Goal: Task Accomplishment & Management: Manage account settings

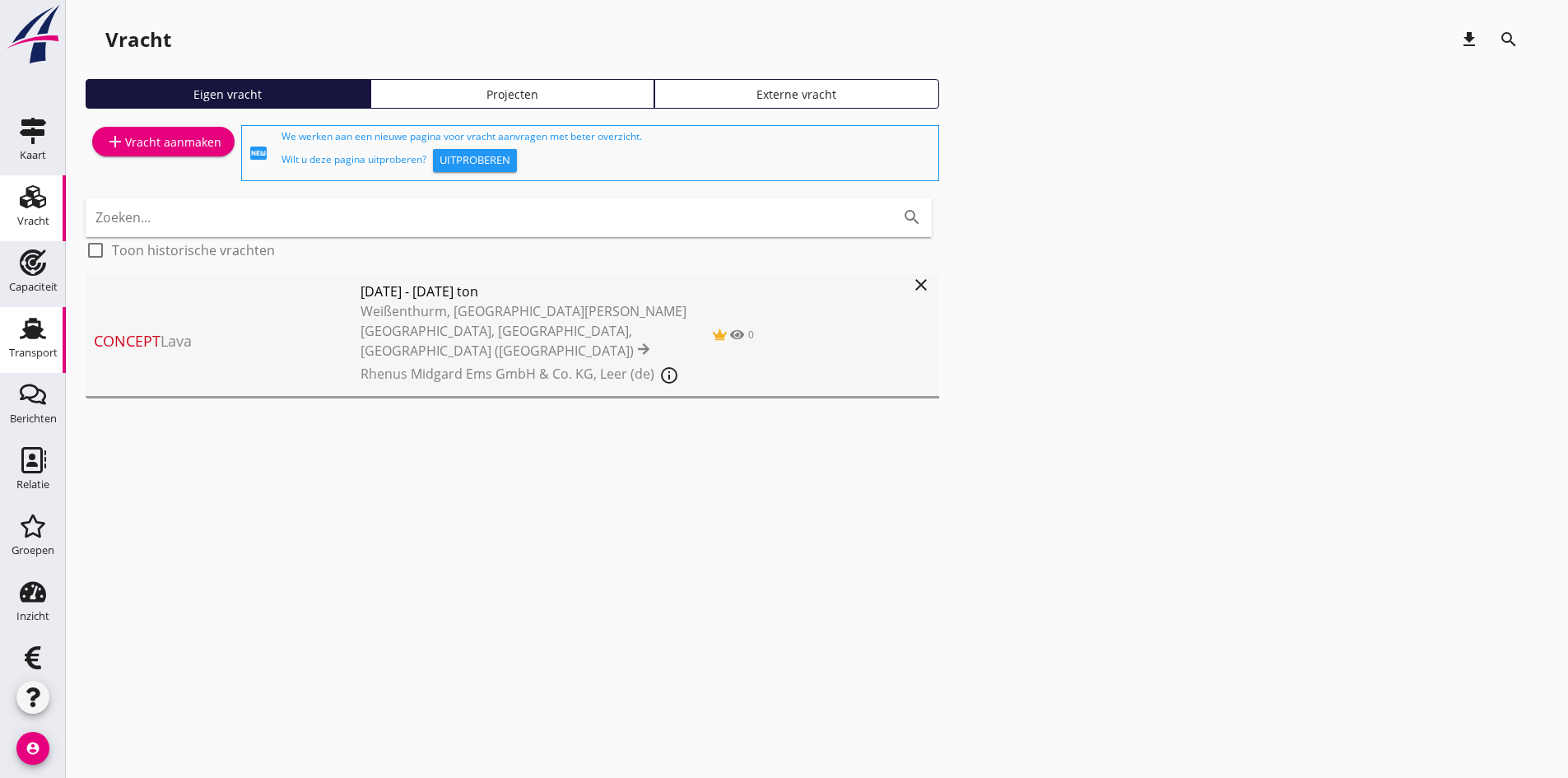
click at [21, 333] on use at bounding box center [33, 328] width 27 height 21
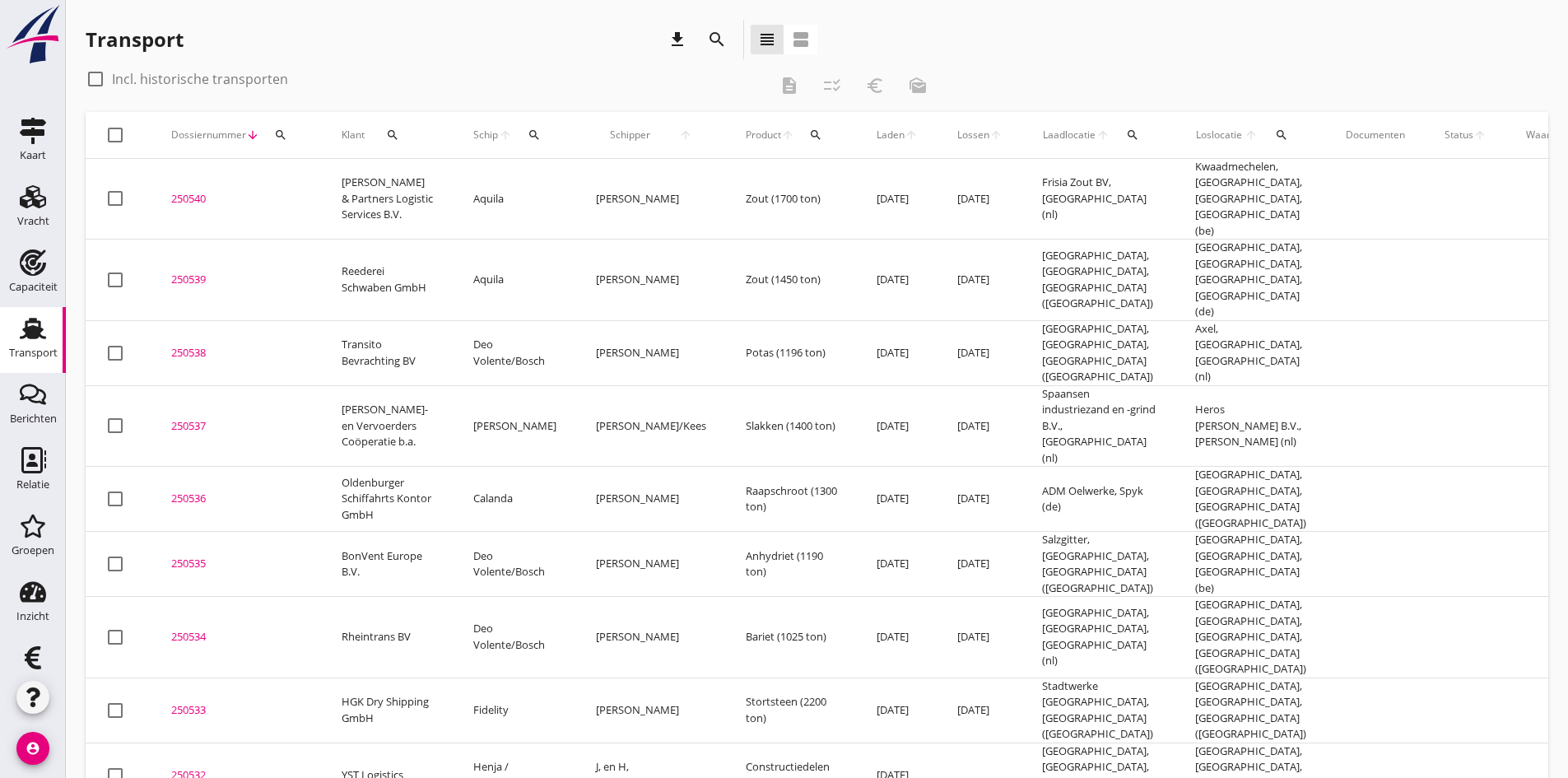
click at [523, 129] on div "search" at bounding box center [534, 134] width 30 height 13
click at [537, 181] on input "Zoek op (scheeps)naam" at bounding box center [611, 183] width 171 height 27
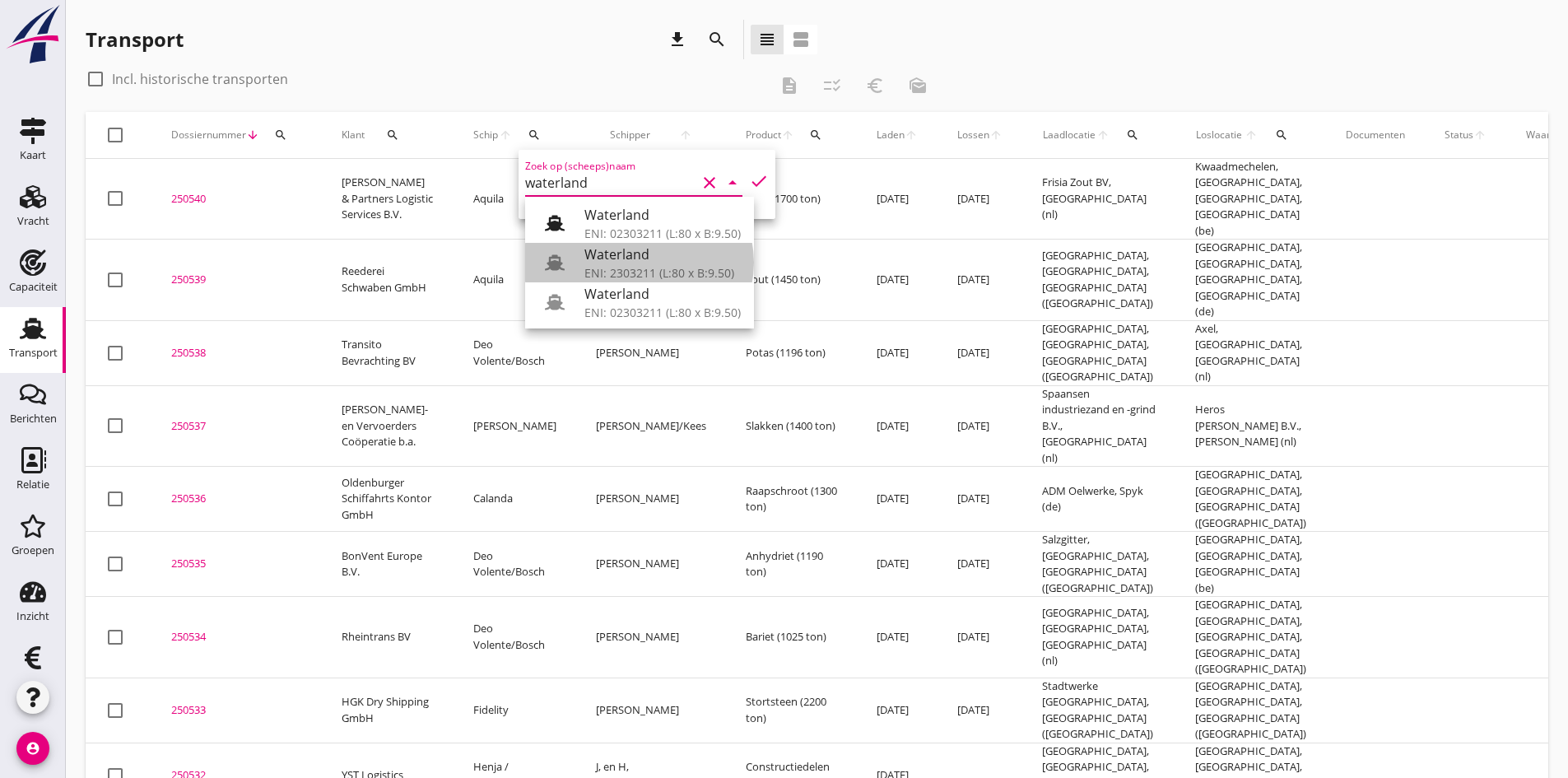
drag, startPoint x: 621, startPoint y: 266, endPoint x: 613, endPoint y: 262, distance: 8.9
click at [621, 267] on div "ENI: 2303211 (L:80 x B:9.50)" at bounding box center [662, 273] width 156 height 18
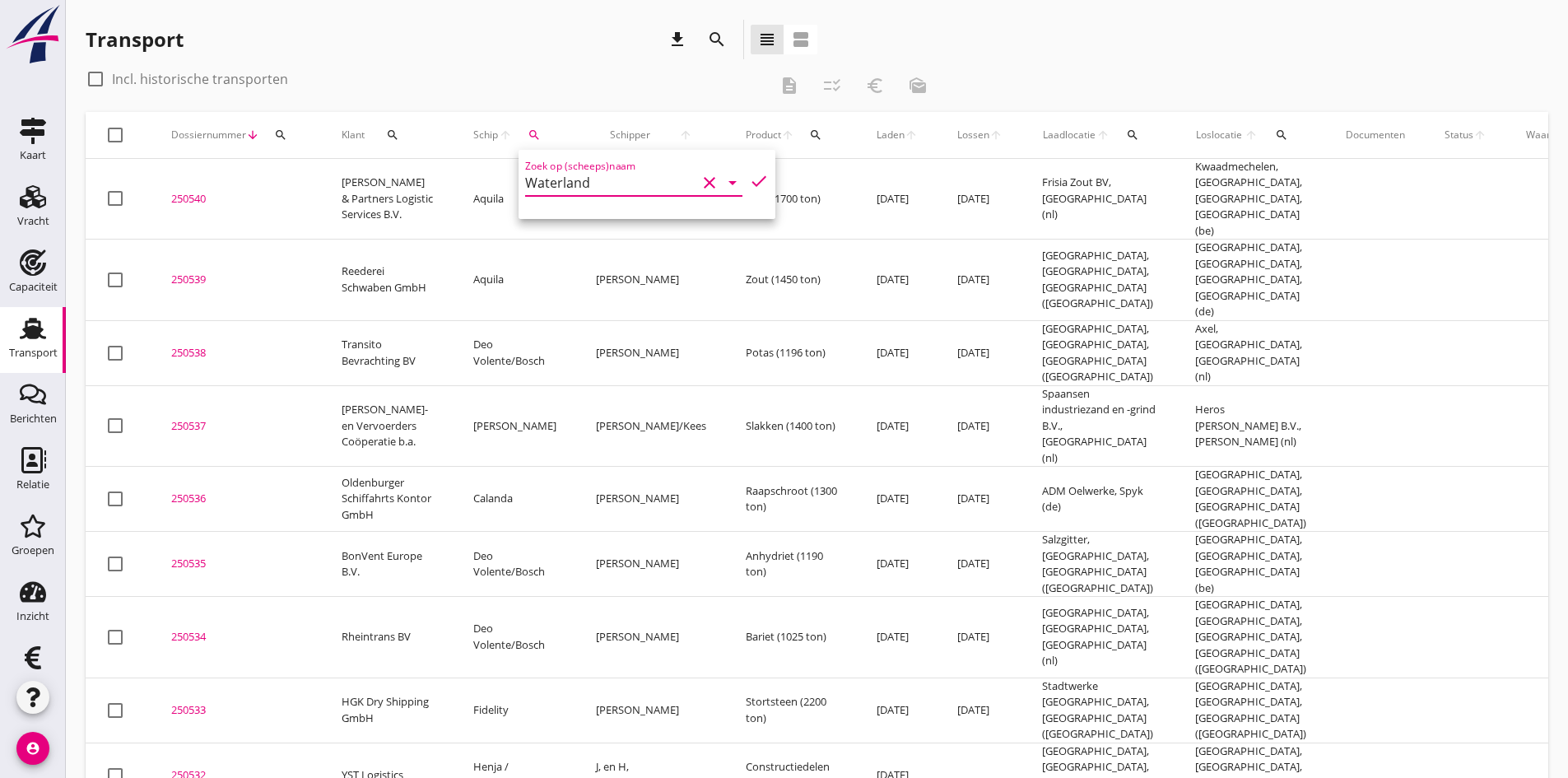
click at [749, 176] on icon "check" at bounding box center [758, 181] width 19 height 19
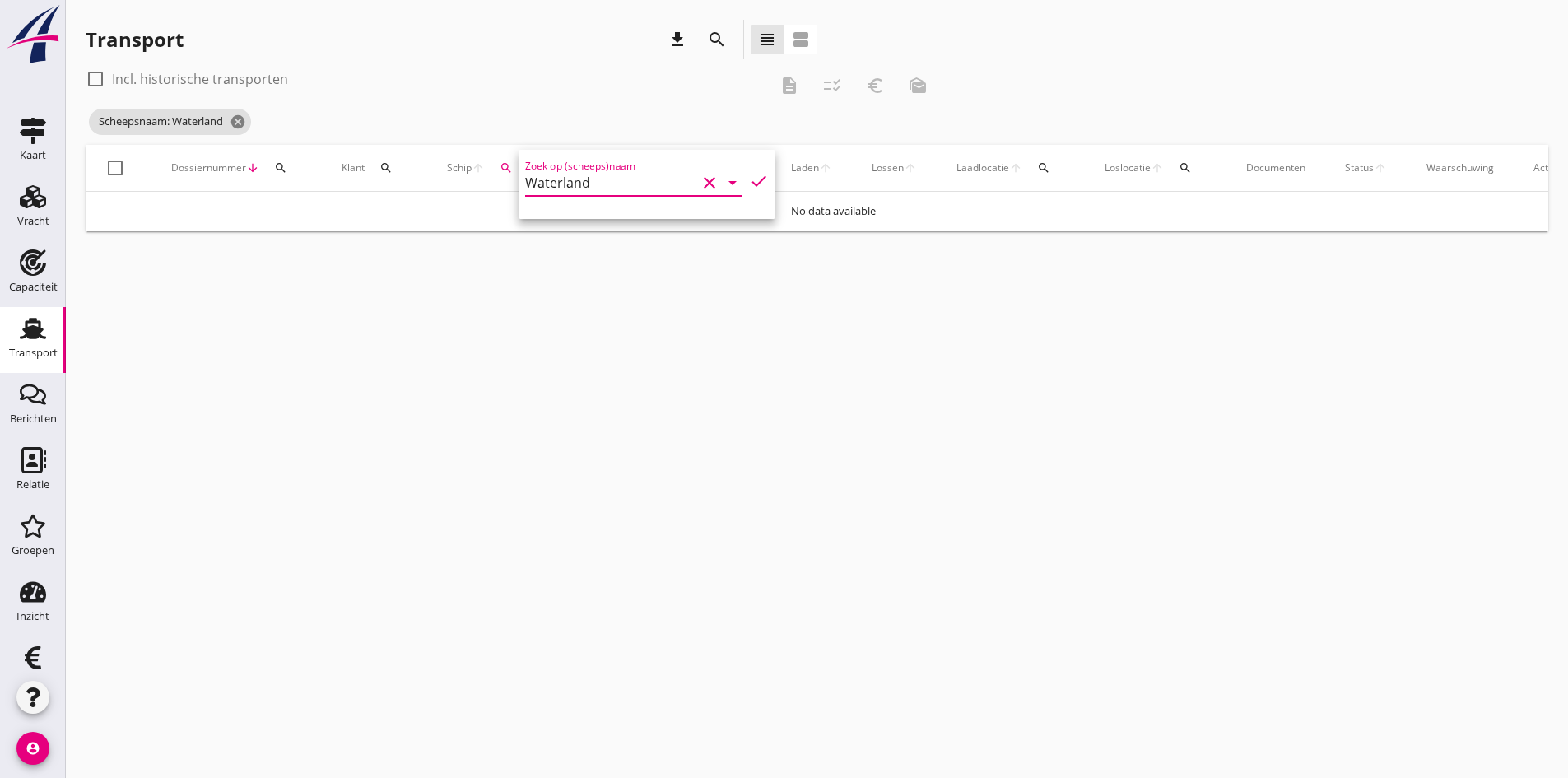
click at [627, 185] on input "Waterland" at bounding box center [611, 183] width 171 height 27
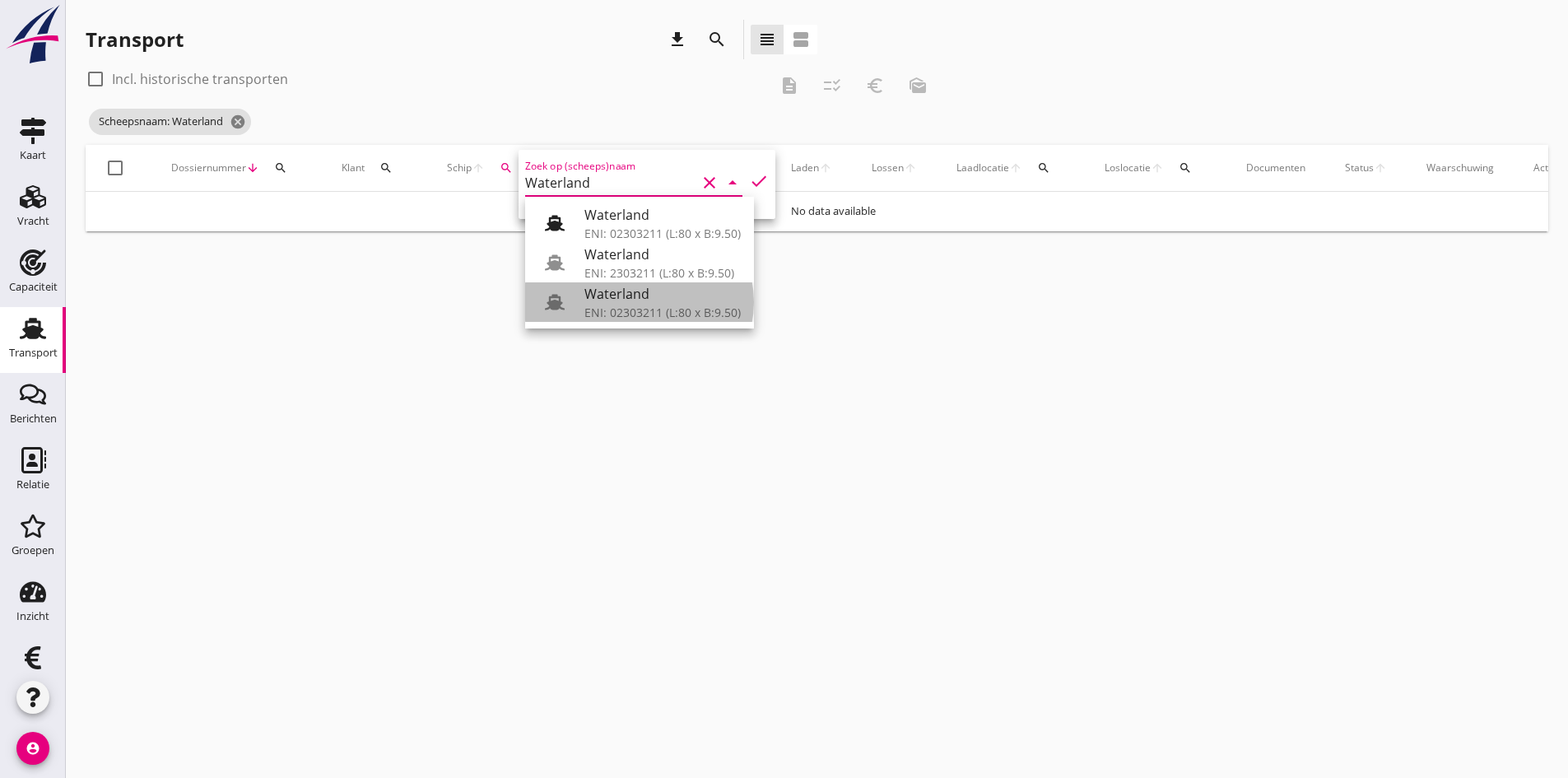
click at [590, 298] on div "Waterland" at bounding box center [662, 294] width 156 height 19
type input "Waterland"
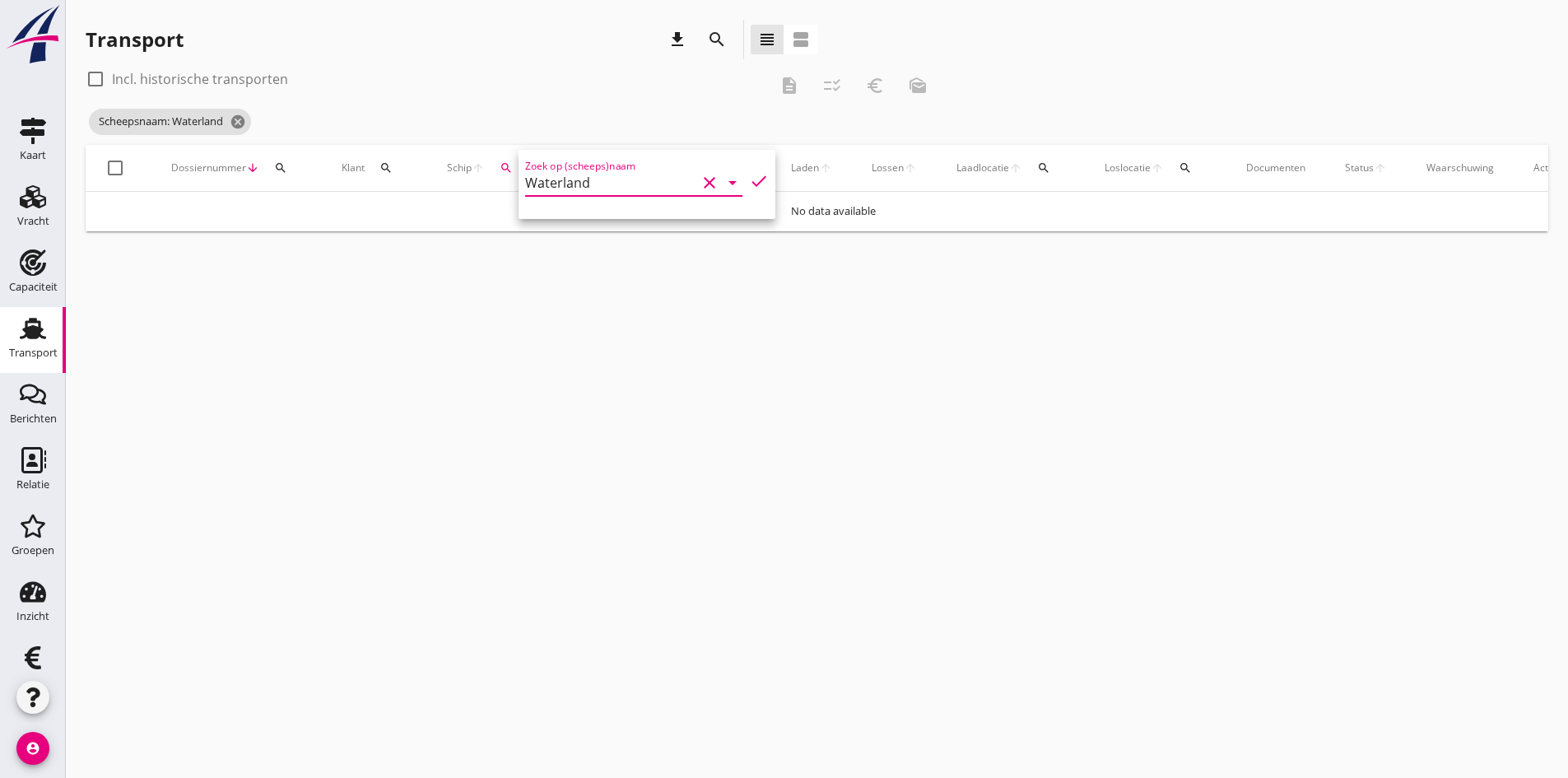
click at [749, 177] on icon "check" at bounding box center [758, 181] width 19 height 19
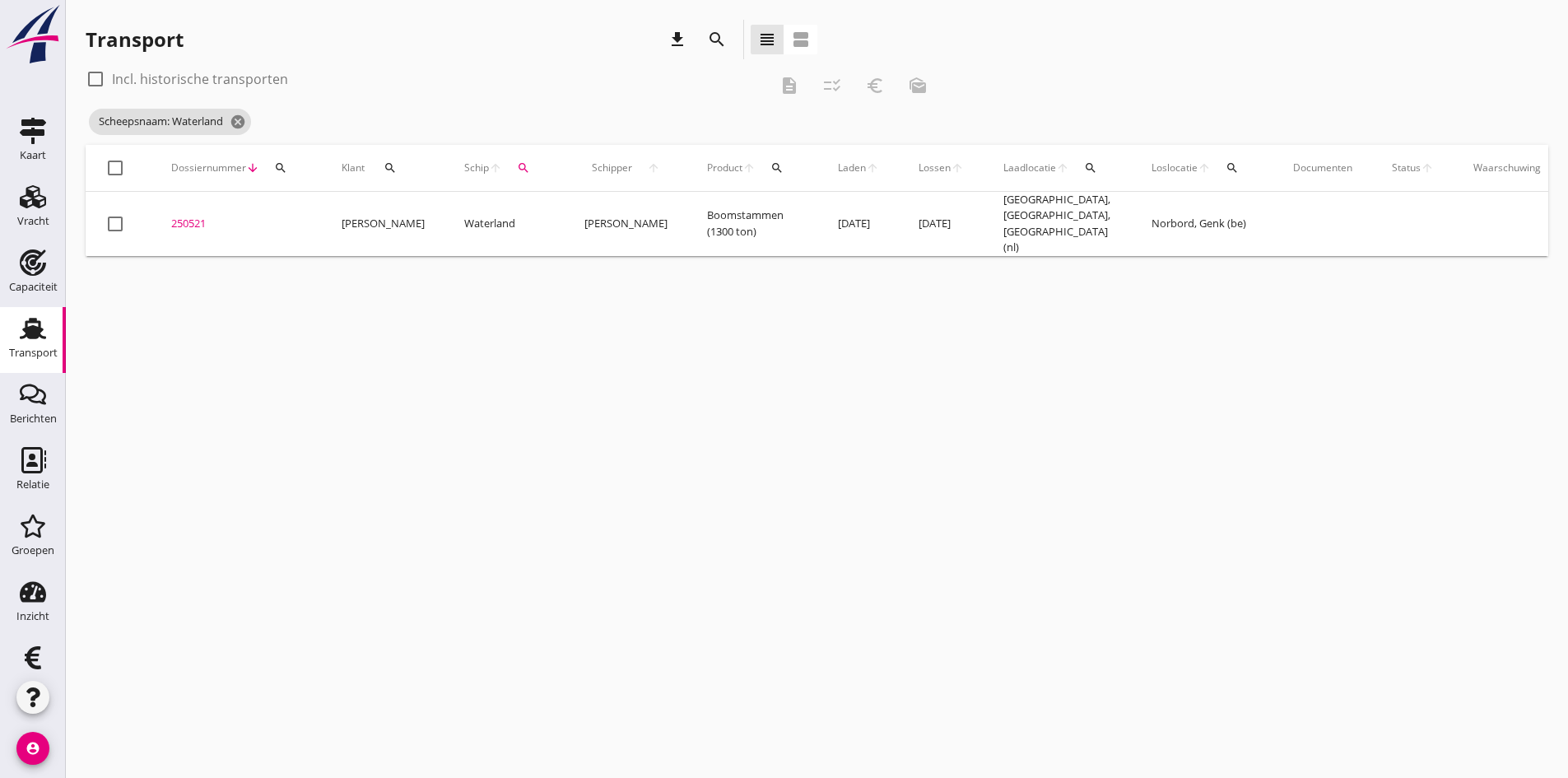
click at [193, 217] on div "250521" at bounding box center [237, 224] width 131 height 17
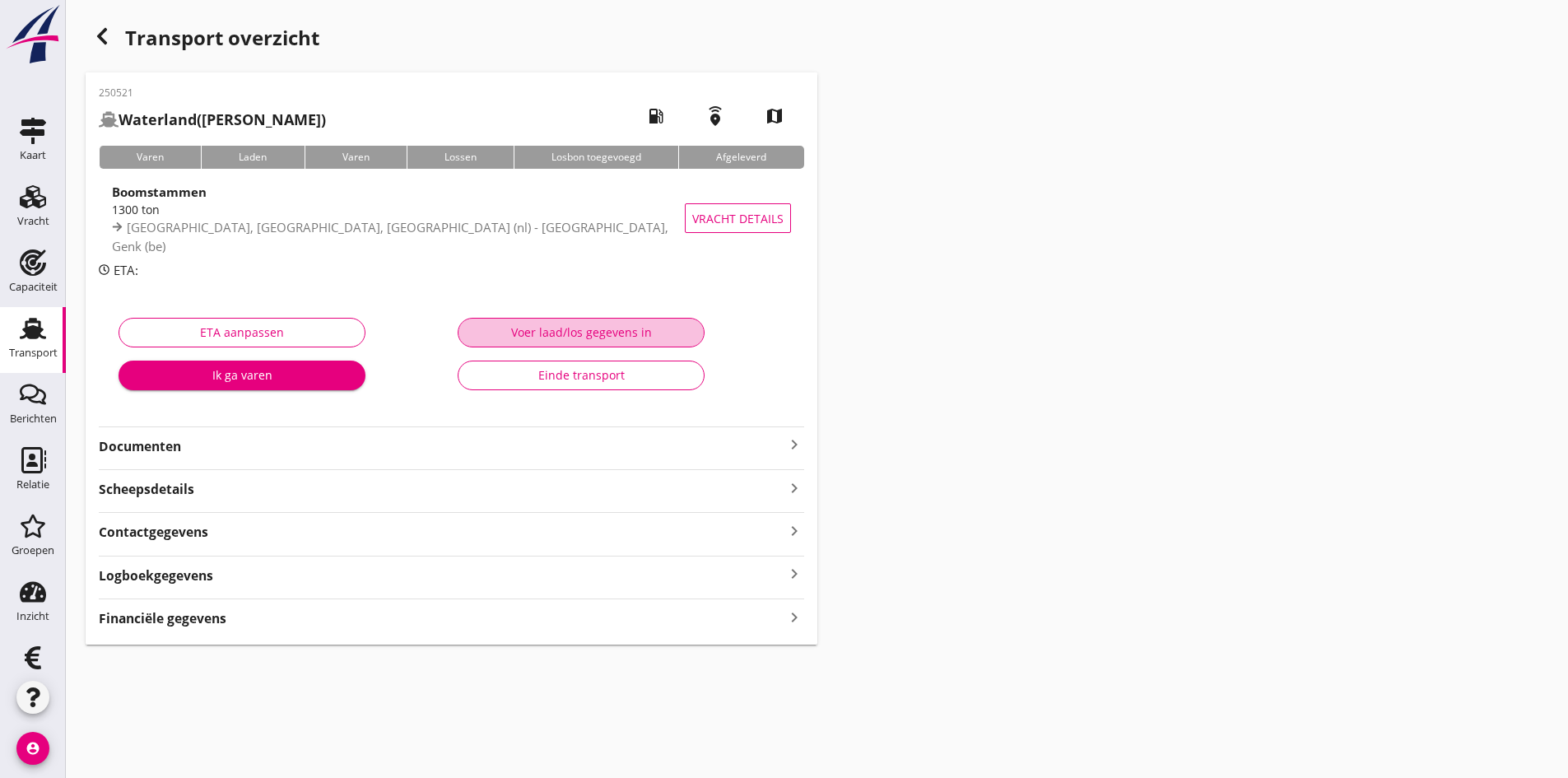
click at [552, 329] on div "Voer laad/los gegevens in" at bounding box center [581, 332] width 219 height 18
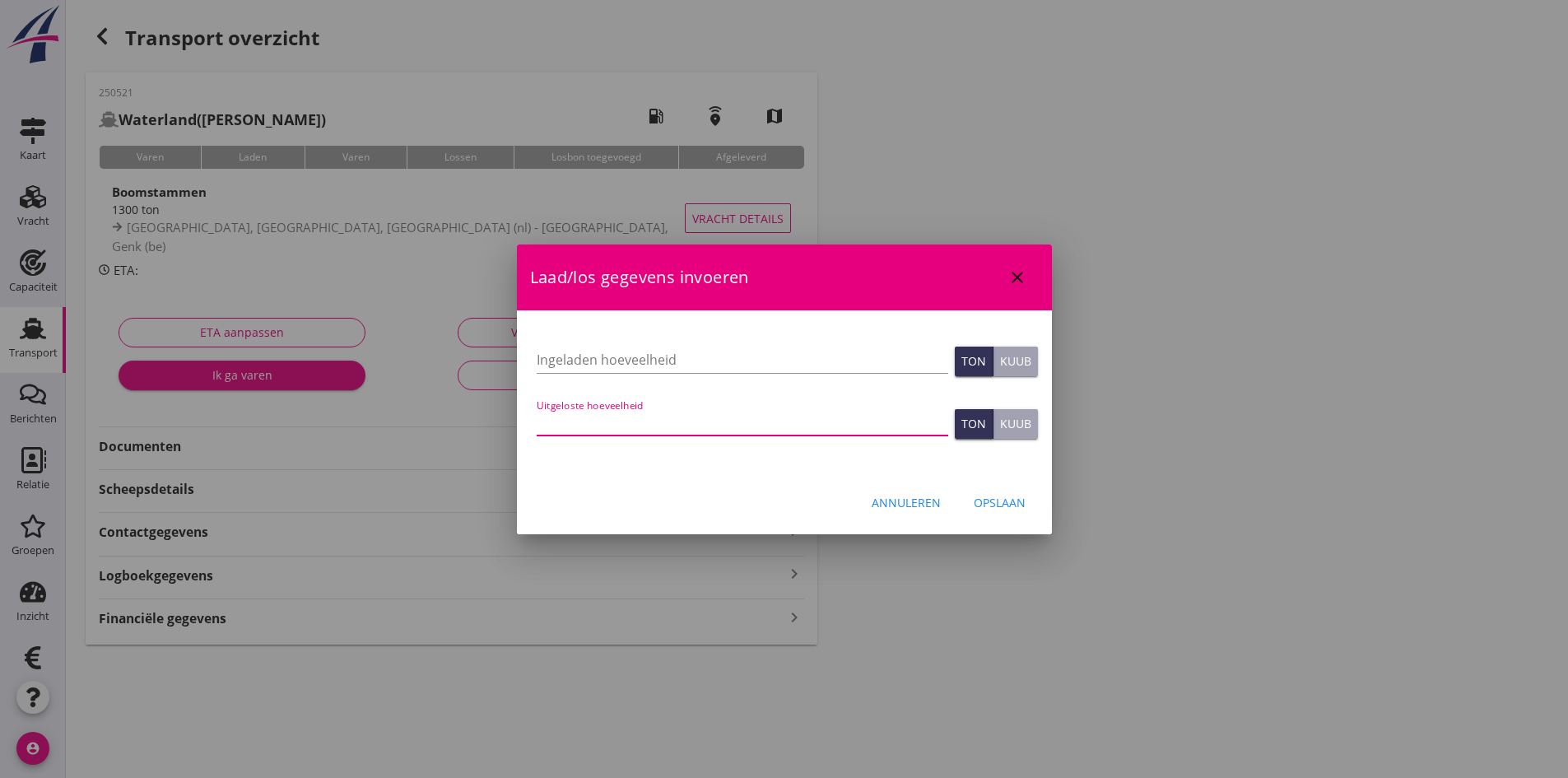
click at [547, 430] on input "Uitgeloste hoeveelheid" at bounding box center [742, 423] width 412 height 27
type input "1068"
type input "1068.769"
click at [990, 501] on div "Opslaan" at bounding box center [999, 503] width 52 height 18
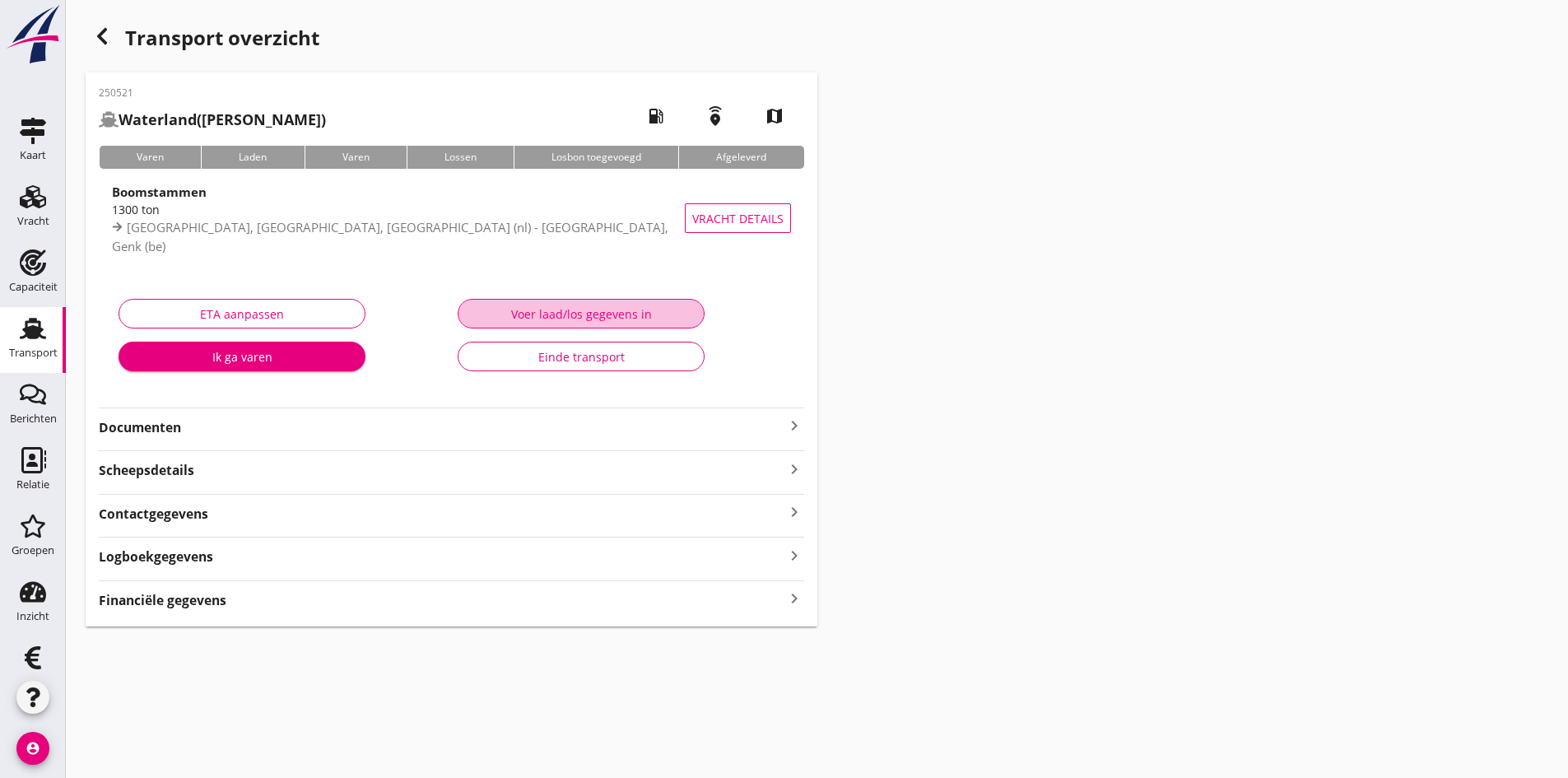
click at [535, 317] on div "Voer laad/los gegevens in" at bounding box center [581, 314] width 219 height 18
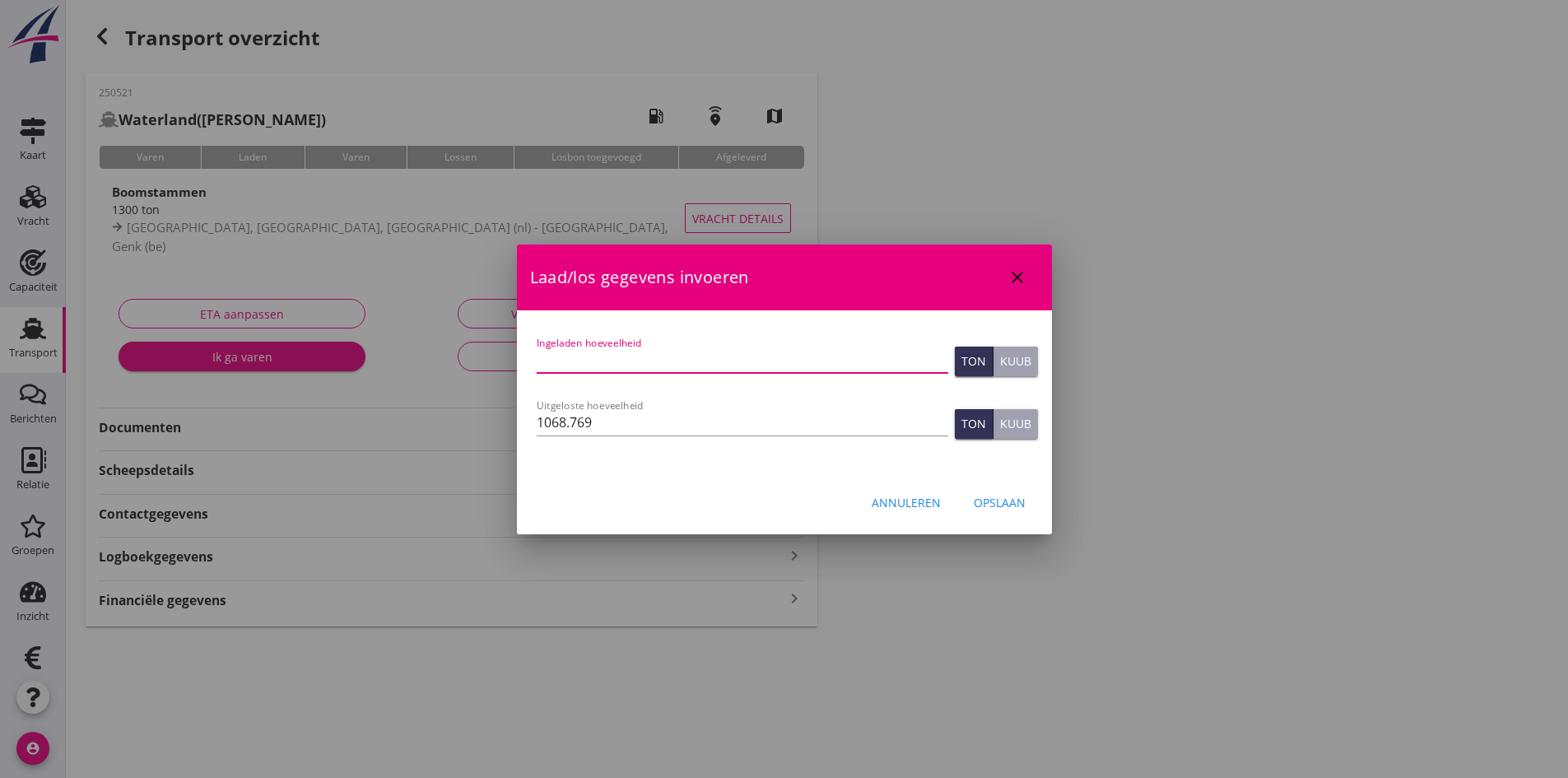
drag, startPoint x: 546, startPoint y: 352, endPoint x: 514, endPoint y: 344, distance: 33.0
click at [546, 352] on input "Ingeladen hoeveelheid" at bounding box center [742, 360] width 412 height 27
type input "1075"
click at [996, 500] on div "Opslaan" at bounding box center [999, 503] width 52 height 18
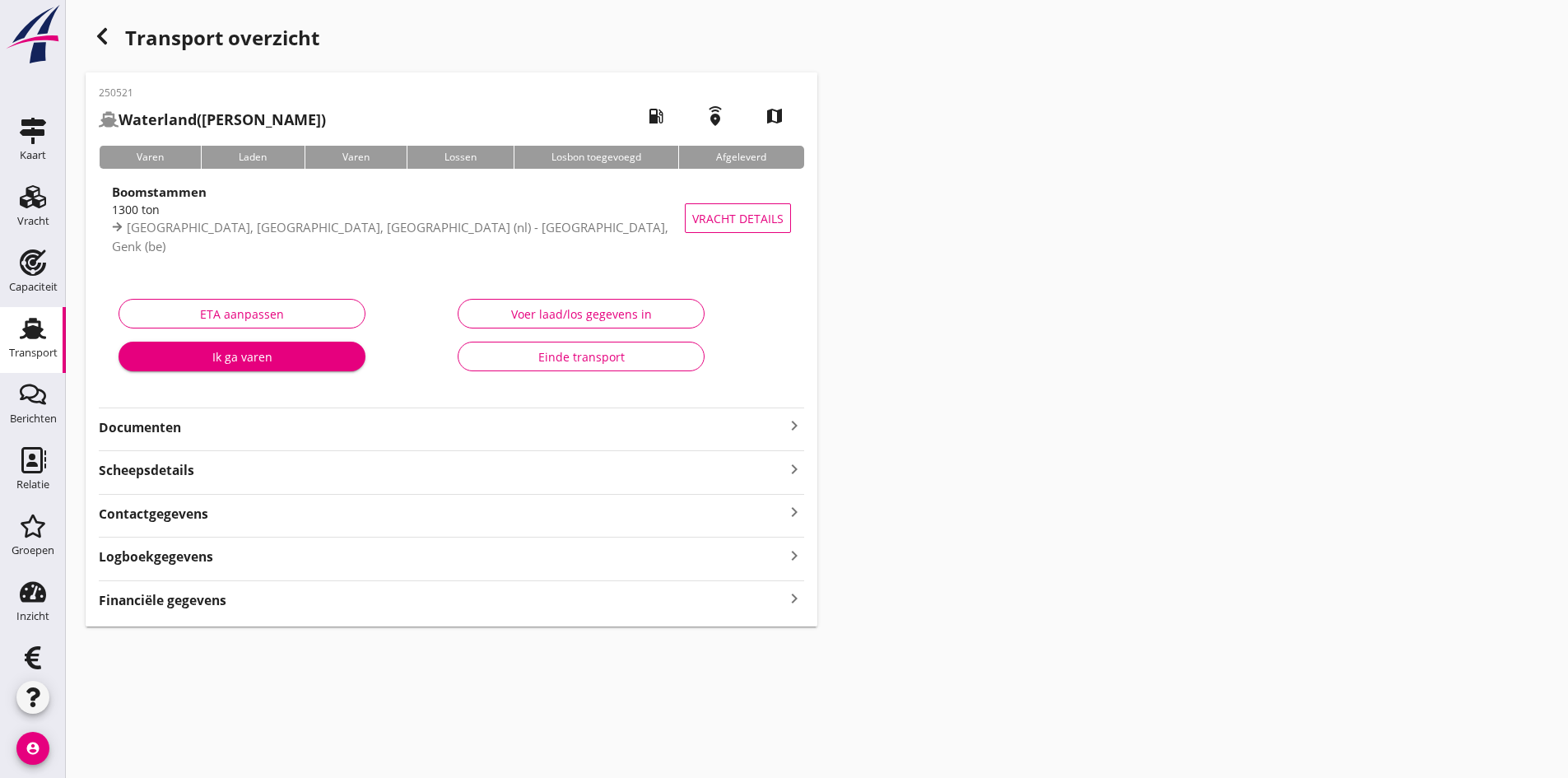
click at [788, 591] on icon "keyboard_arrow_right" at bounding box center [794, 599] width 19 height 22
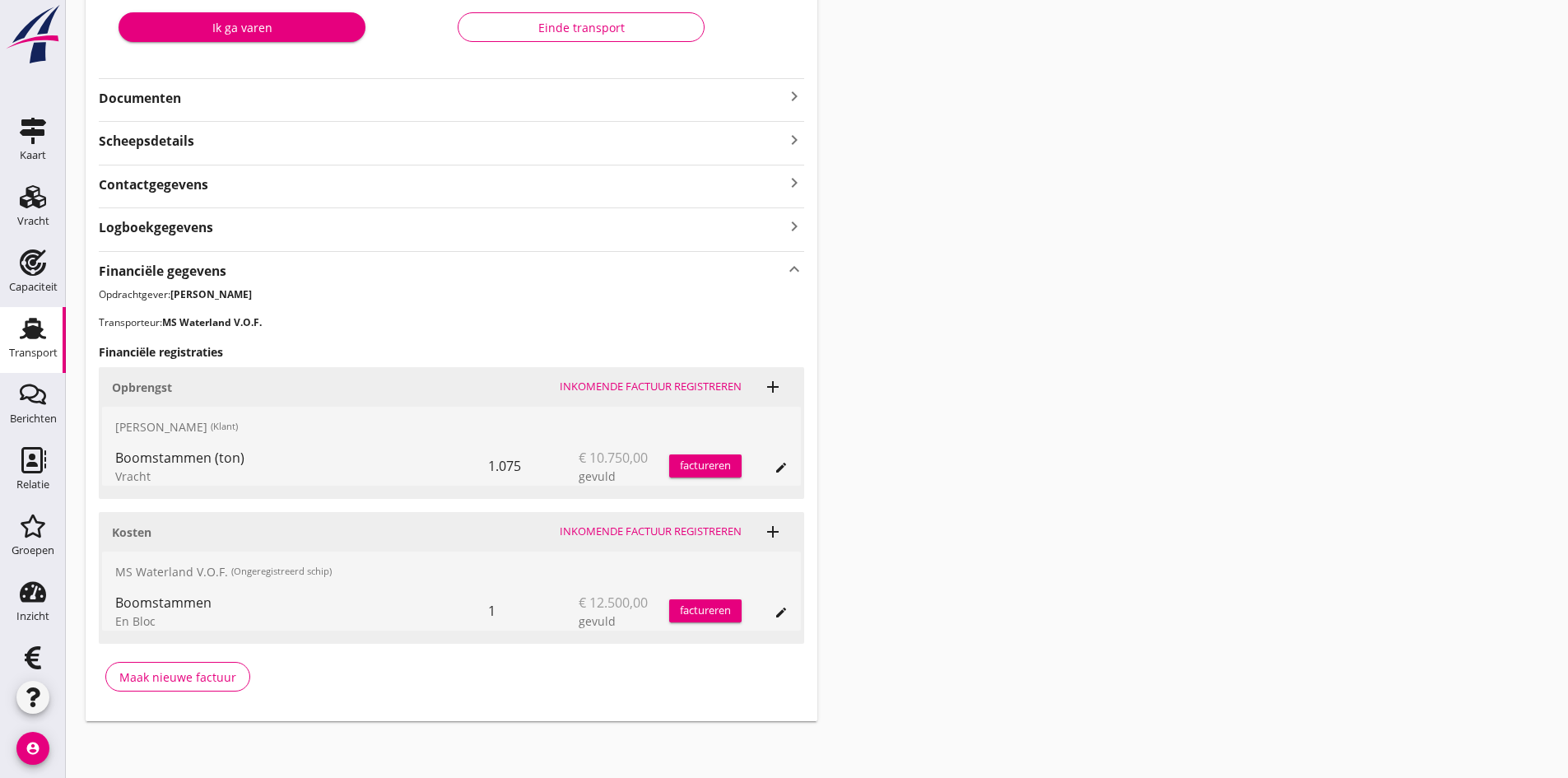
scroll to position [332, 0]
click at [649, 526] on div "Inkomende factuur registreren" at bounding box center [651, 529] width 182 height 17
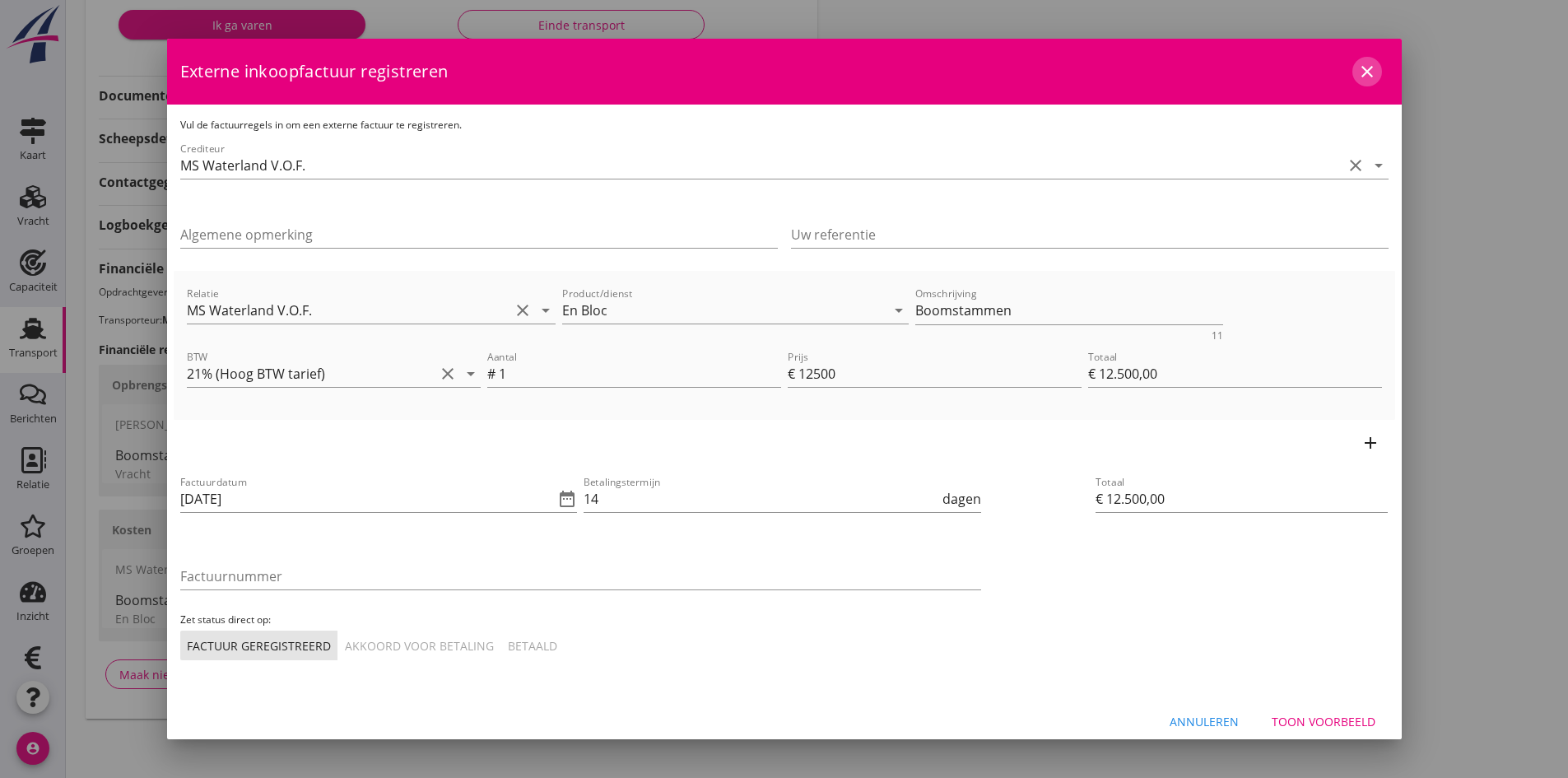
click at [1357, 71] on icon "close" at bounding box center [1366, 72] width 19 height 19
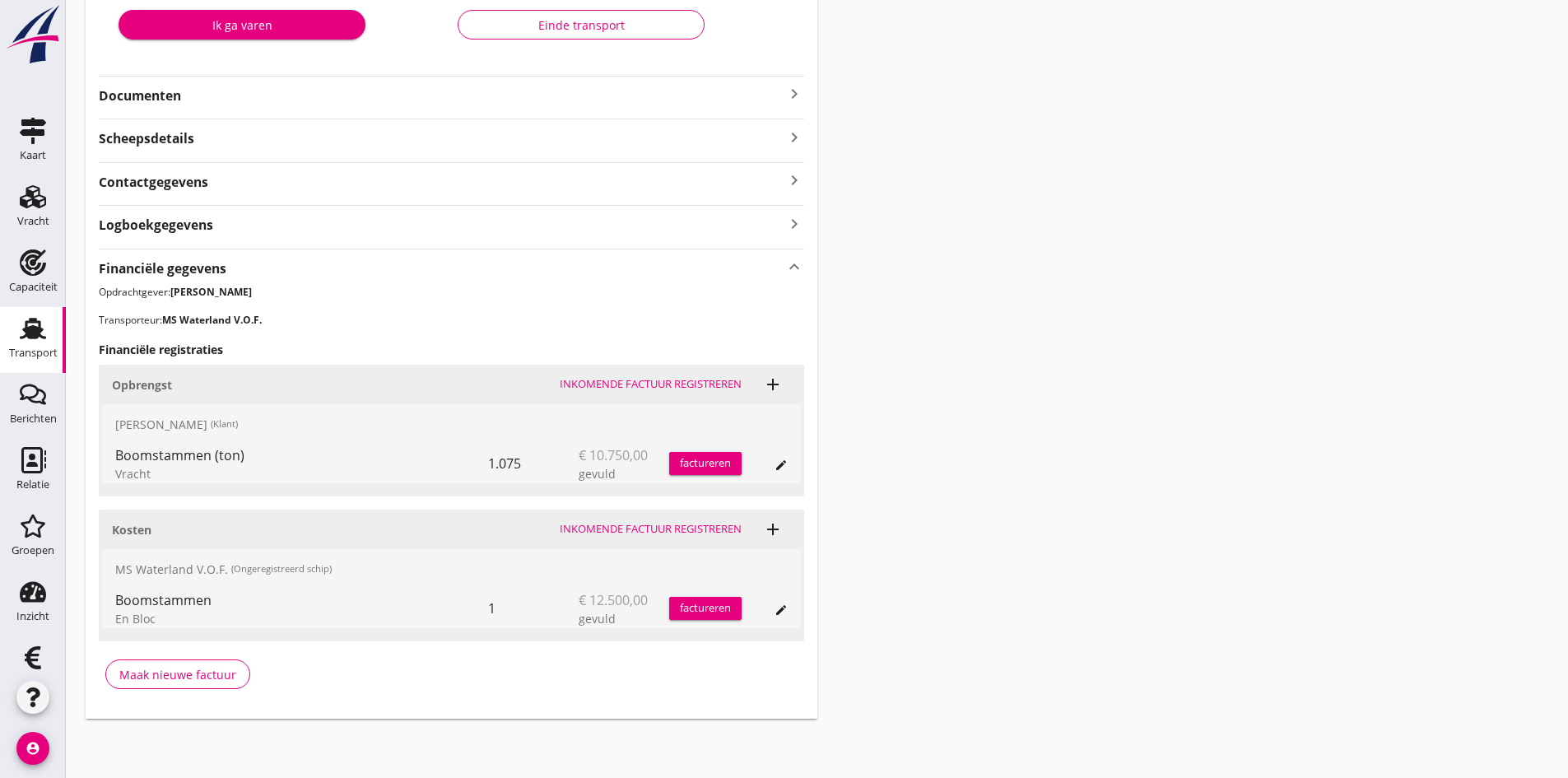
scroll to position [85, 0]
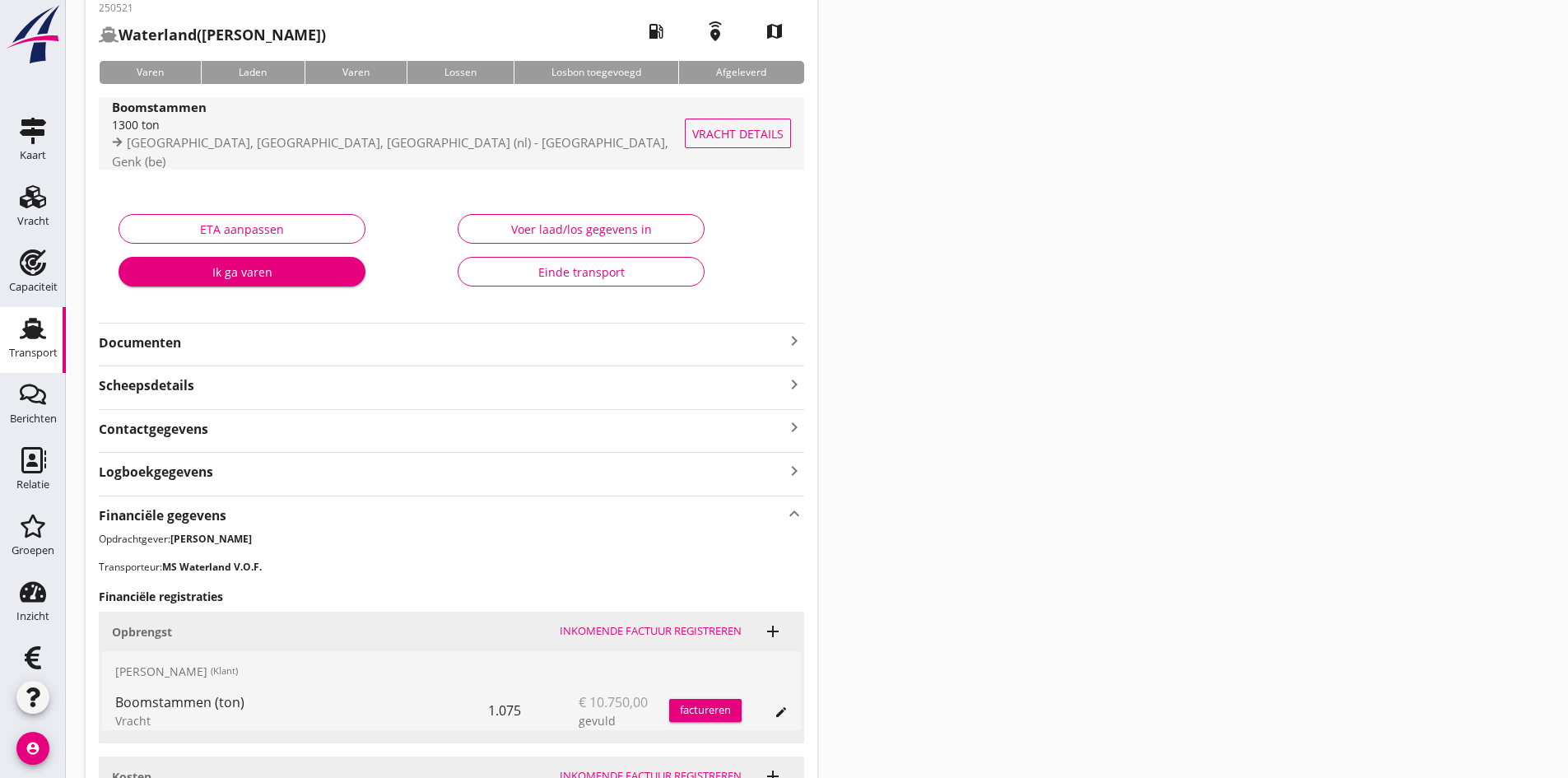
click at [208, 133] on div "1300 ton" at bounding box center [401, 125] width 579 height 18
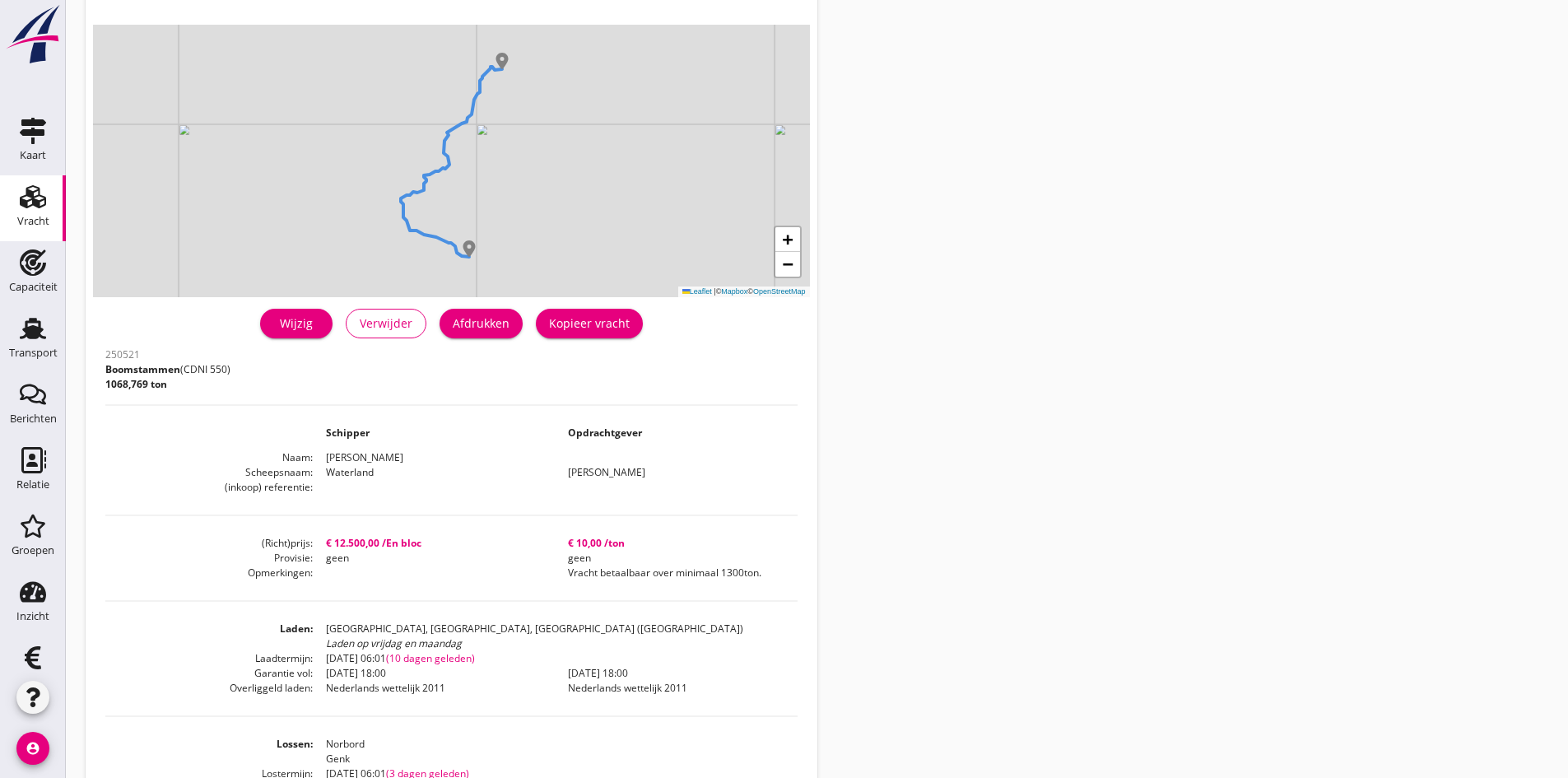
scroll to position [11, 0]
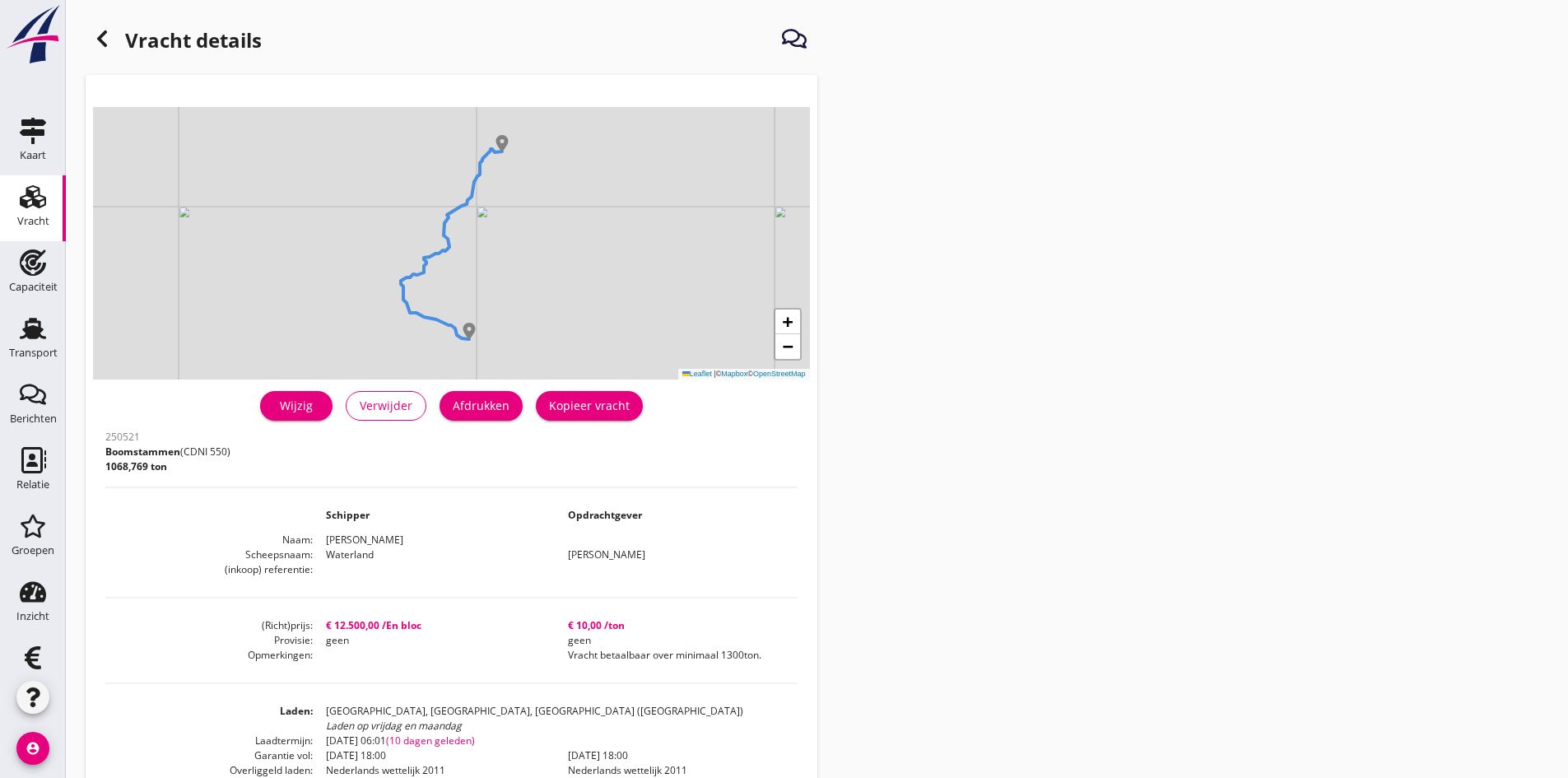
click at [109, 41] on icon at bounding box center [102, 39] width 19 height 19
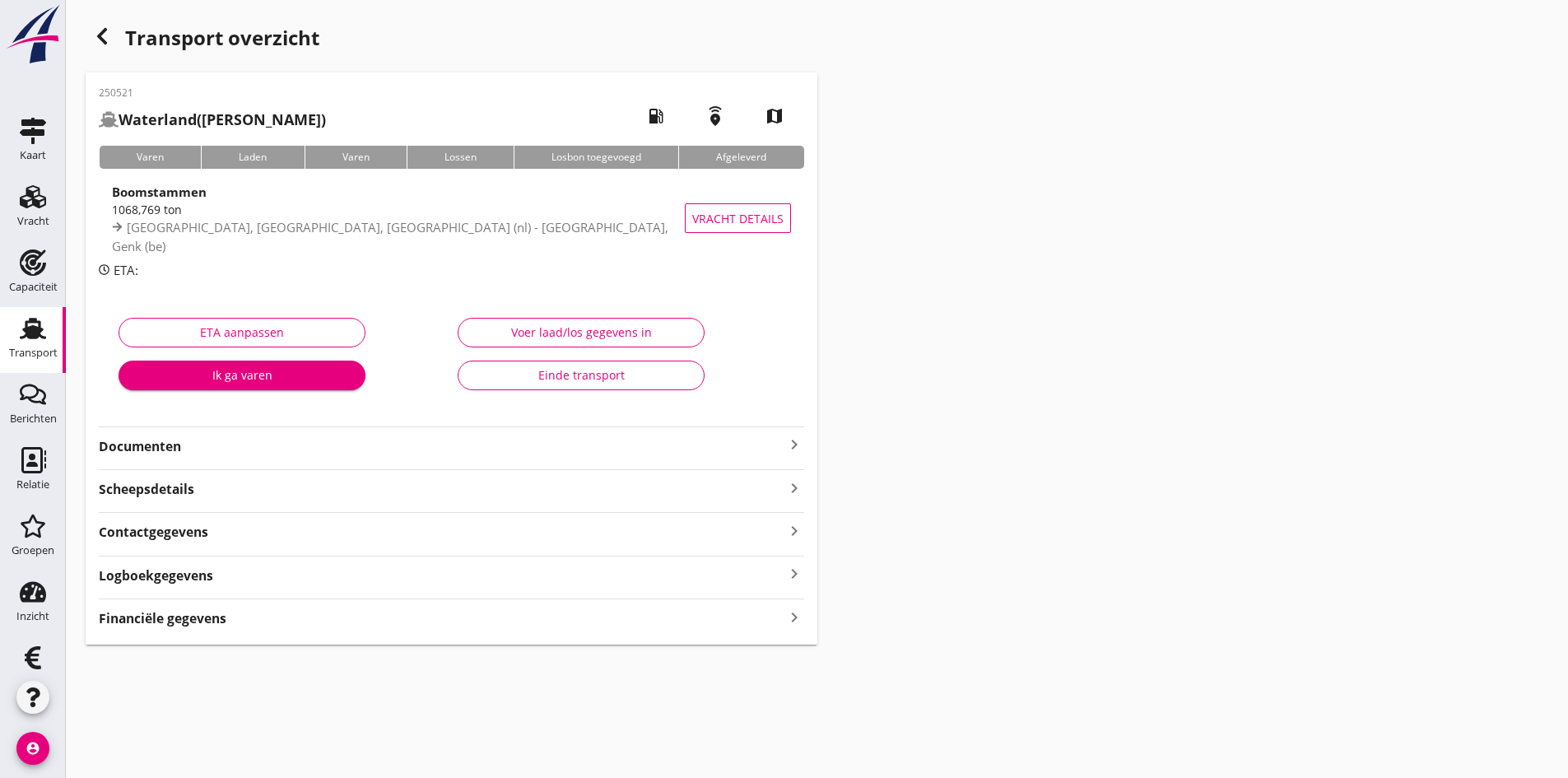
click at [788, 619] on icon "keyboard_arrow_right" at bounding box center [794, 616] width 19 height 22
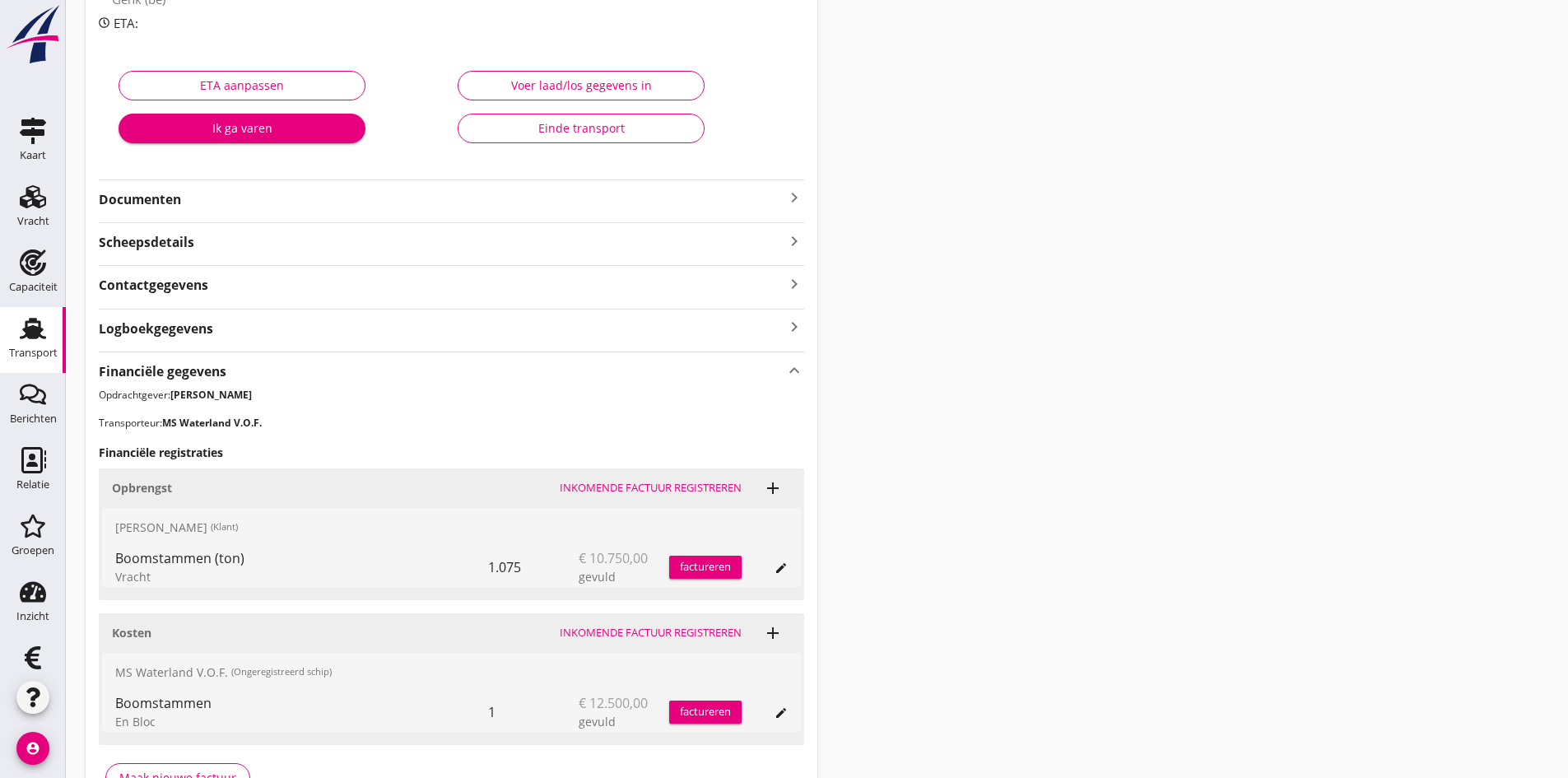
scroll to position [351, 0]
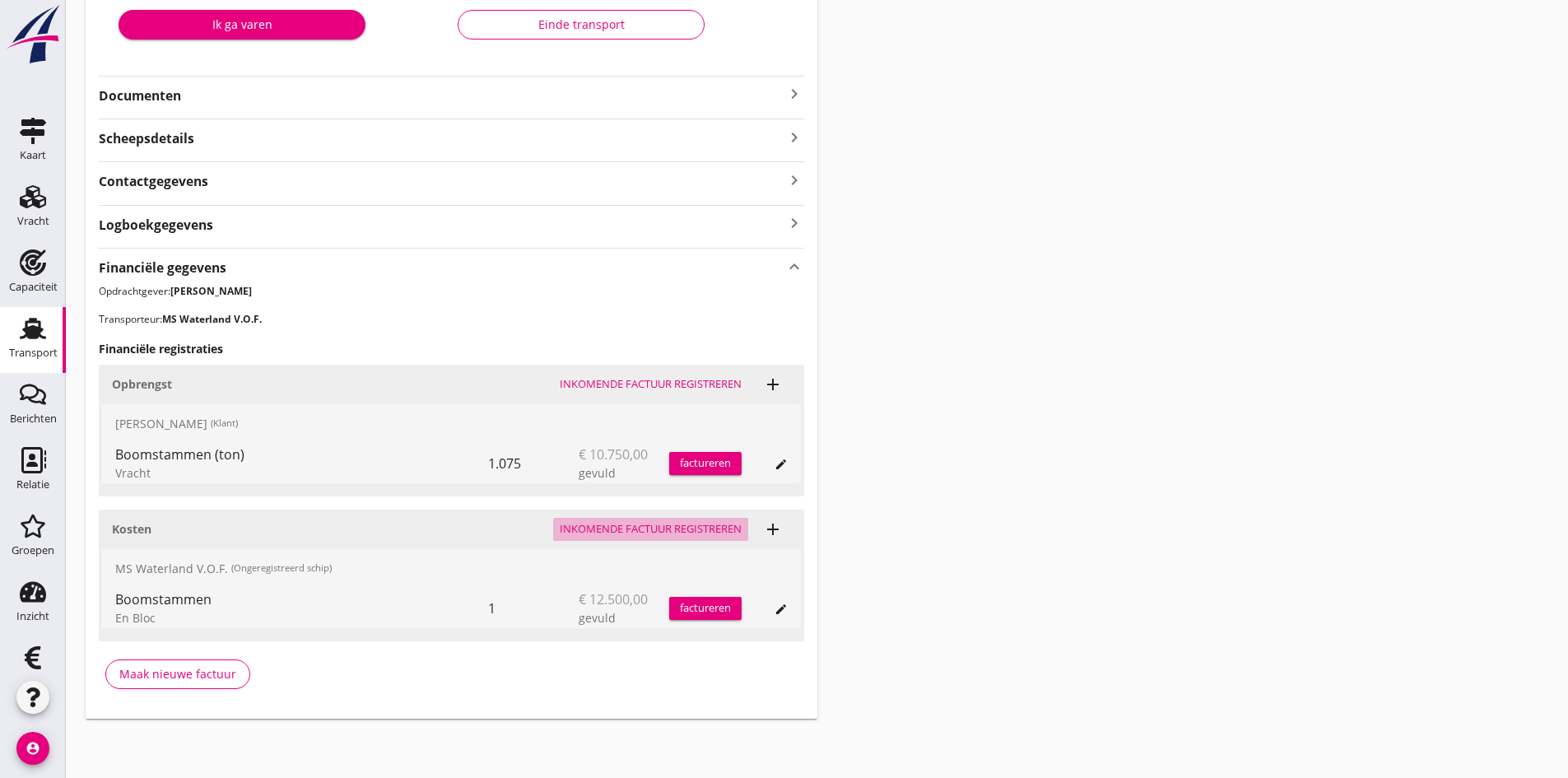
click at [645, 527] on div "Inkomende factuur registreren" at bounding box center [651, 529] width 182 height 17
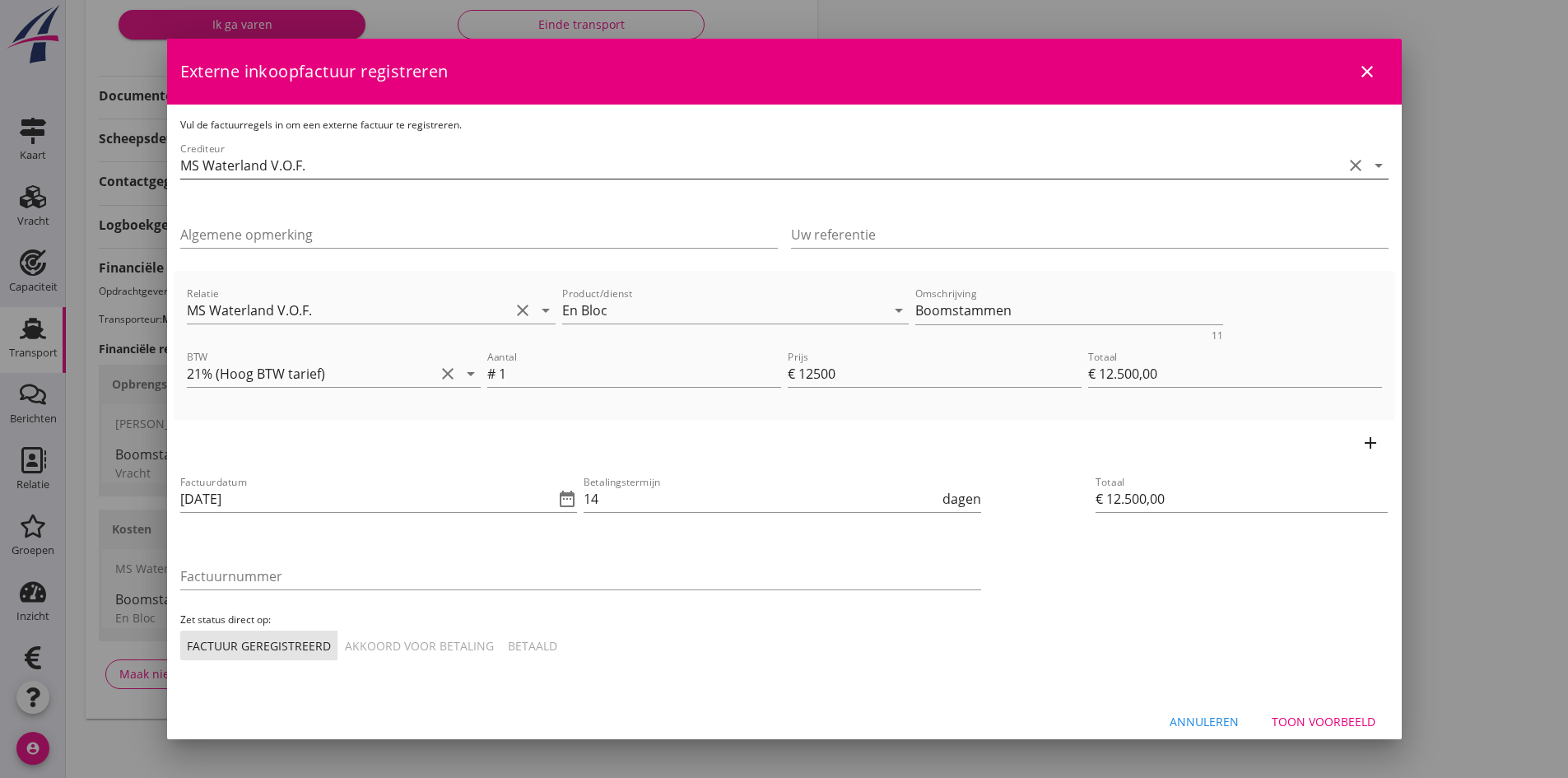
click at [434, 167] on input "MS Waterland V.O.F." at bounding box center [761, 165] width 1162 height 27
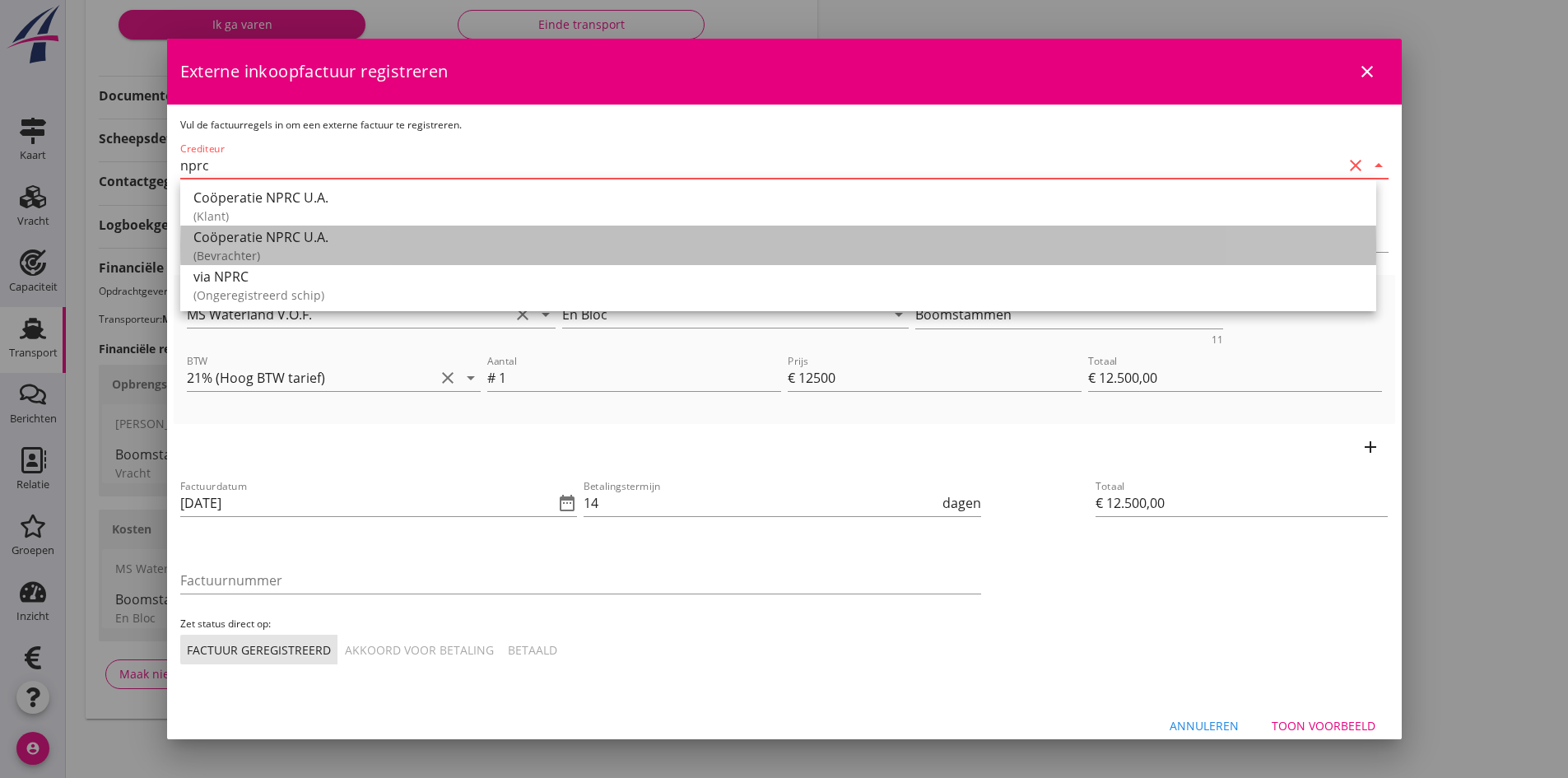
click at [251, 237] on div "Coöperatie NPRC U.A." at bounding box center [778, 237] width 1169 height 19
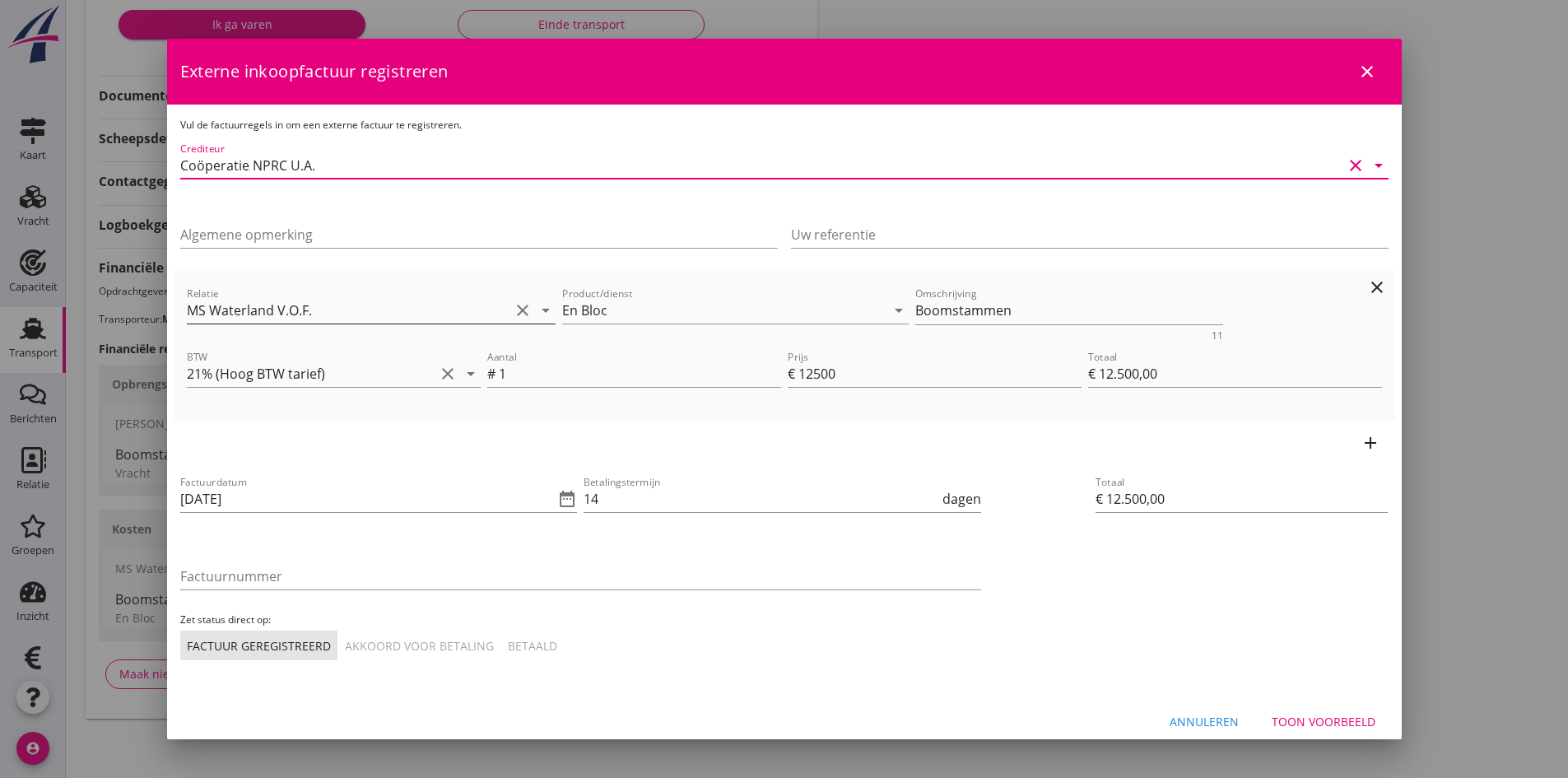
type input "Coöperatie NPRC U.A."
click at [344, 315] on input "MS Waterland V.O.F." at bounding box center [348, 310] width 323 height 27
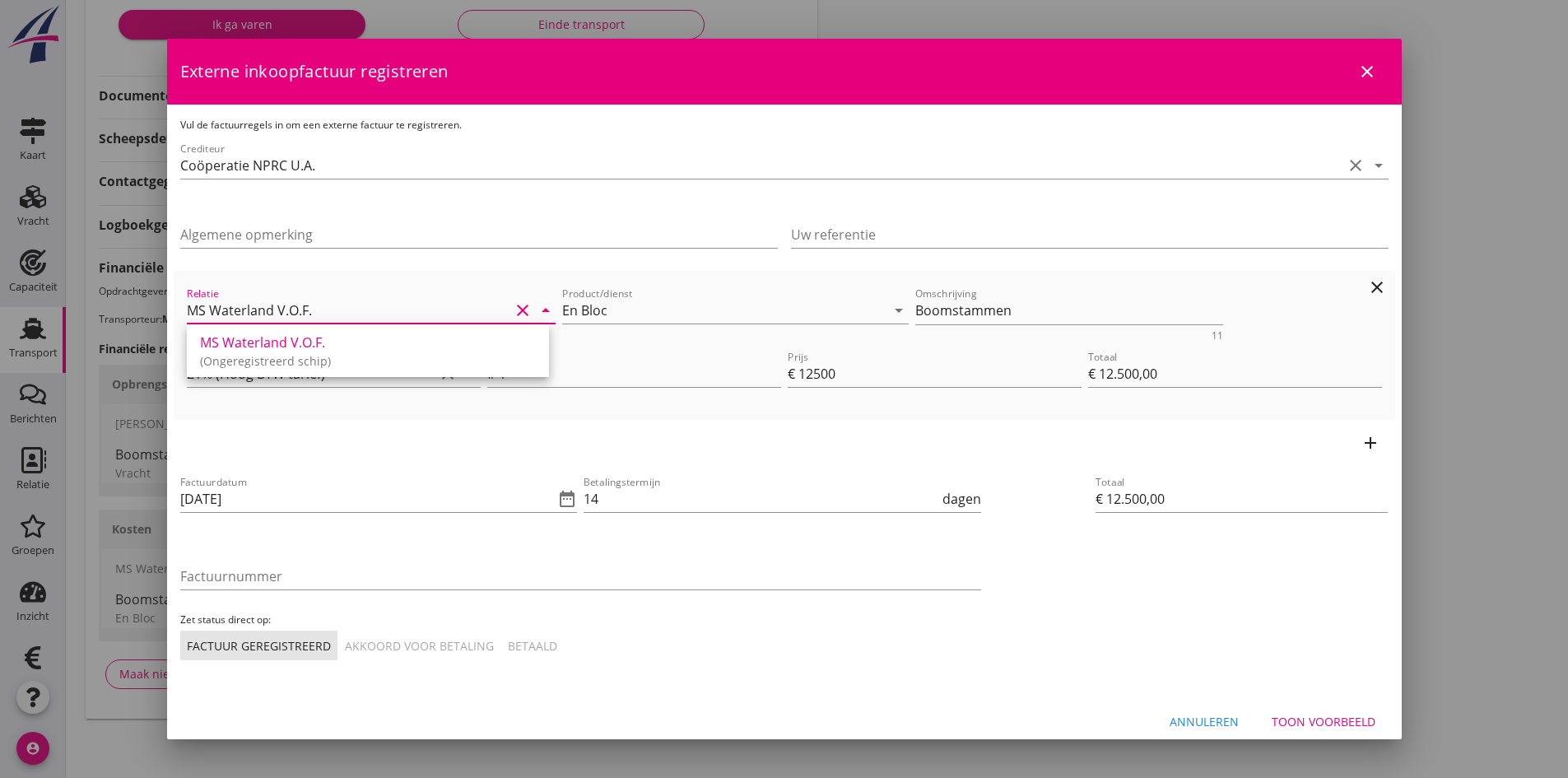
click at [518, 314] on icon "clear" at bounding box center [522, 310] width 19 height 19
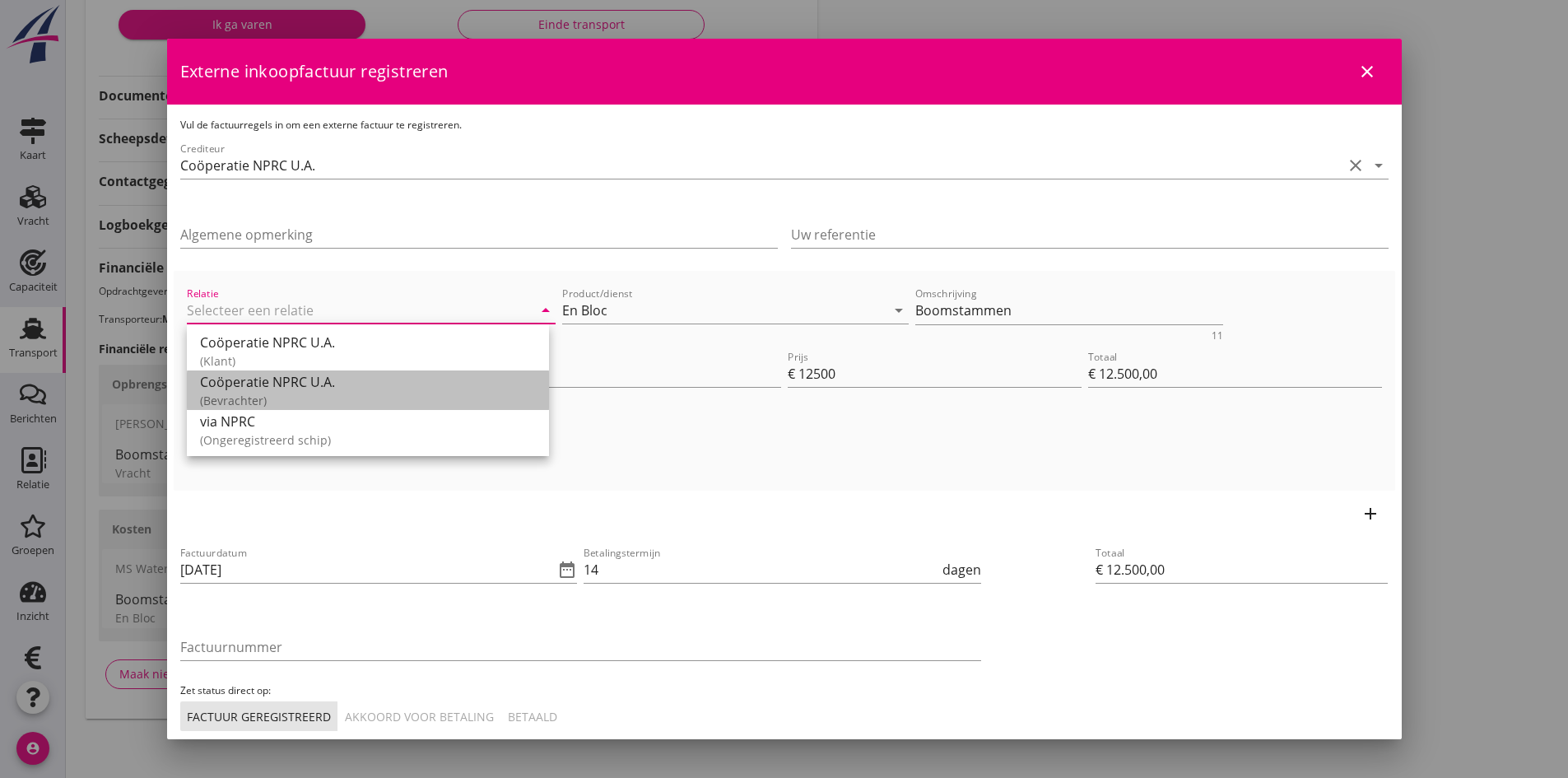
click at [247, 382] on div "Coöperatie NPRC U.A." at bounding box center [368, 382] width 336 height 19
type input "Coöperatie NPRC U.A."
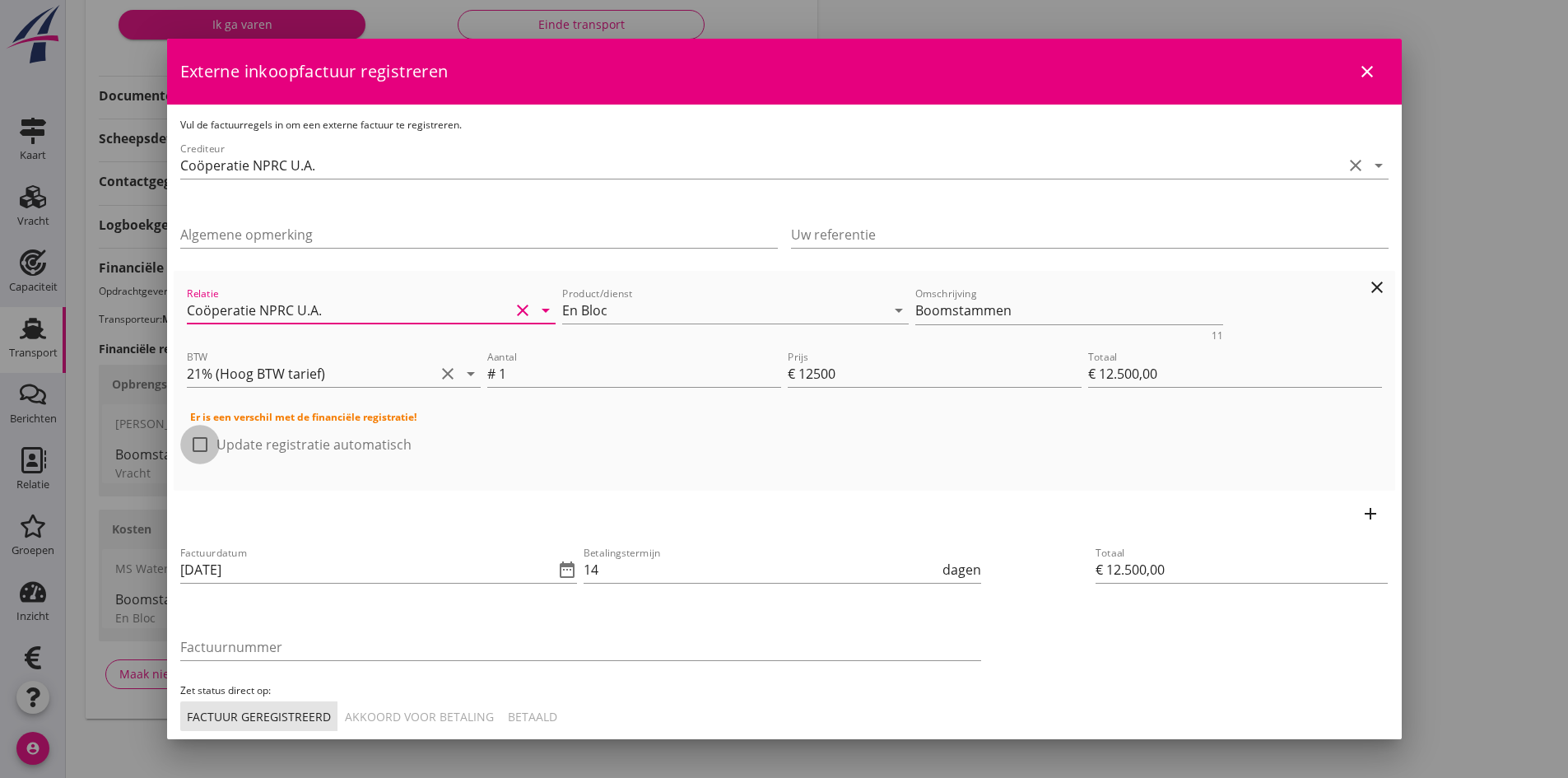
click at [199, 444] on div at bounding box center [200, 445] width 28 height 28
checkbox input "true"
click at [309, 573] on input "[DATE]" at bounding box center [368, 569] width 375 height 27
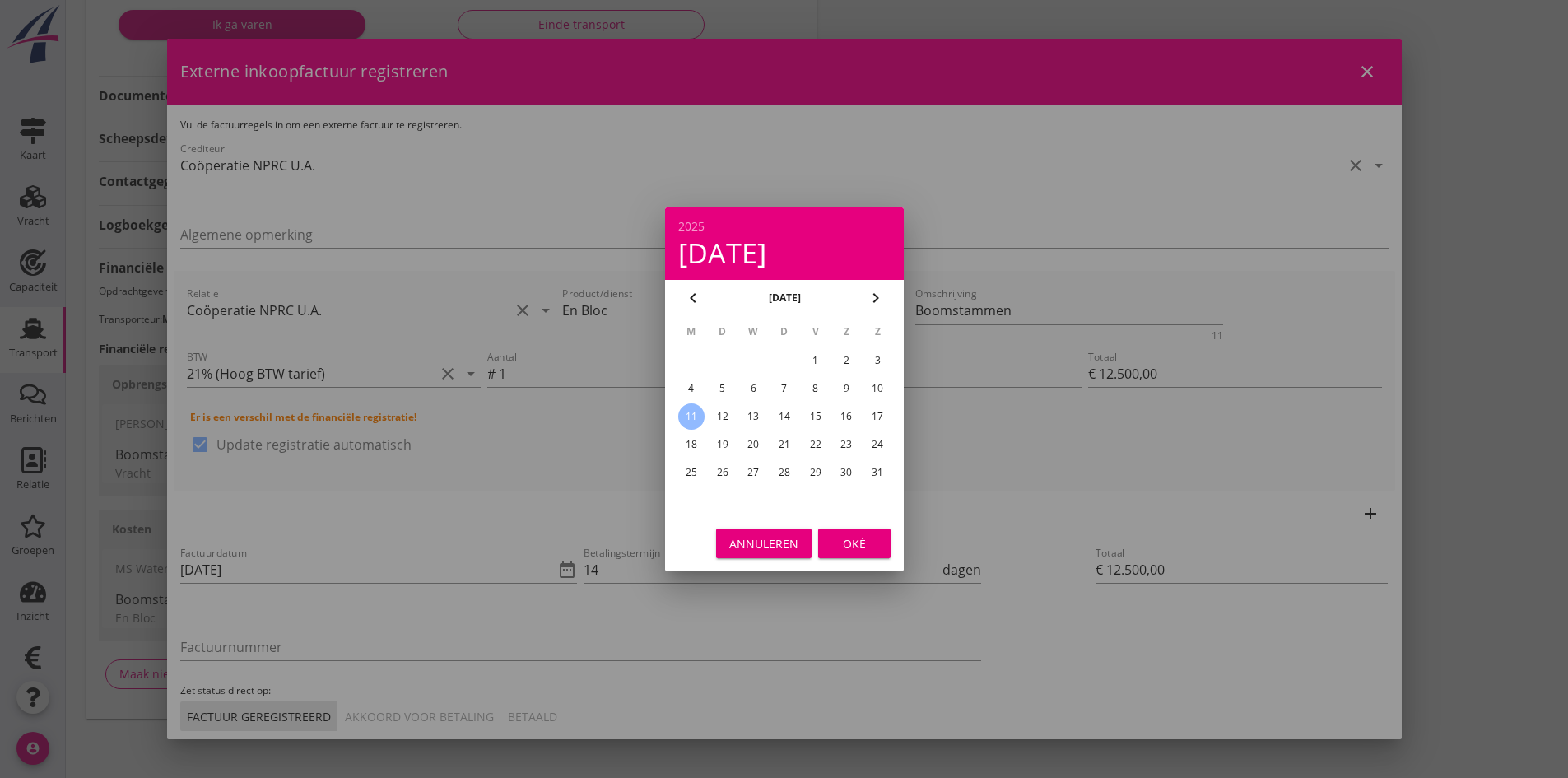
click at [816, 388] on div "8" at bounding box center [815, 389] width 27 height 27
type input "08-08-2025"
click at [862, 536] on div "Oké" at bounding box center [854, 543] width 46 height 18
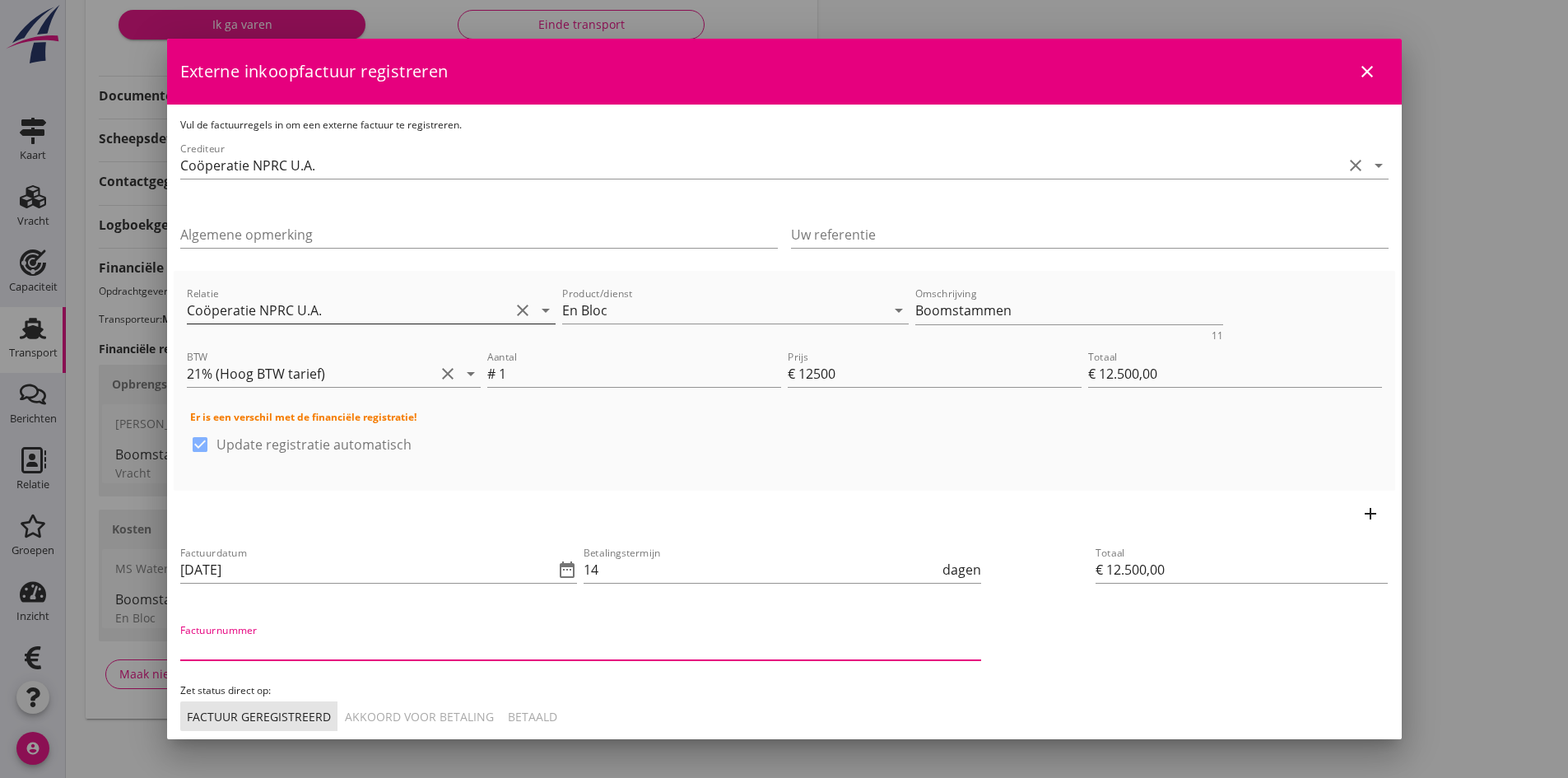
click at [260, 645] on input "Factuurnummer" at bounding box center [581, 647] width 801 height 27
type input "25008591"
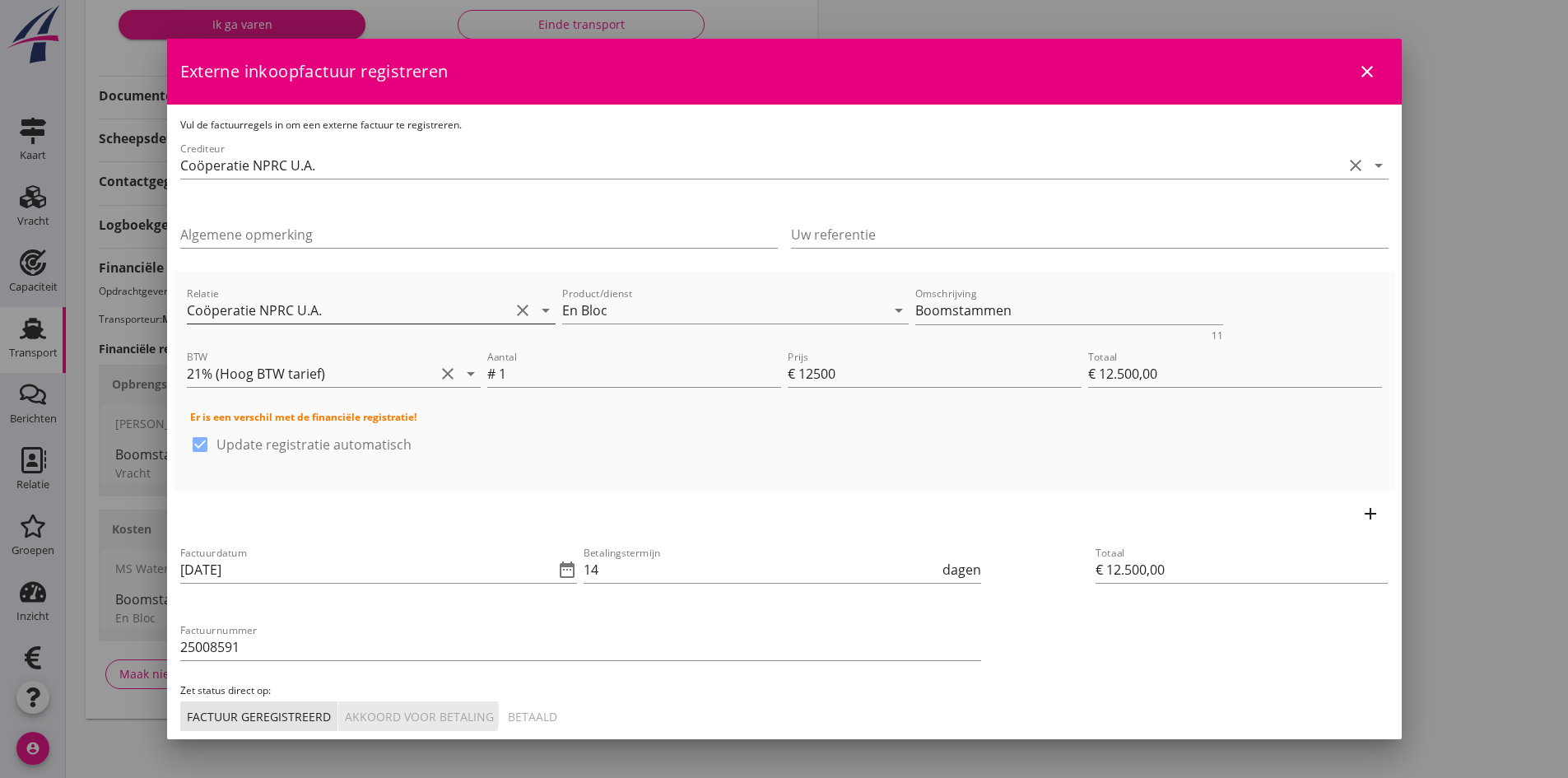
click at [399, 721] on div "Akkoord voor betaling" at bounding box center [419, 717] width 149 height 18
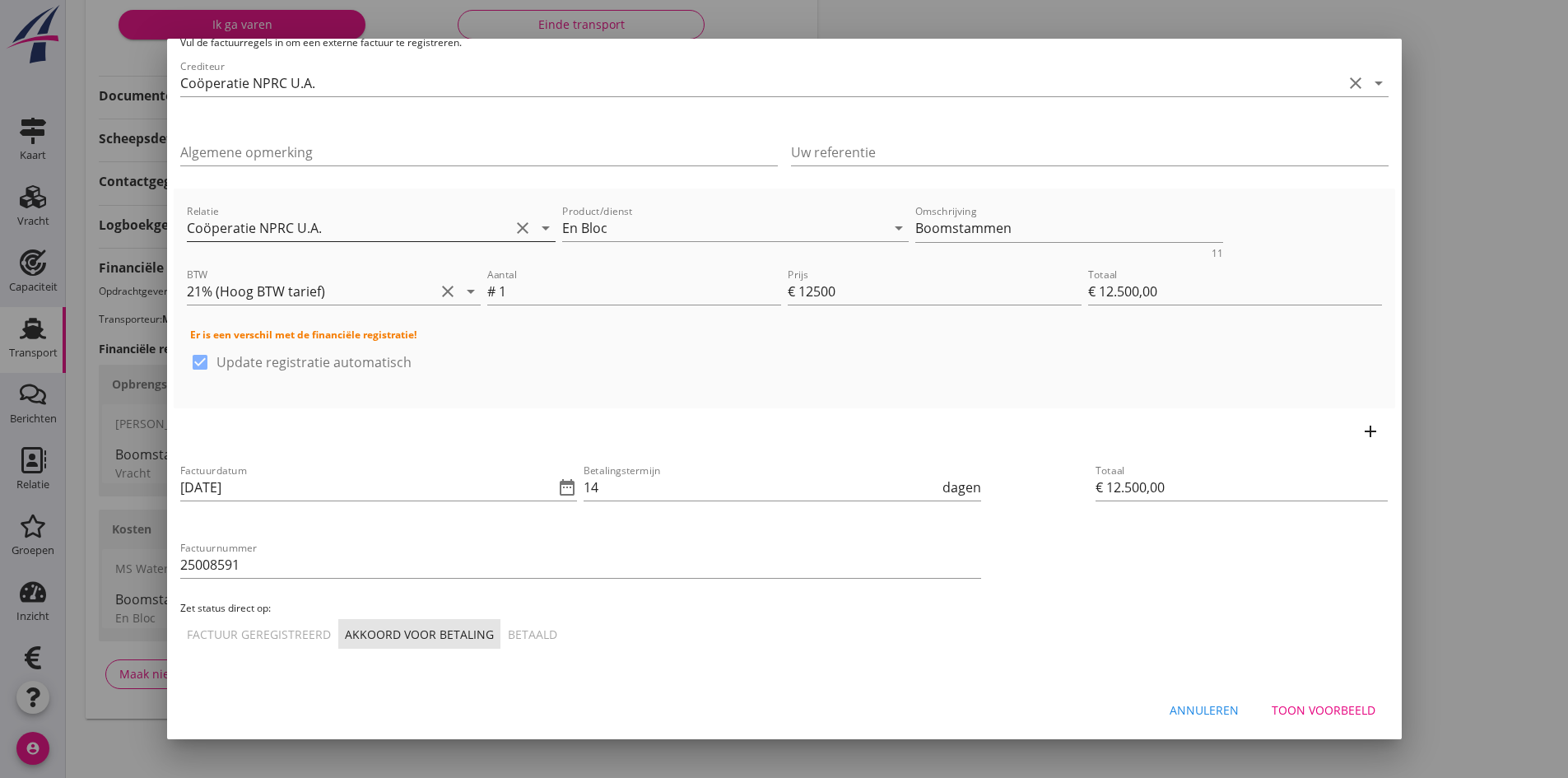
scroll to position [84, 0]
click at [1291, 712] on div "Toon voorbeeld" at bounding box center [1322, 708] width 103 height 18
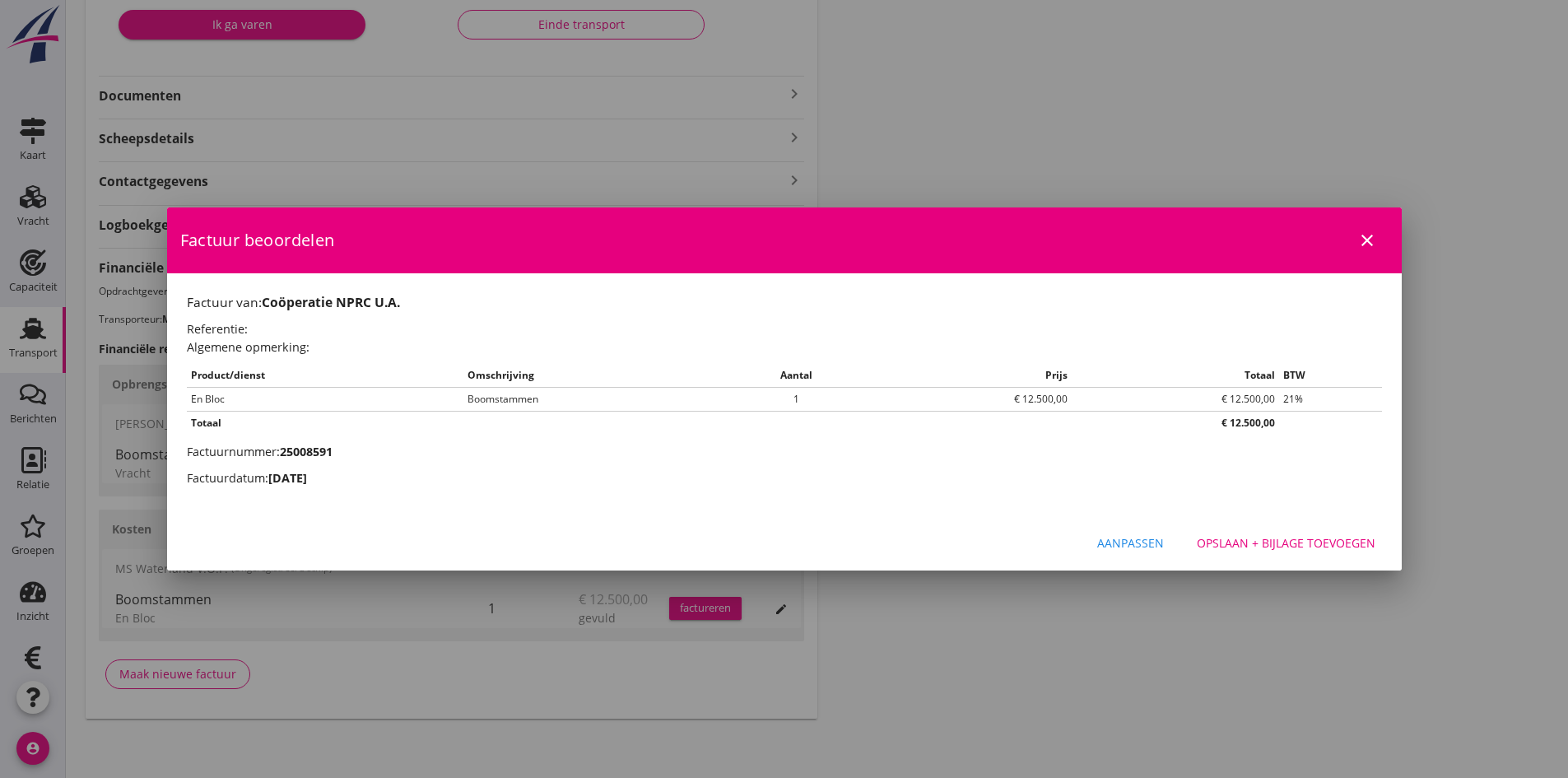
scroll to position [0, 0]
click at [1224, 537] on div "Opslaan + bijlage toevoegen" at bounding box center [1286, 543] width 179 height 18
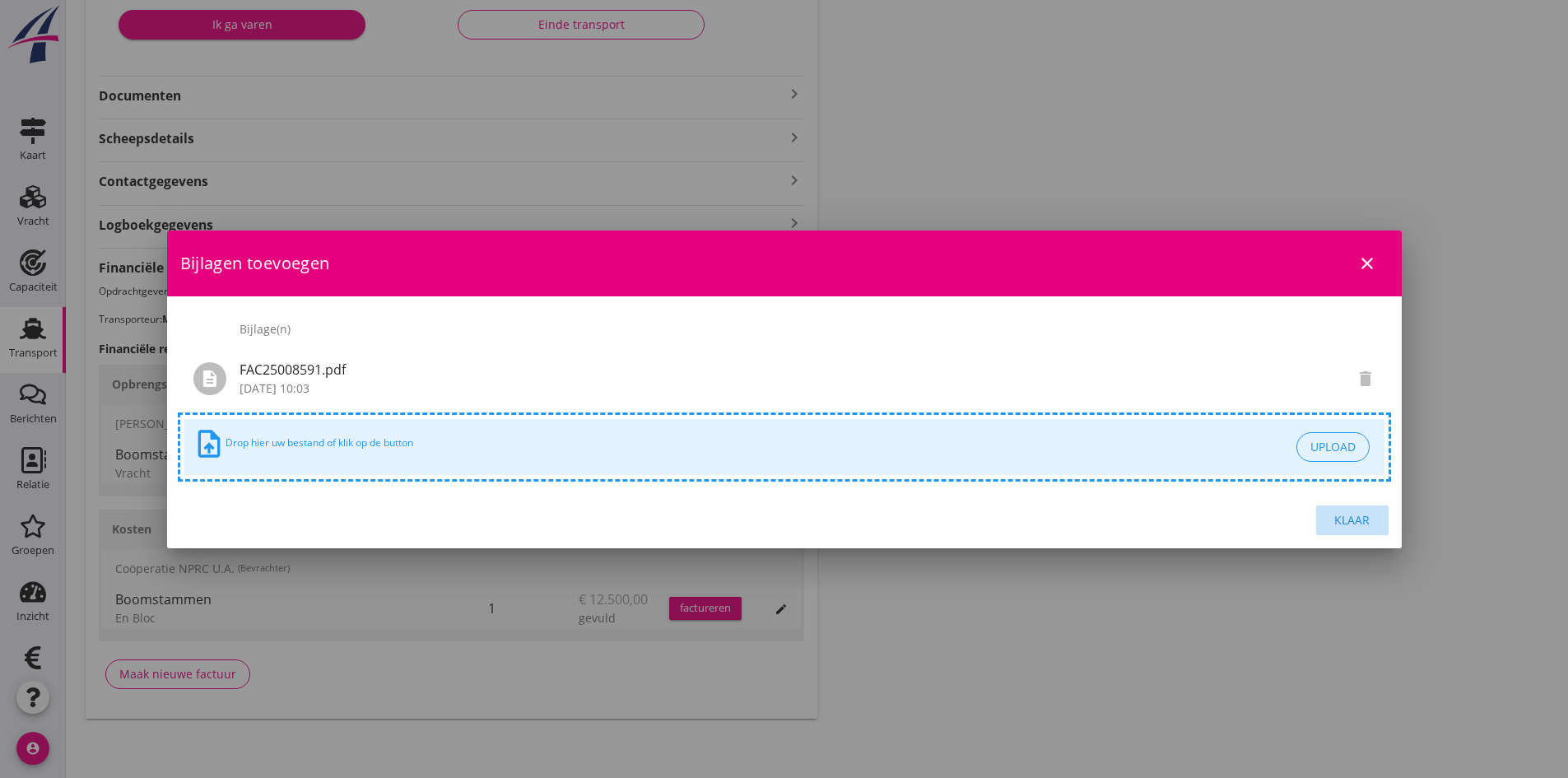
click at [1340, 518] on div "Klaar" at bounding box center [1352, 520] width 46 height 18
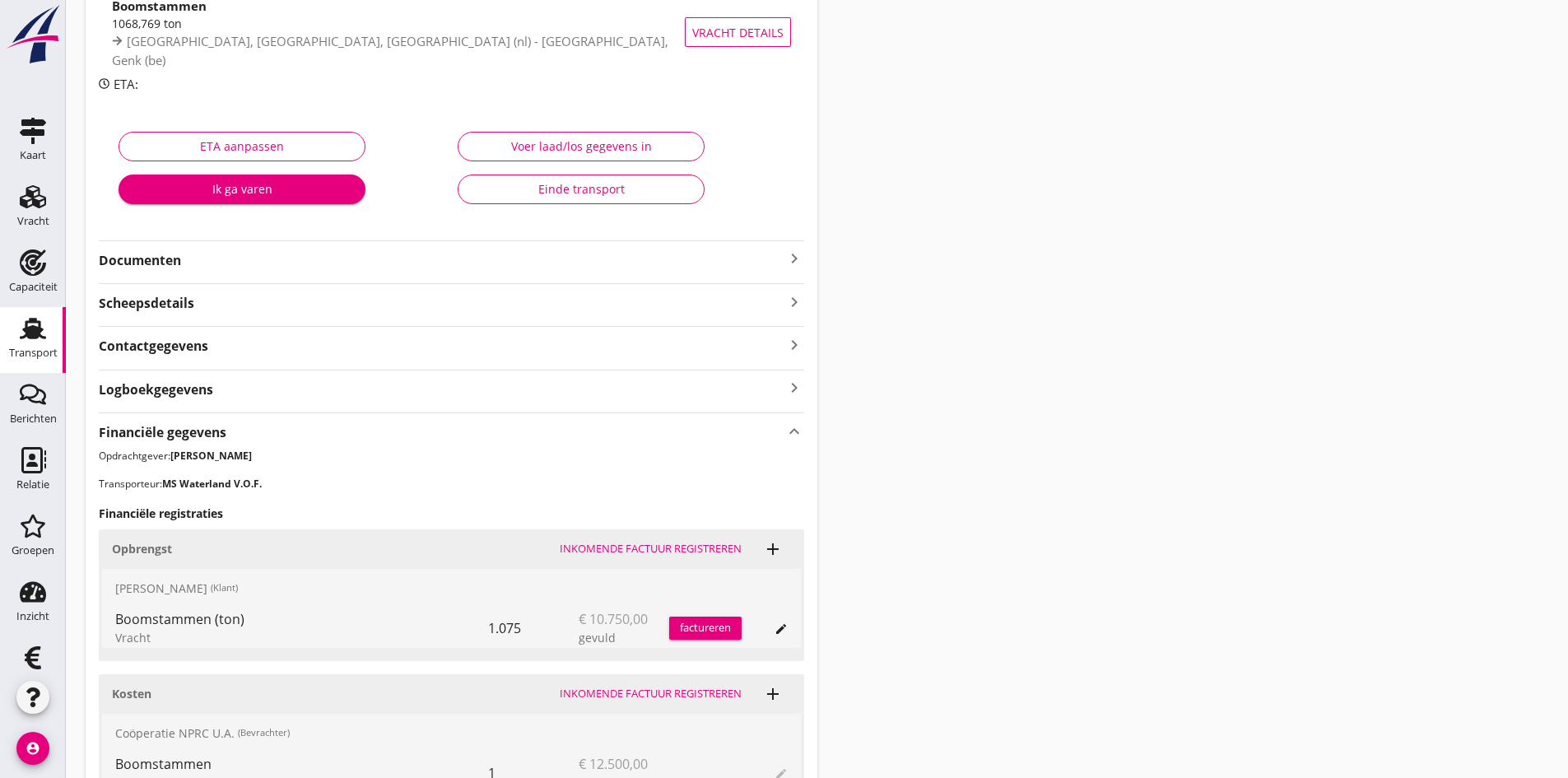
scroll to position [103, 0]
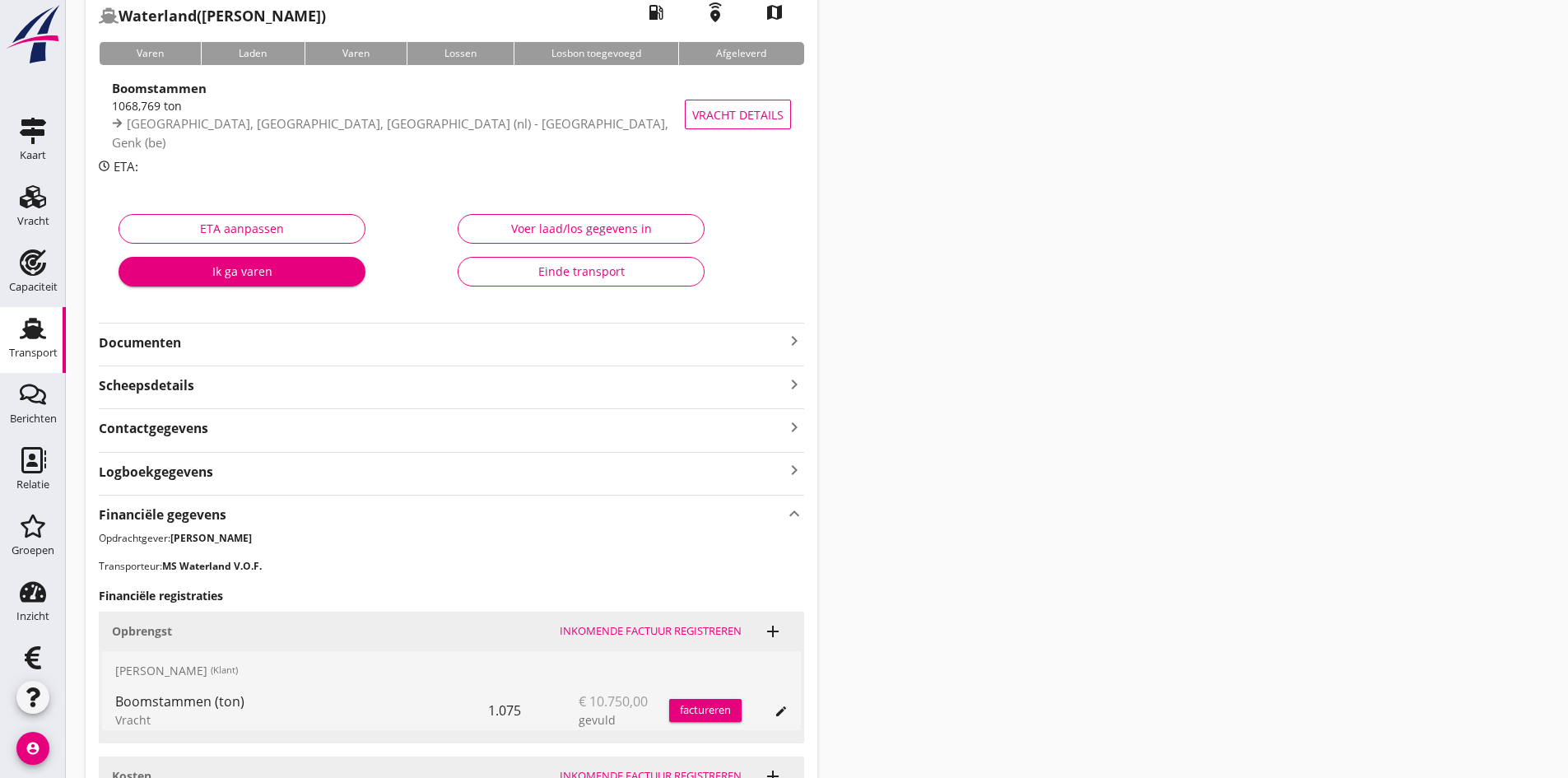
click at [512, 227] on div "Voer laad/los gegevens in" at bounding box center [581, 229] width 219 height 18
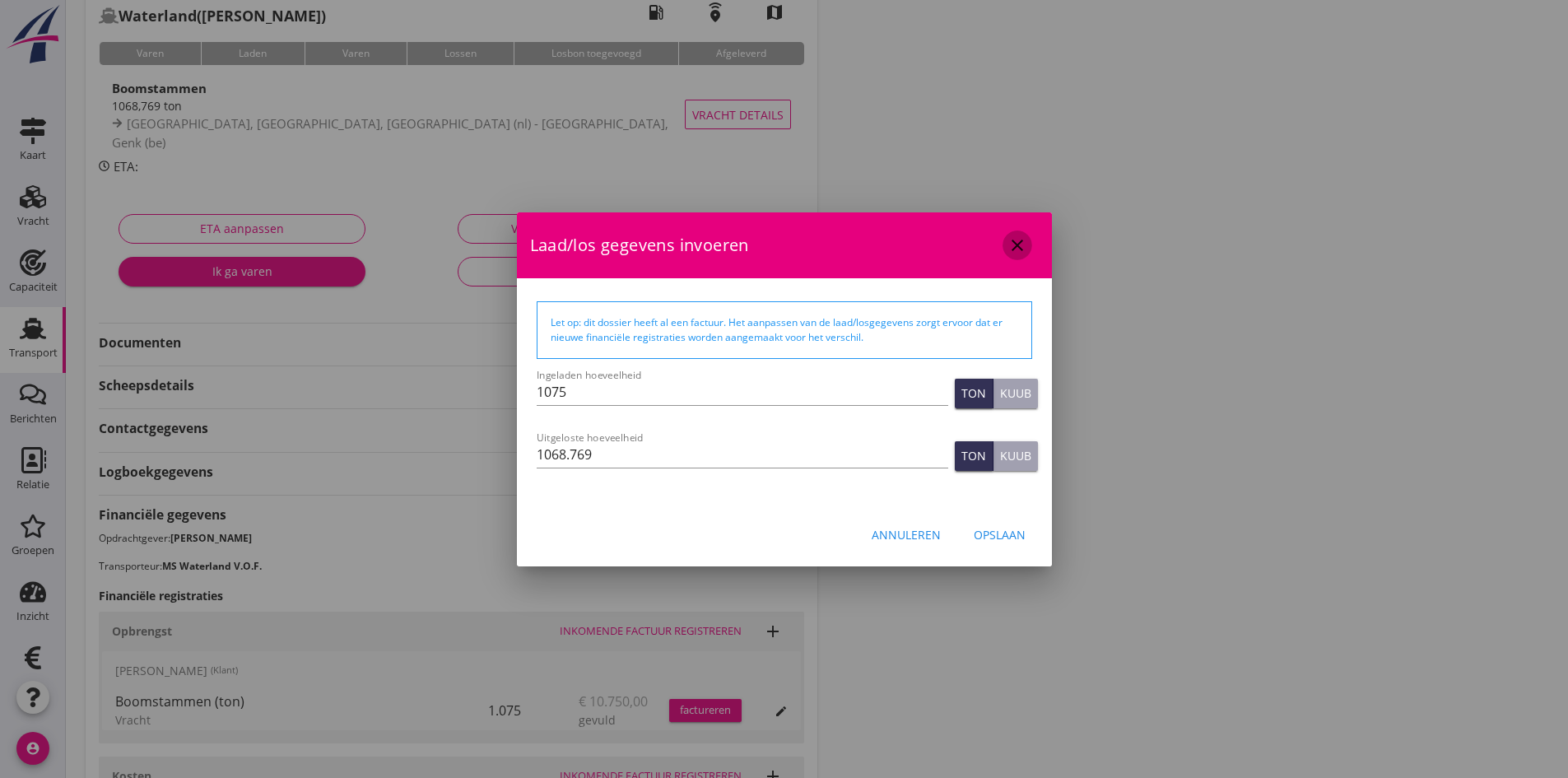
click at [1017, 245] on icon "close" at bounding box center [1017, 245] width 19 height 19
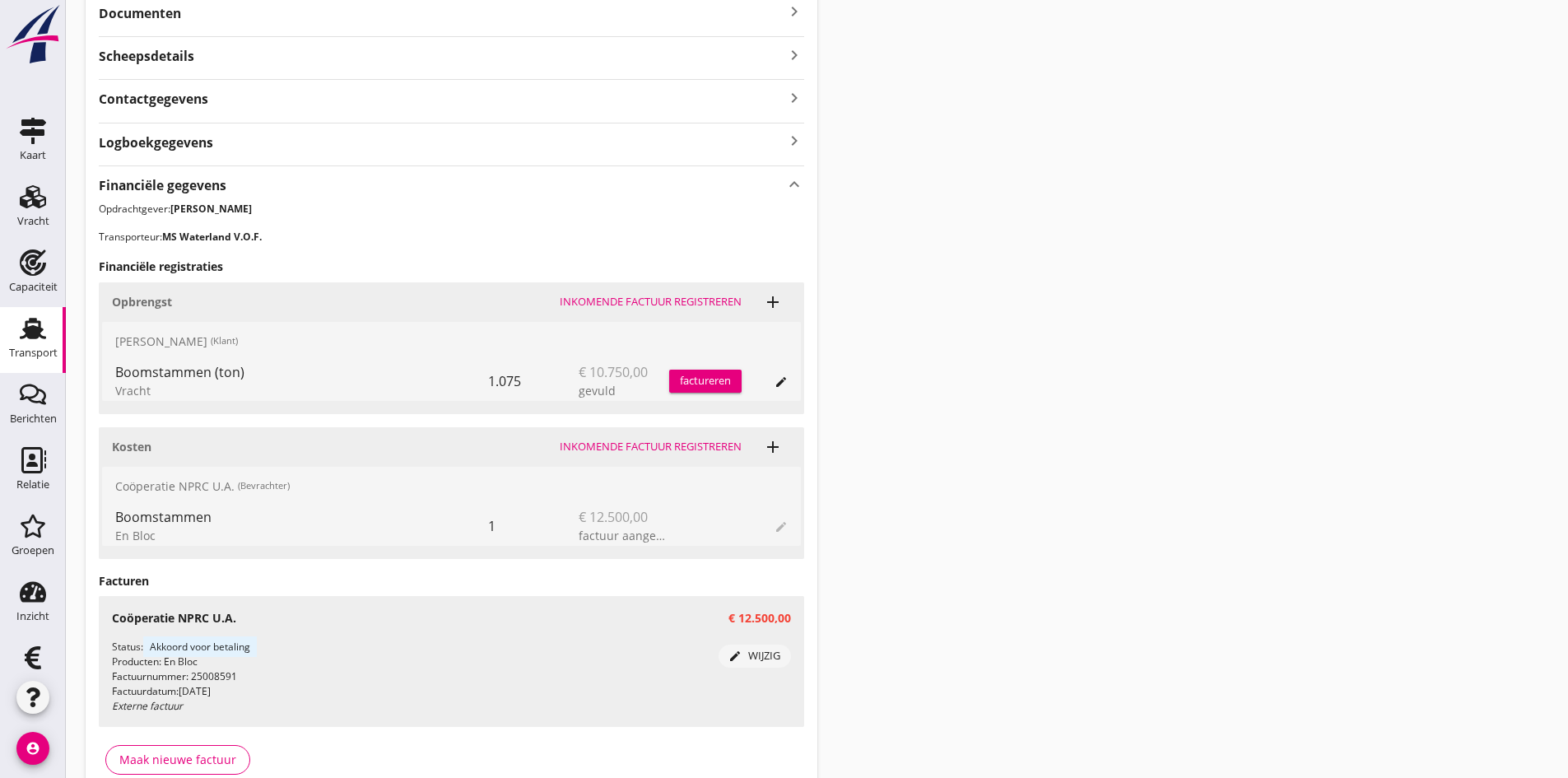
scroll to position [515, 0]
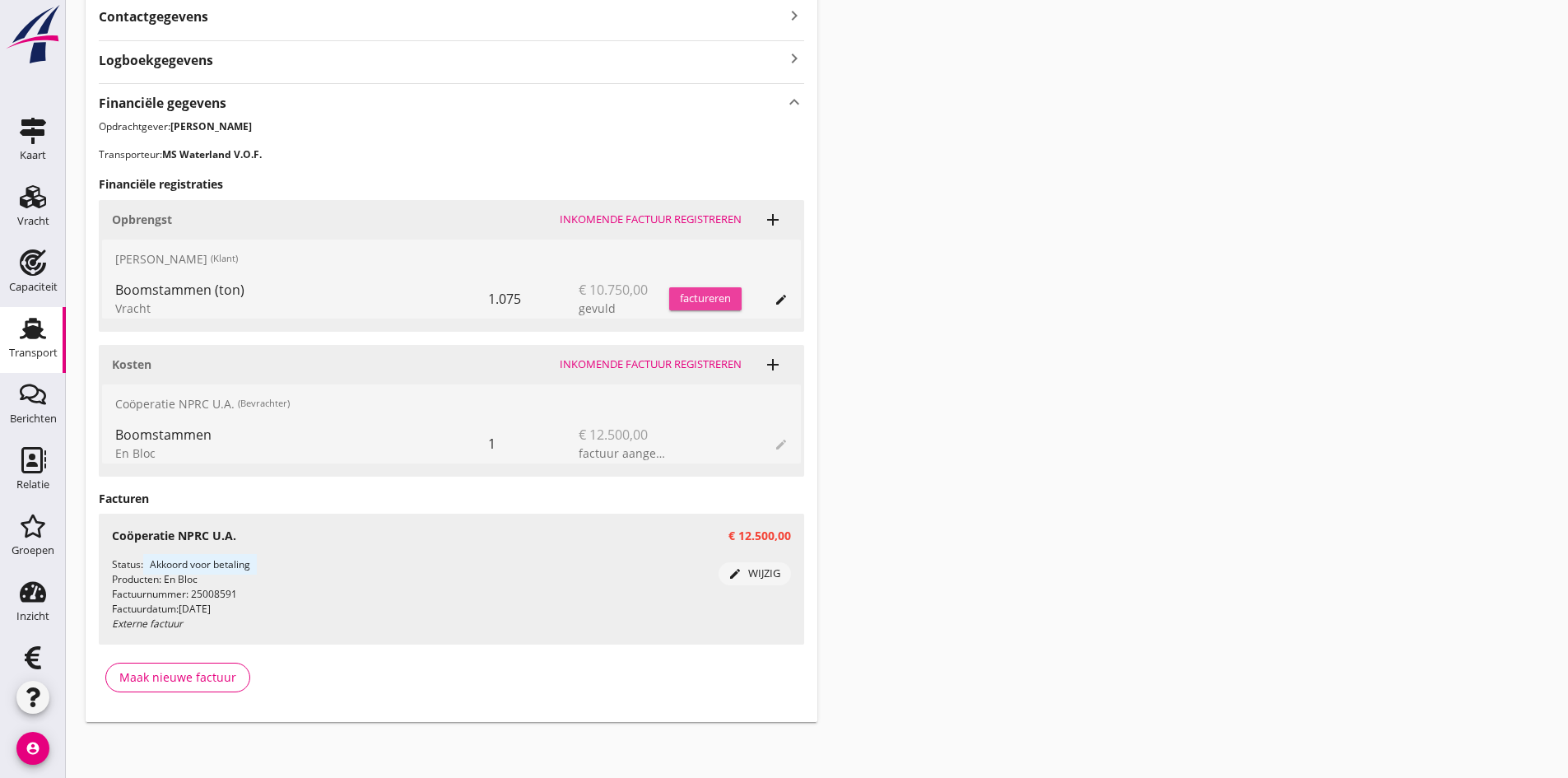
click at [696, 297] on div "factureren" at bounding box center [705, 299] width 72 height 17
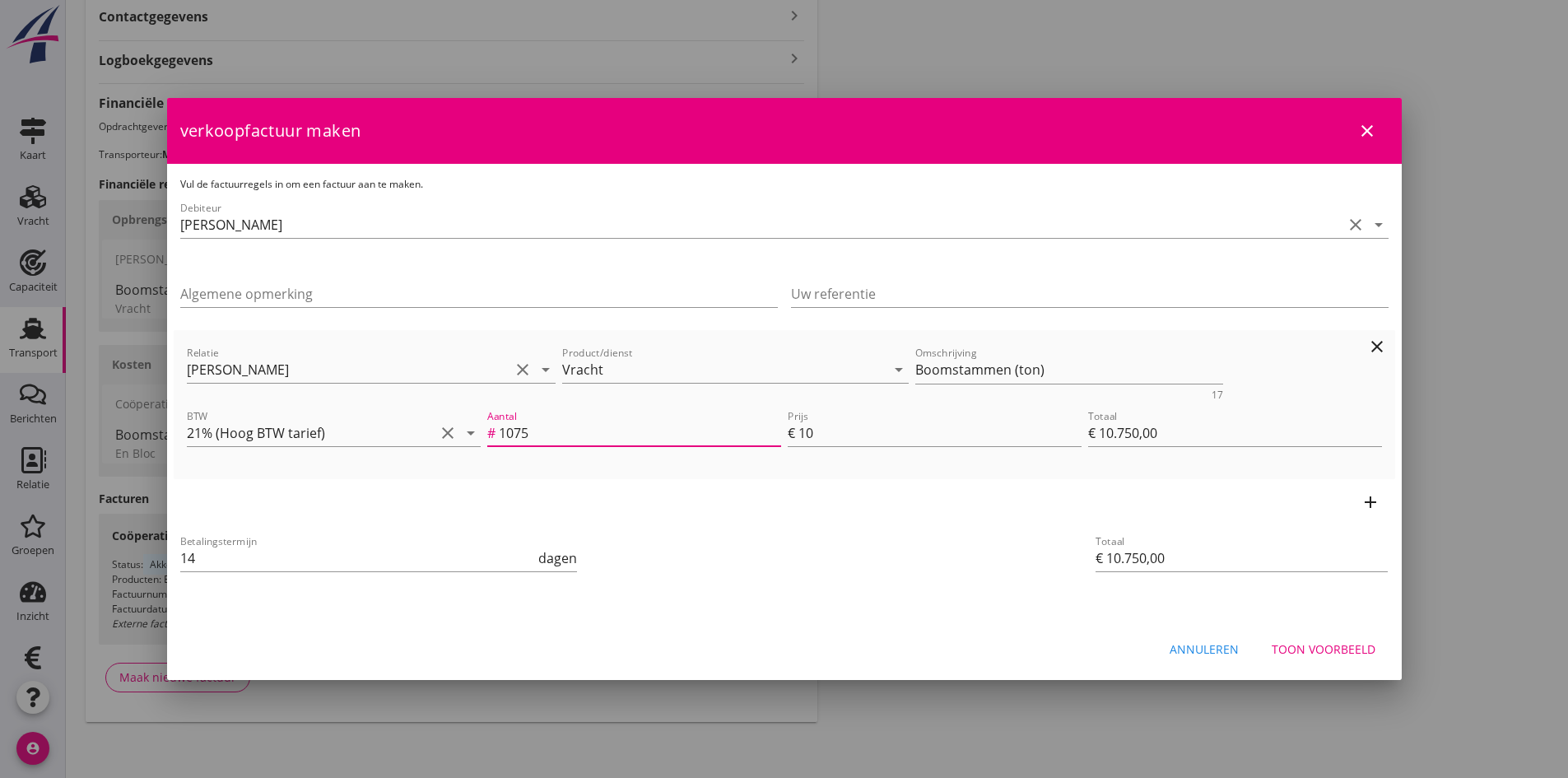
click at [577, 436] on input "1075" at bounding box center [639, 433] width 282 height 27
type input "107"
type input "€ 1.070,00"
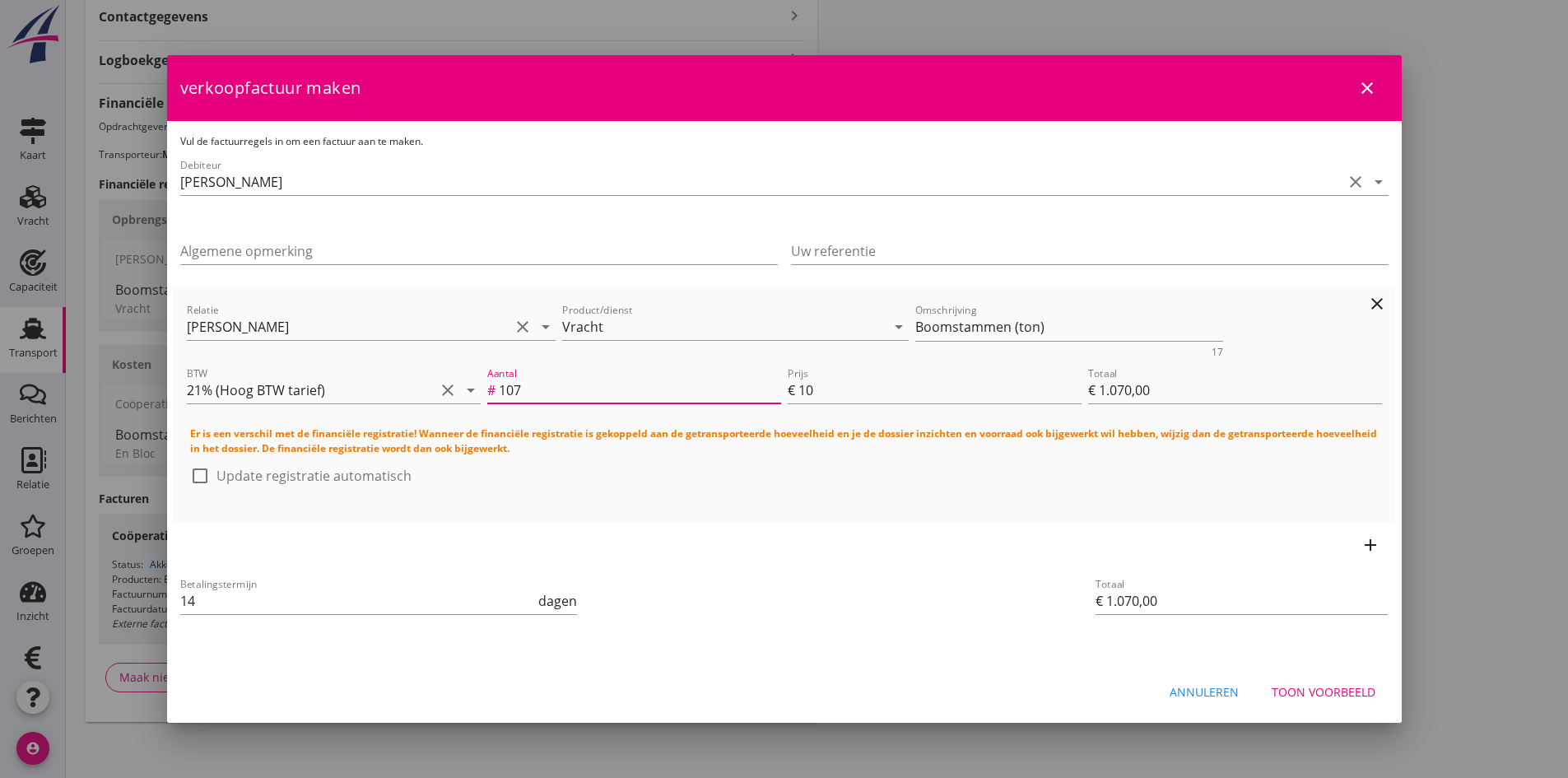
type input "10"
type input "€ 100,00"
type input "1"
type input "€ 10,00"
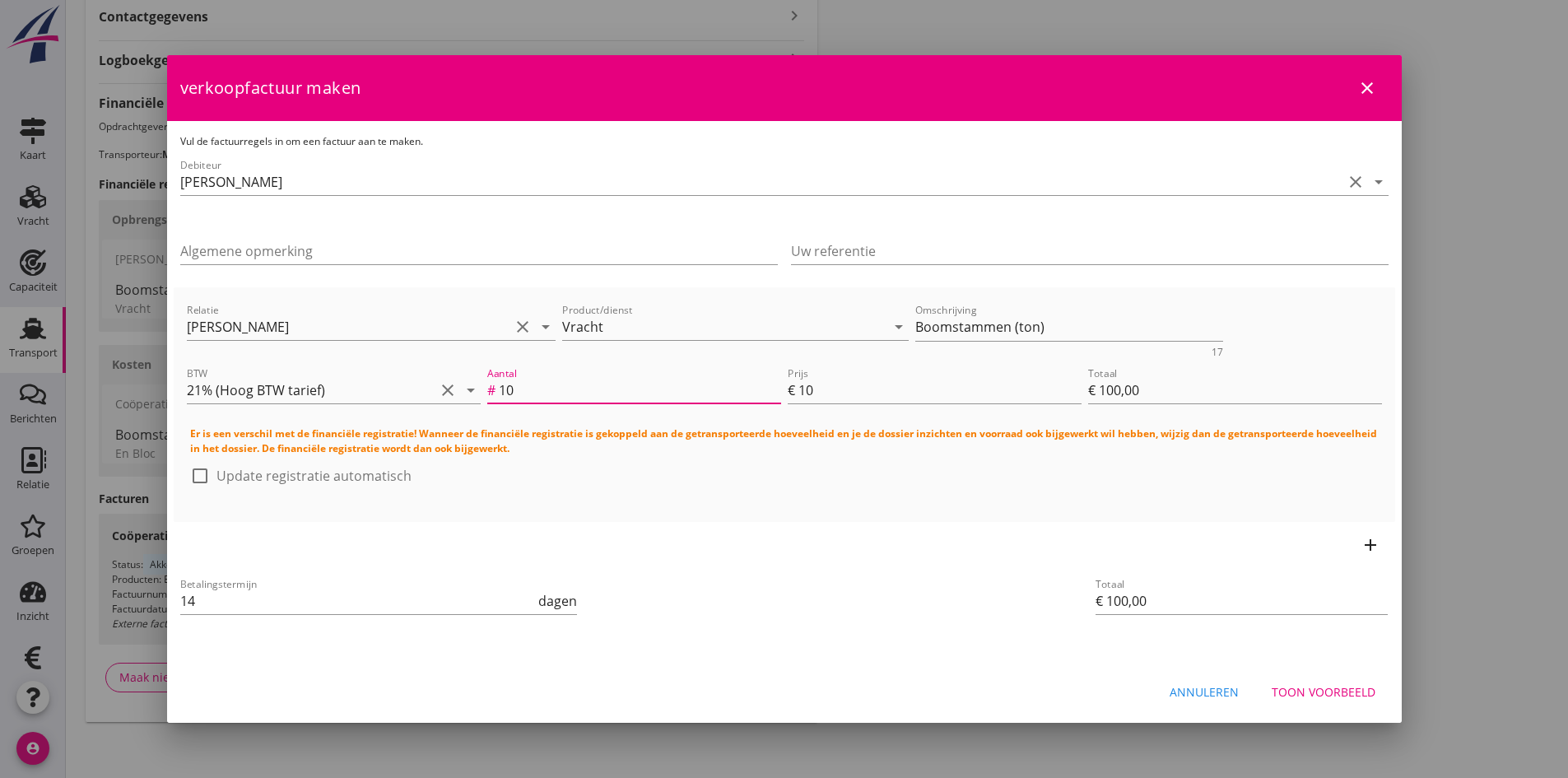
type input "€ 10,00"
type input "12"
type input "€ 120,00"
type input "125"
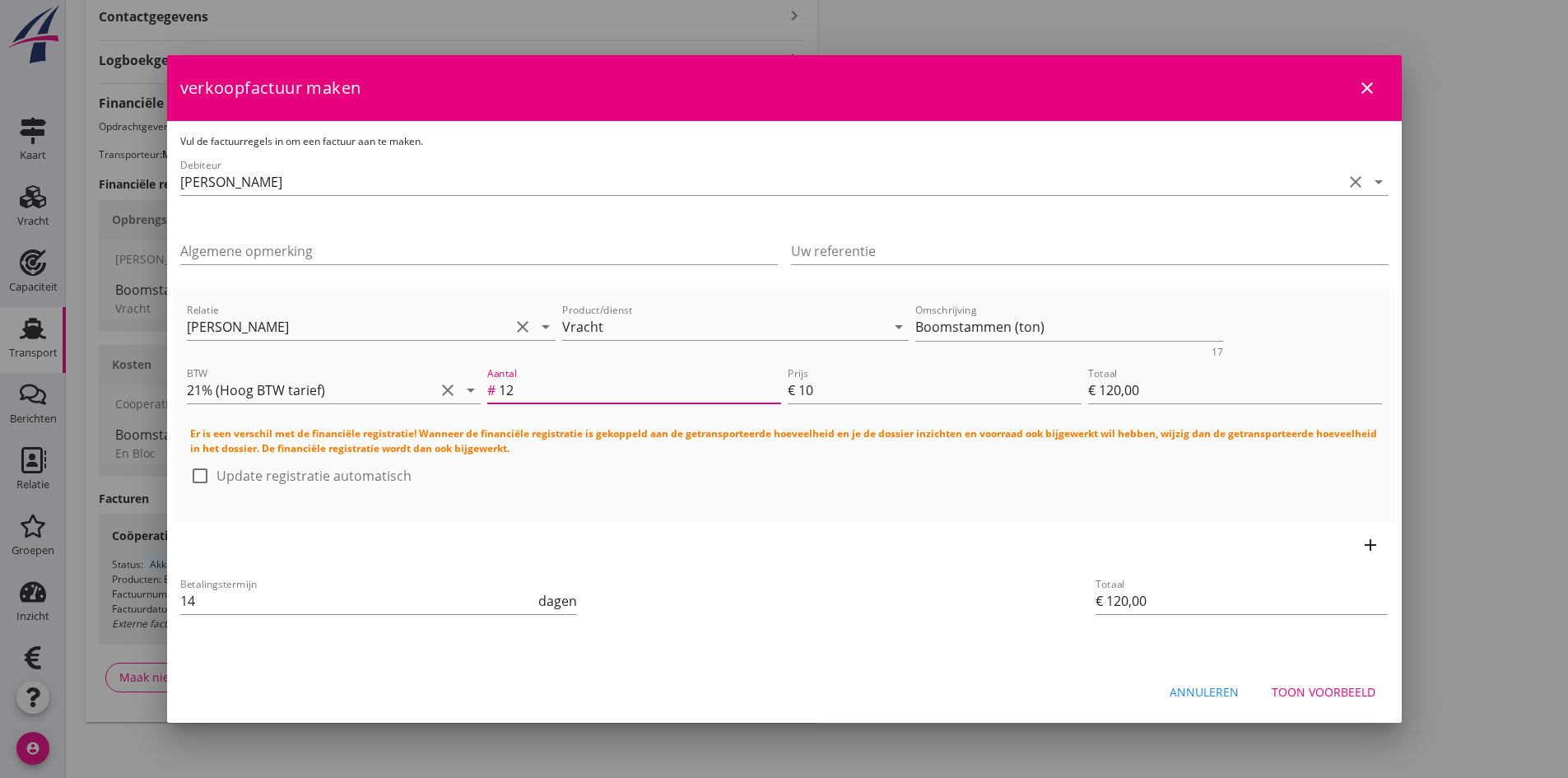
type input "€ 1.250,00"
type input "1250"
type input "€ 12.500,00"
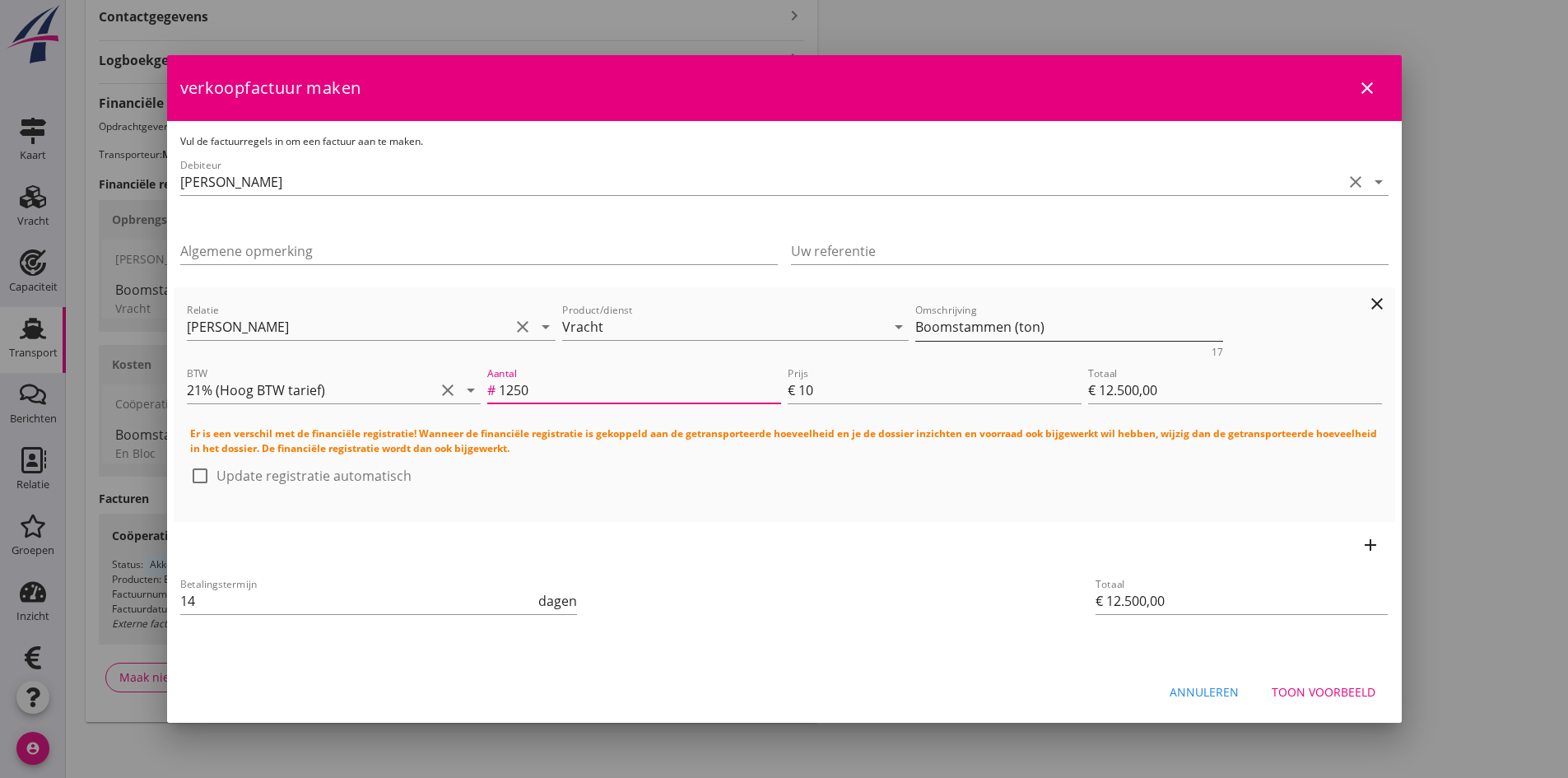
type input "1250"
click at [1055, 330] on textarea "Boomstammen (ton)" at bounding box center [1069, 327] width 308 height 27
type textarea "Boomstammen garantie"
click at [1286, 688] on div "Toon voorbeeld" at bounding box center [1322, 692] width 103 height 18
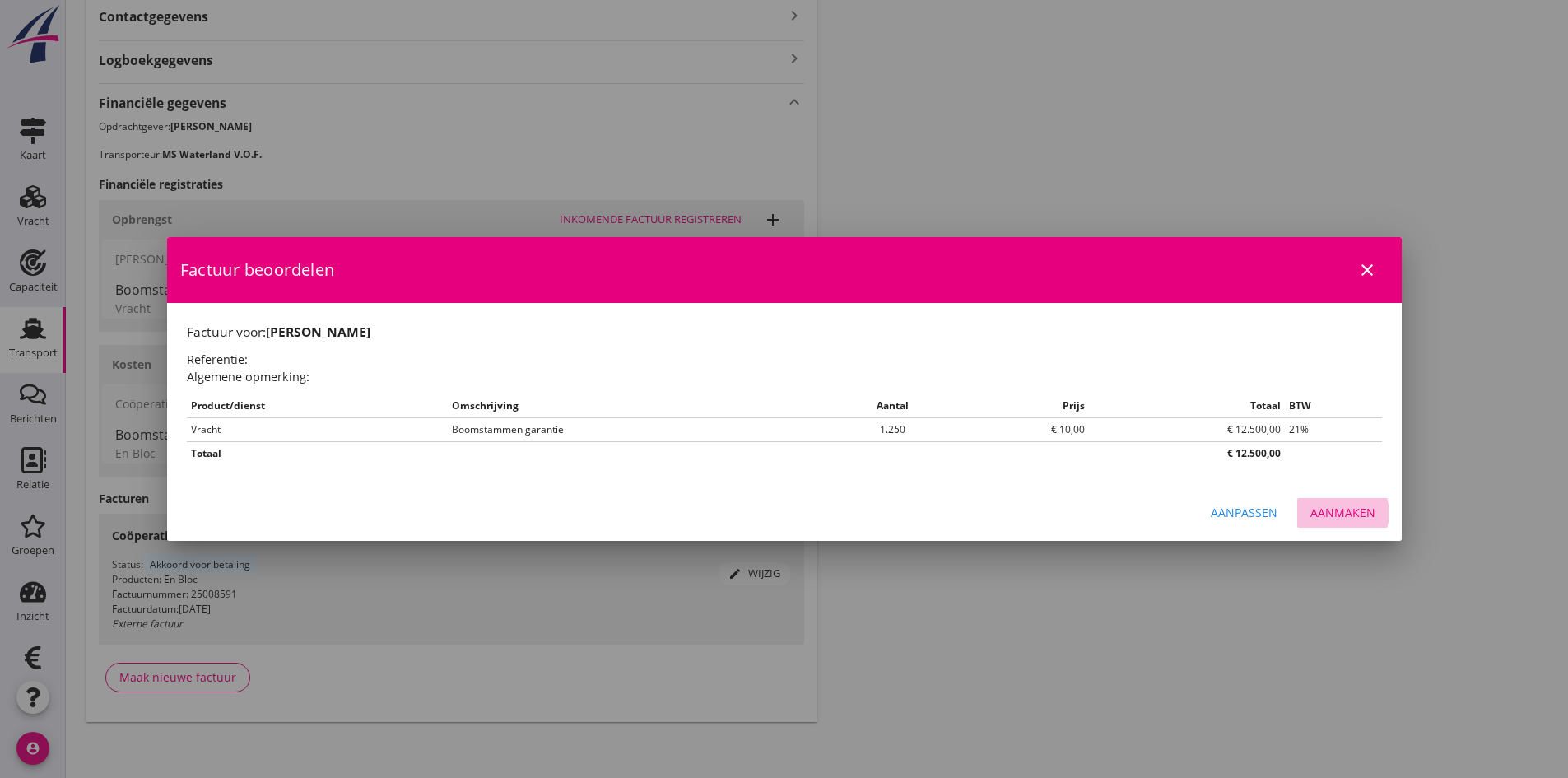
click at [1321, 507] on div "Aanmaken" at bounding box center [1343, 513] width 65 height 18
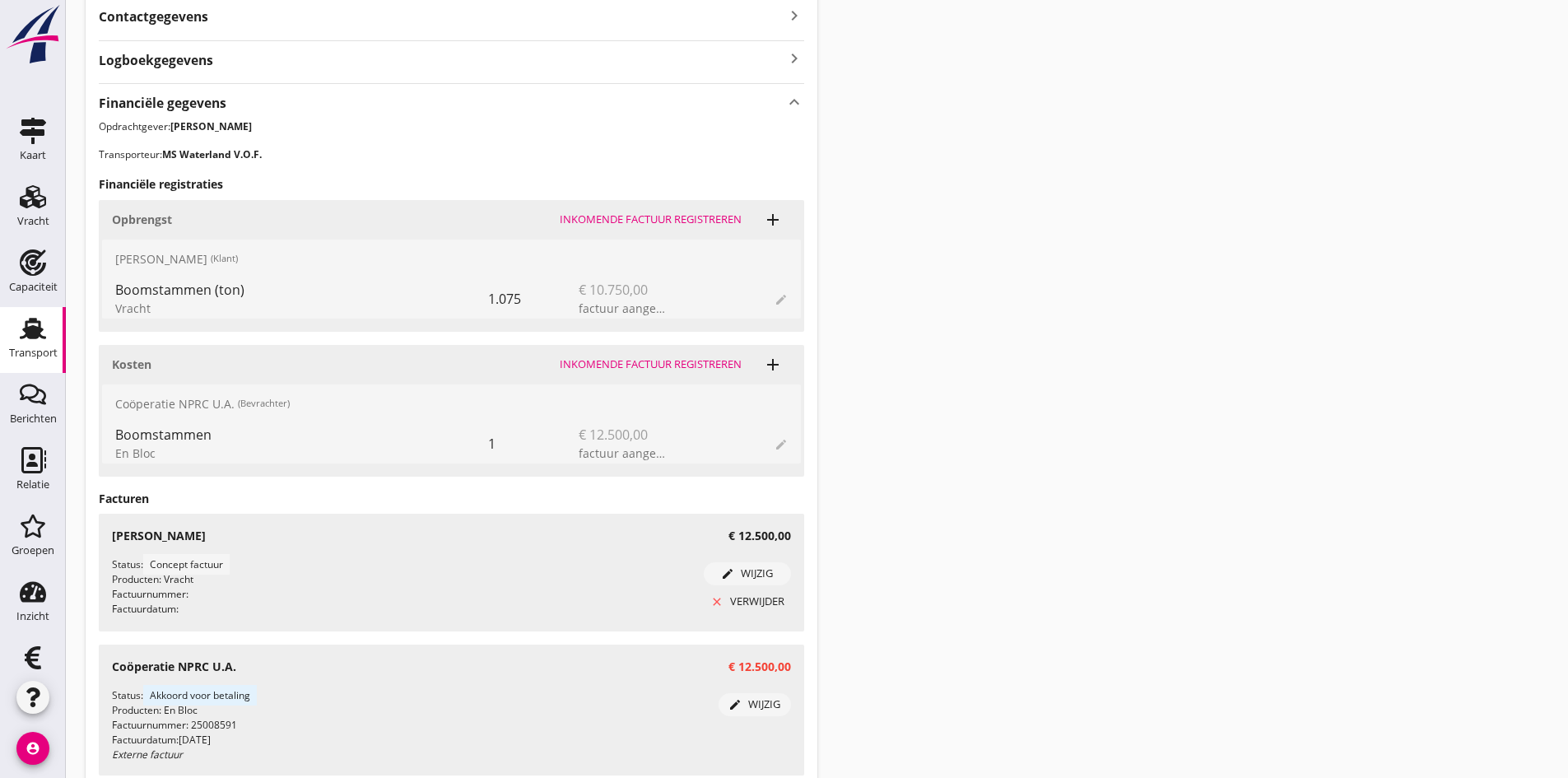
scroll to position [650, 0]
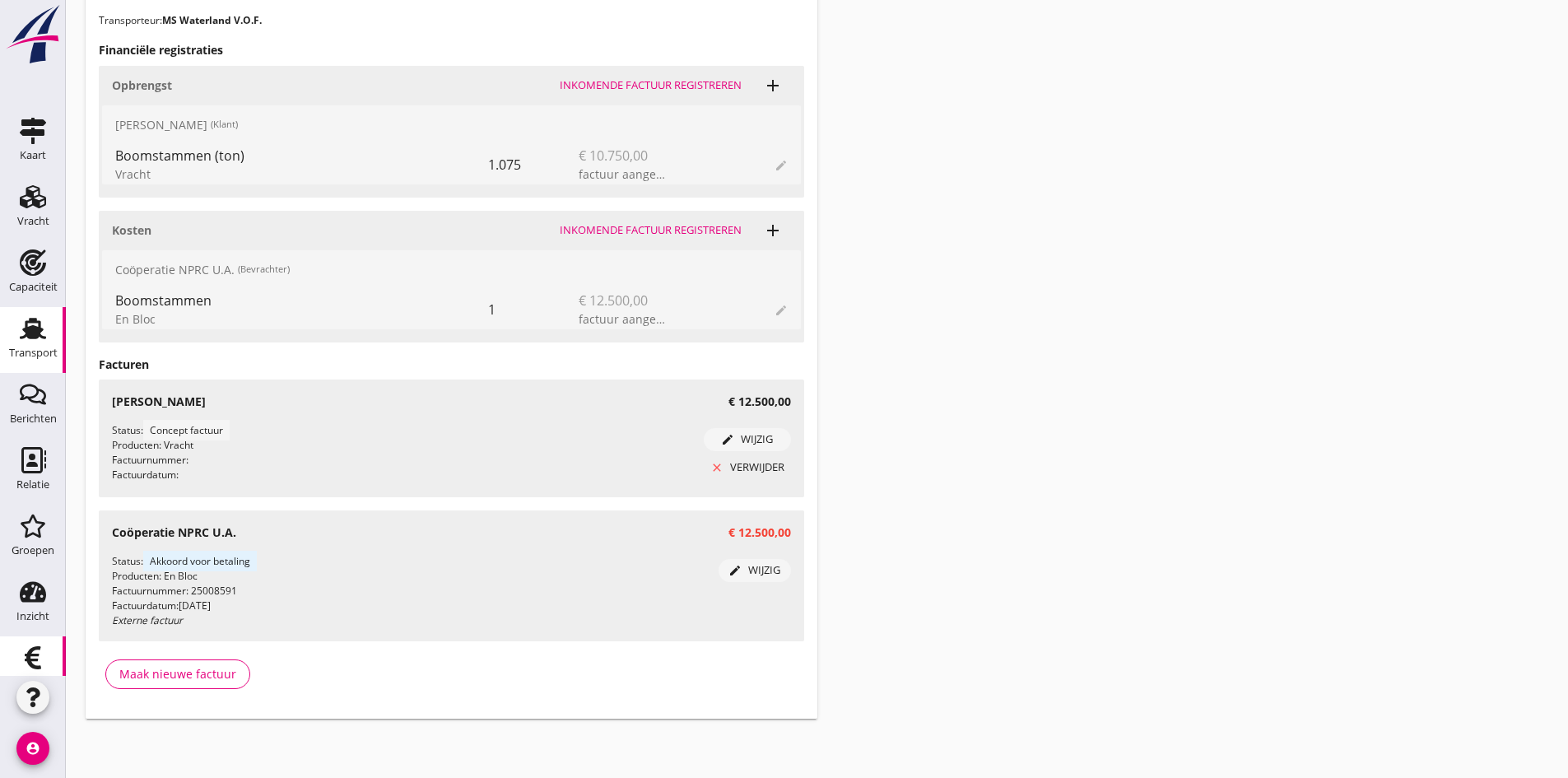
click at [25, 656] on use at bounding box center [33, 658] width 17 height 23
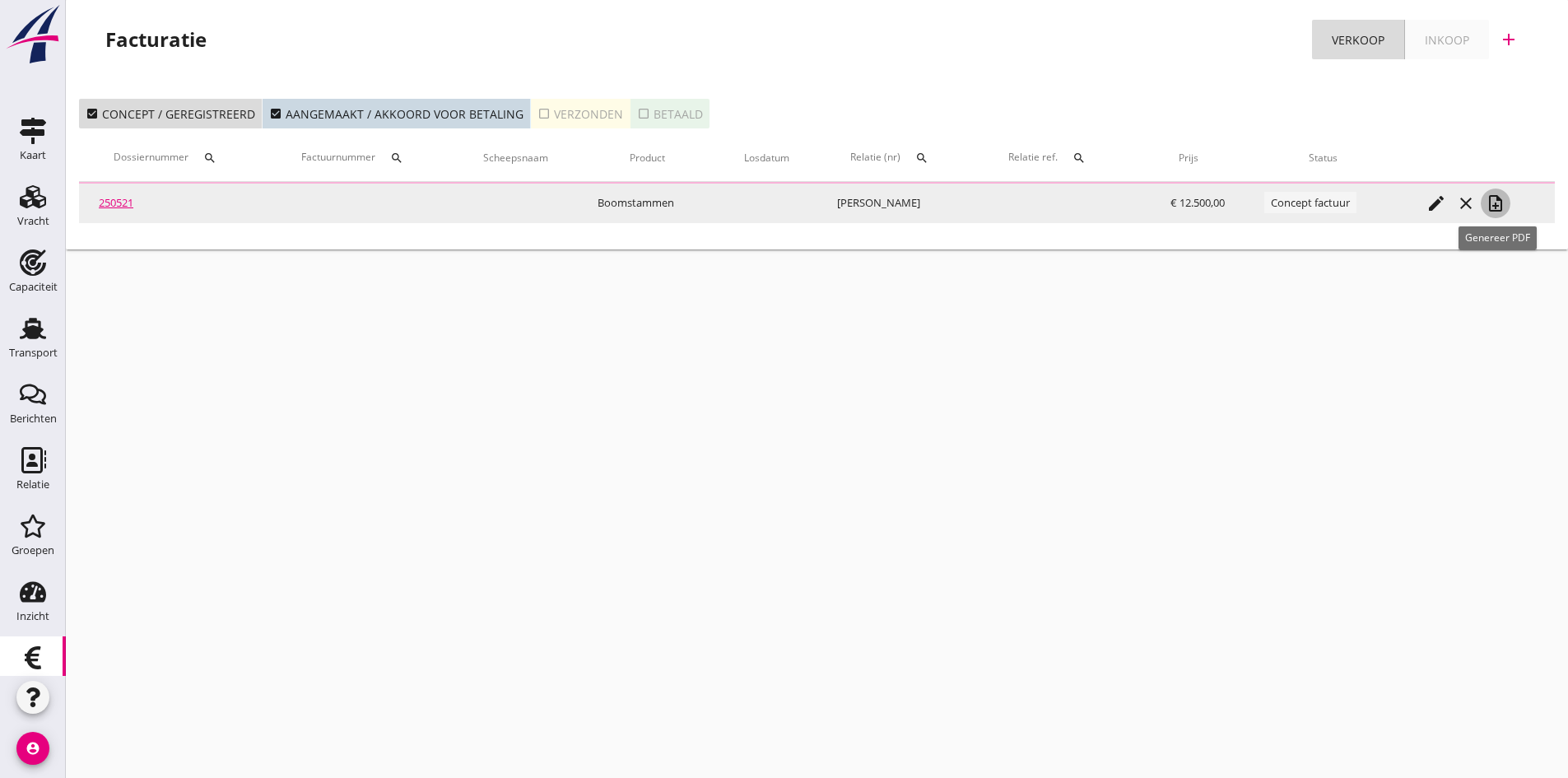
click at [1497, 202] on icon "note_add" at bounding box center [1496, 203] width 19 height 19
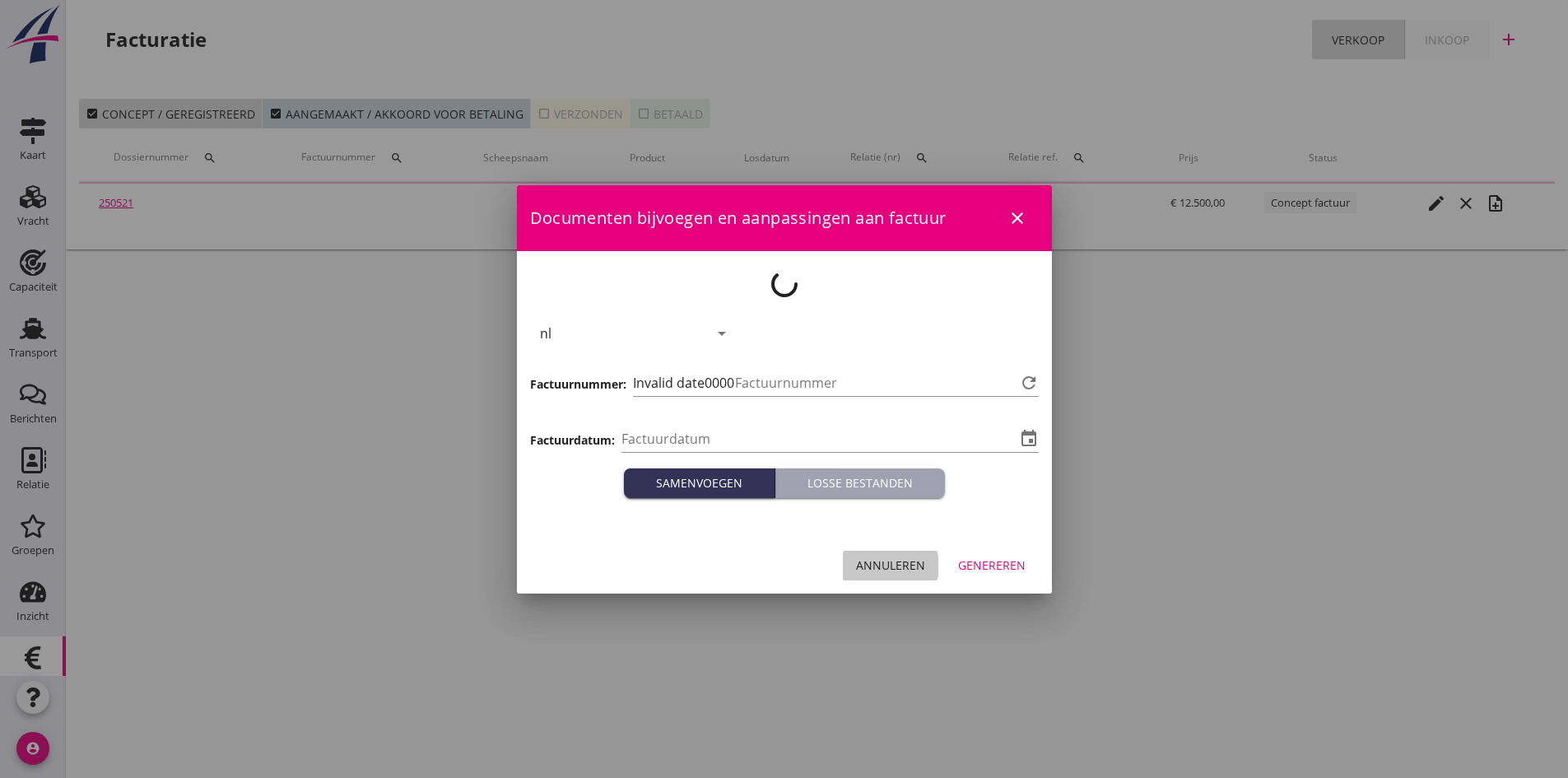
click at [902, 566] on div "Annuleren" at bounding box center [890, 565] width 69 height 18
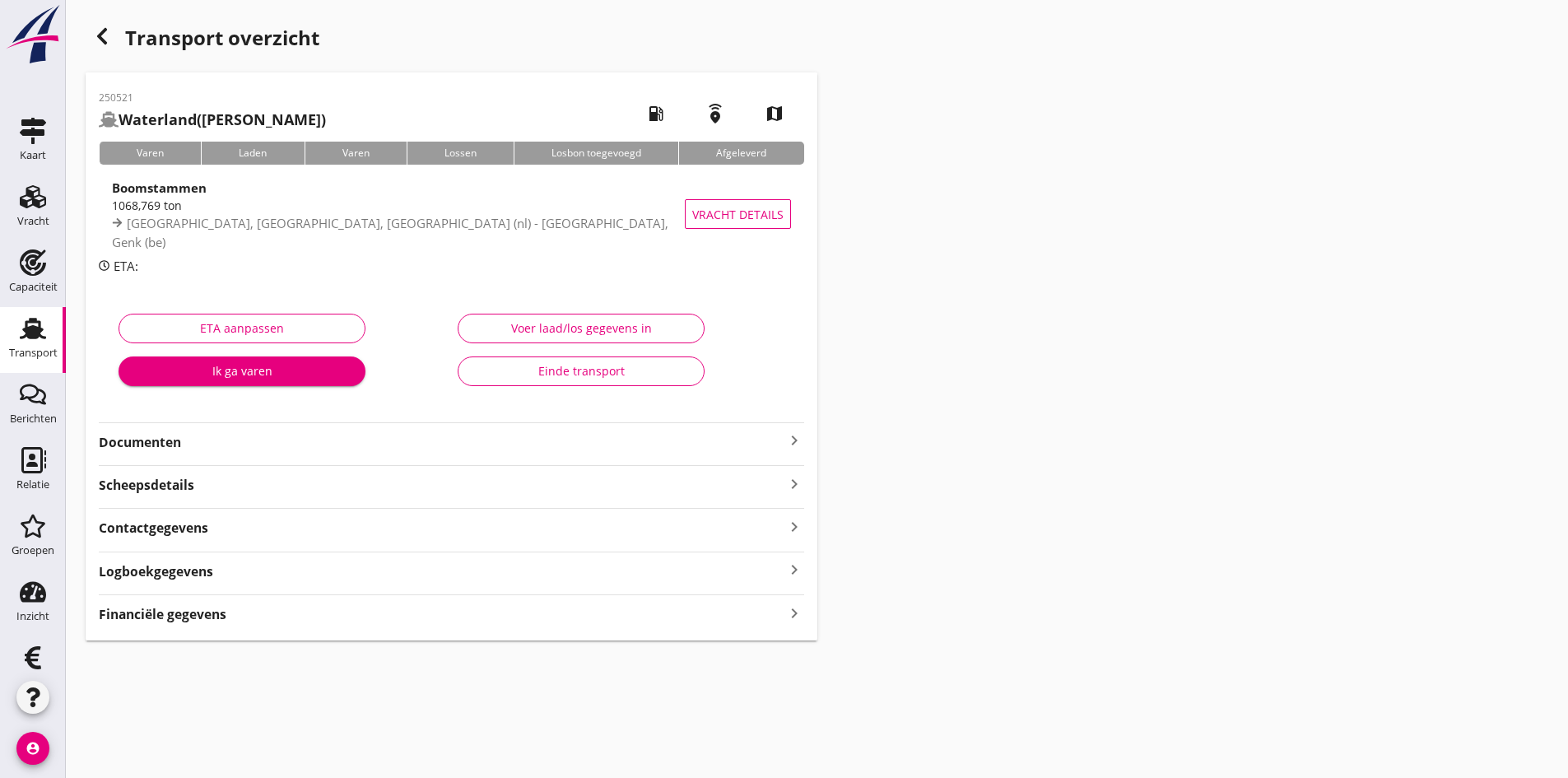
click at [160, 444] on strong "Documenten" at bounding box center [442, 442] width 686 height 19
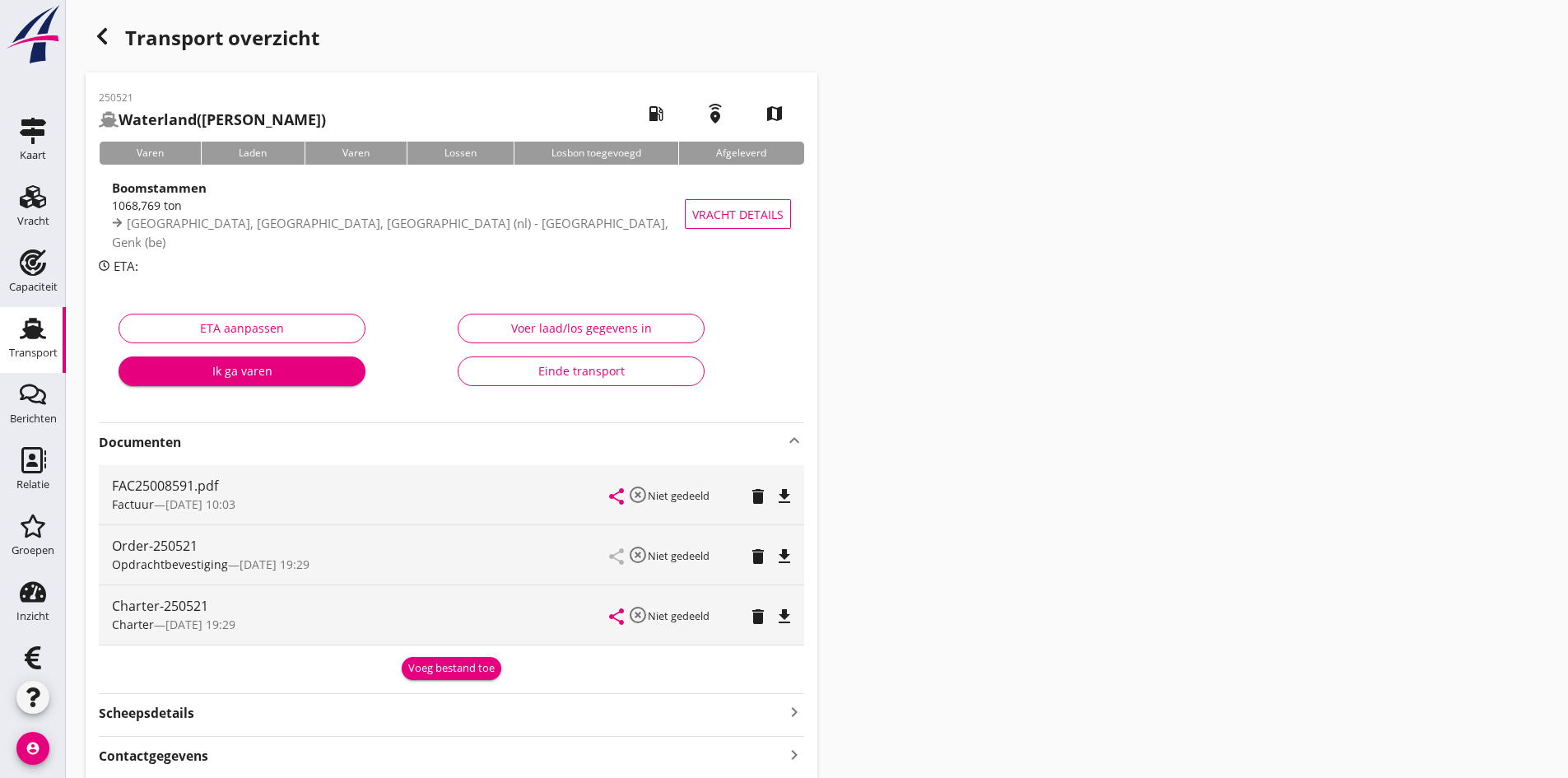
click at [461, 660] on button "Voeg bestand toe" at bounding box center [451, 668] width 100 height 23
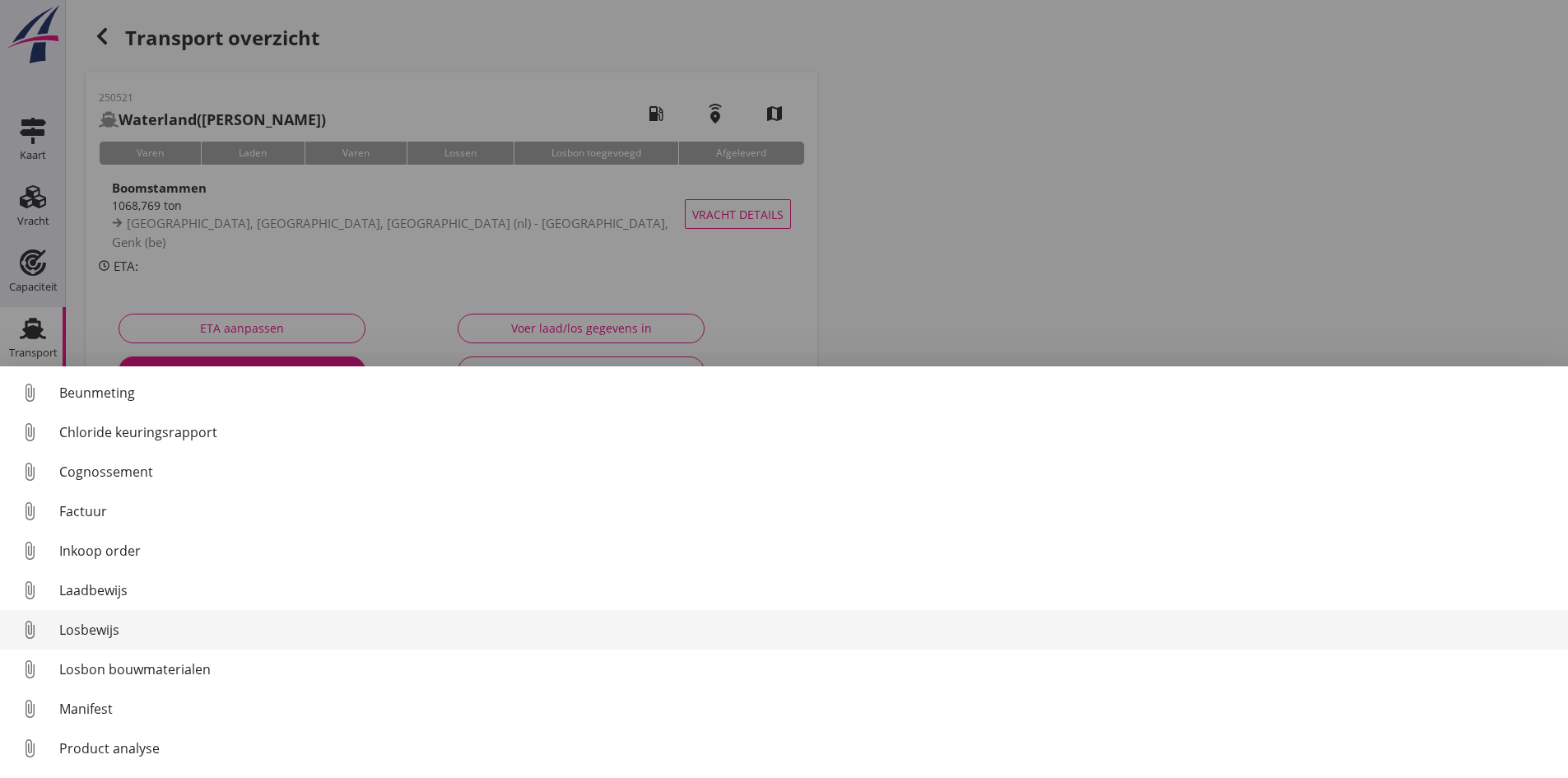
click at [83, 625] on div "Losbewijs" at bounding box center [807, 629] width 1496 height 19
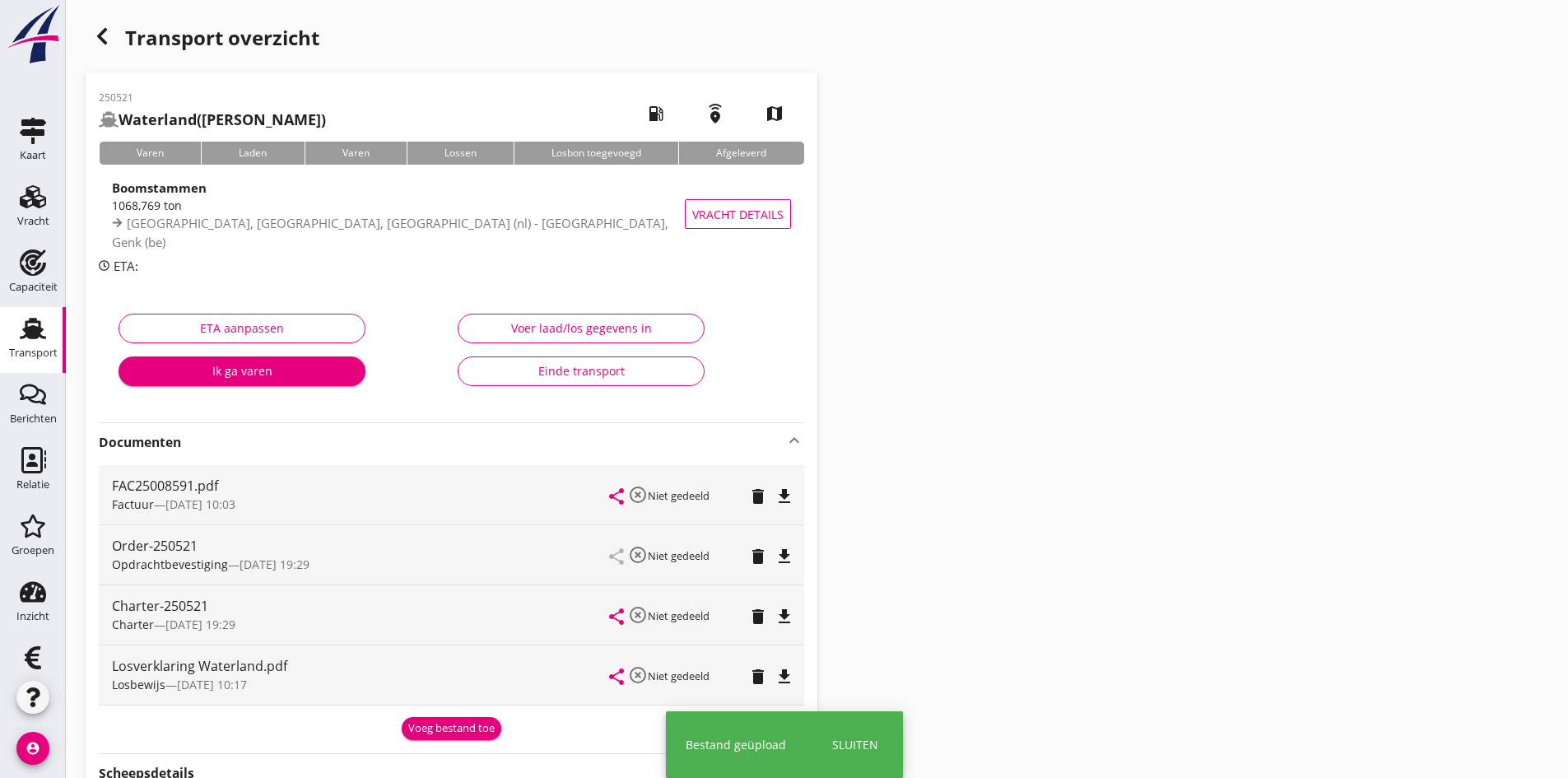
click at [429, 678] on div "Losbewijs — [DATE] 10:17" at bounding box center [361, 684] width 498 height 18
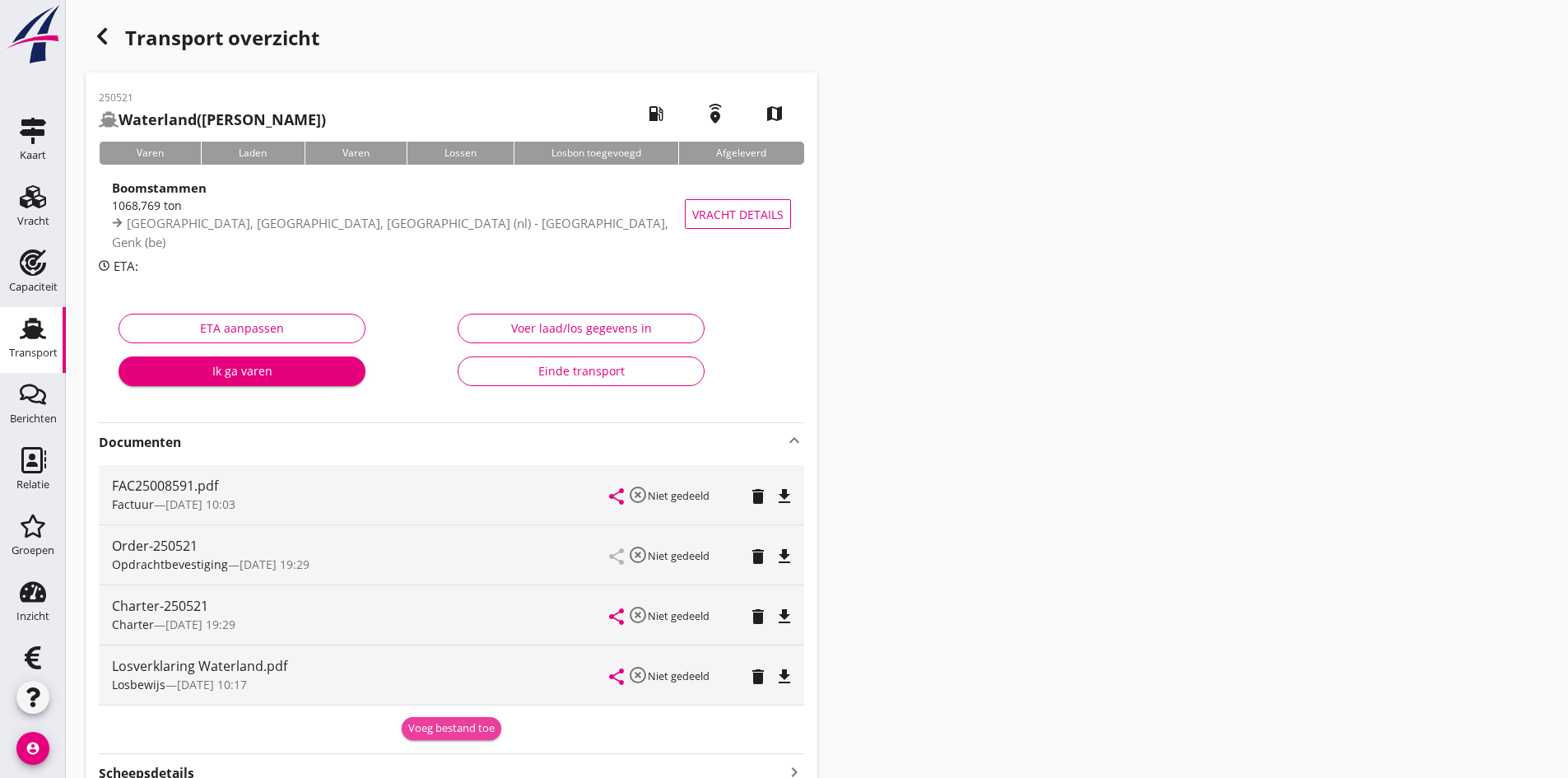
click at [427, 725] on div "Voeg bestand toe" at bounding box center [452, 728] width 87 height 17
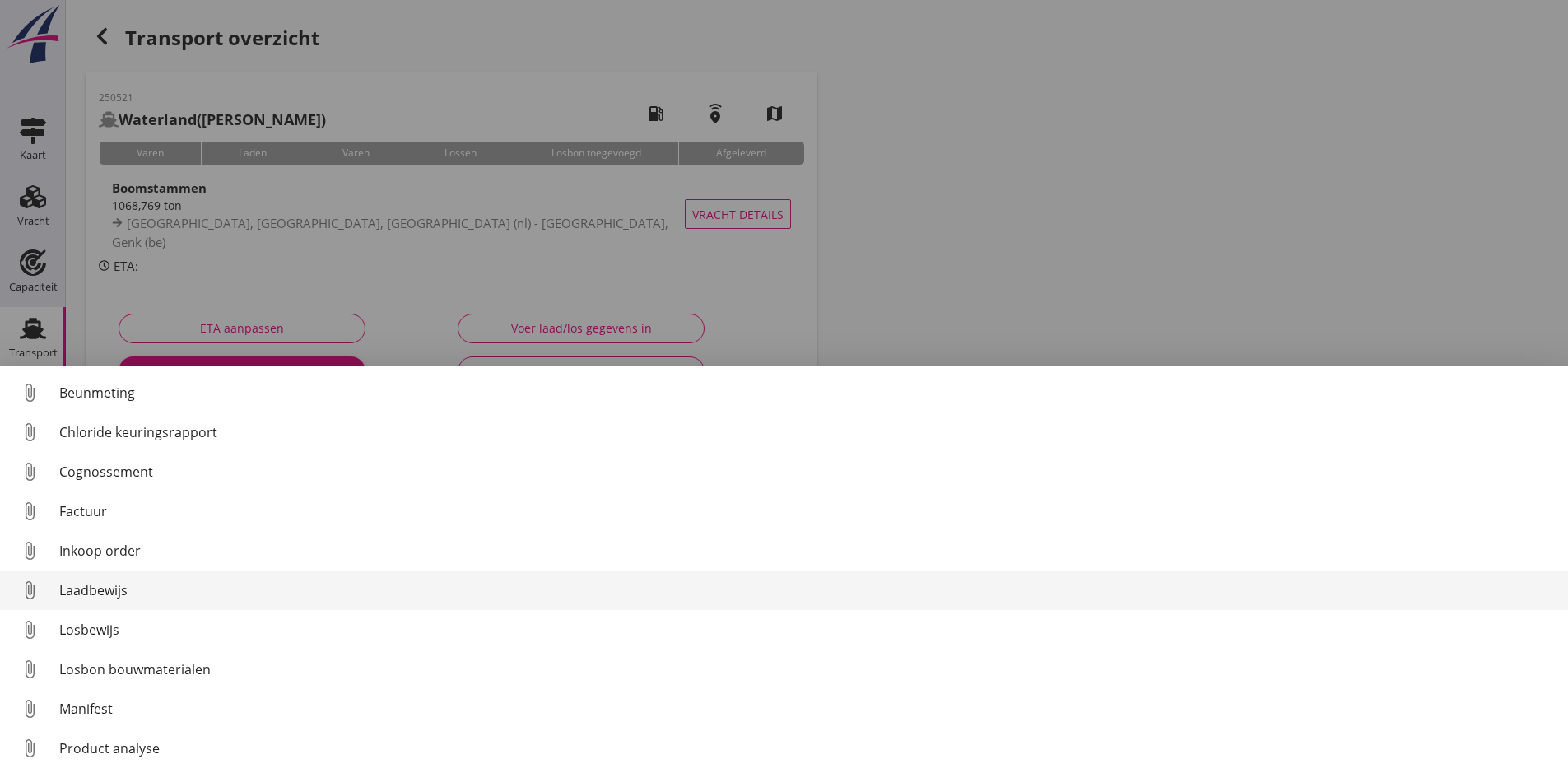
click at [115, 589] on div "Laadbewijs" at bounding box center [807, 590] width 1496 height 19
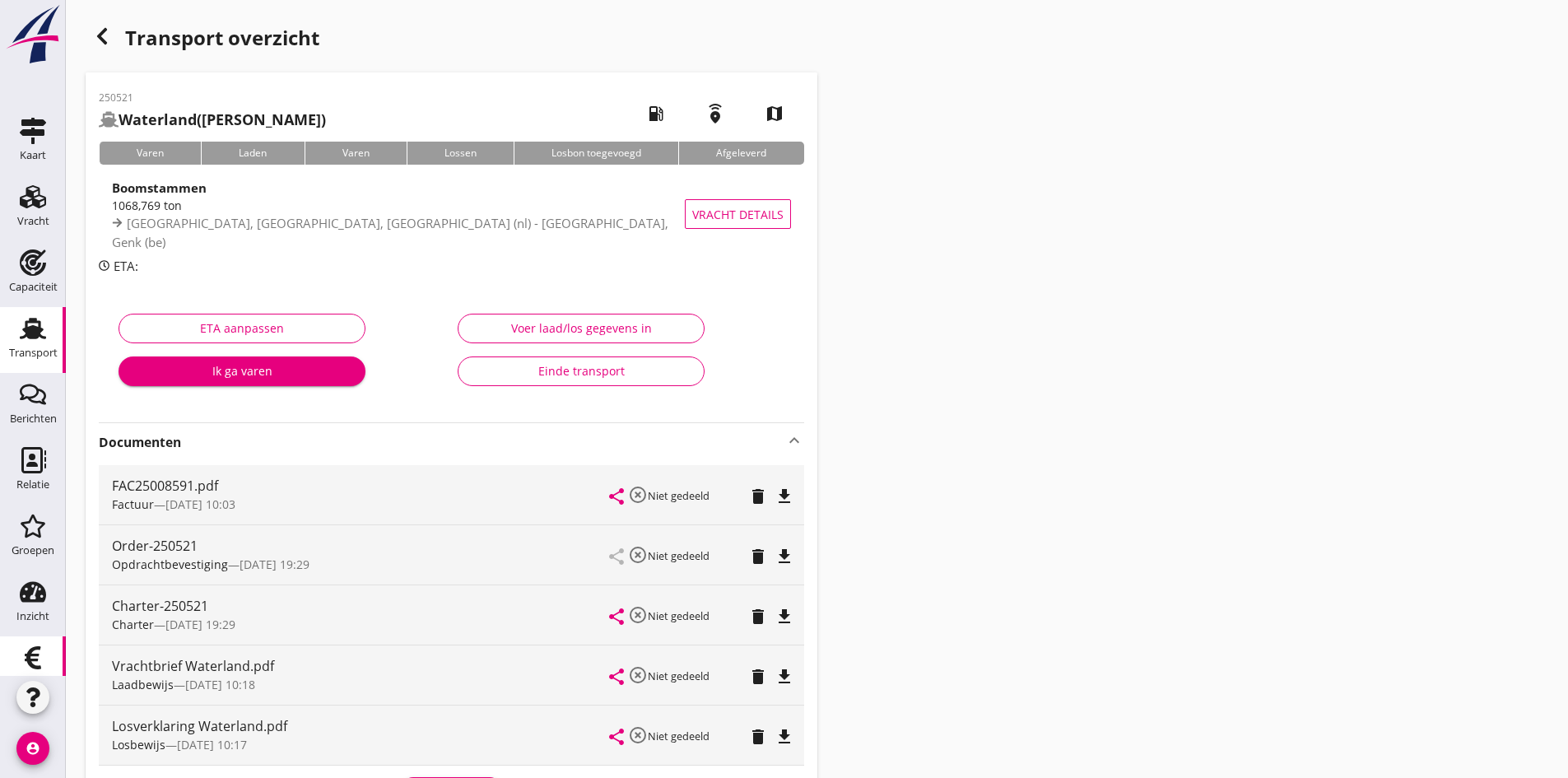
click at [29, 652] on icon "Financieel" at bounding box center [33, 658] width 27 height 27
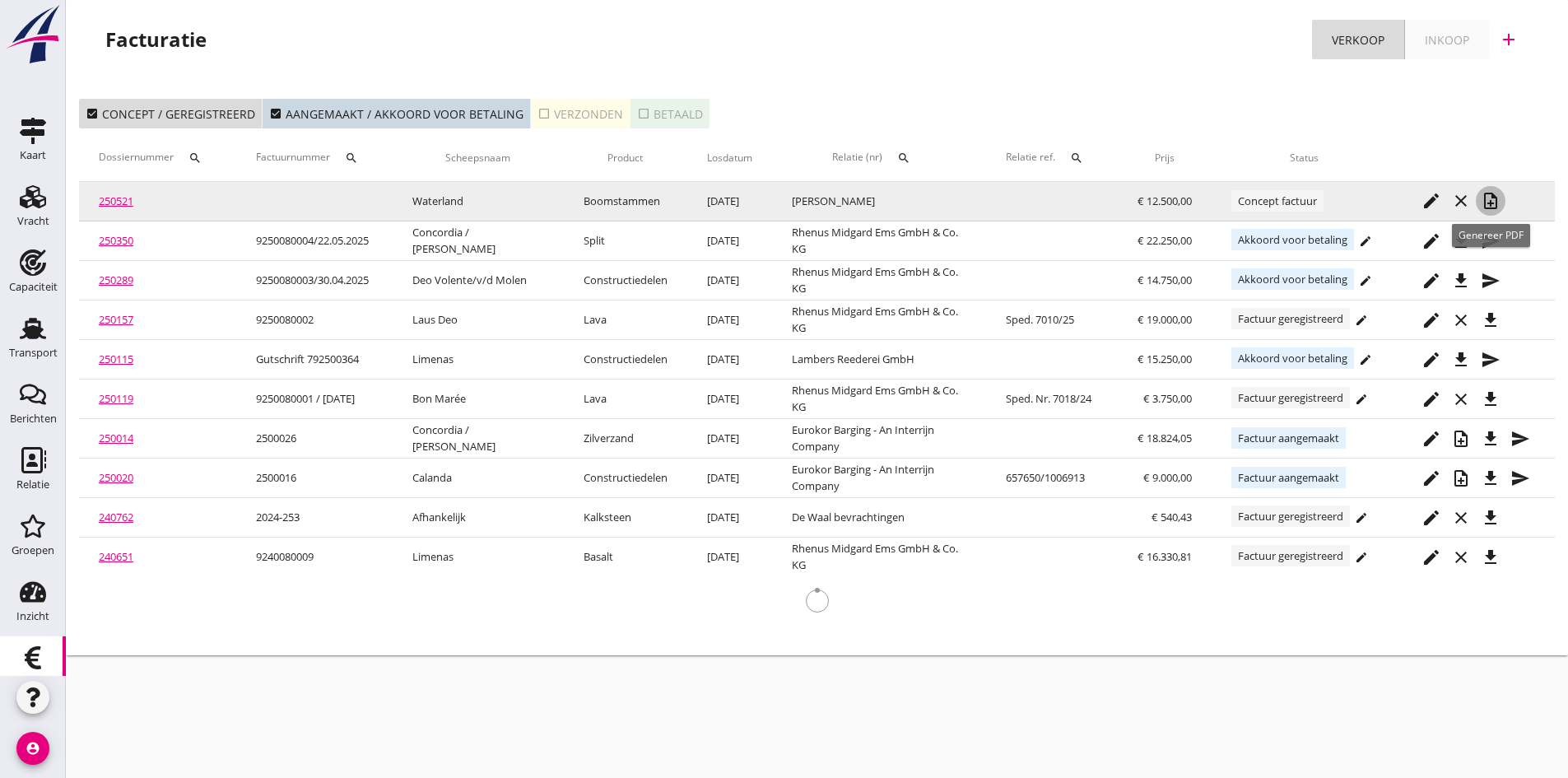
click at [1487, 196] on icon "note_add" at bounding box center [1490, 201] width 19 height 19
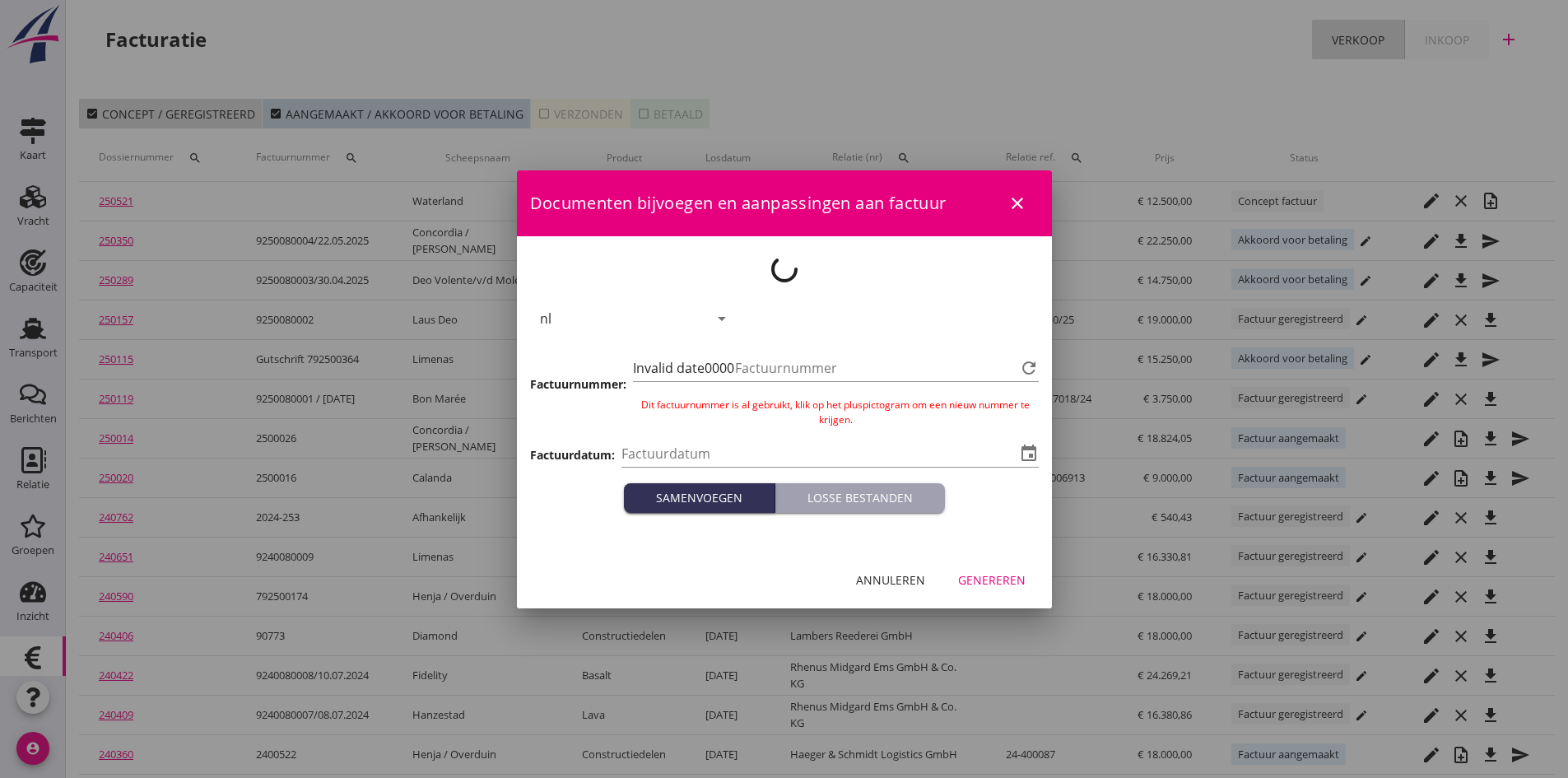
type input "[DATE]"
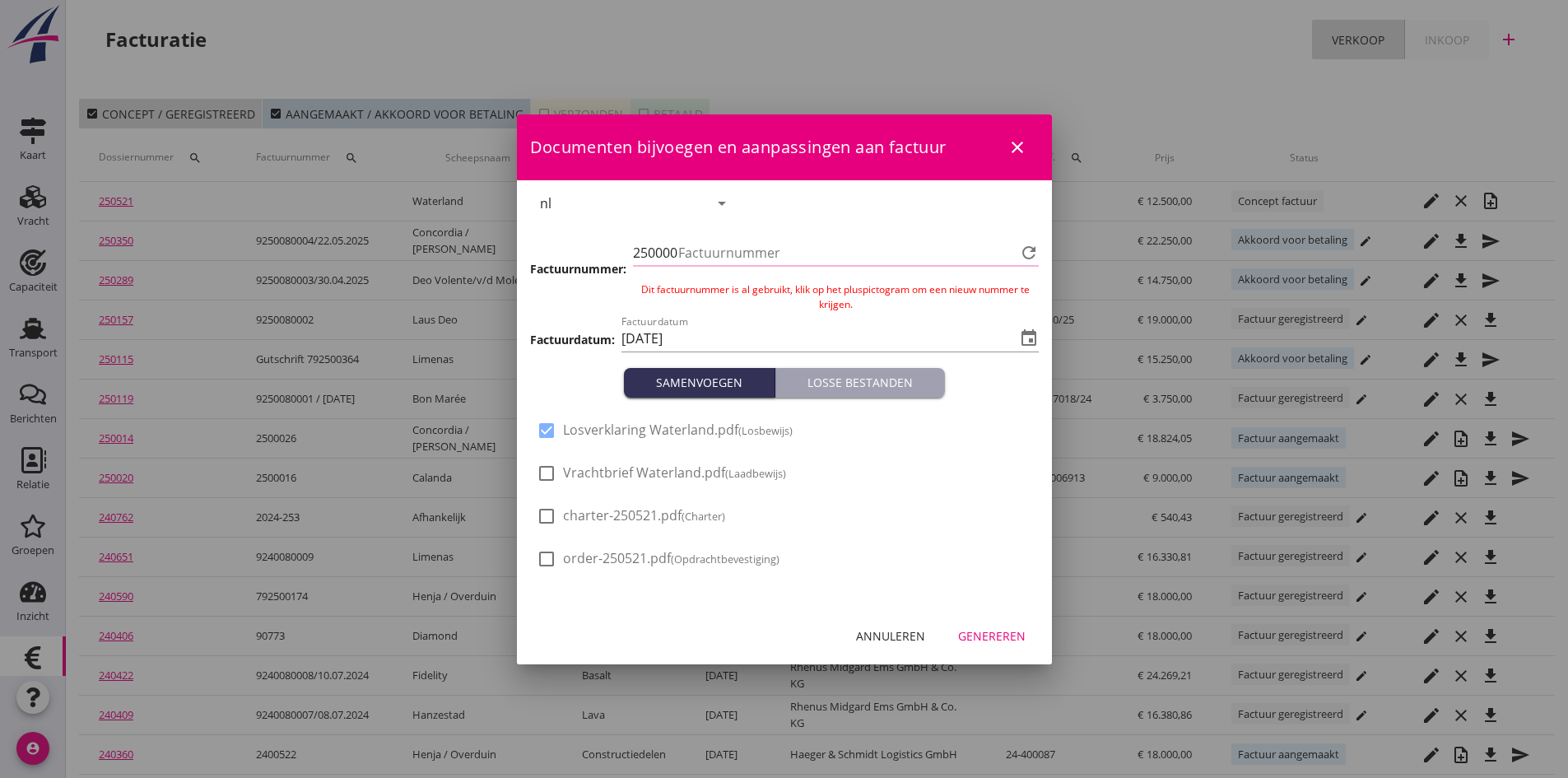
type input "670"
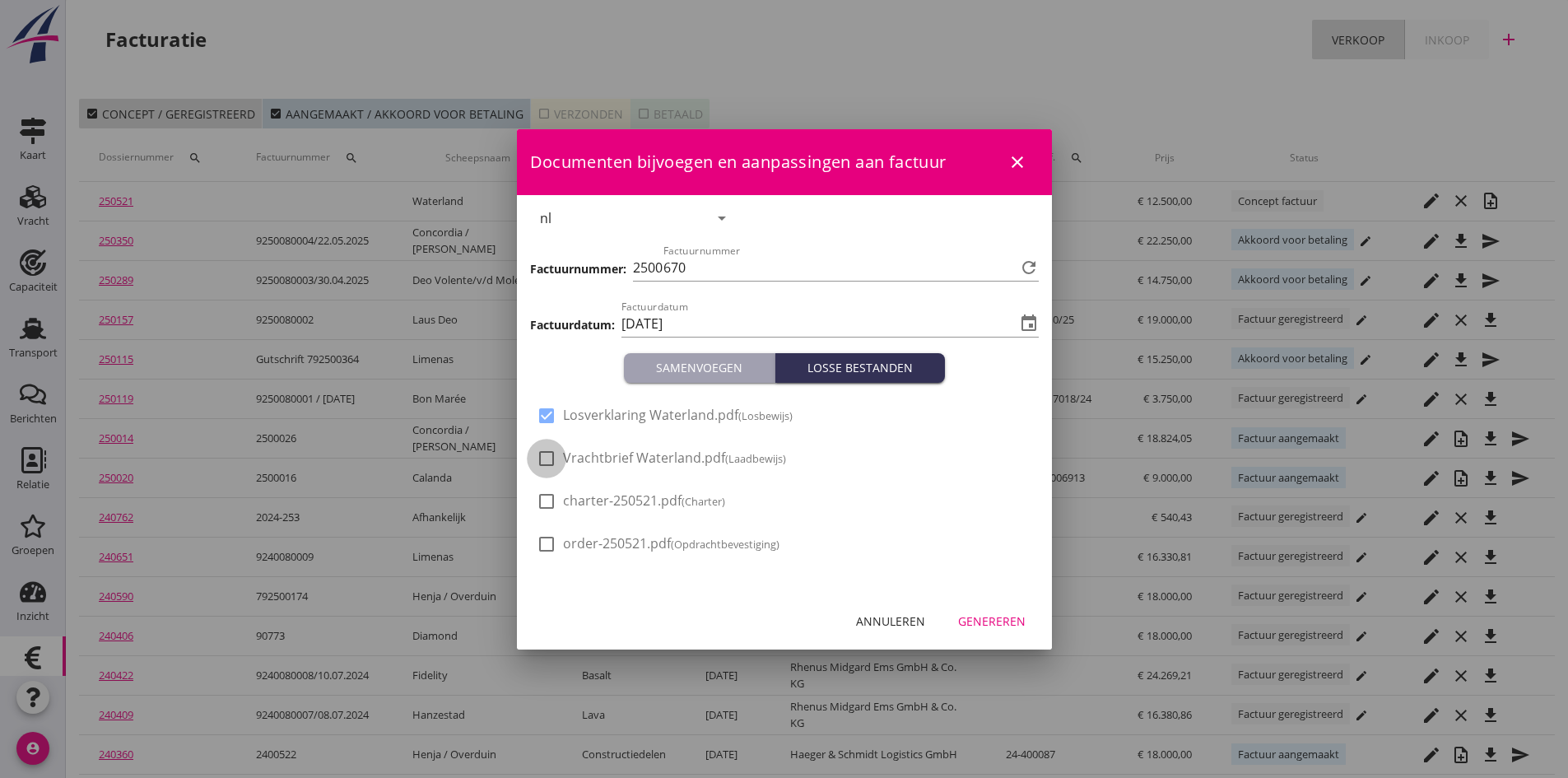
click at [544, 458] on div at bounding box center [546, 459] width 28 height 28
checkbox input "true"
click at [964, 622] on div "Genereren" at bounding box center [992, 622] width 67 height 18
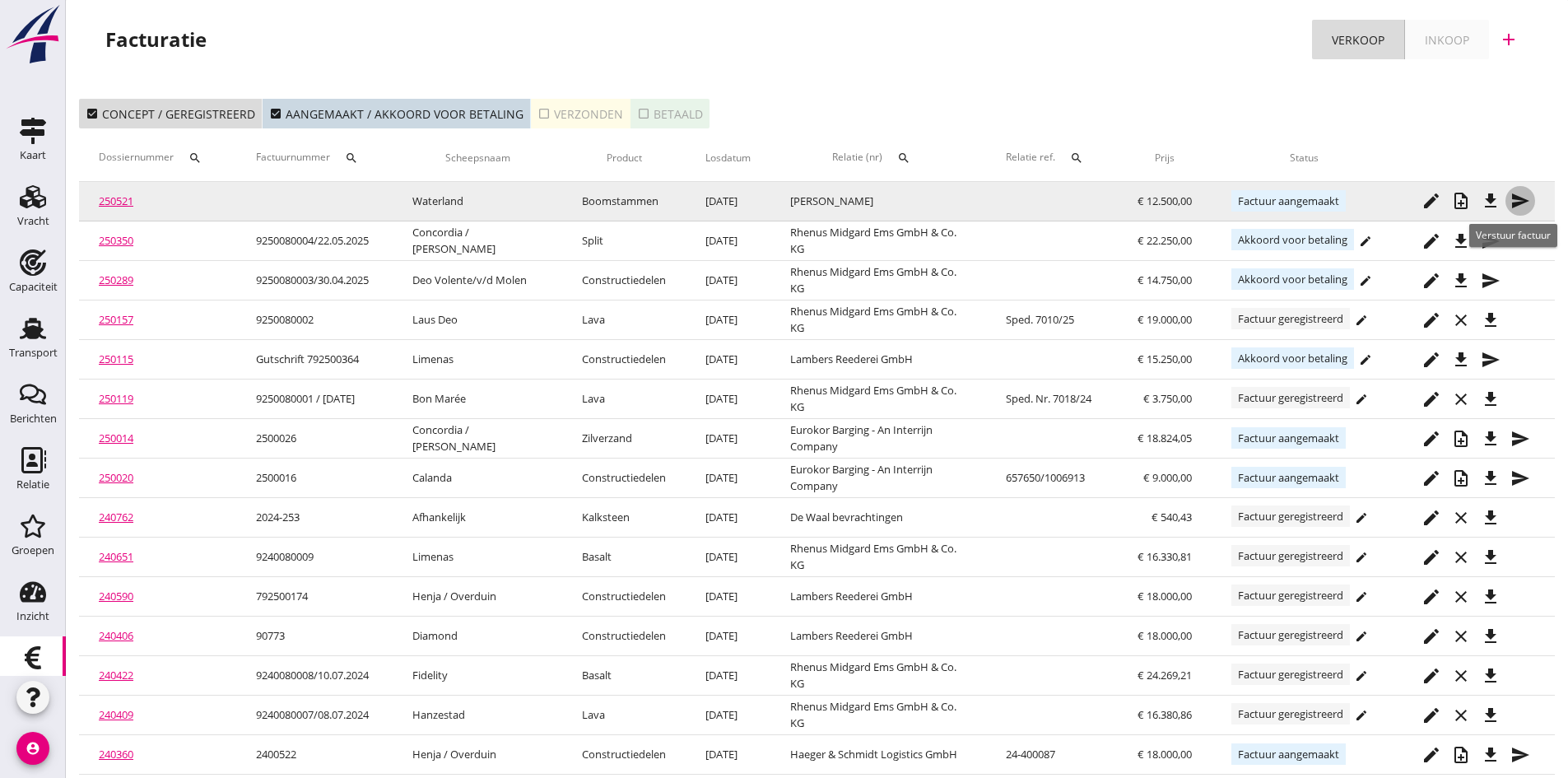
click at [1515, 196] on icon "send" at bounding box center [1519, 201] width 19 height 19
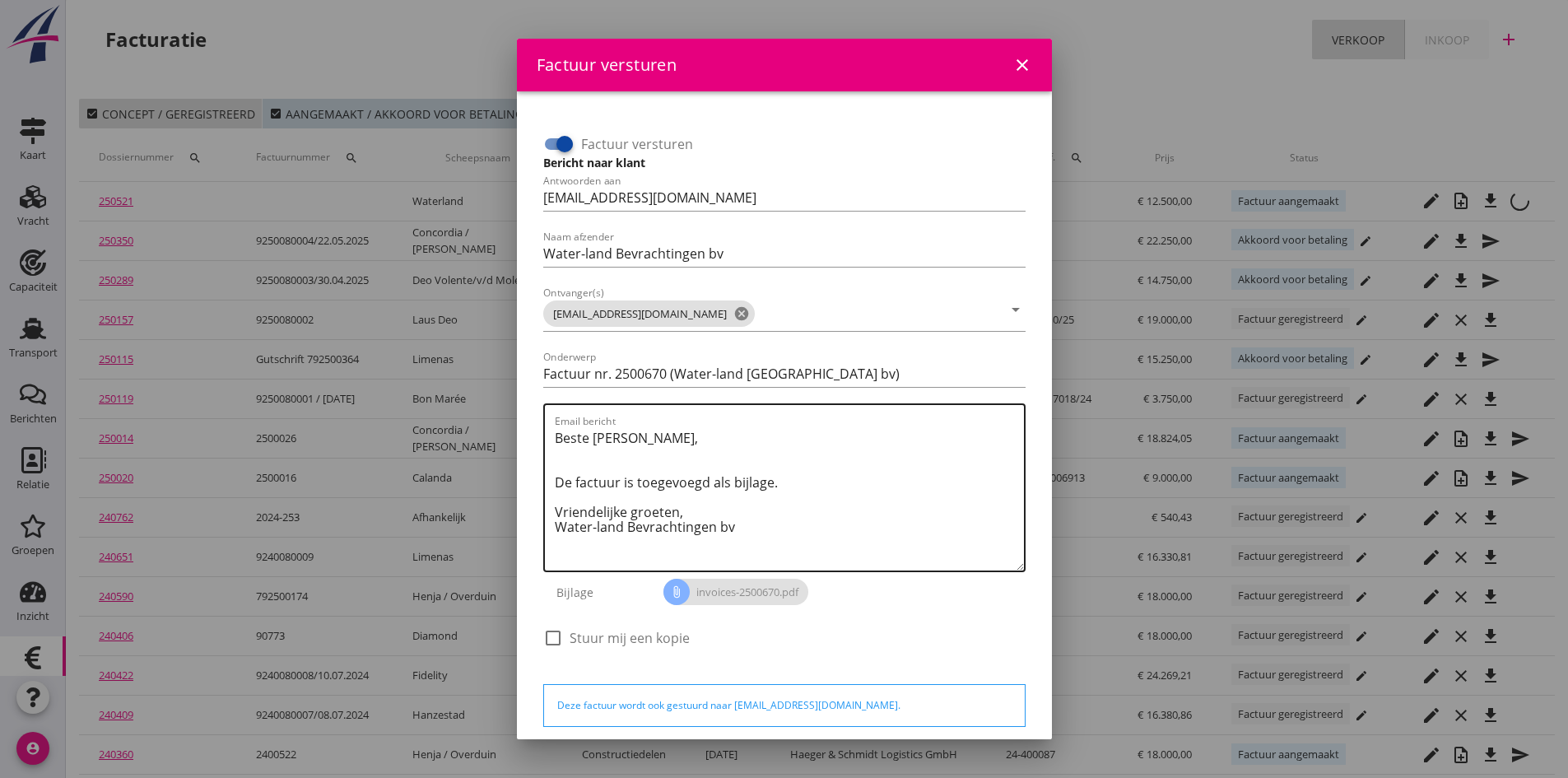
scroll to position [73, 0]
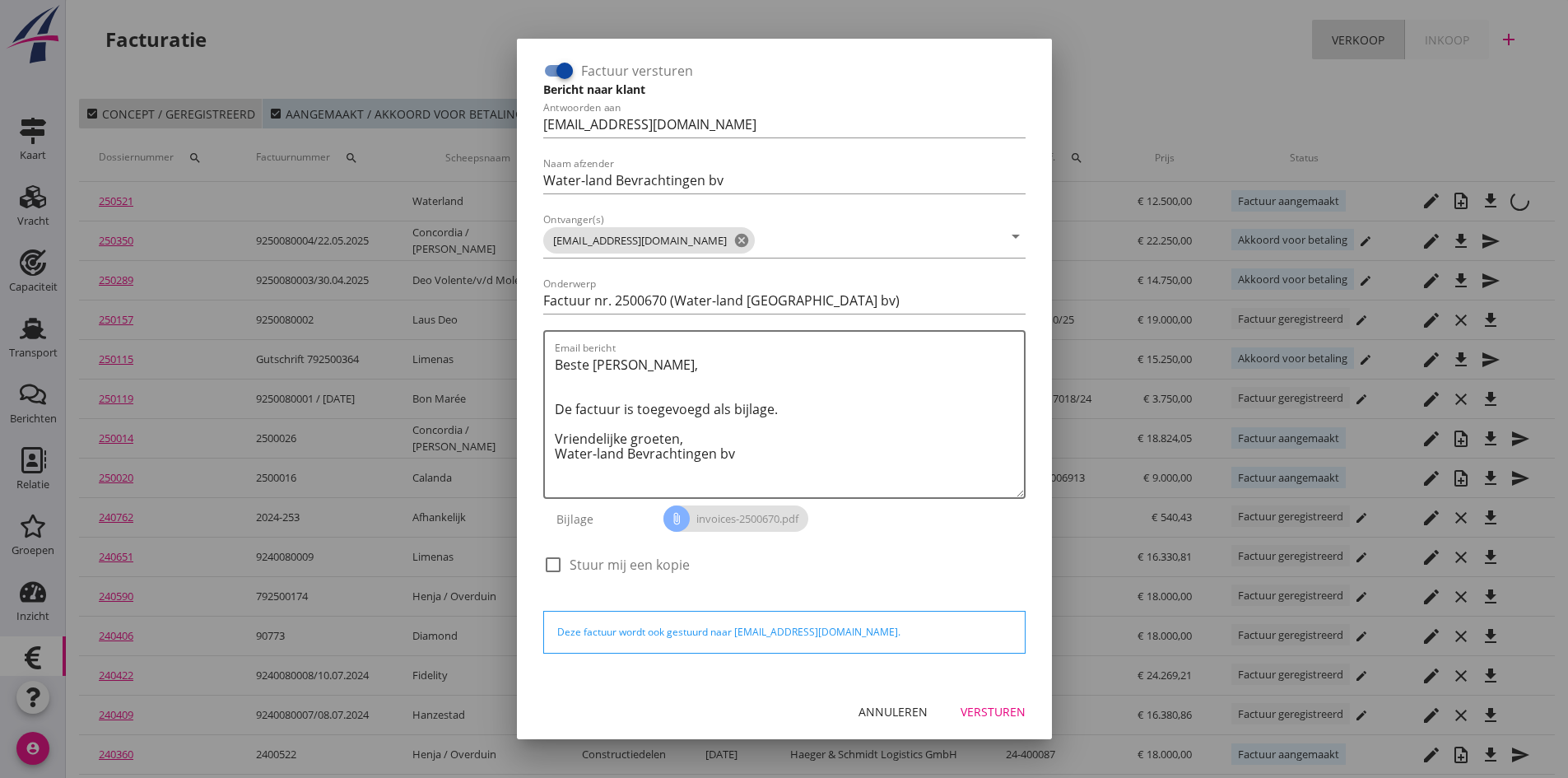
click at [970, 706] on div "Versturen" at bounding box center [993, 712] width 65 height 18
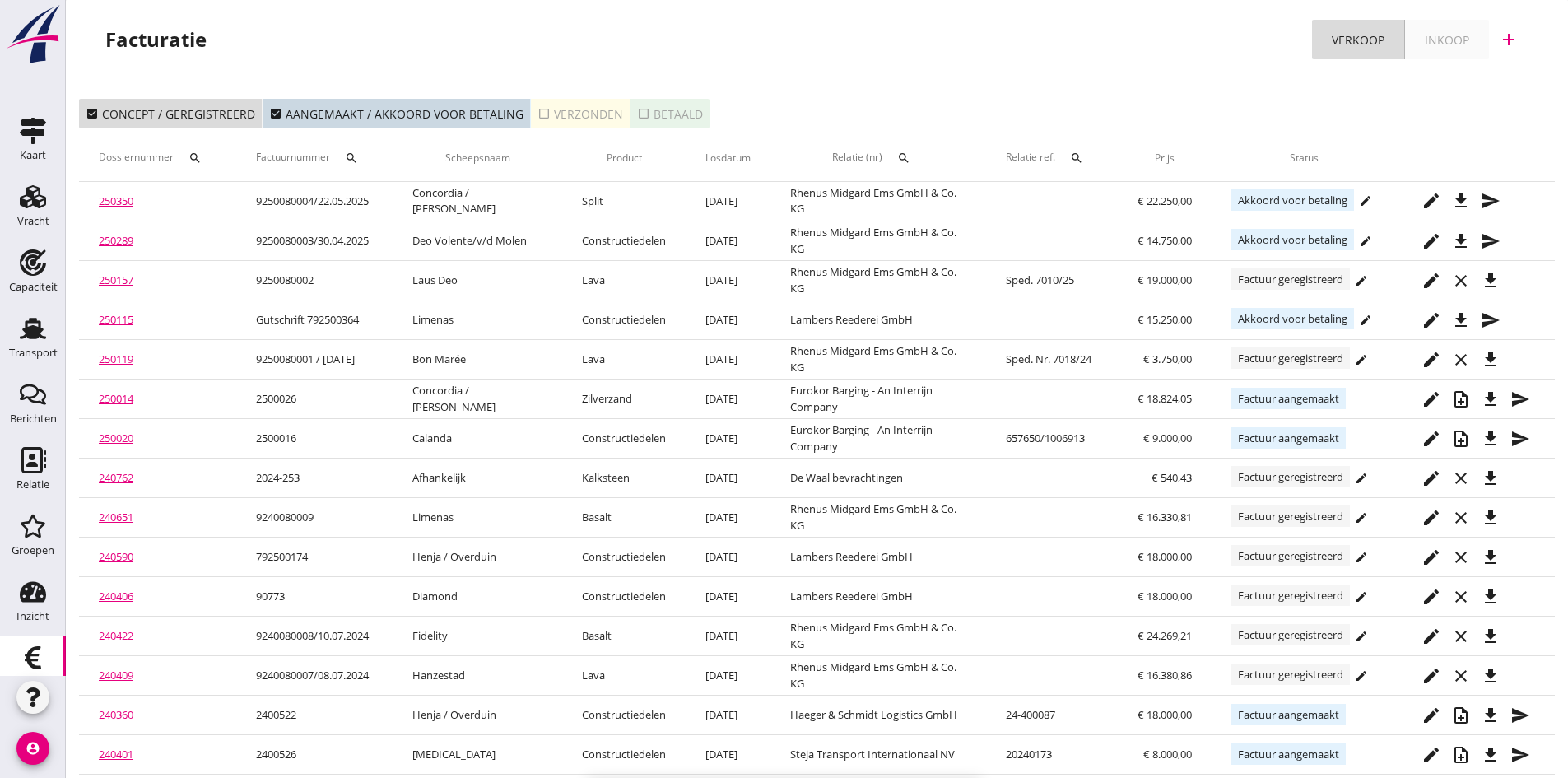
click at [561, 114] on div "check_box_outline_blank Verzonden" at bounding box center [580, 114] width 86 height 18
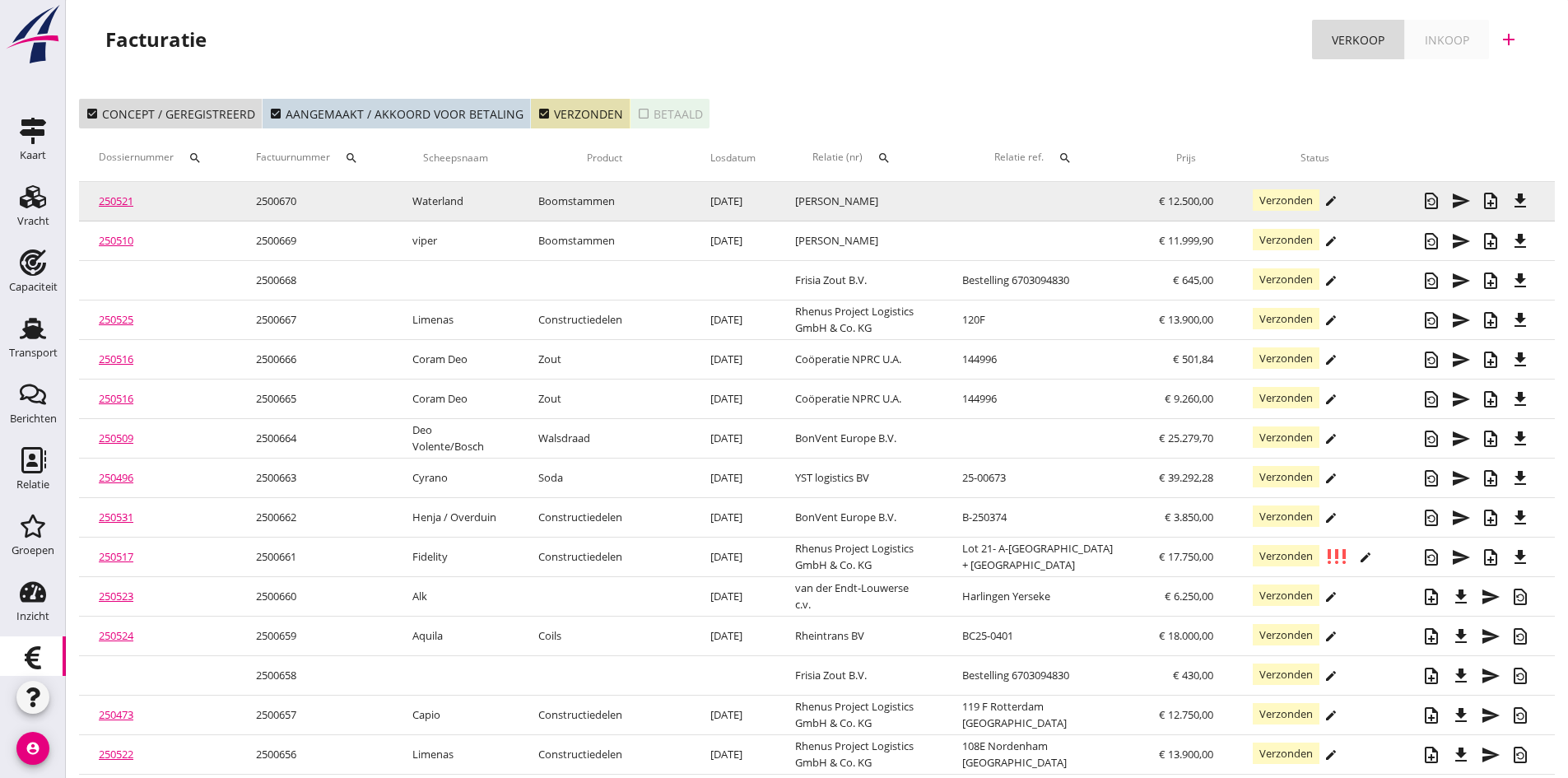
click at [122, 200] on link "250521" at bounding box center [116, 201] width 34 height 15
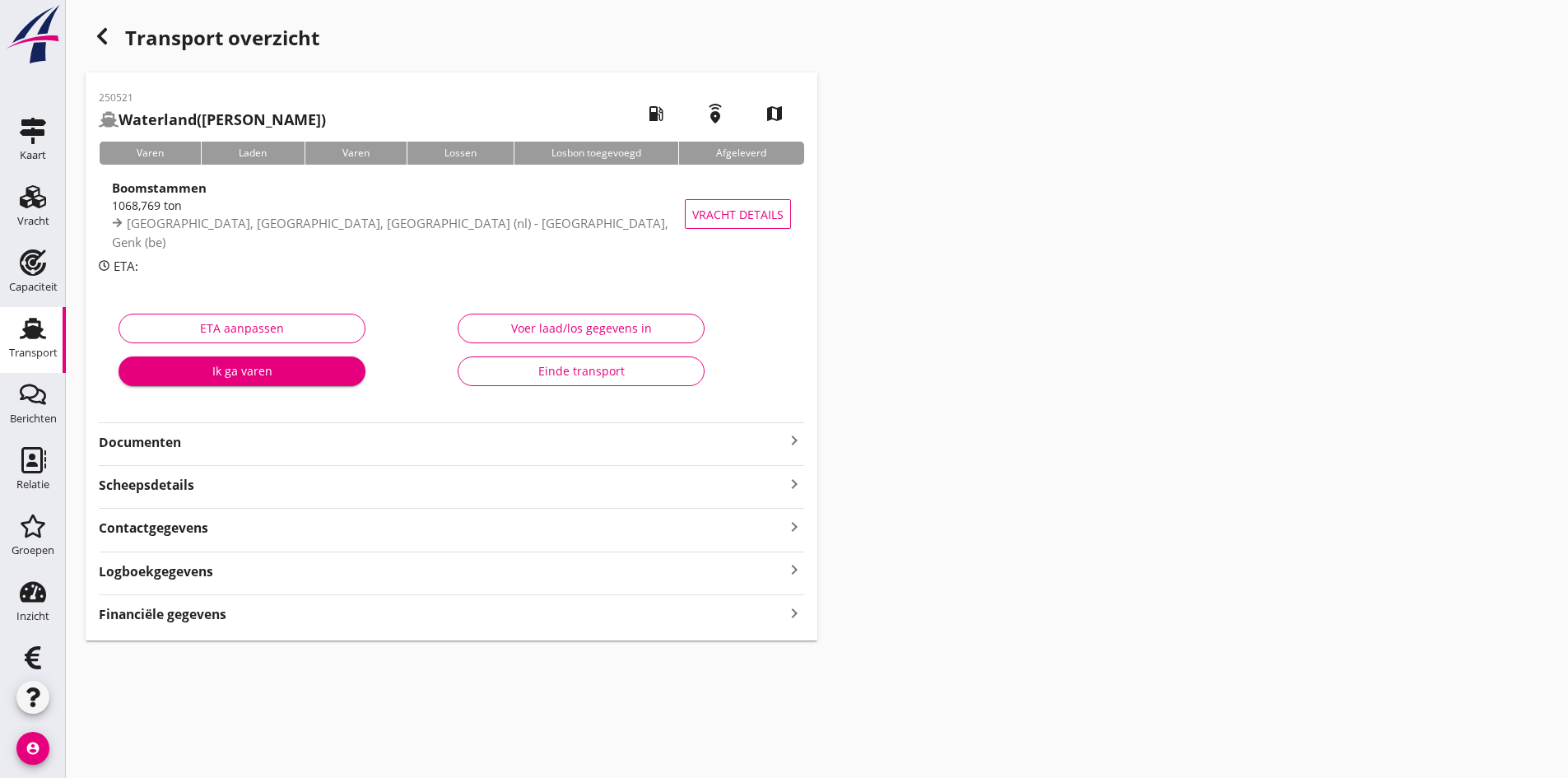
drag, startPoint x: 166, startPoint y: 437, endPoint x: 177, endPoint y: 437, distance: 11.0
click at [166, 438] on strong "Documenten" at bounding box center [442, 442] width 686 height 19
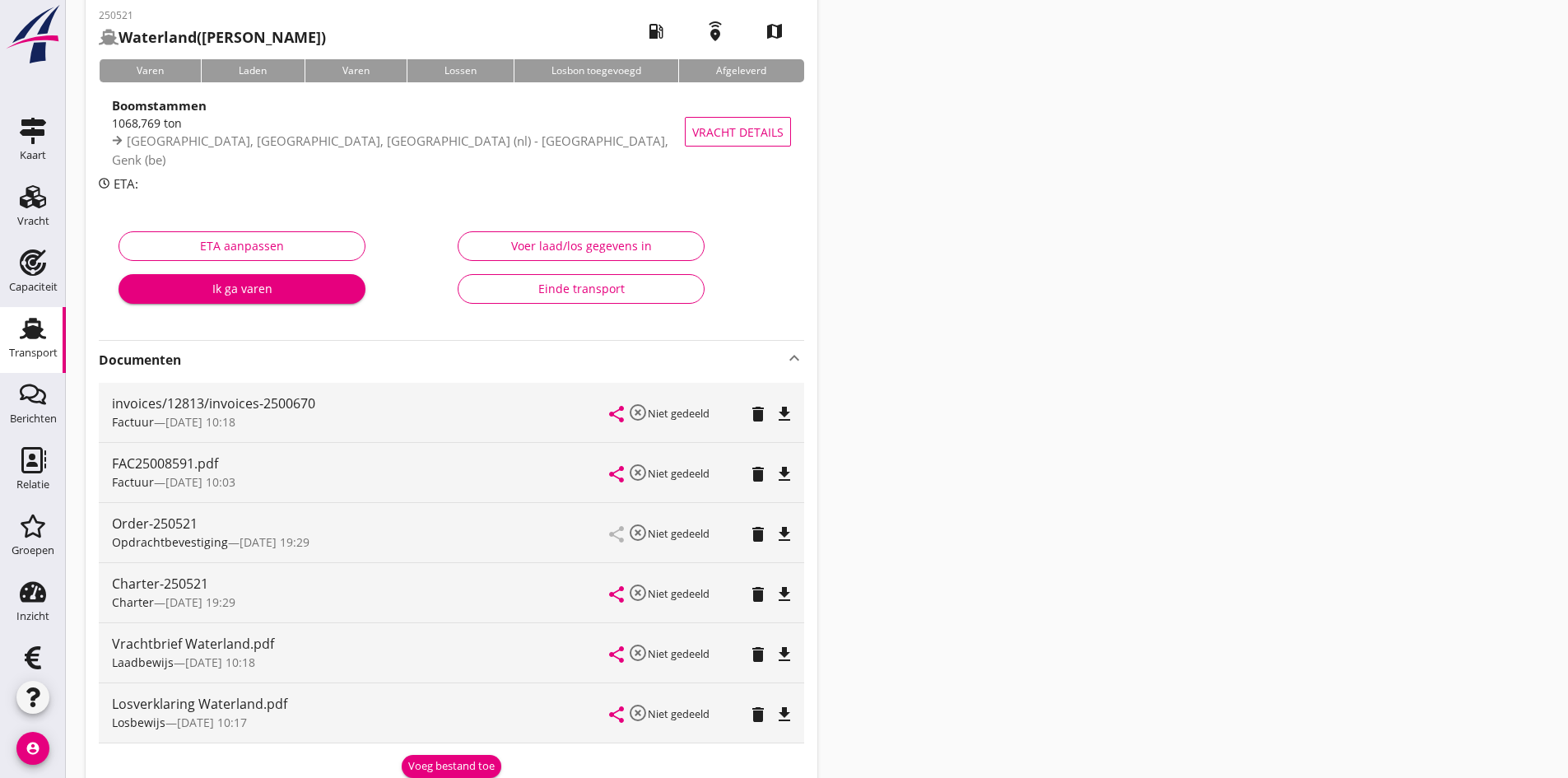
scroll to position [164, 0]
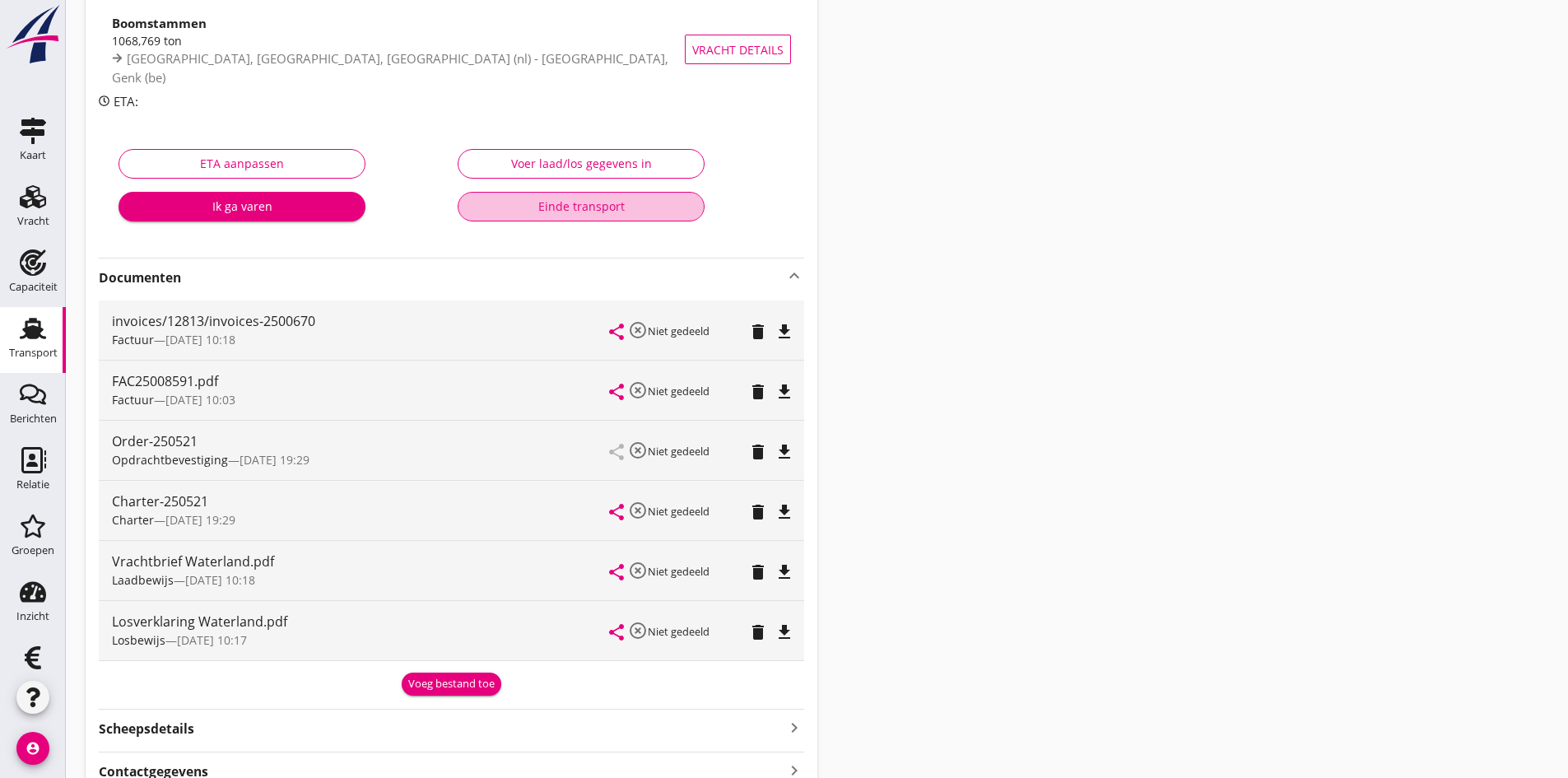
click at [571, 204] on div "Einde transport" at bounding box center [581, 206] width 219 height 18
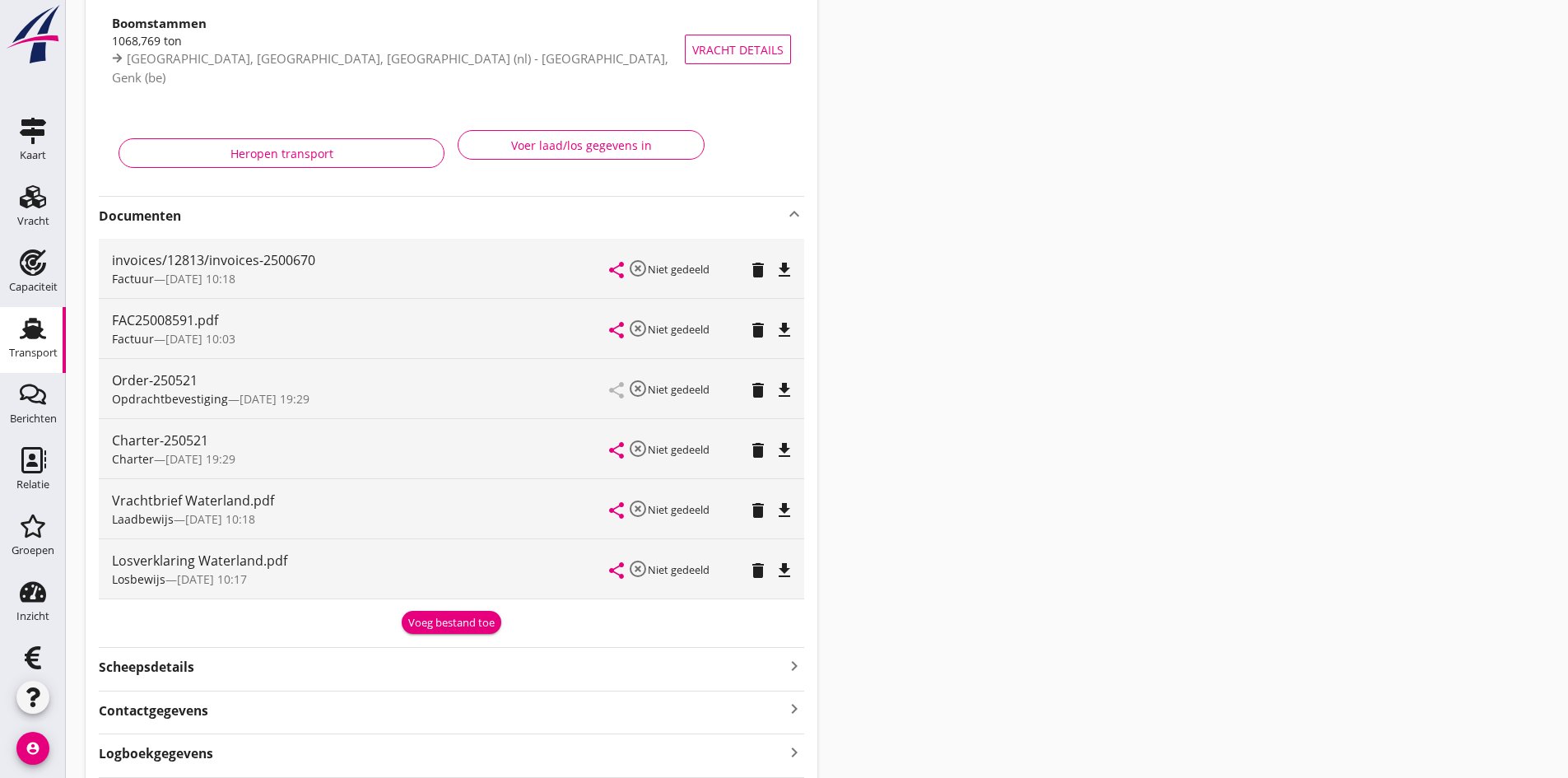
click at [27, 326] on use at bounding box center [33, 328] width 27 height 21
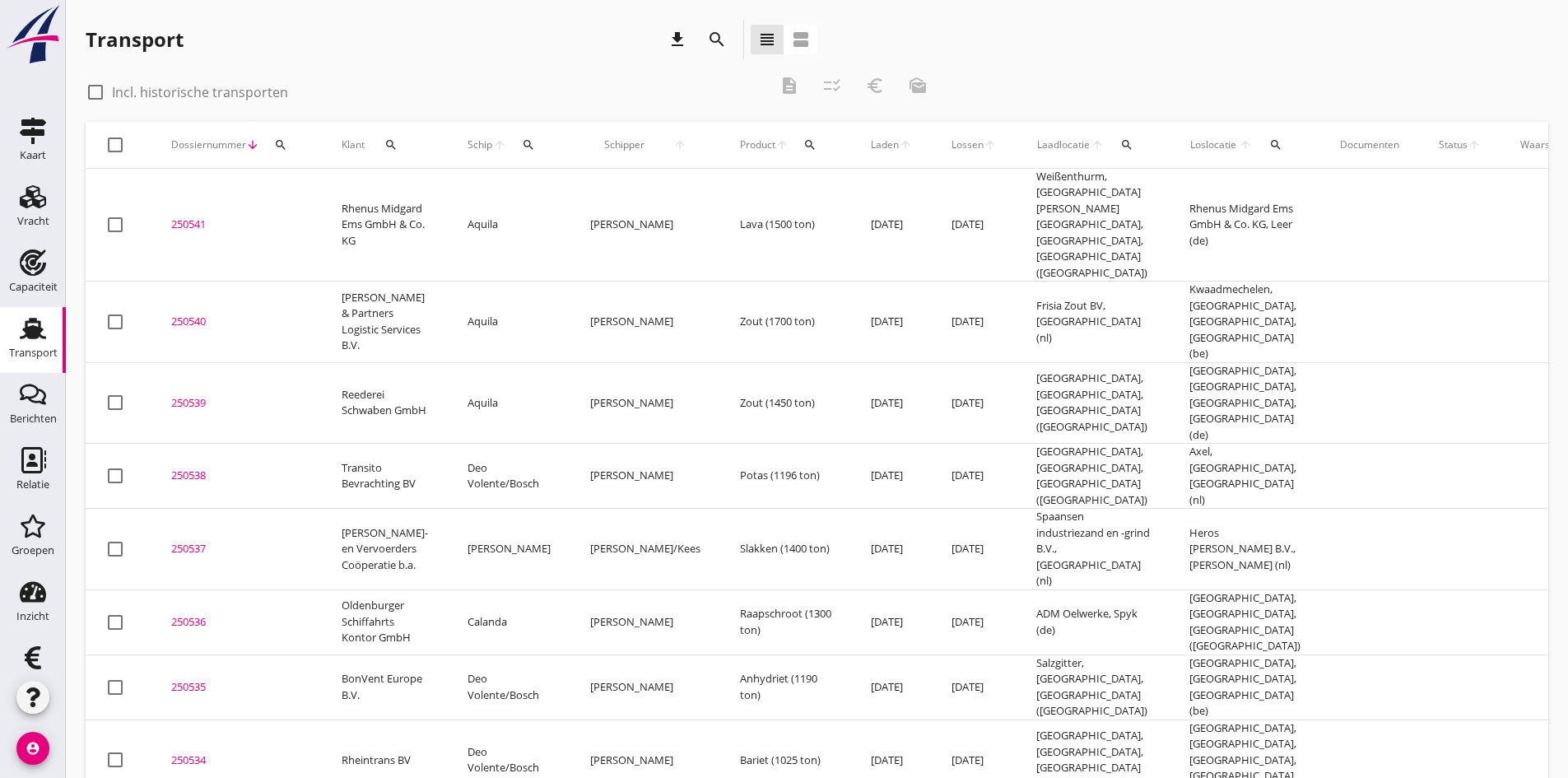
click at [521, 141] on icon "search" at bounding box center [528, 144] width 13 height 13
click at [520, 185] on input "Zoek op (scheeps)naam" at bounding box center [590, 193] width 171 height 27
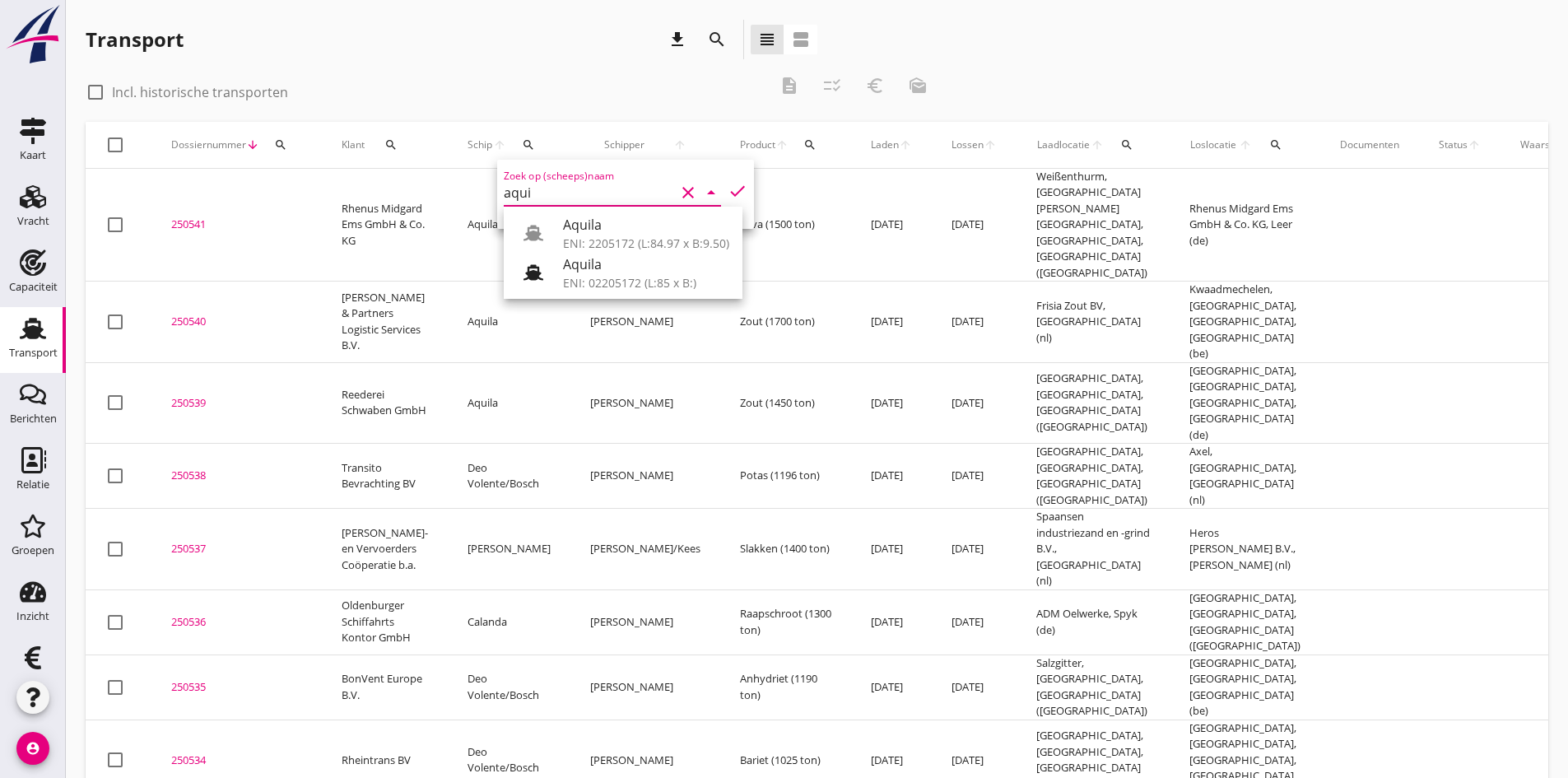
drag, startPoint x: 575, startPoint y: 223, endPoint x: 605, endPoint y: 217, distance: 30.6
click at [576, 224] on div "Aquila" at bounding box center [646, 225] width 166 height 19
click at [727, 188] on icon "check" at bounding box center [737, 191] width 19 height 19
type input "Aquila"
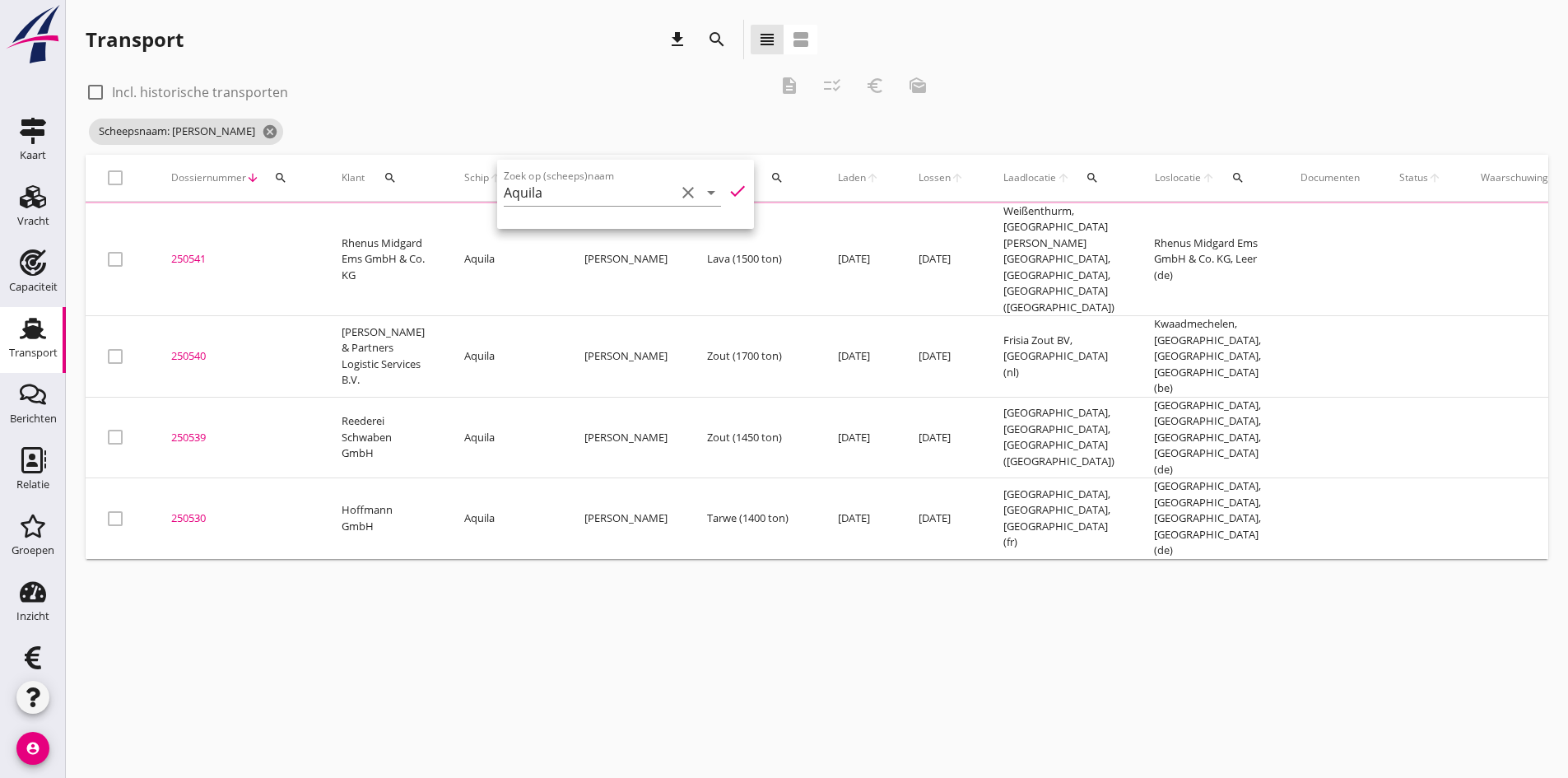
click at [654, 532] on div "cancel You are impersonating another user. Transport download search view_headl…" at bounding box center [816, 389] width 1502 height 778
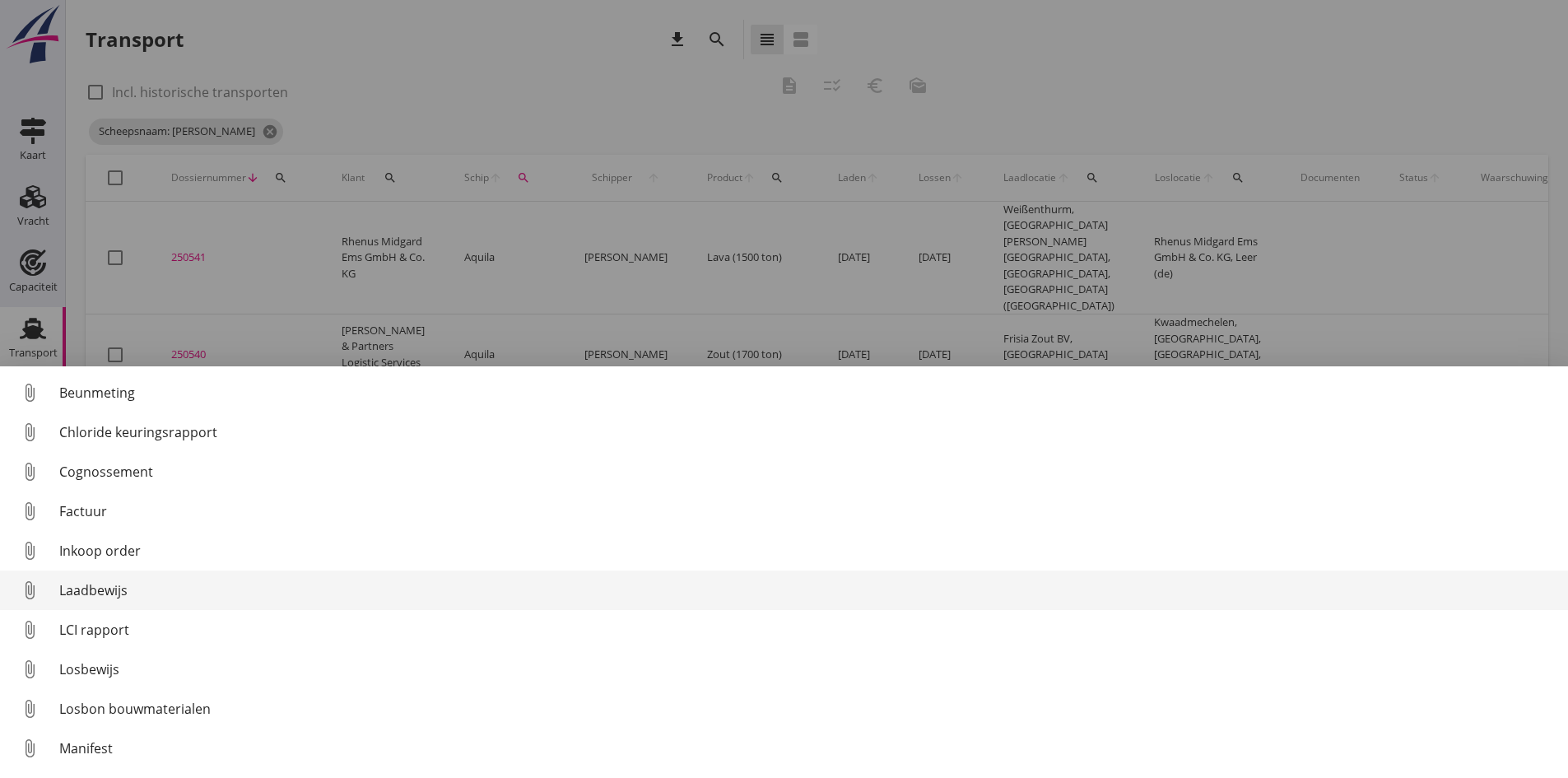
click at [99, 590] on div "Laadbewijs" at bounding box center [807, 590] width 1496 height 19
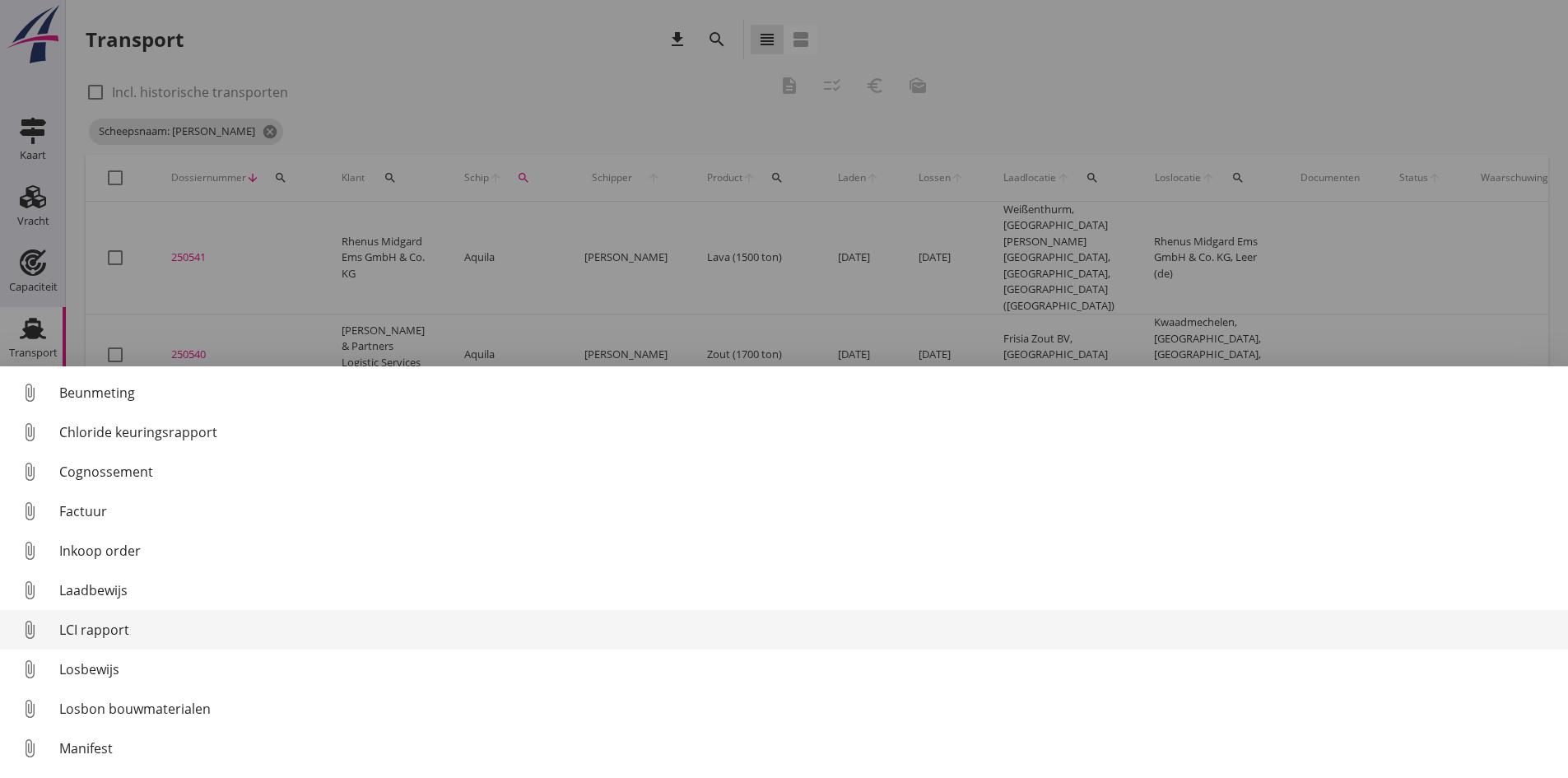
click at [89, 629] on div "LCI rapport" at bounding box center [807, 629] width 1496 height 19
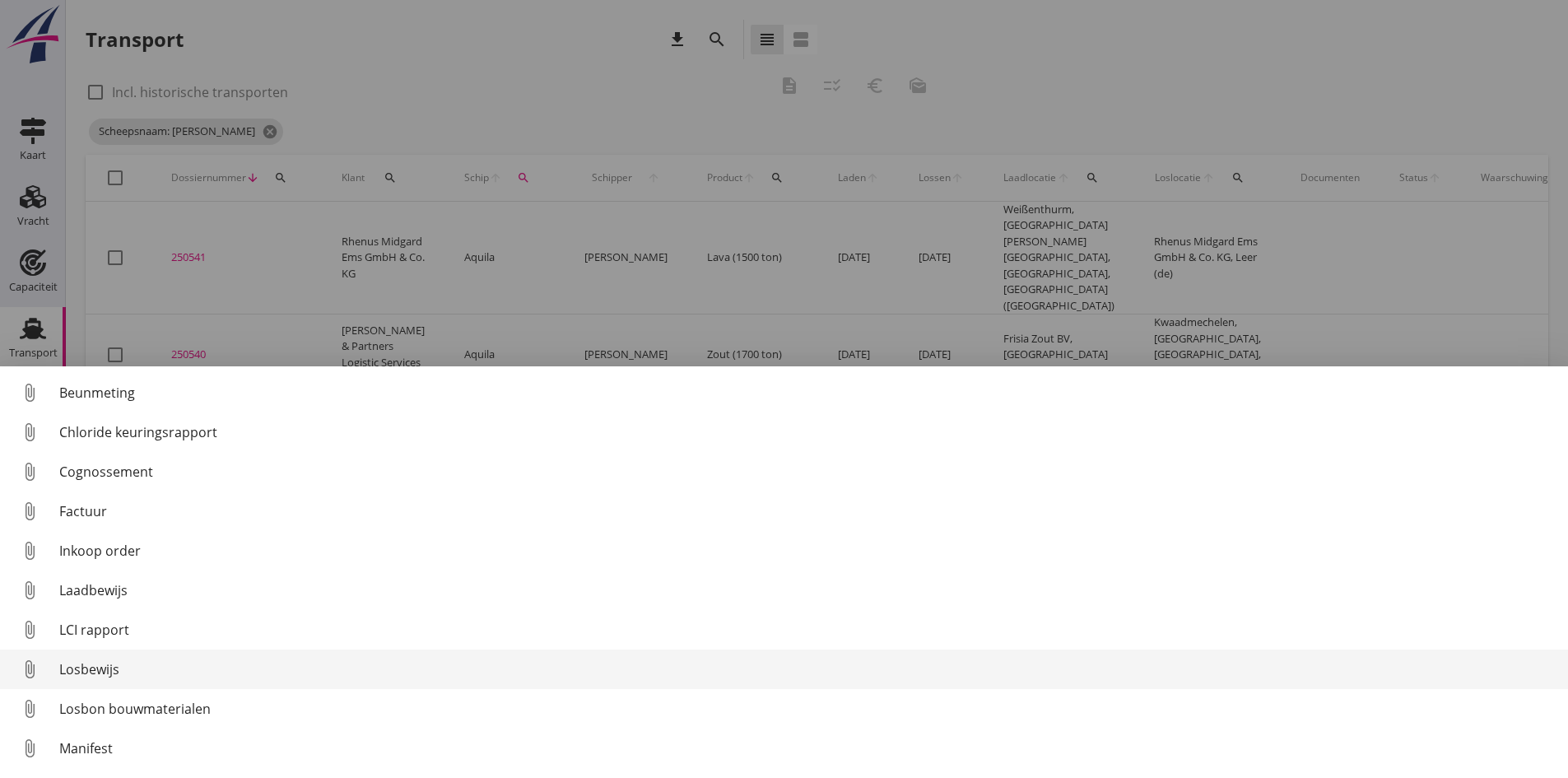
click at [87, 667] on div "Losbewijs" at bounding box center [807, 669] width 1496 height 19
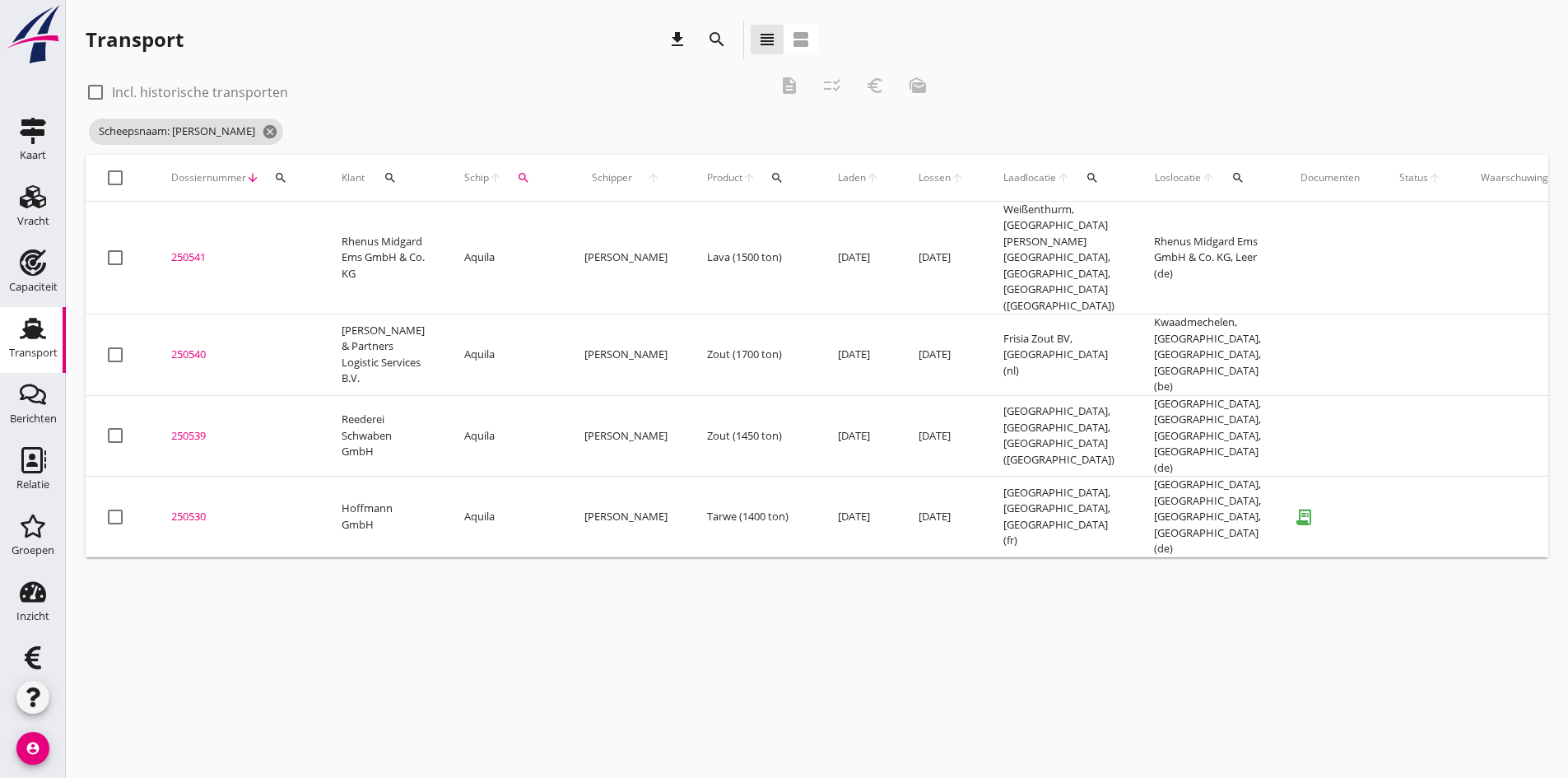
click at [197, 508] on div "250530" at bounding box center [237, 516] width 131 height 17
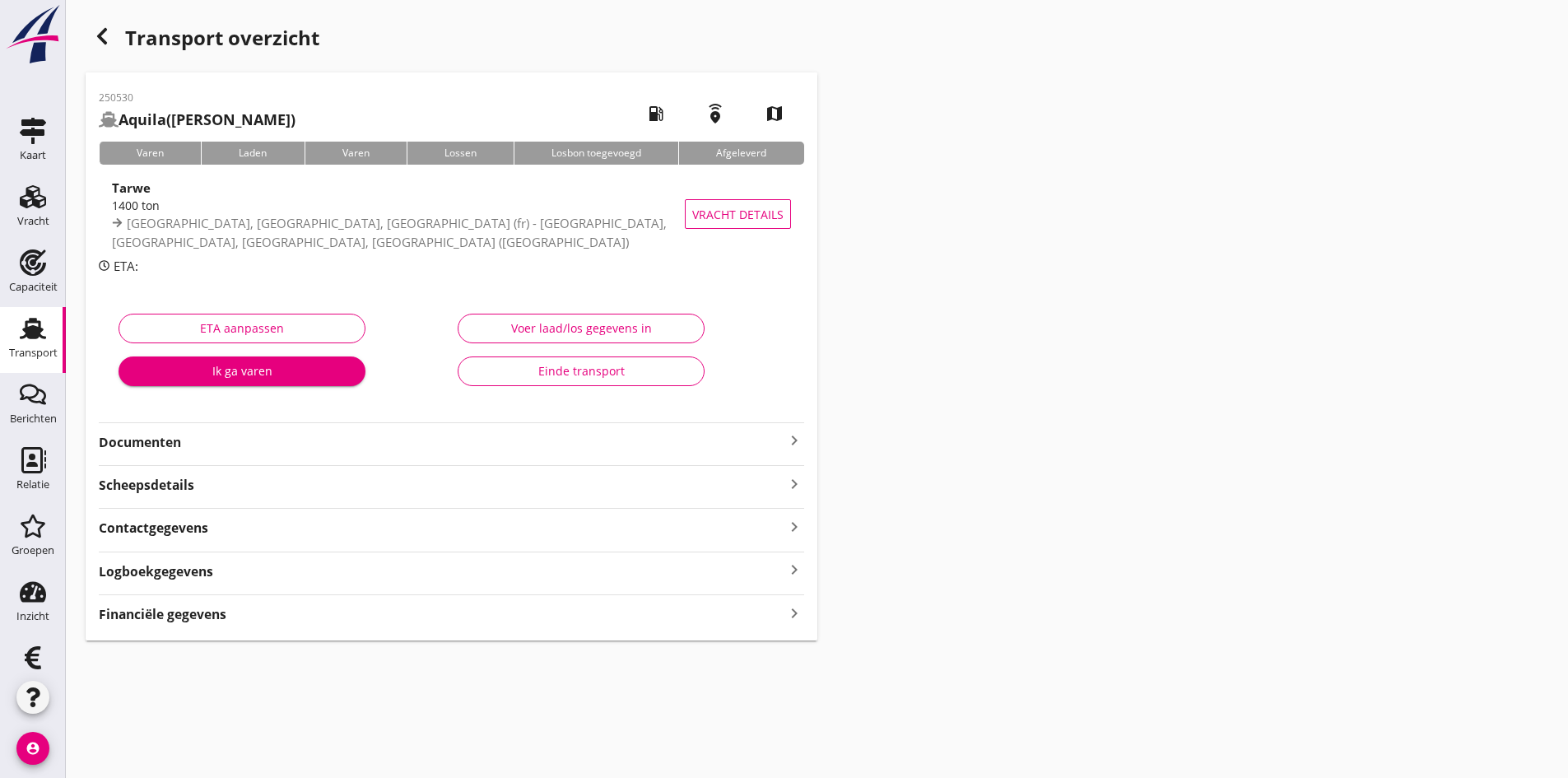
click at [167, 445] on strong "Documenten" at bounding box center [442, 442] width 686 height 19
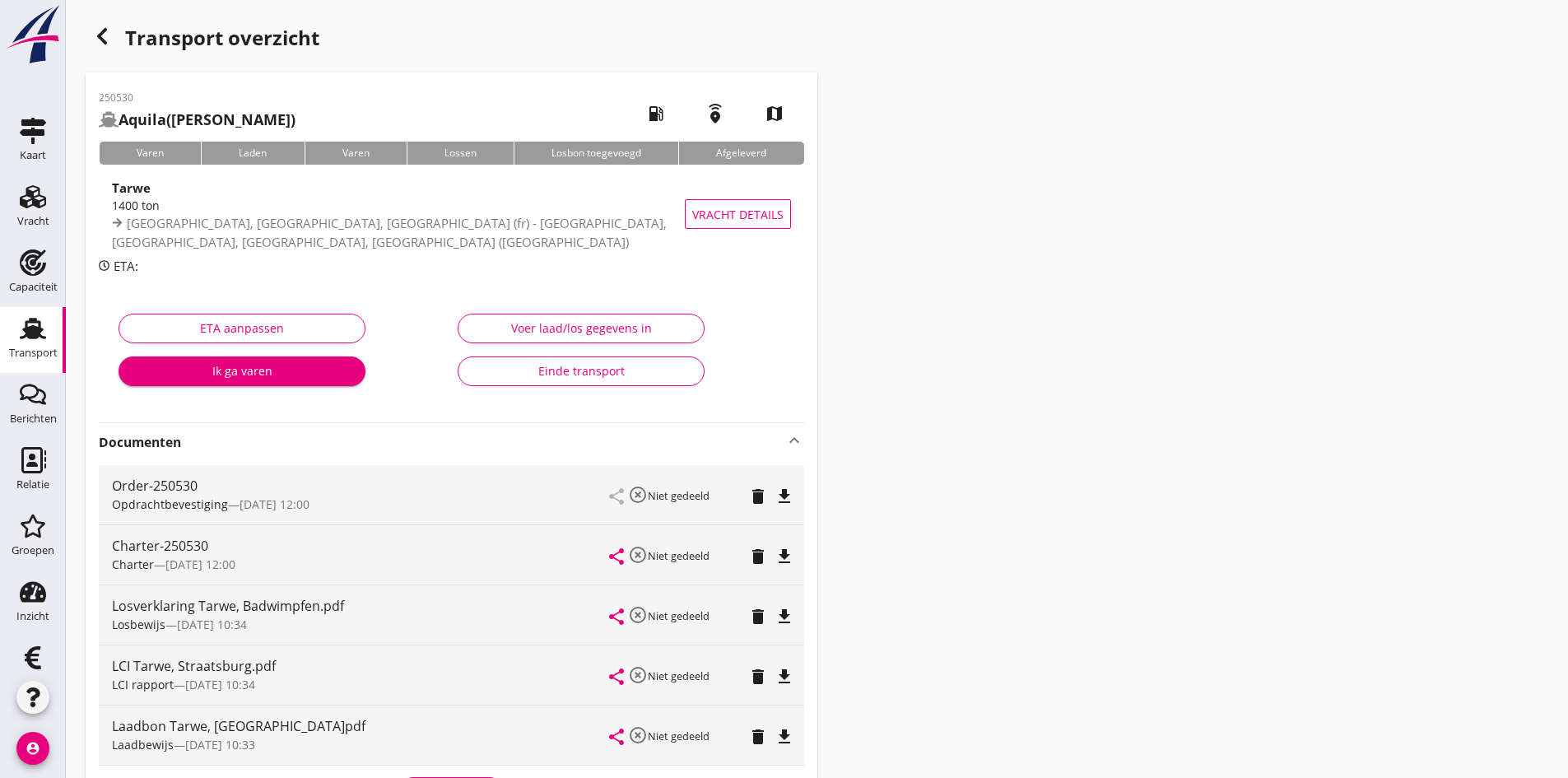
scroll to position [82, 0]
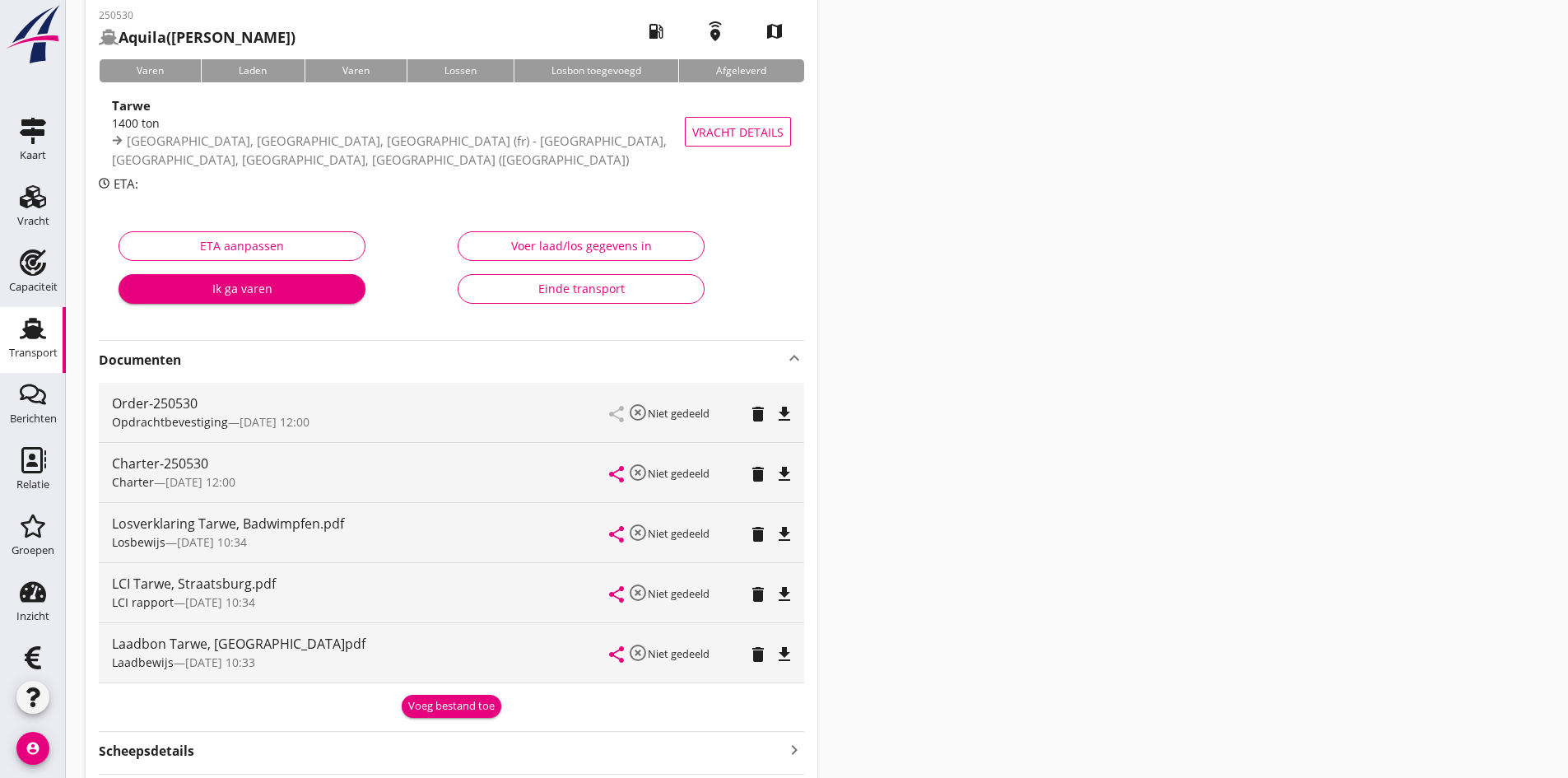
click at [577, 247] on div "Voer laad/los gegevens in" at bounding box center [581, 246] width 219 height 18
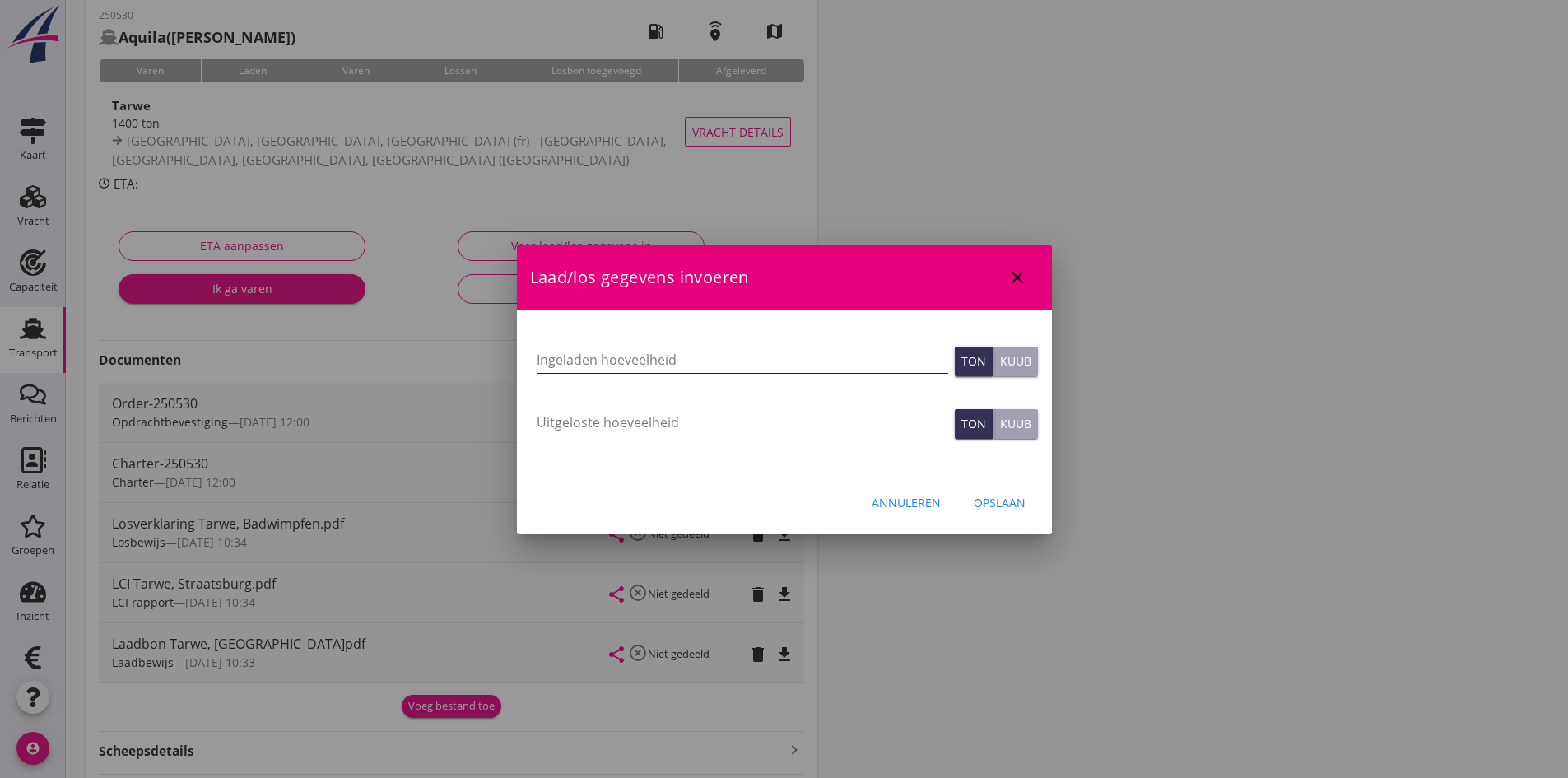
click at [553, 357] on input "Ingeladen hoeveelheid" at bounding box center [742, 360] width 412 height 27
type input "1400"
click at [554, 418] on input "Uitgeloste hoeveelheid" at bounding box center [742, 423] width 412 height 27
type input "1400"
click at [1009, 498] on div "Opslaan" at bounding box center [999, 503] width 52 height 18
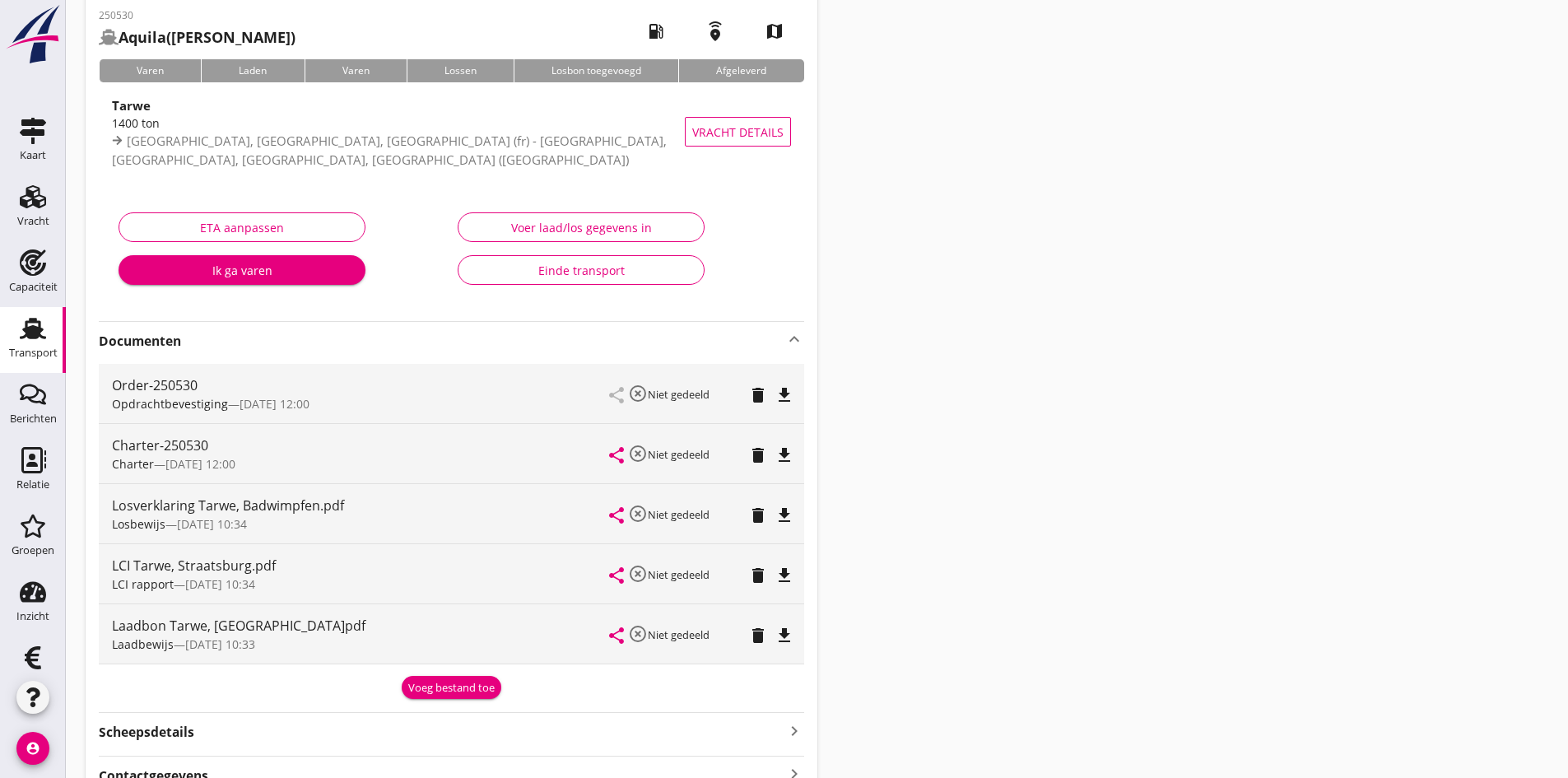
scroll to position [252, 0]
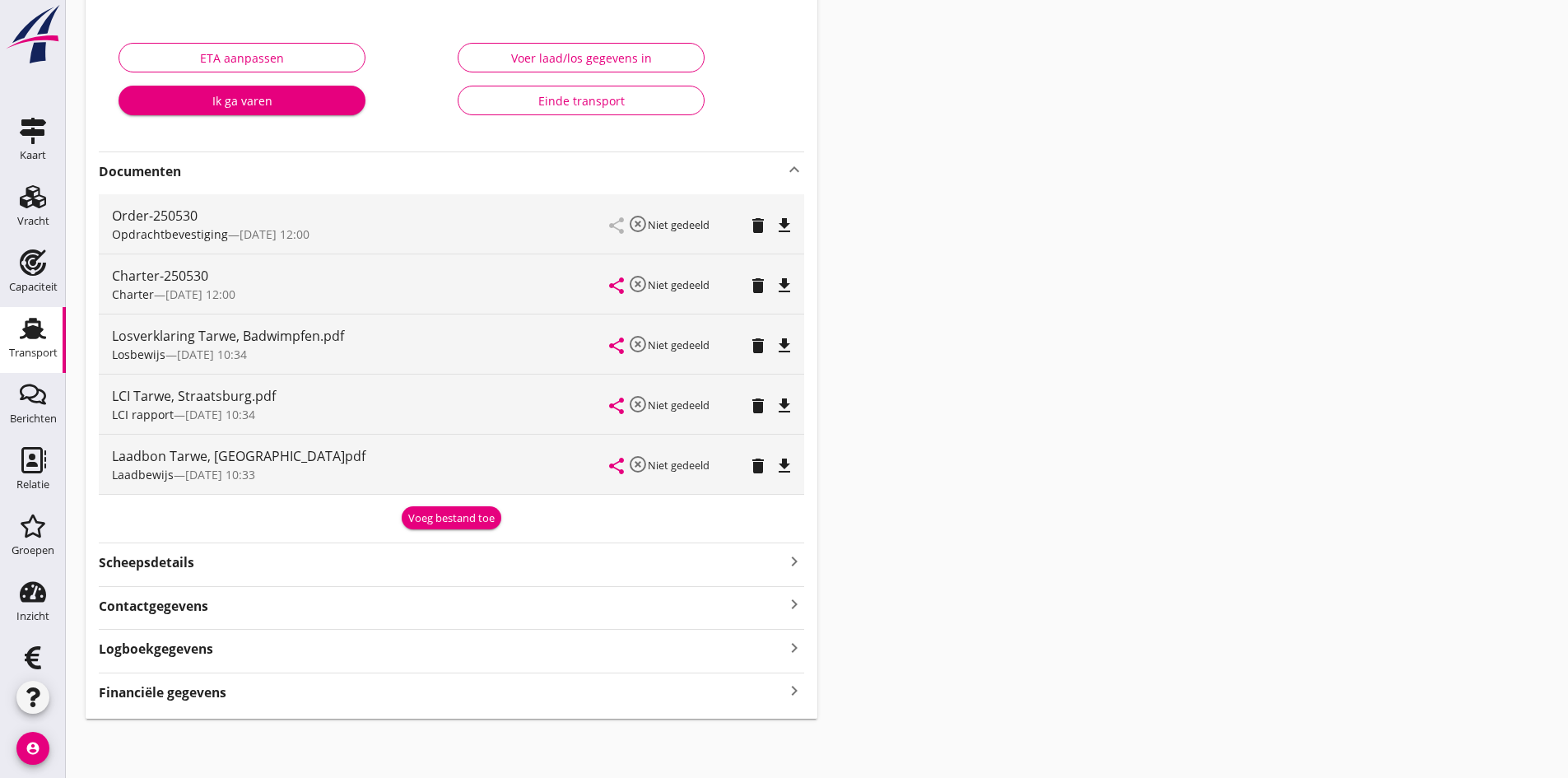
click at [794, 692] on icon "keyboard_arrow_right" at bounding box center [794, 690] width 19 height 22
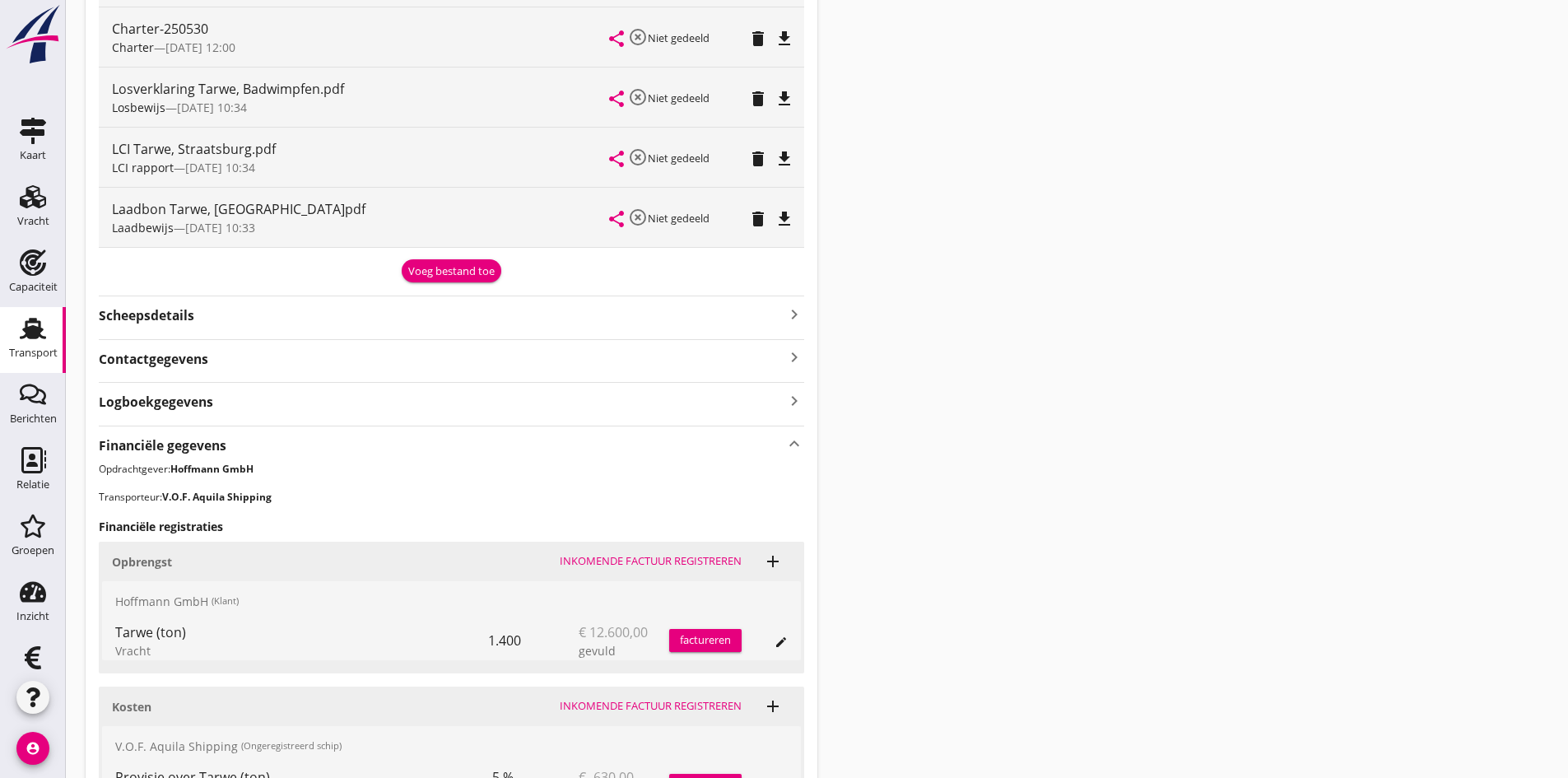
scroll to position [663, 0]
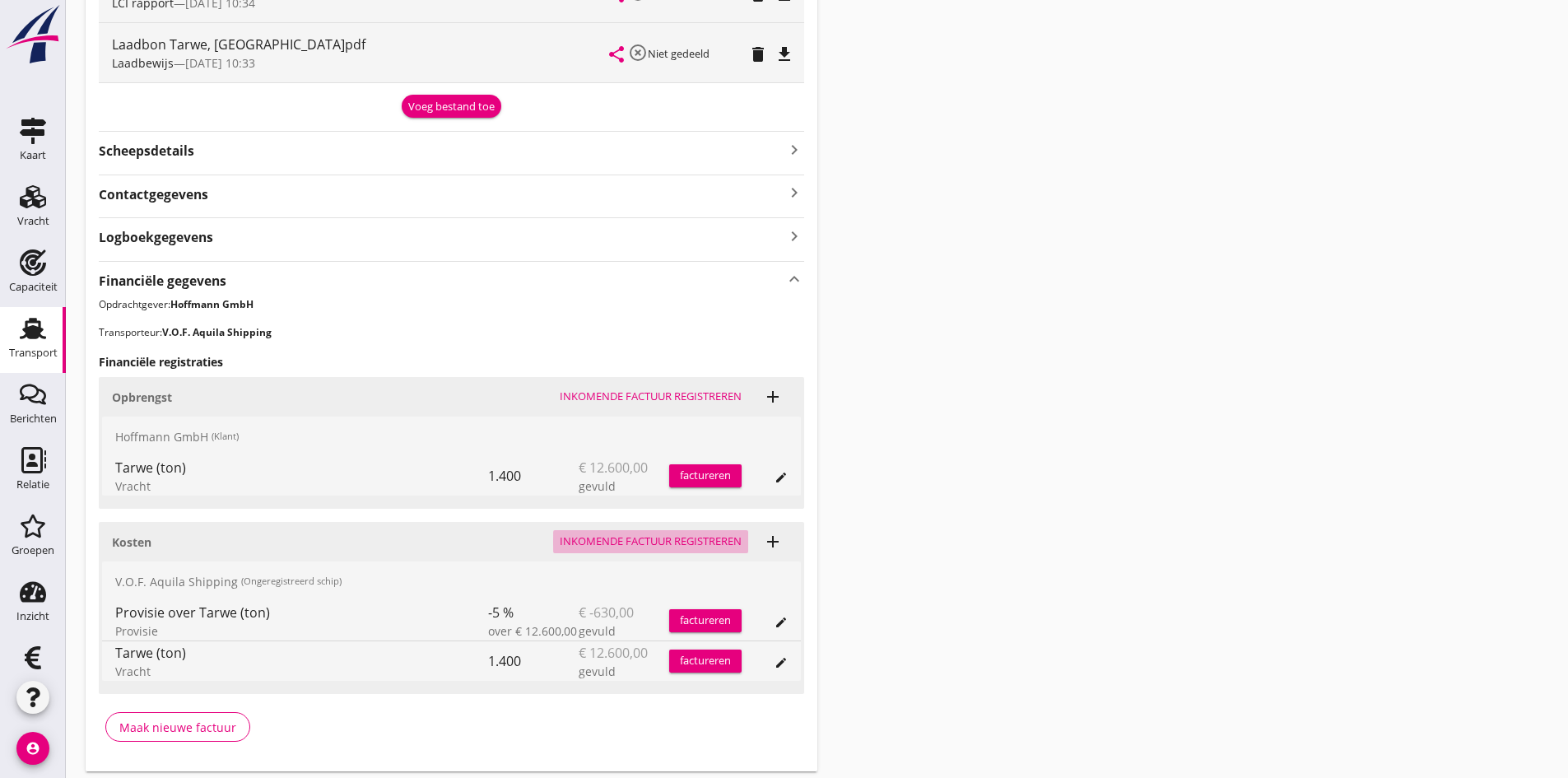
click at [590, 540] on div "Inkomende factuur registreren" at bounding box center [651, 541] width 182 height 17
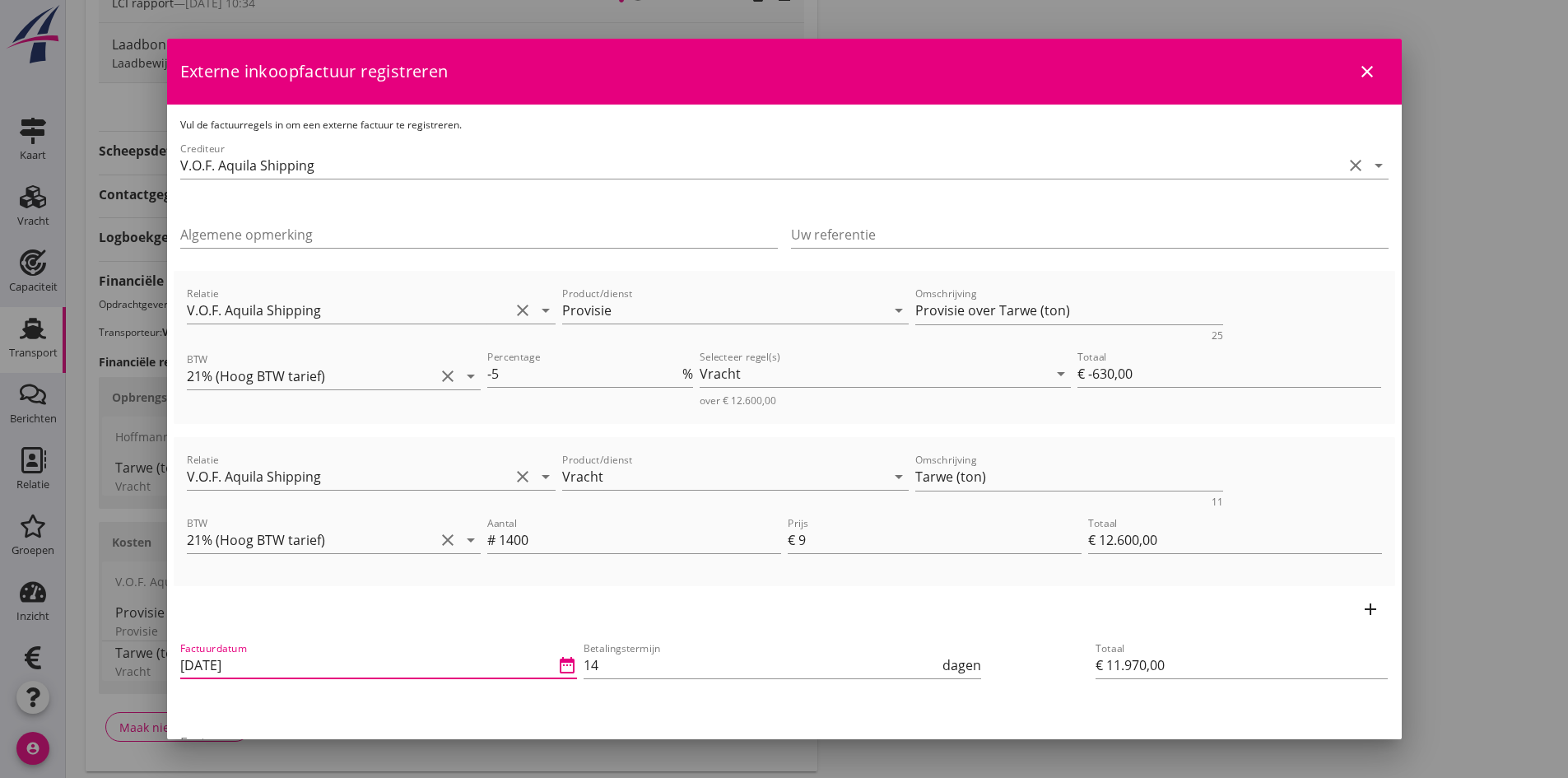
click at [331, 662] on input "[DATE]" at bounding box center [368, 665] width 375 height 27
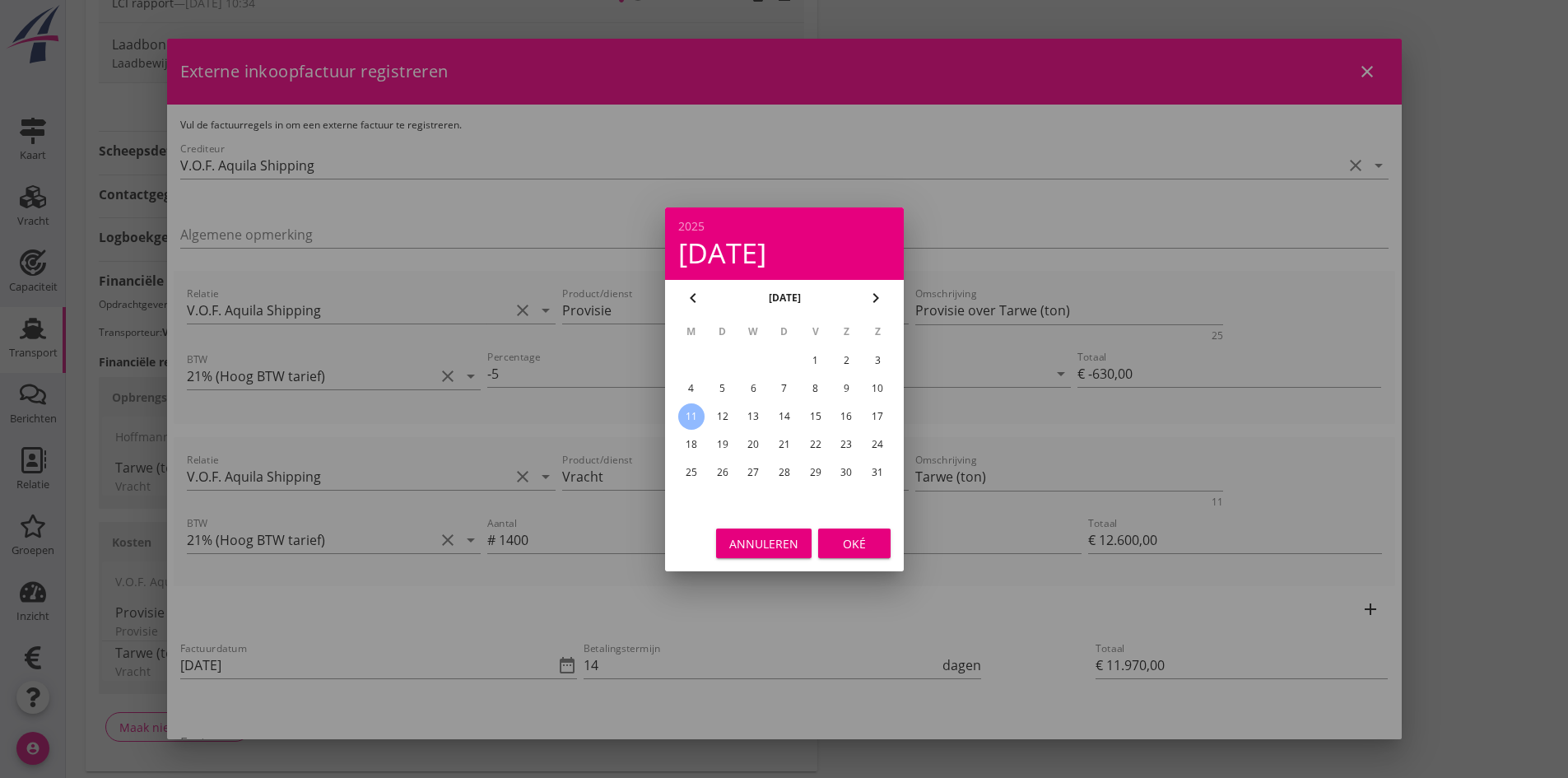
click at [841, 385] on div "9" at bounding box center [846, 389] width 27 height 27
type input "[DATE]"
click at [849, 540] on div "Oké" at bounding box center [854, 543] width 46 height 18
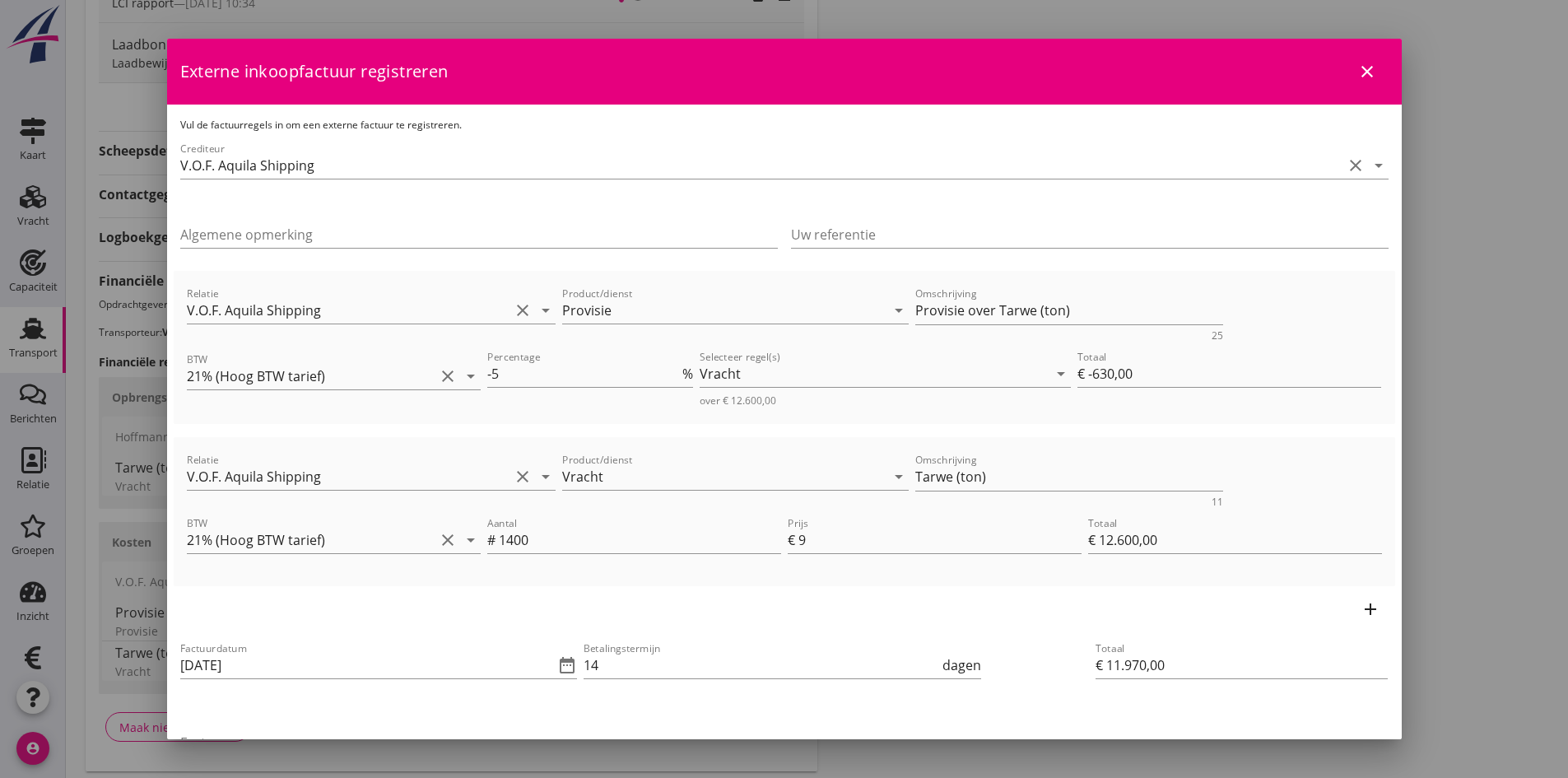
scroll to position [82, 0]
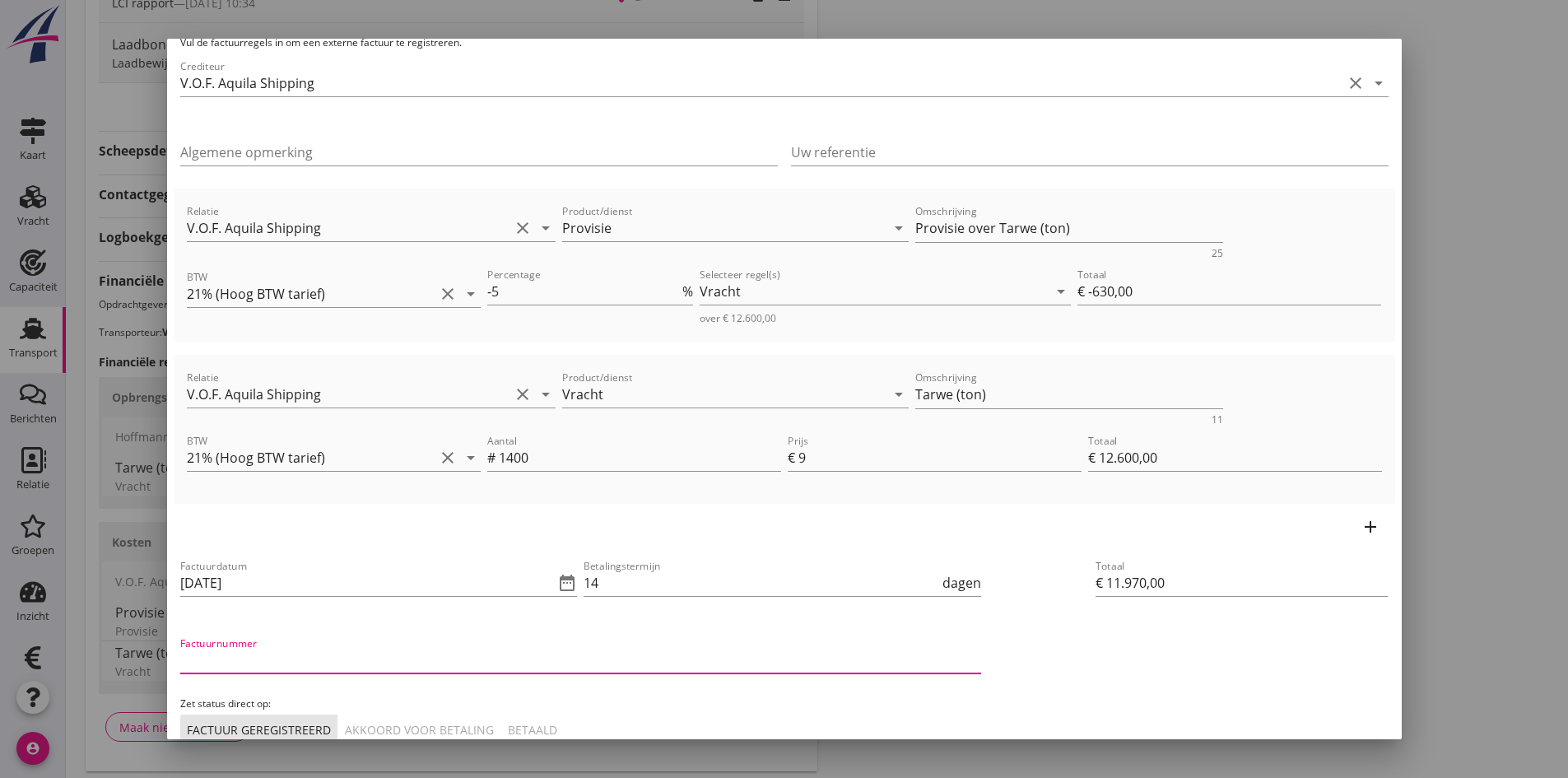
click at [352, 659] on input "Factuurnummer" at bounding box center [581, 660] width 801 height 27
type input "202533"
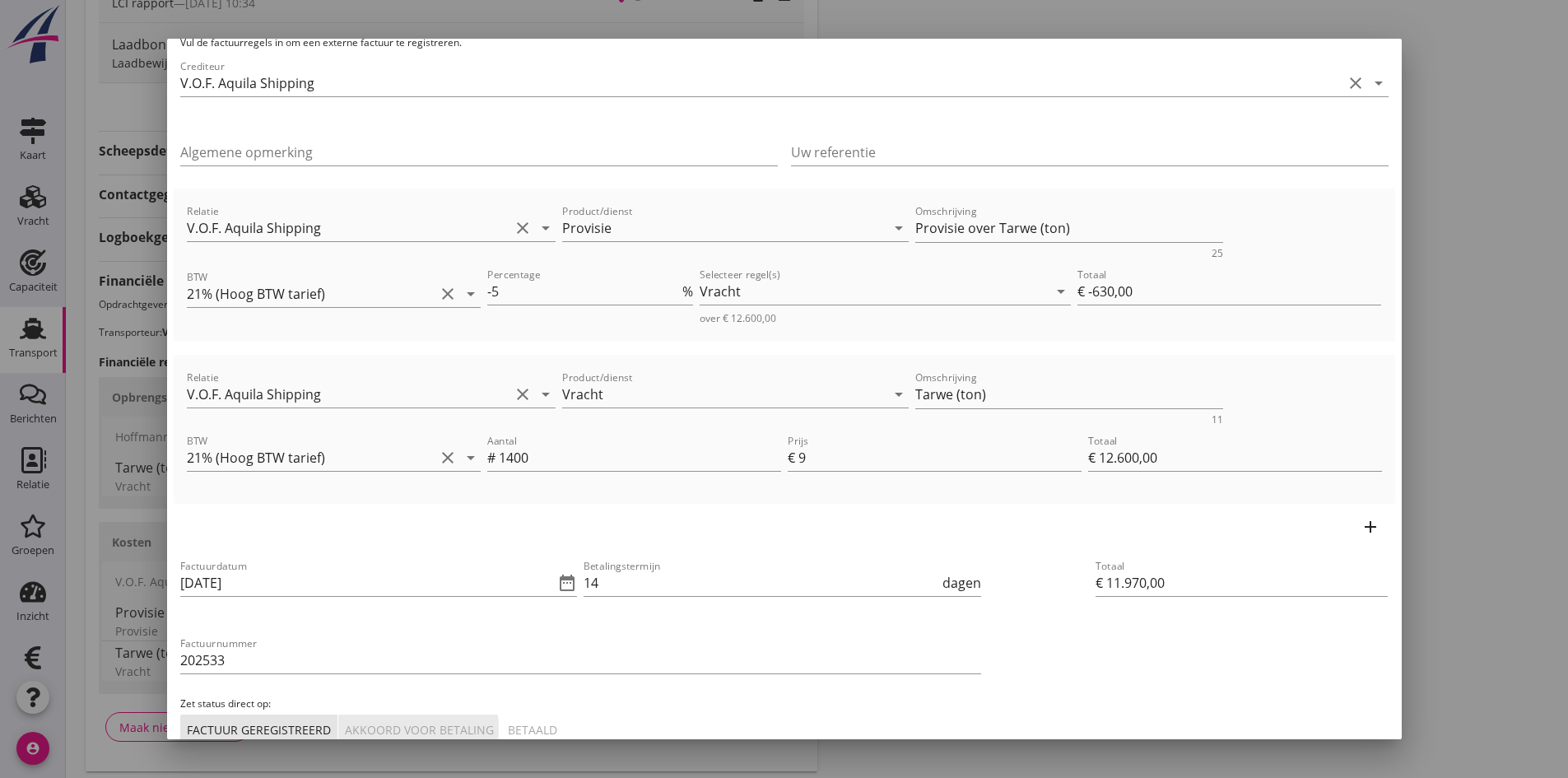
click at [406, 728] on div "Akkoord voor betaling" at bounding box center [419, 730] width 149 height 18
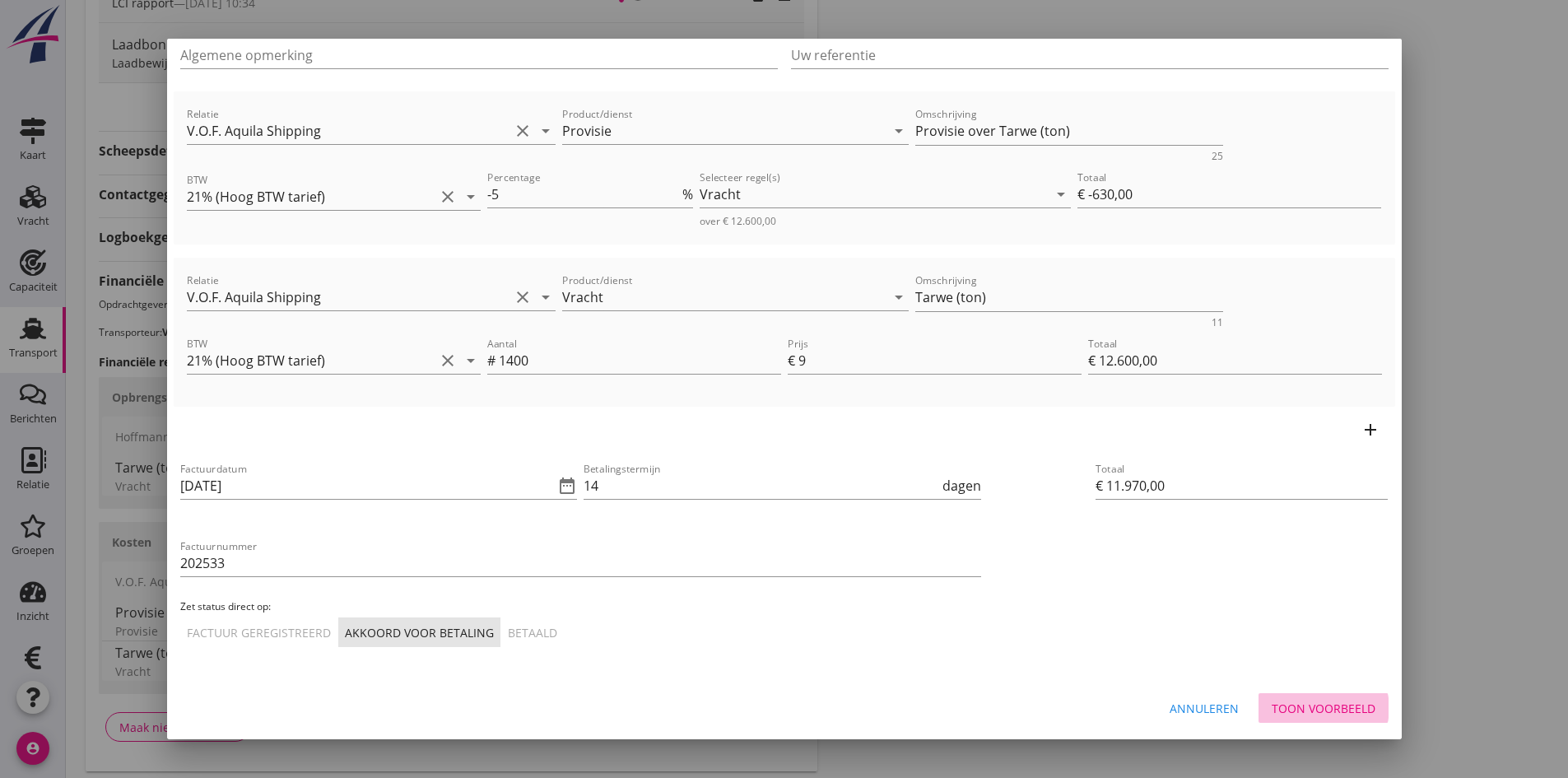
click at [1320, 709] on div "Toon voorbeeld" at bounding box center [1322, 708] width 103 height 18
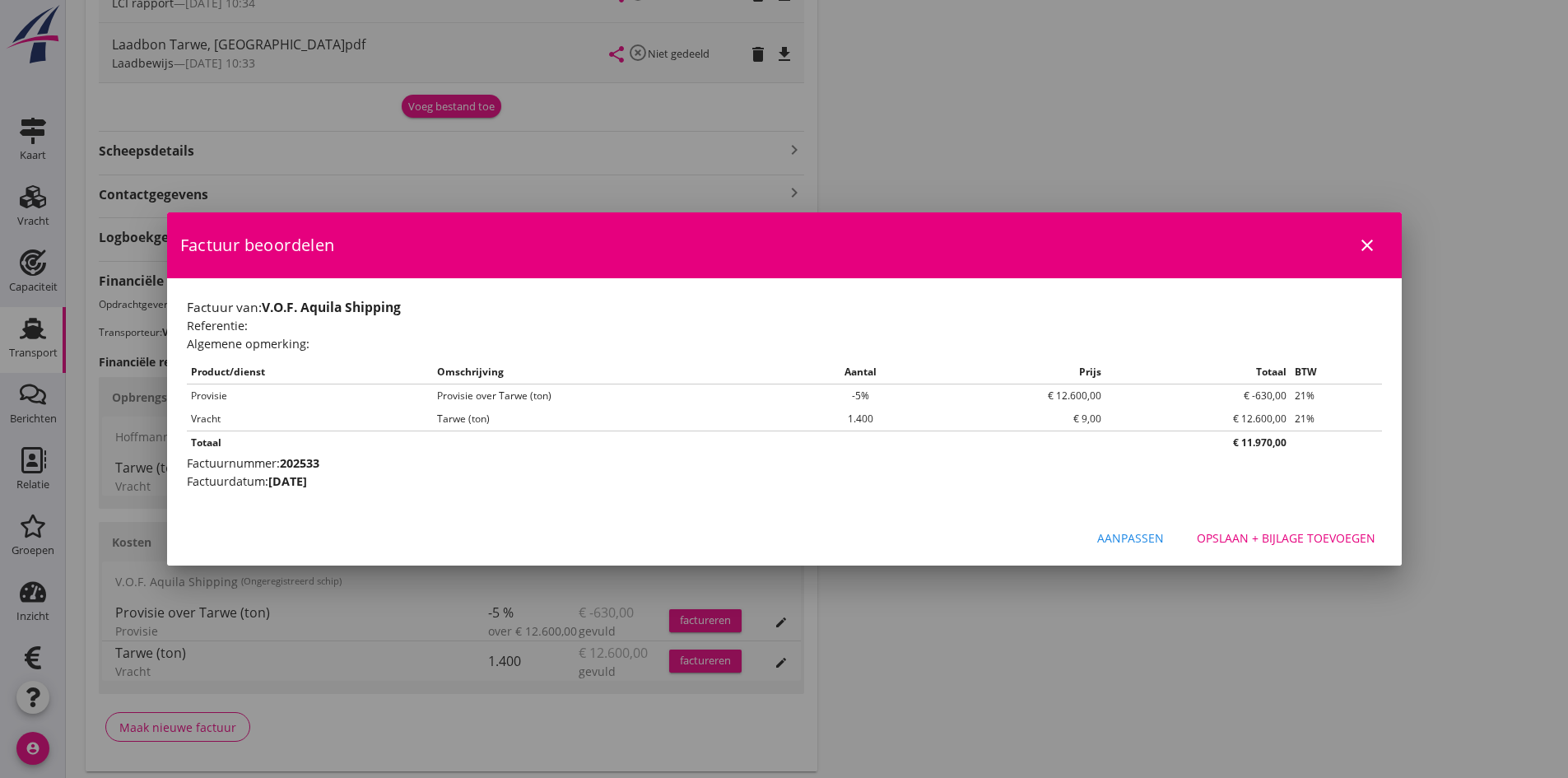
scroll to position [0, 0]
click at [1225, 541] on div "Opslaan + bijlage toevoegen" at bounding box center [1286, 538] width 179 height 18
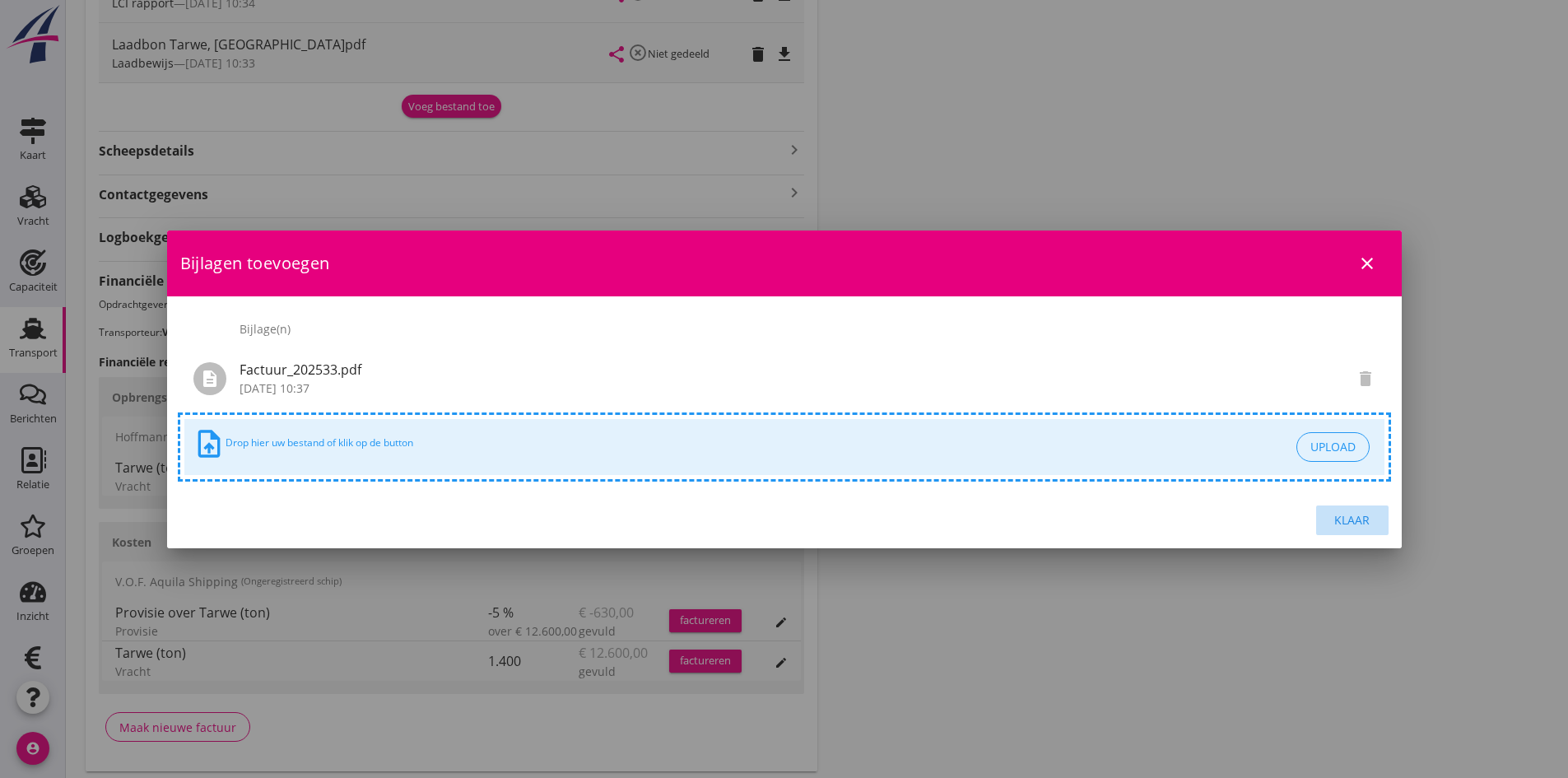
click at [1351, 517] on div "Klaar" at bounding box center [1352, 520] width 46 height 18
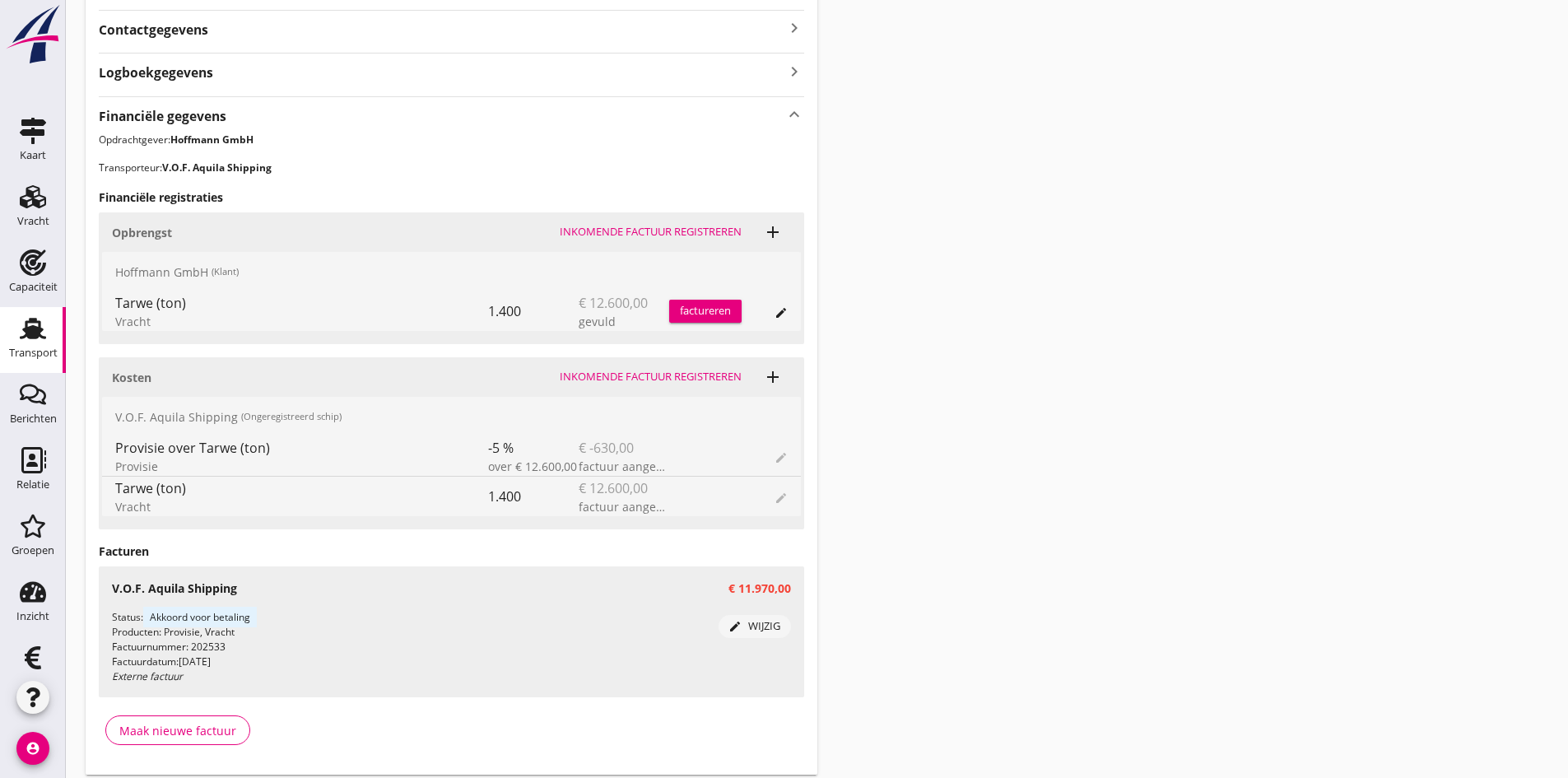
scroll to position [884, 0]
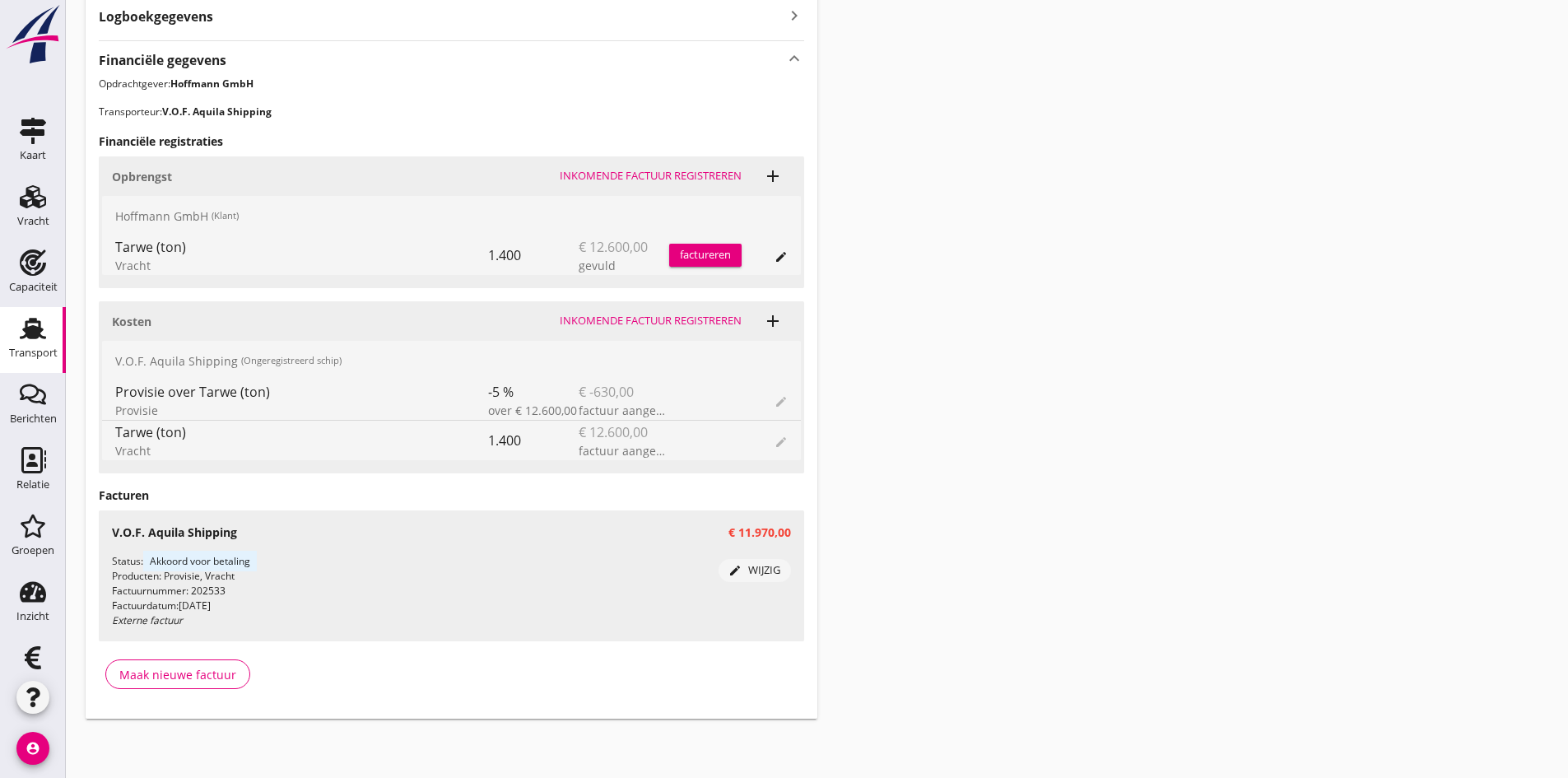
click at [689, 252] on div "factureren" at bounding box center [705, 255] width 72 height 17
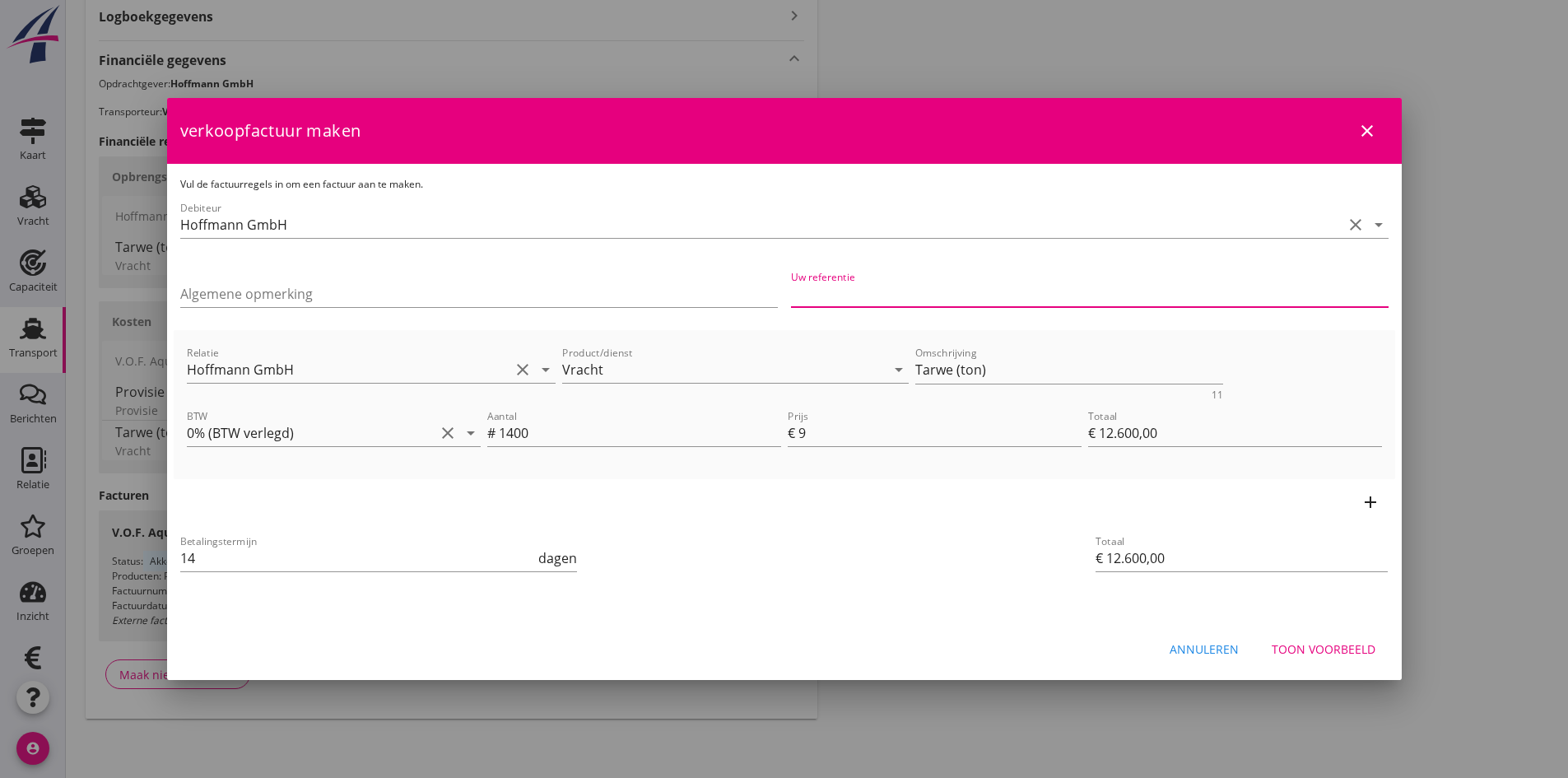
click at [833, 299] on input "Uw referentie" at bounding box center [1090, 294] width 598 height 27
type input "31110"
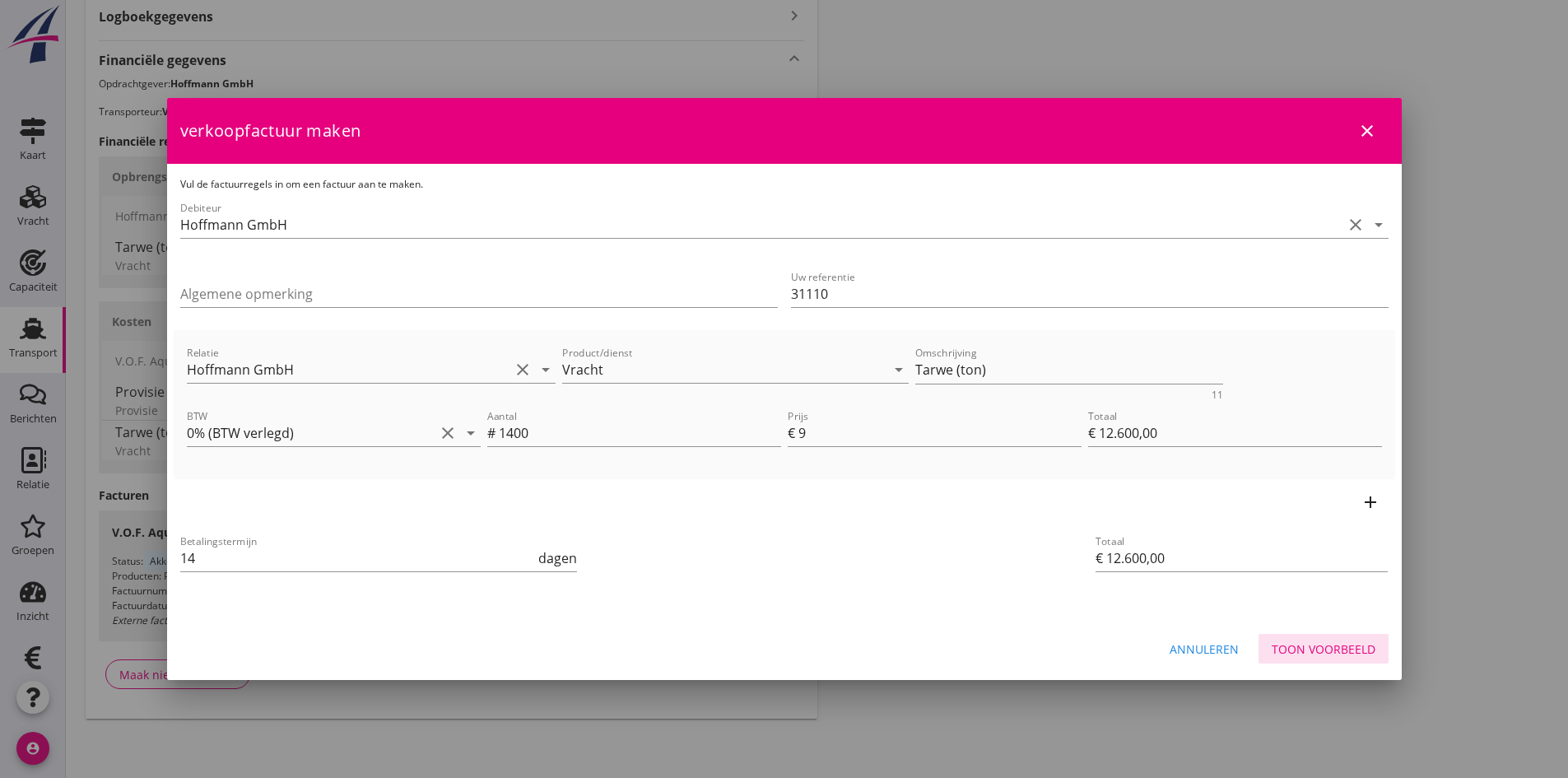
click at [1304, 642] on div "Toon voorbeeld" at bounding box center [1322, 649] width 103 height 18
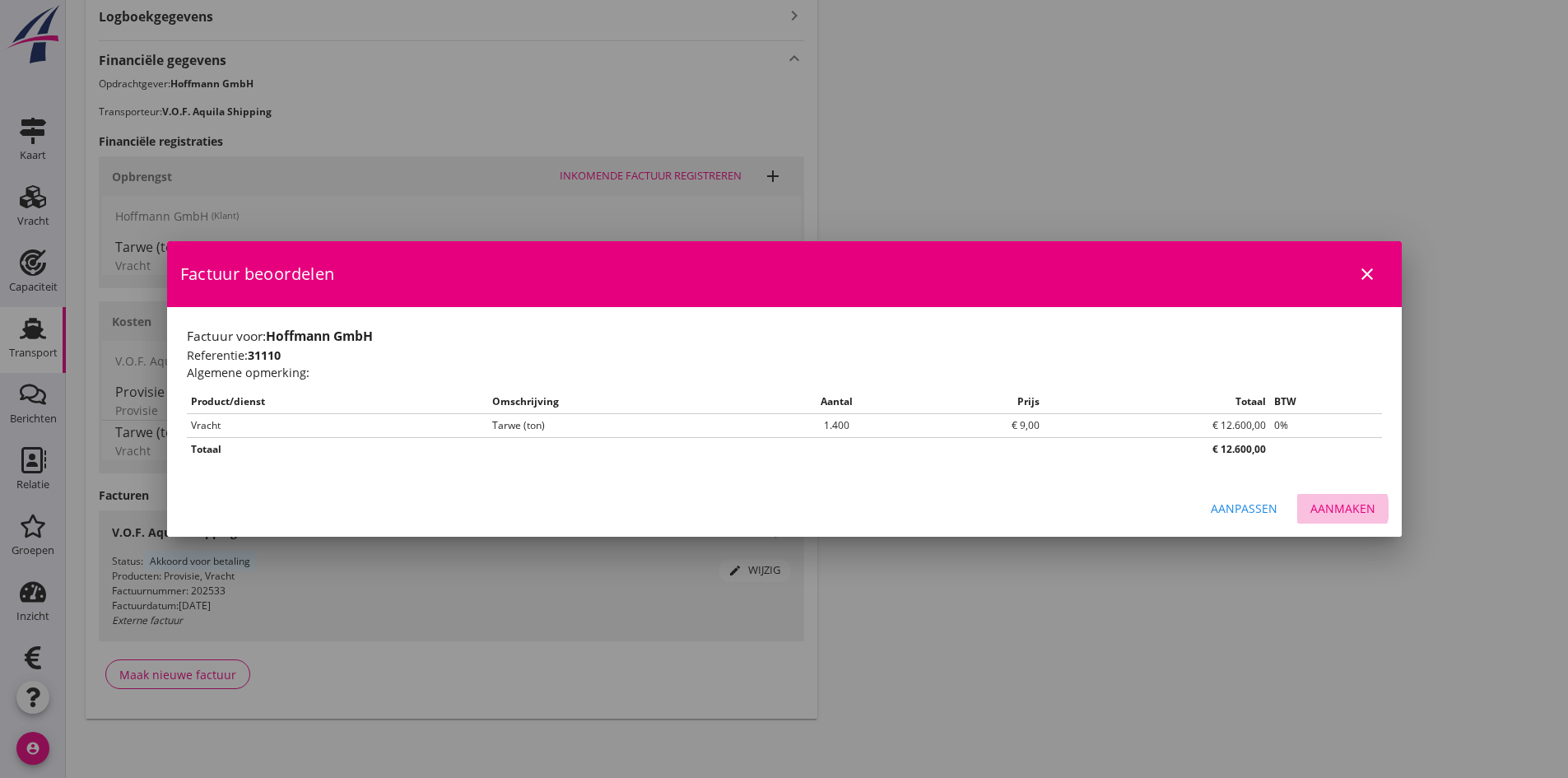
click at [1326, 509] on div "Aanmaken" at bounding box center [1343, 508] width 65 height 18
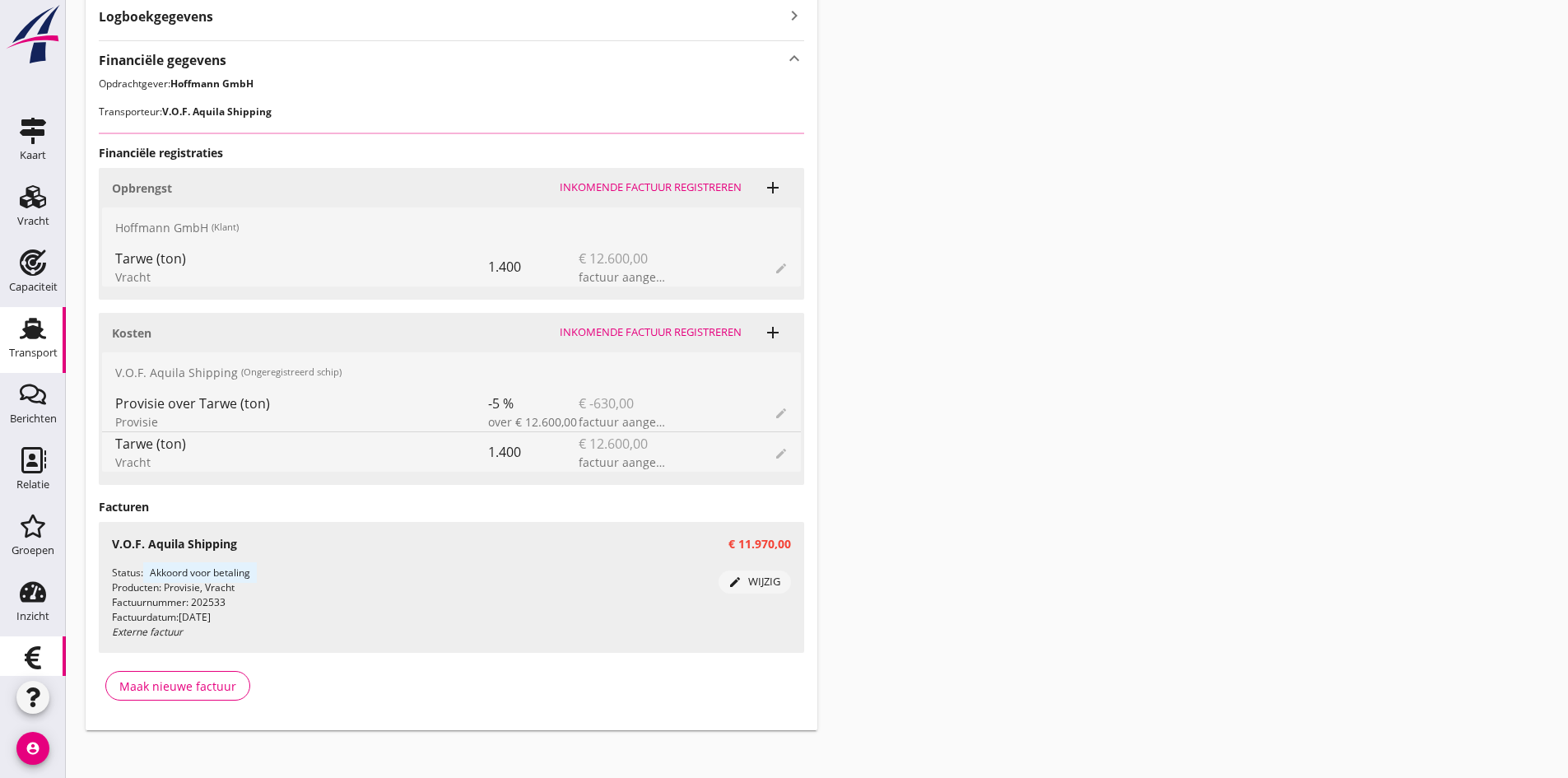
click at [25, 658] on use at bounding box center [33, 658] width 17 height 23
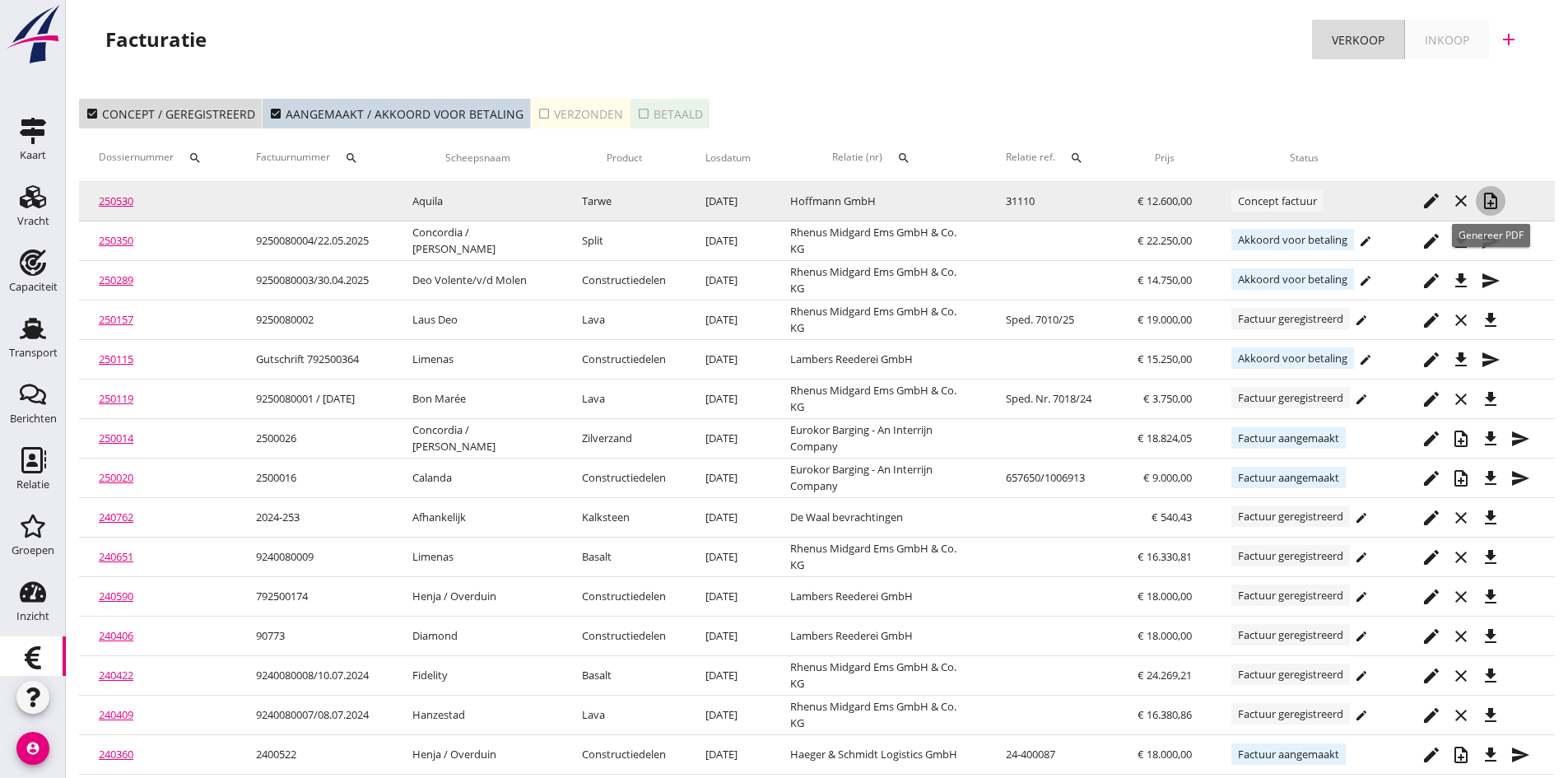
click at [1493, 195] on icon "note_add" at bounding box center [1490, 201] width 19 height 19
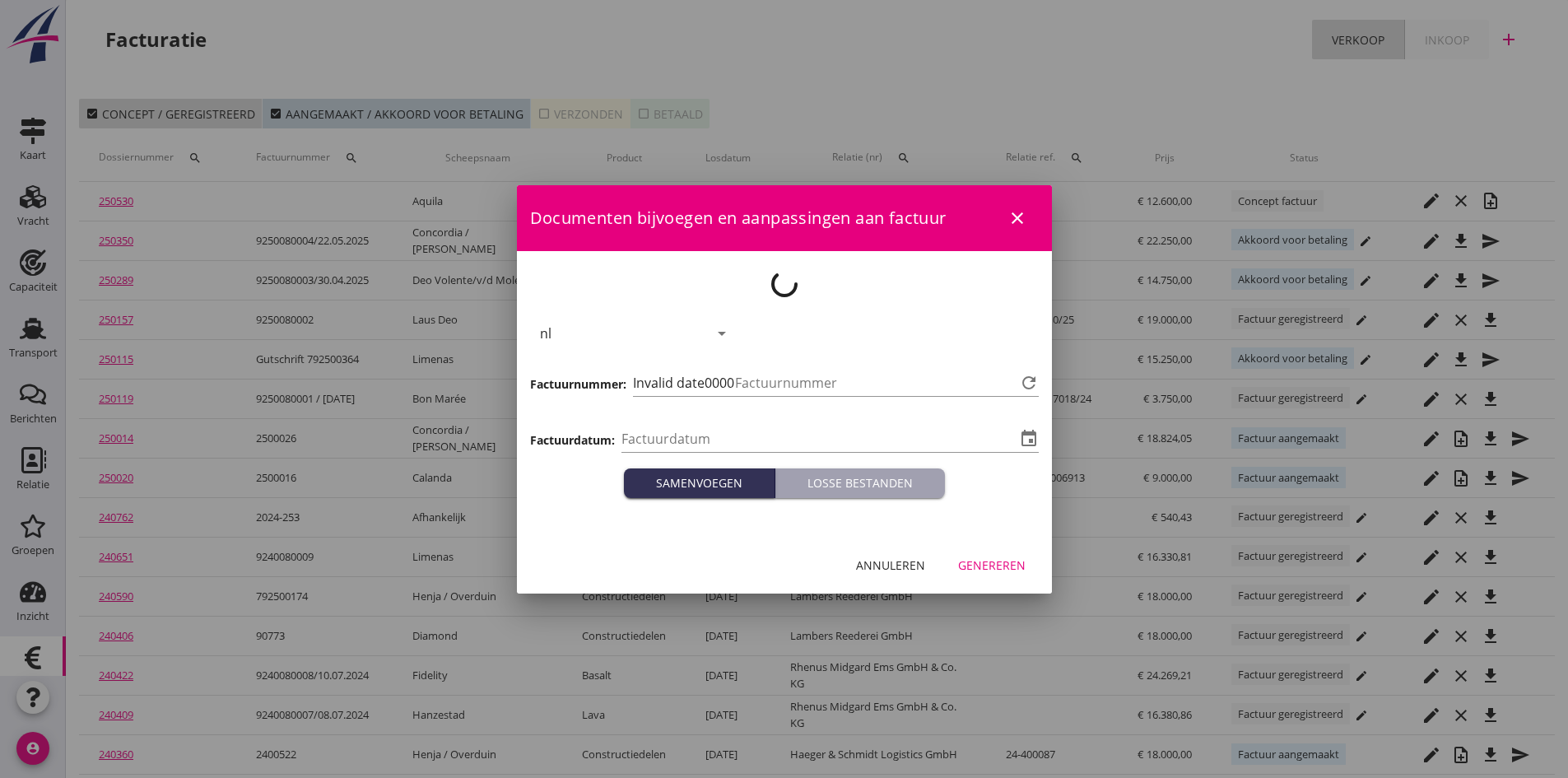
type input "[DATE]"
type input "671"
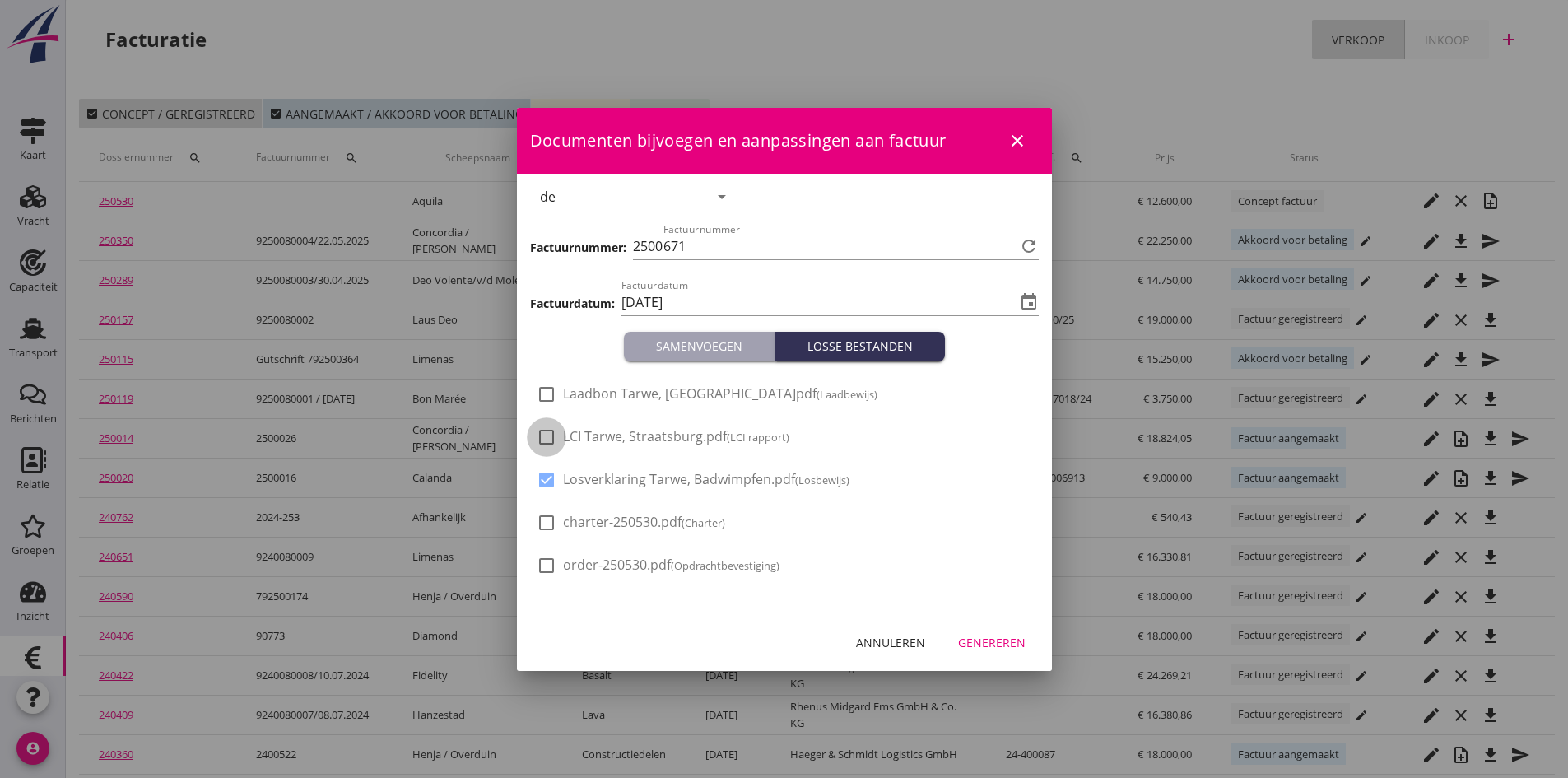
click at [544, 438] on div at bounding box center [546, 438] width 28 height 28
checkbox input "true"
click at [542, 393] on div at bounding box center [546, 394] width 28 height 28
checkbox input "true"
click at [984, 641] on div "Genereren" at bounding box center [992, 643] width 67 height 18
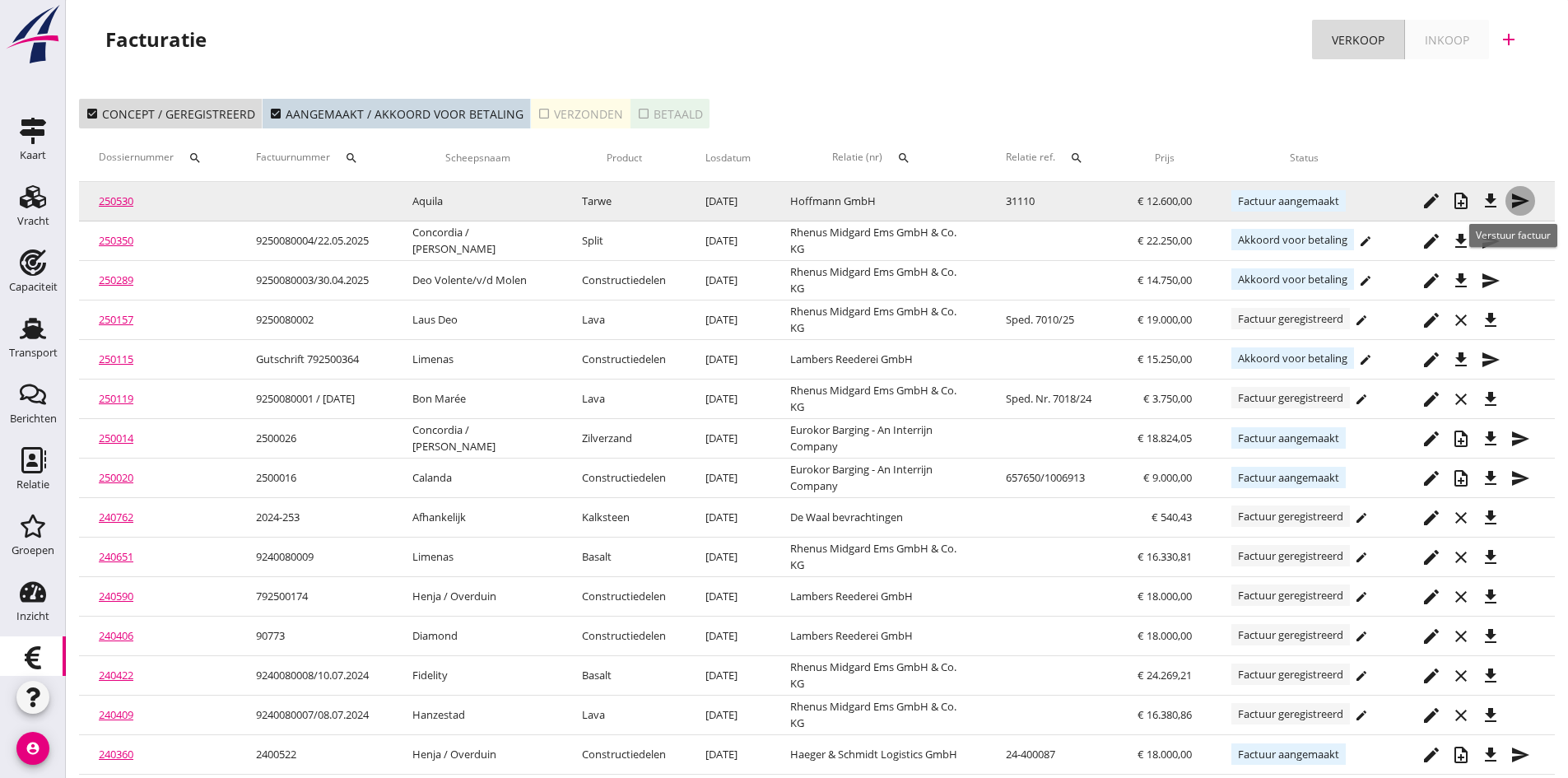
click at [1518, 196] on icon "send" at bounding box center [1519, 201] width 19 height 19
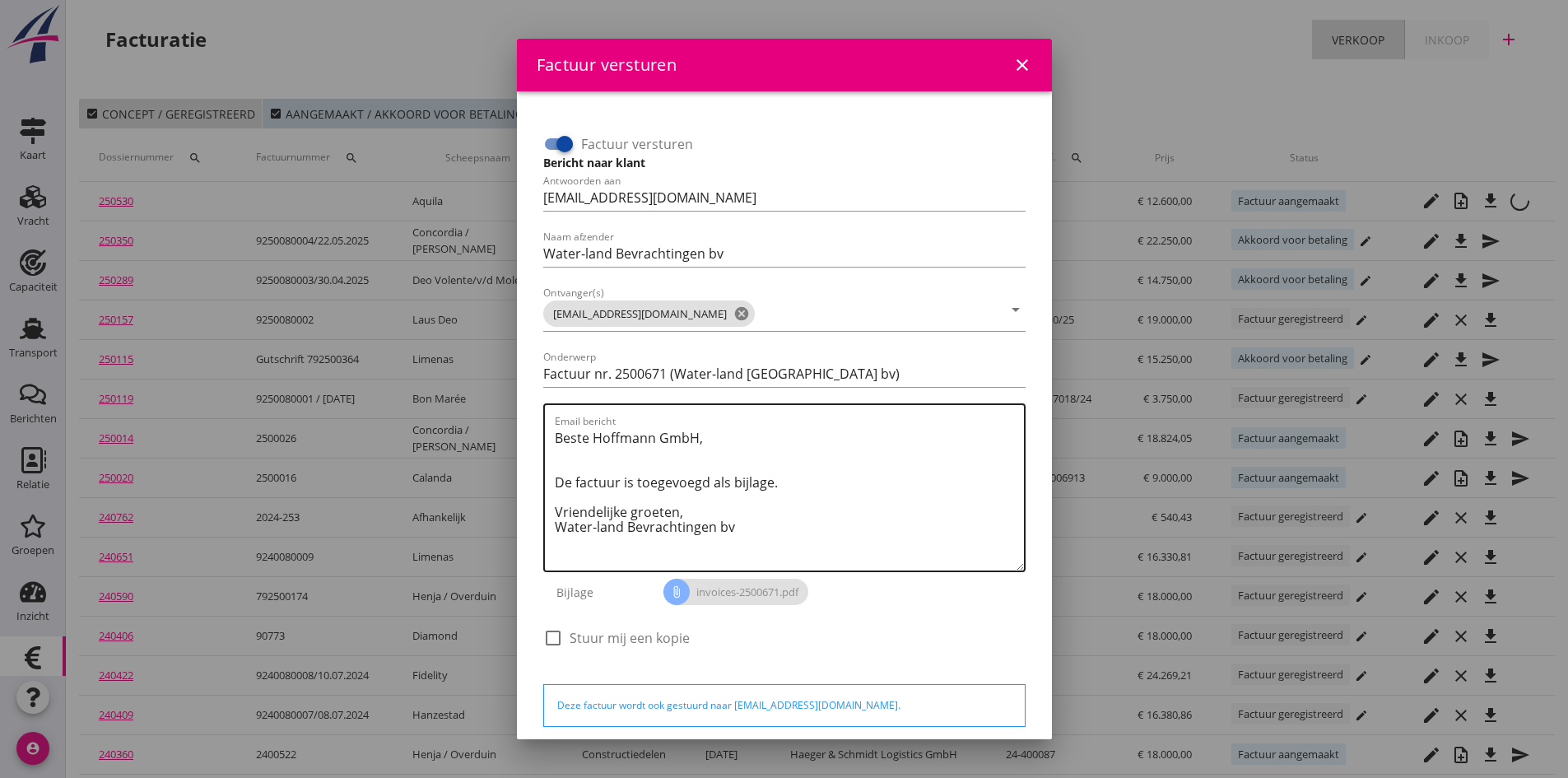
scroll to position [73, 0]
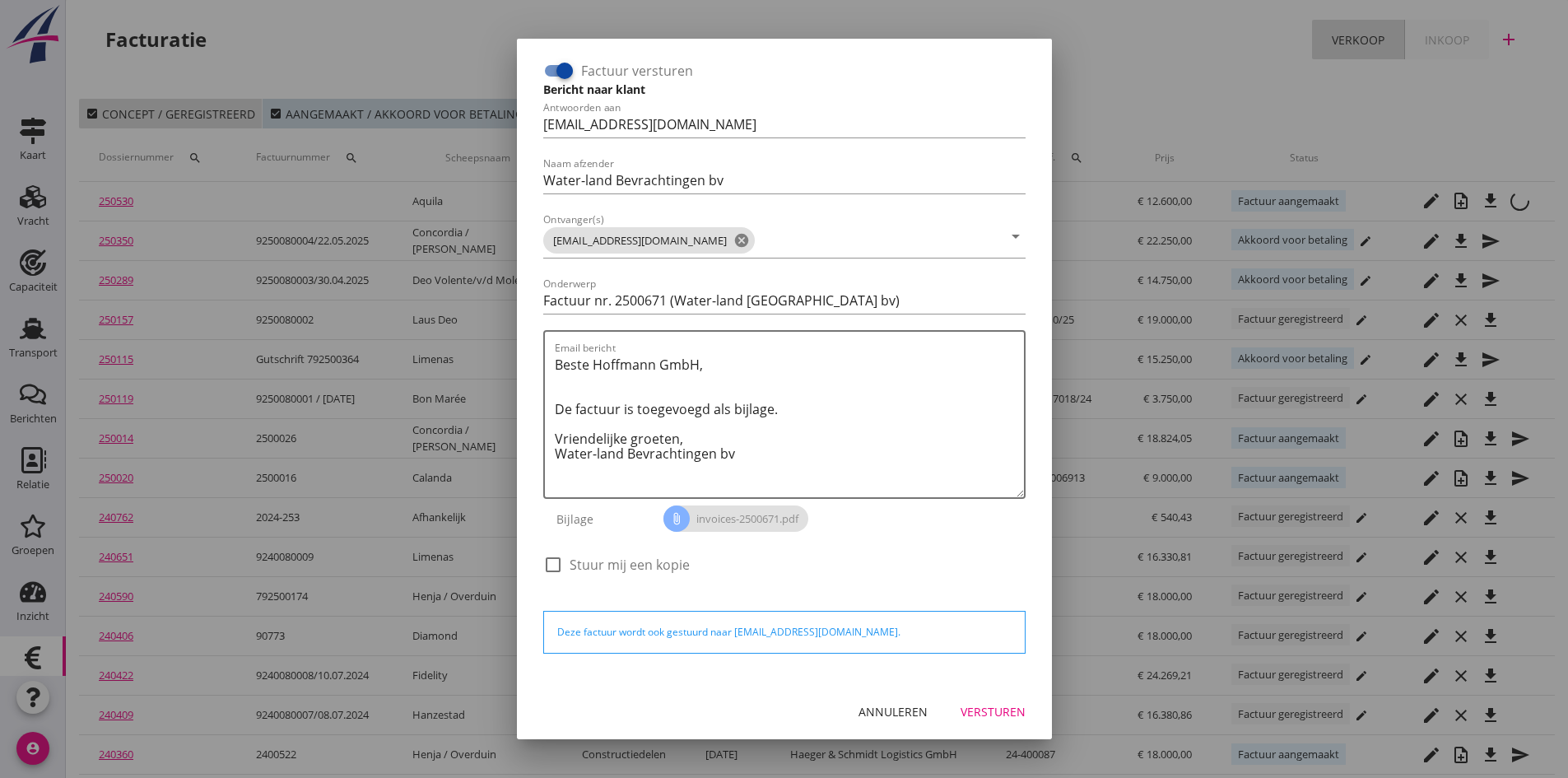
click at [981, 708] on div "Versturen" at bounding box center [993, 712] width 65 height 18
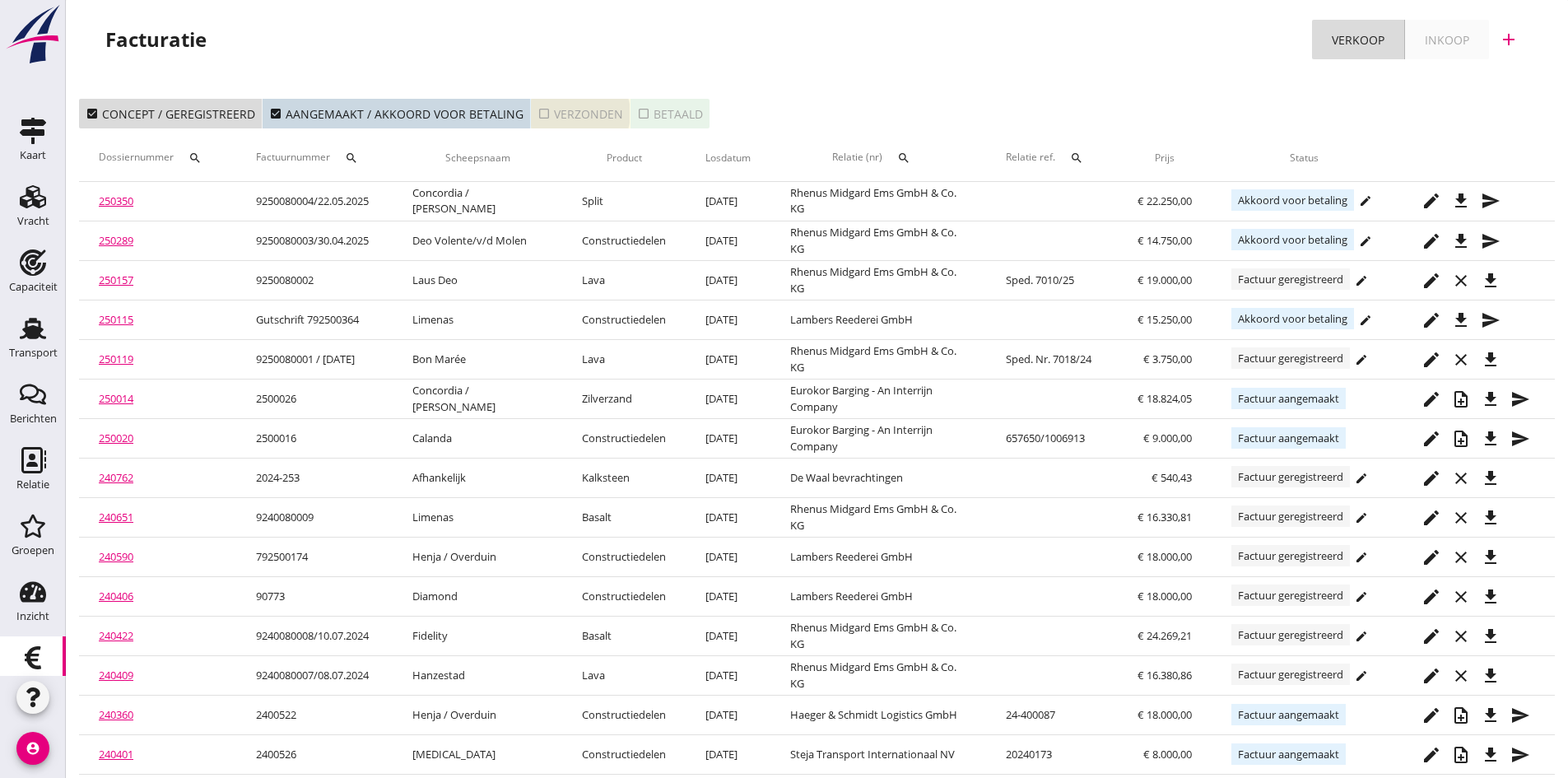
click at [573, 111] on div "check_box_outline_blank Verzonden" at bounding box center [580, 114] width 86 height 18
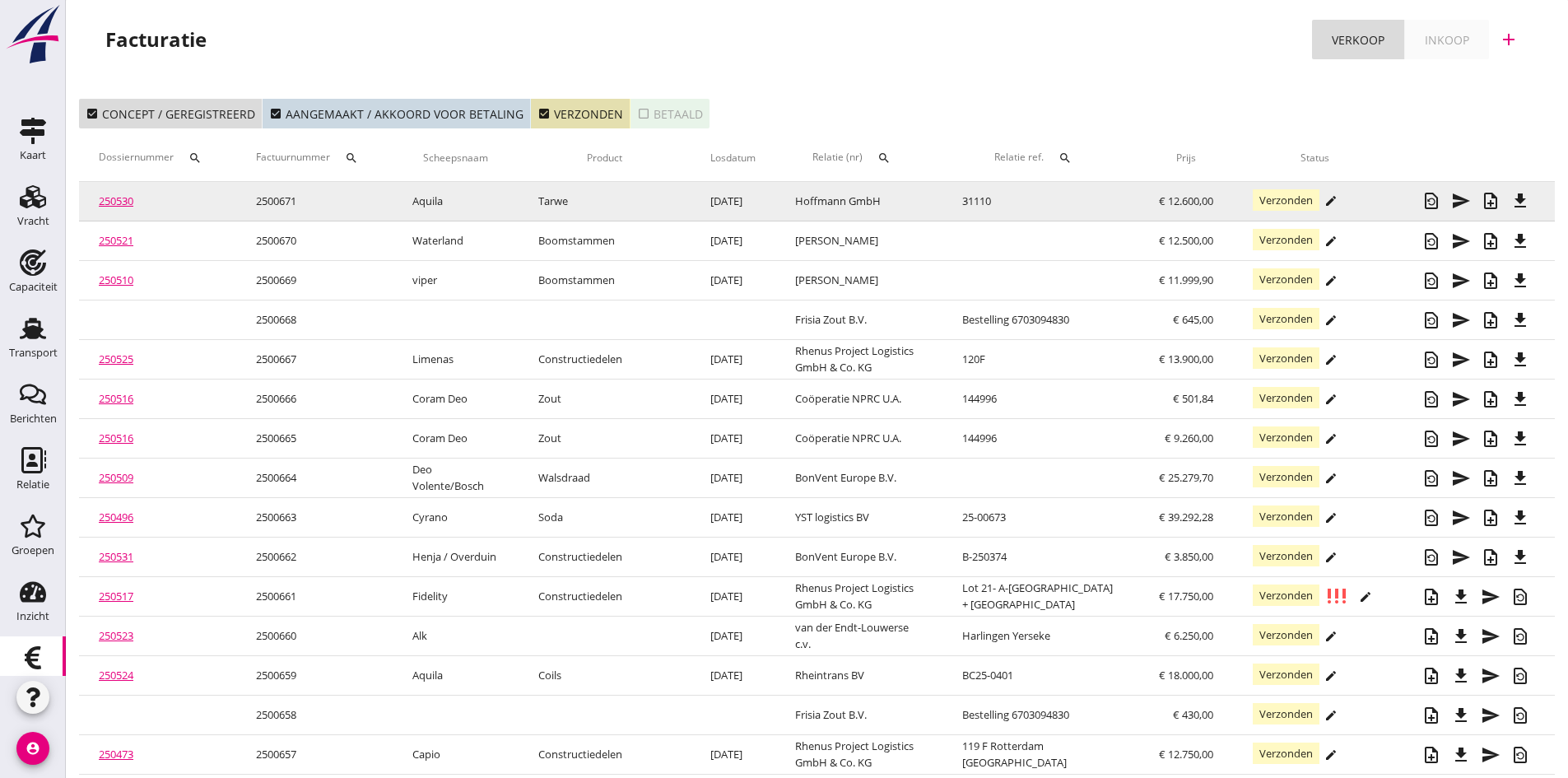
click at [116, 202] on link "250530" at bounding box center [116, 201] width 34 height 15
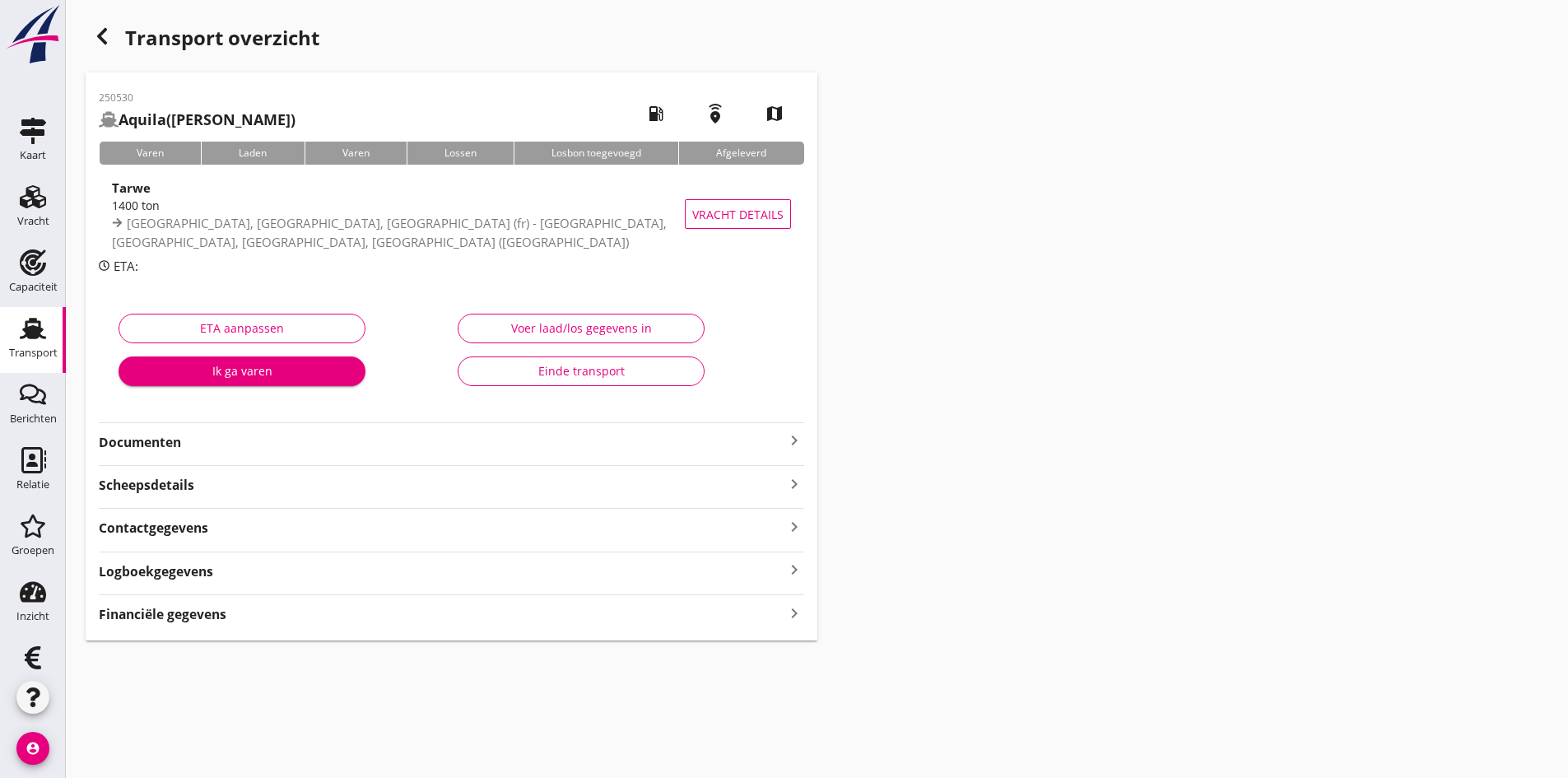
click at [164, 442] on strong "Documenten" at bounding box center [442, 442] width 686 height 19
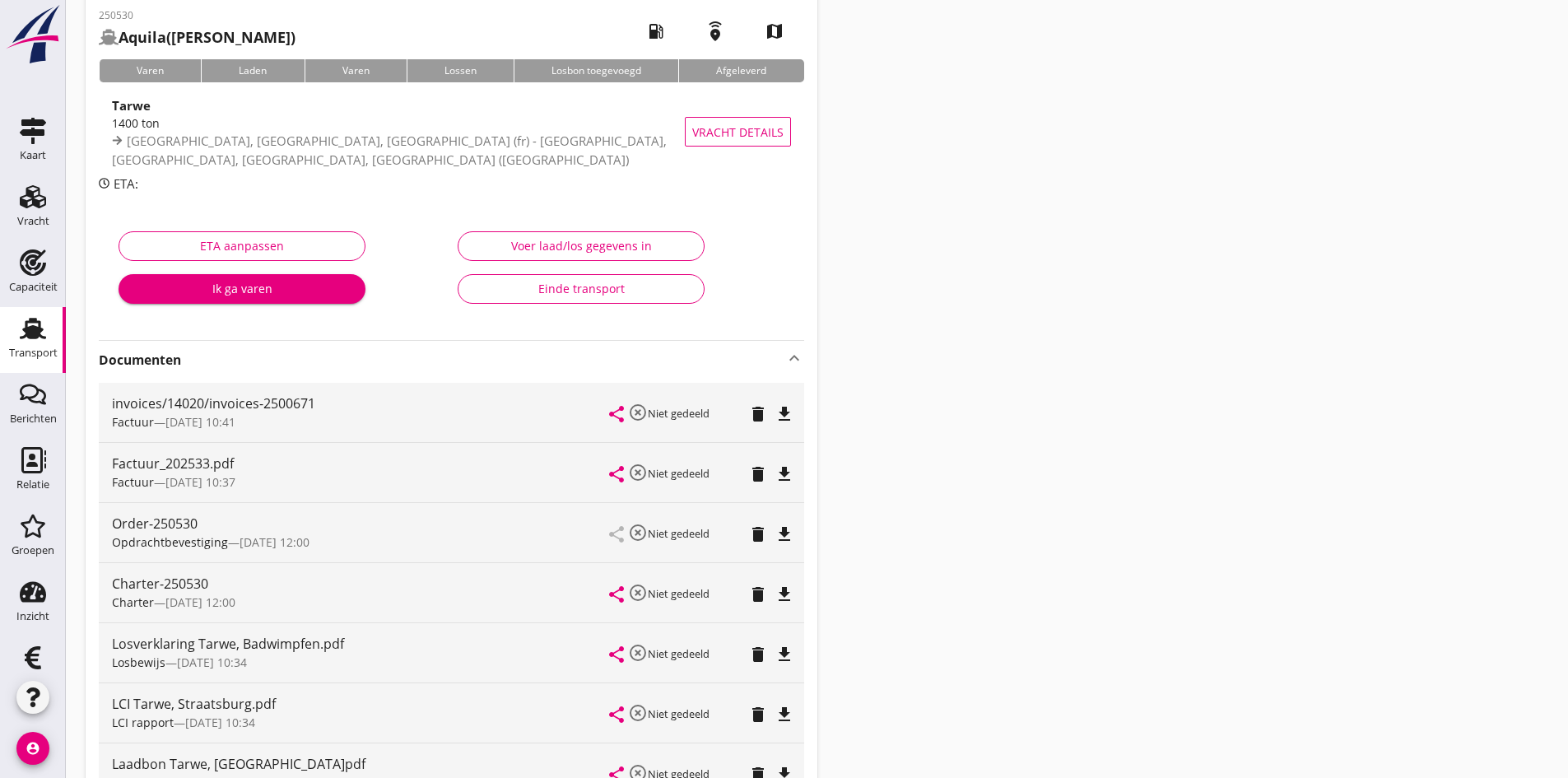
scroll to position [164, 0]
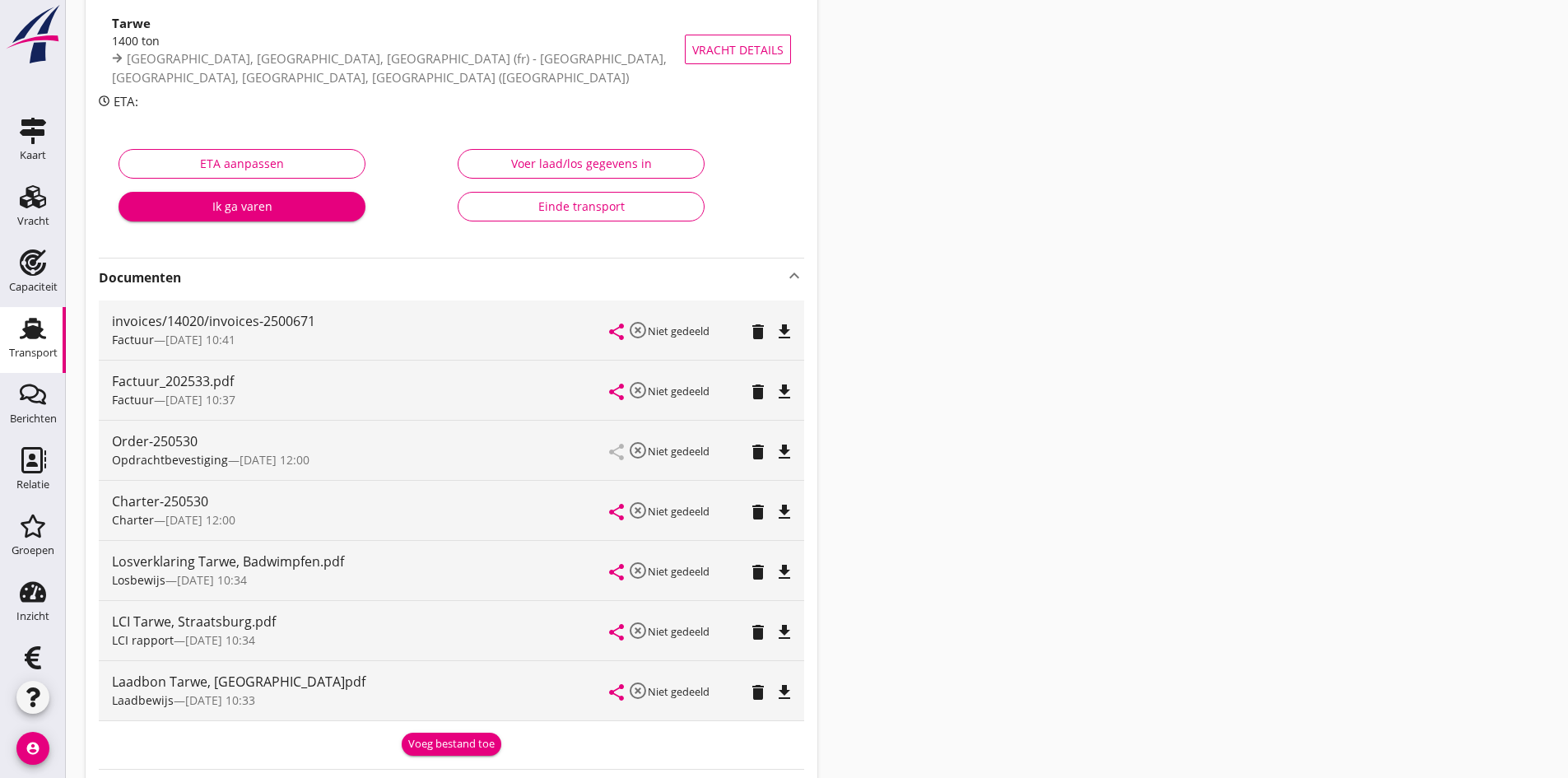
click at [575, 204] on div "Einde transport" at bounding box center [581, 206] width 219 height 18
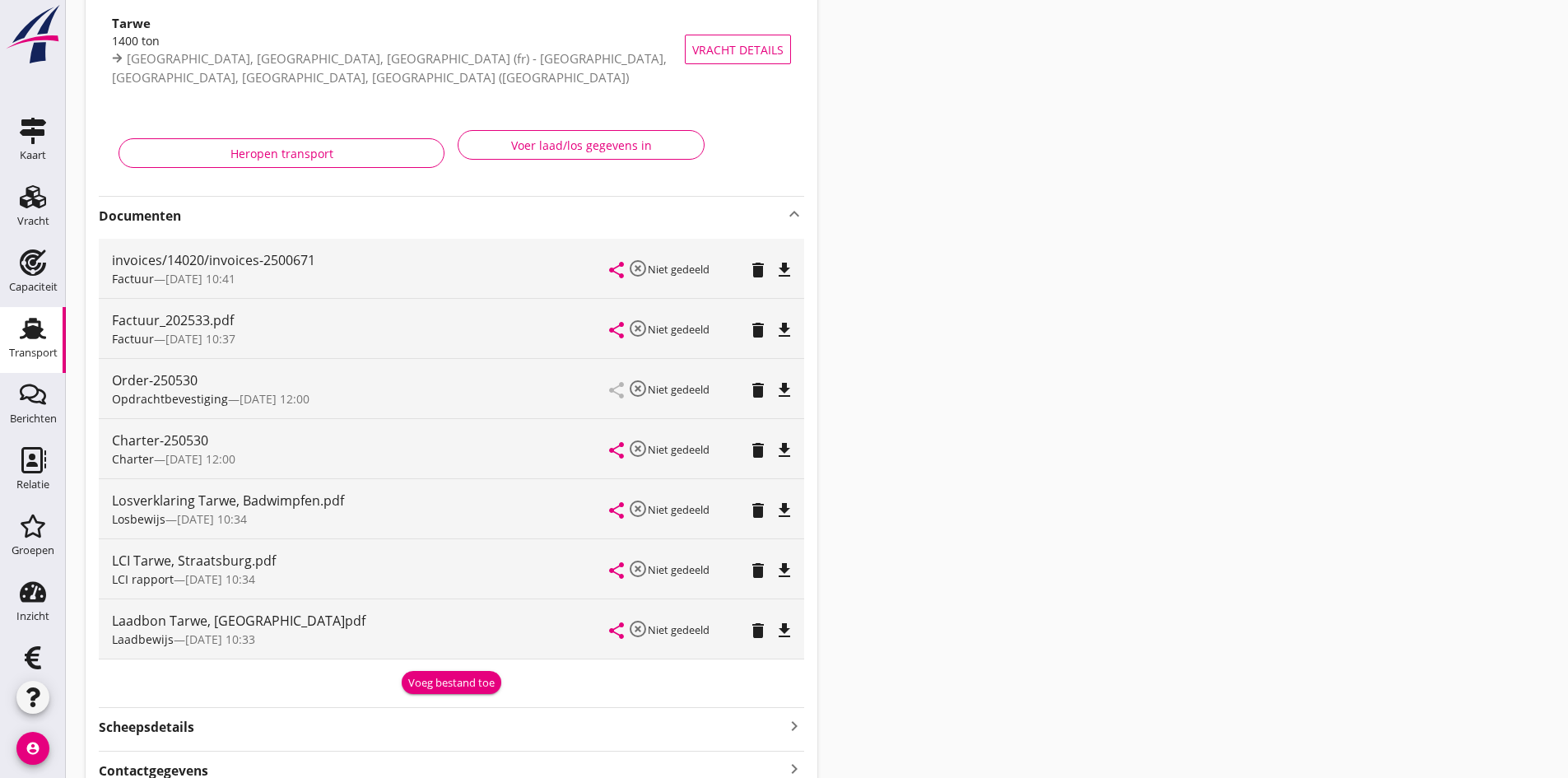
scroll to position [0, 0]
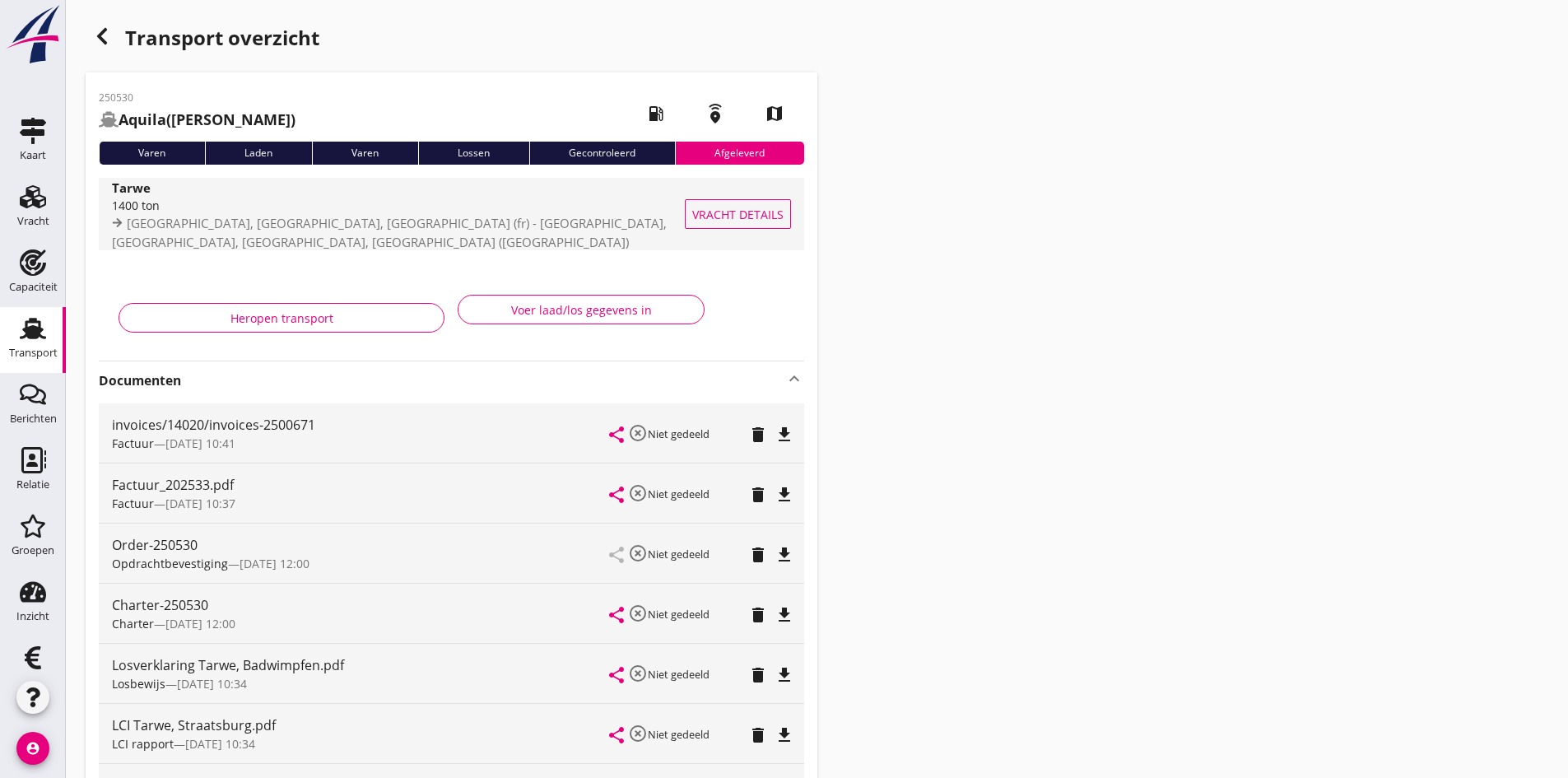
click at [173, 210] on div "1400 ton" at bounding box center [421, 206] width 617 height 18
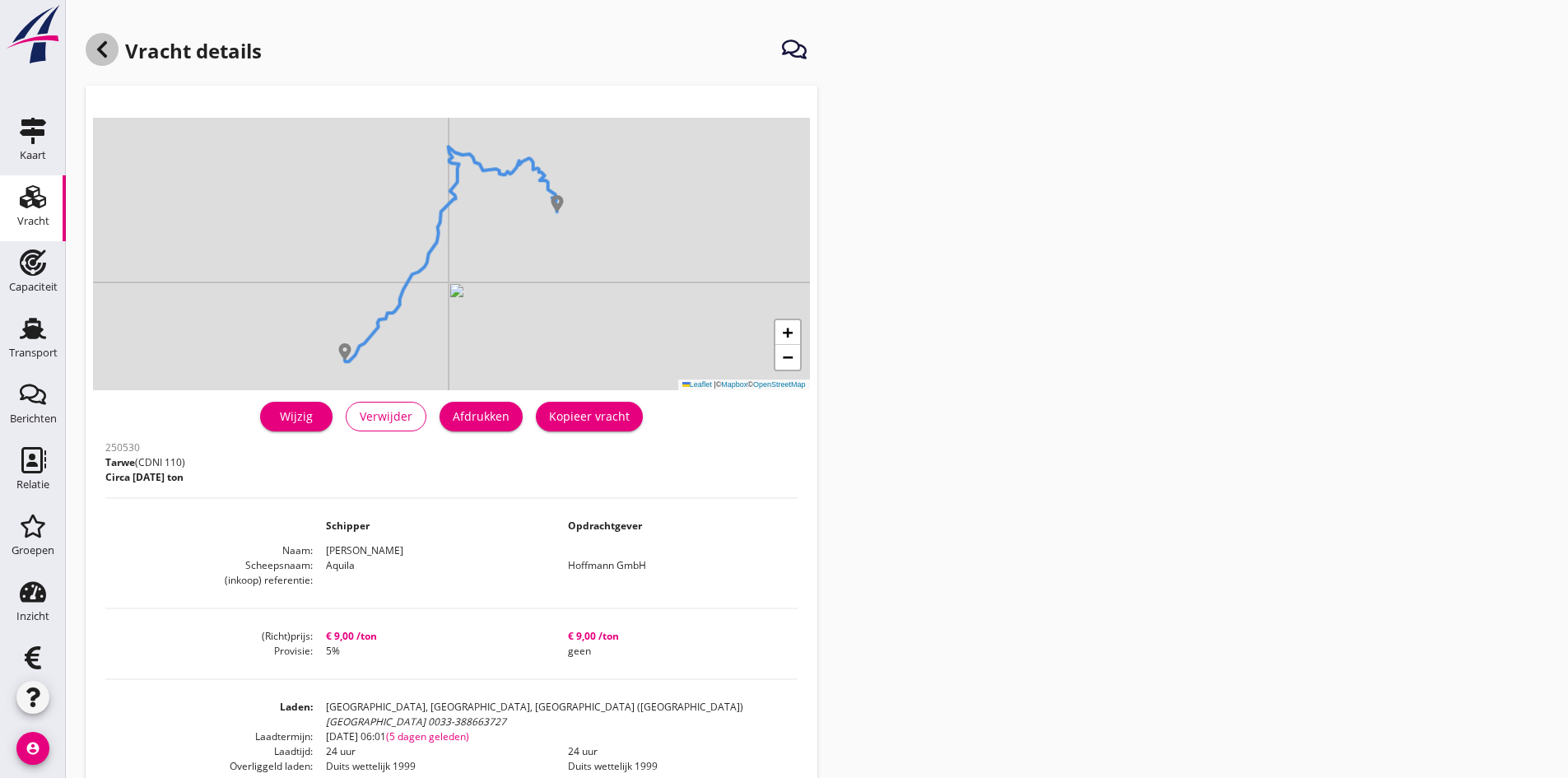
click at [99, 52] on icon at bounding box center [102, 50] width 19 height 19
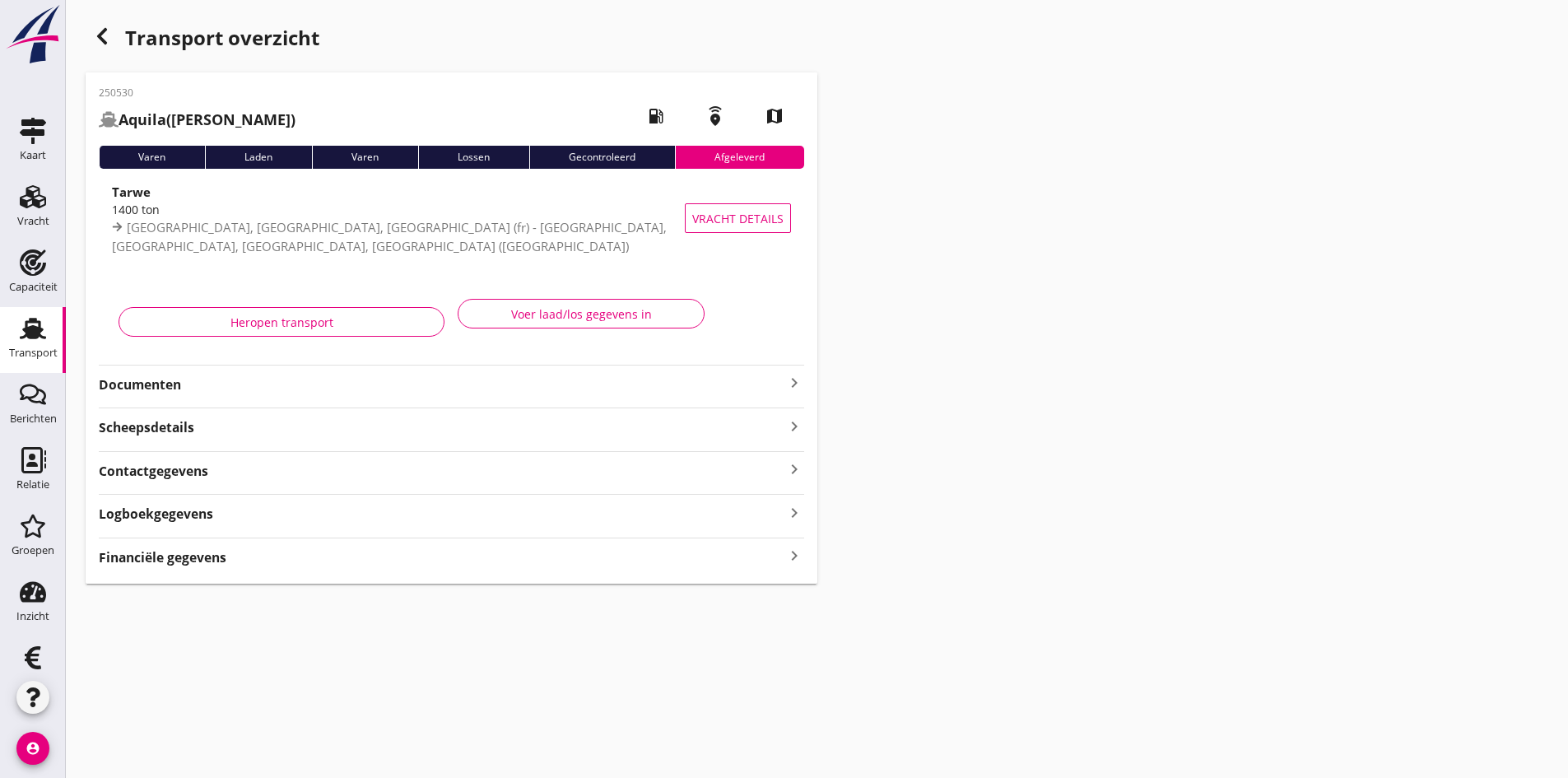
click at [22, 331] on use at bounding box center [33, 328] width 27 height 21
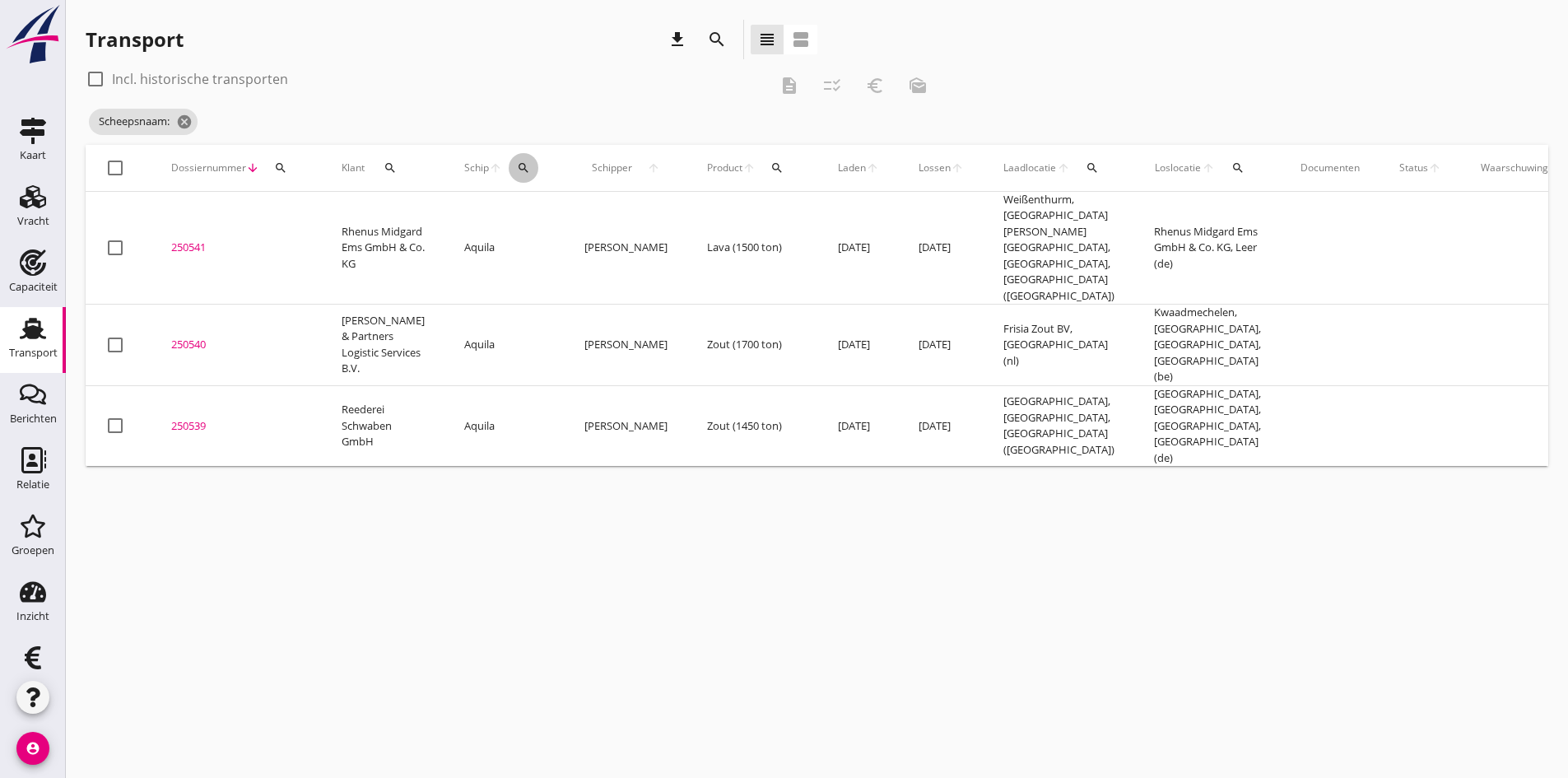
click at [517, 165] on icon "search" at bounding box center [523, 167] width 13 height 13
click at [521, 211] on input "Zoek op (scheeps)naam" at bounding box center [584, 216] width 171 height 27
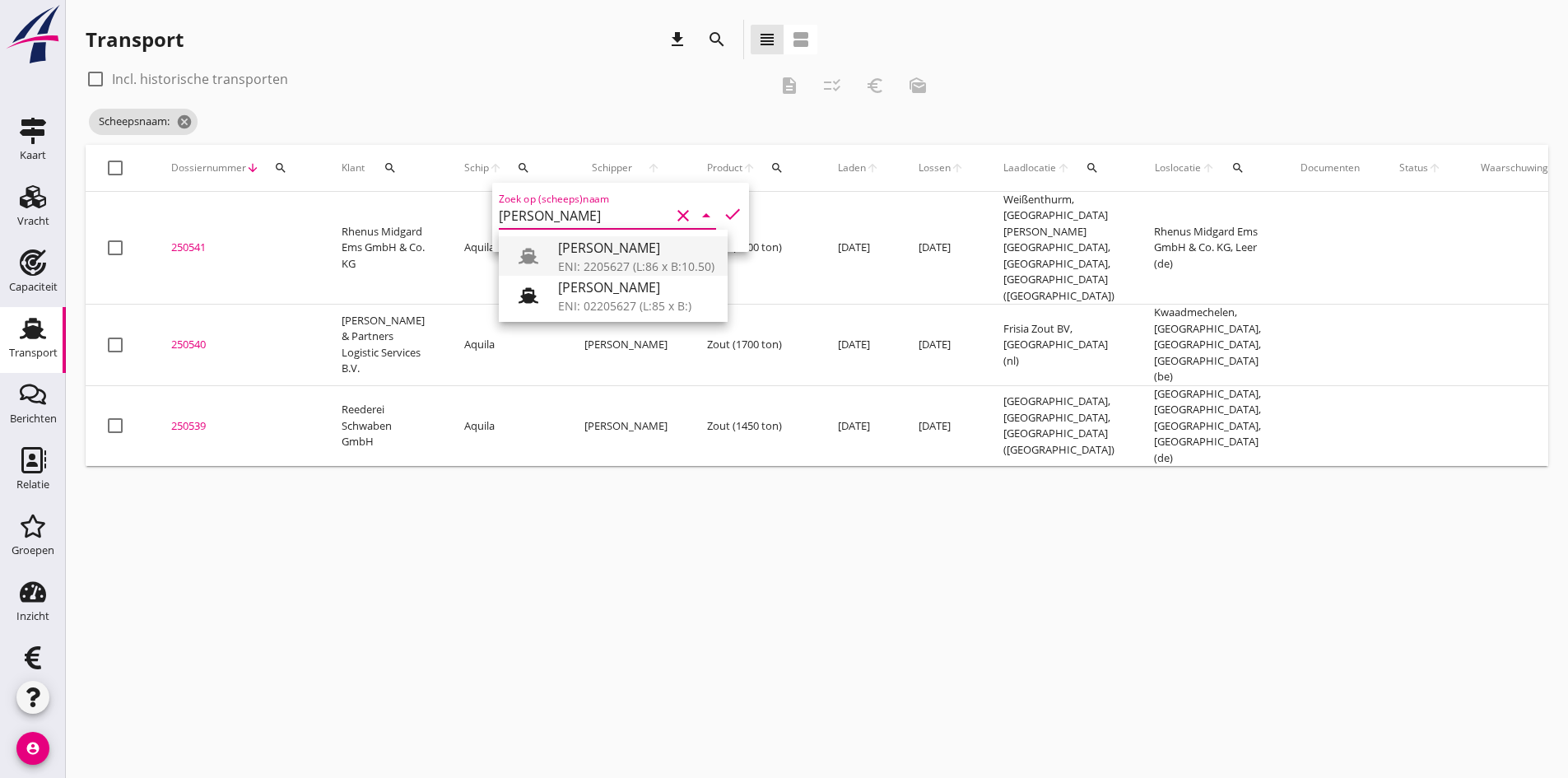
click at [572, 252] on div "[PERSON_NAME]" at bounding box center [636, 248] width 156 height 19
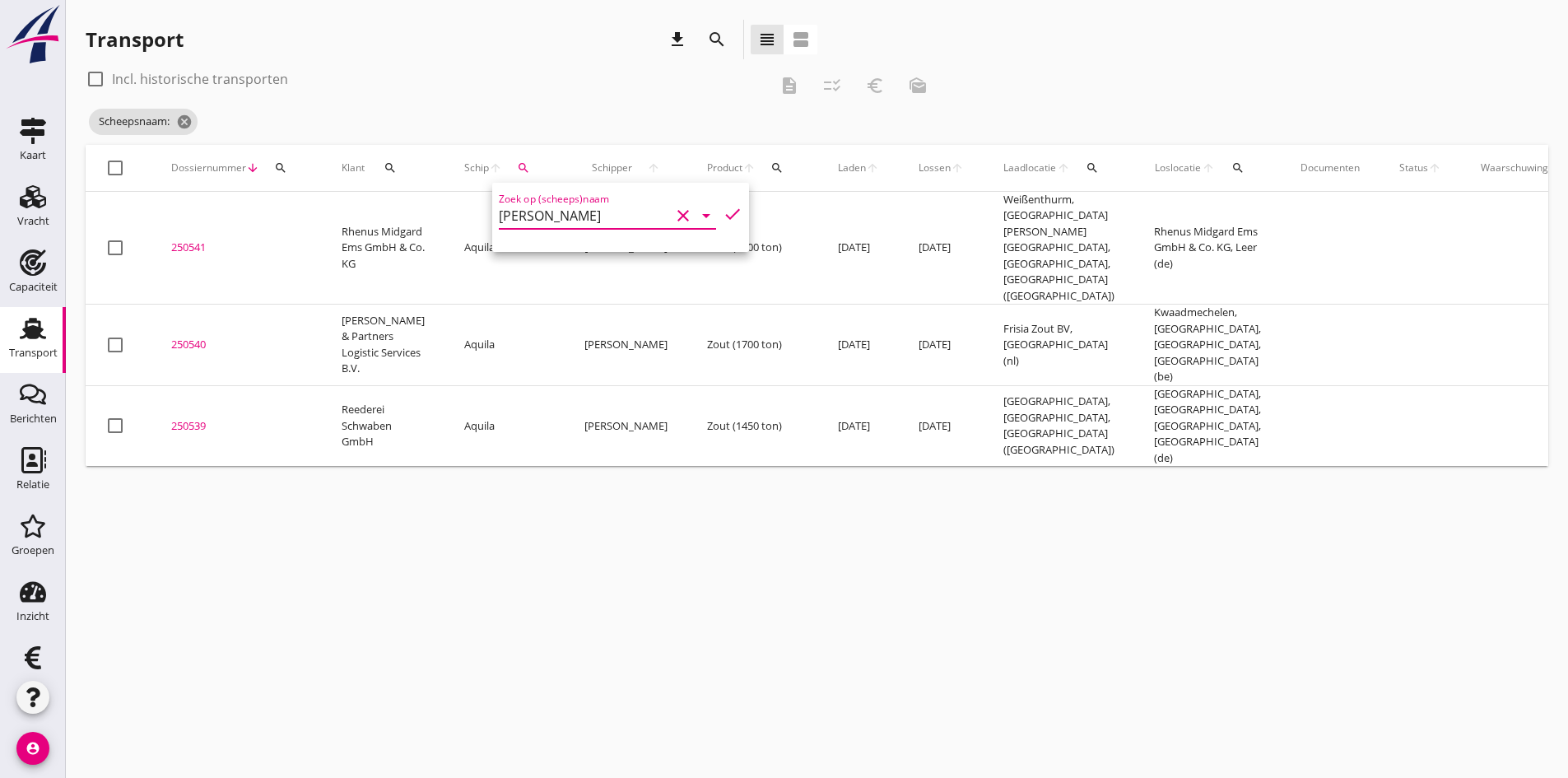
click at [722, 213] on icon "check" at bounding box center [732, 214] width 19 height 19
type input "[PERSON_NAME]"
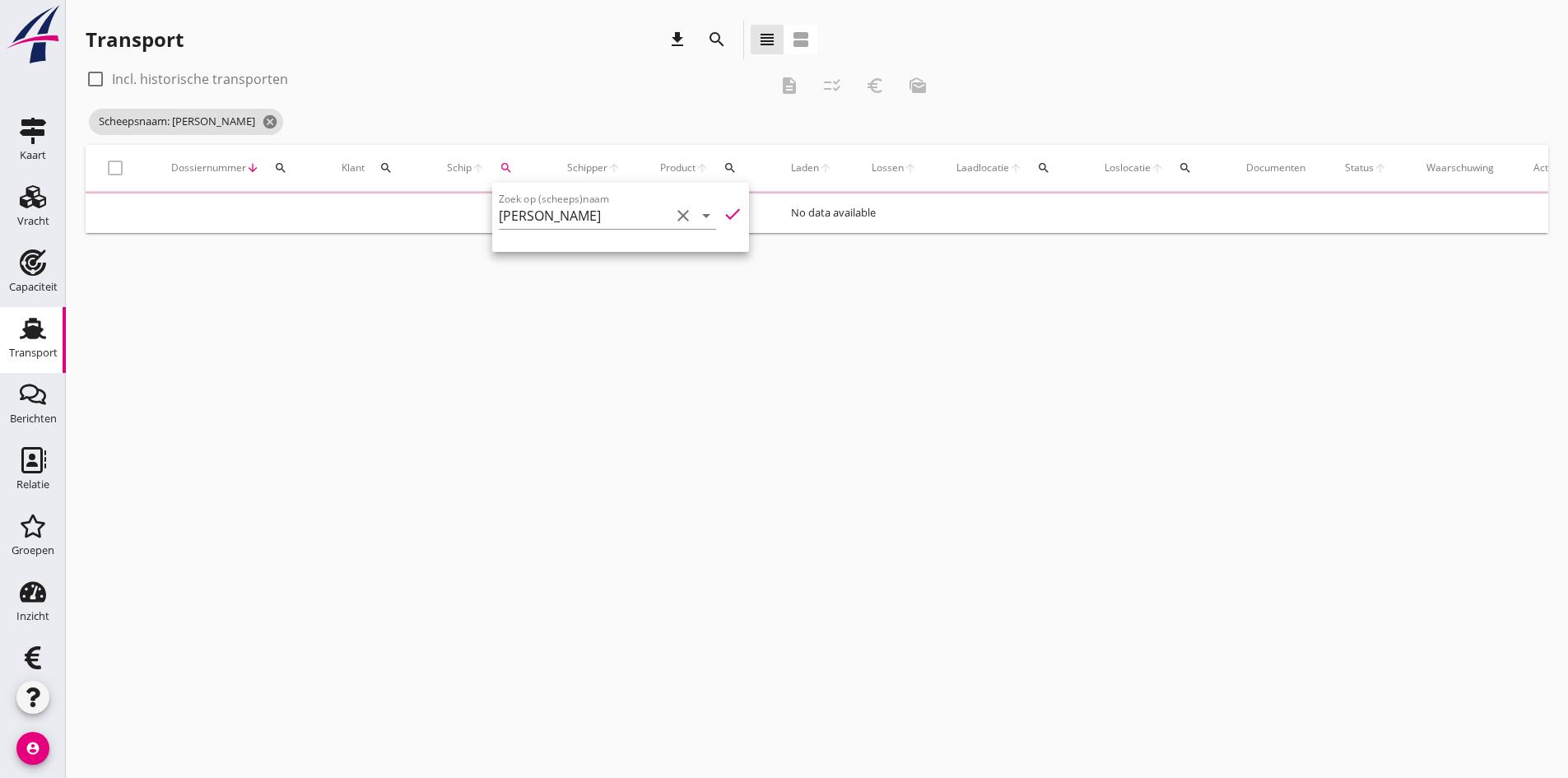
click at [544, 514] on div "cancel You are impersonating another user. Transport download search view_headl…" at bounding box center [816, 389] width 1502 height 778
